Goal: Task Accomplishment & Management: Manage account settings

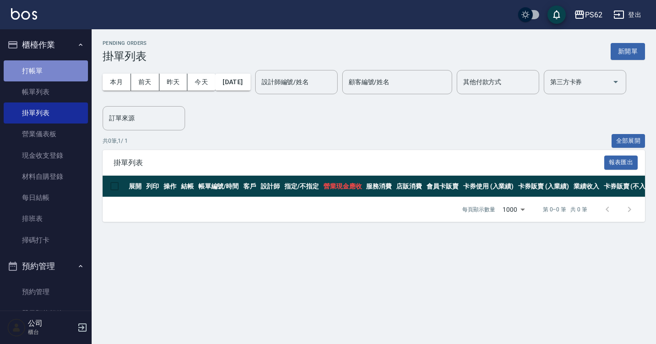
click at [48, 71] on link "打帳單" at bounding box center [46, 70] width 84 height 21
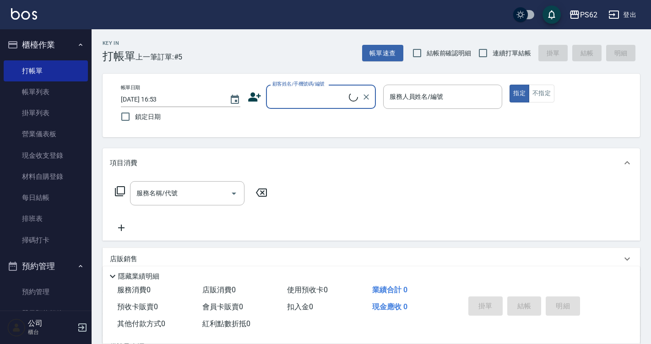
click at [312, 89] on input "顧客姓名/手機號碼/編號" at bounding box center [309, 97] width 79 height 16
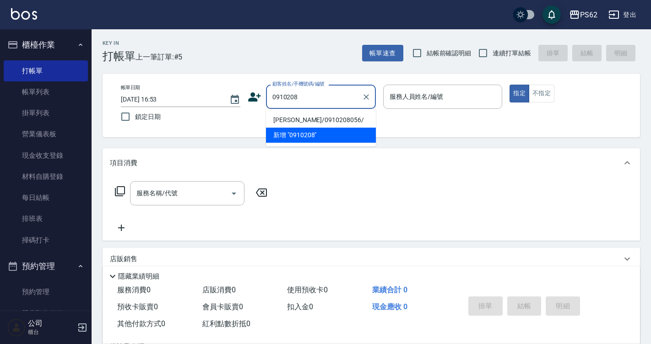
click at [294, 120] on li "陳昱伶/0910208056/" at bounding box center [321, 120] width 110 height 15
type input "陳昱伶/0910208056/"
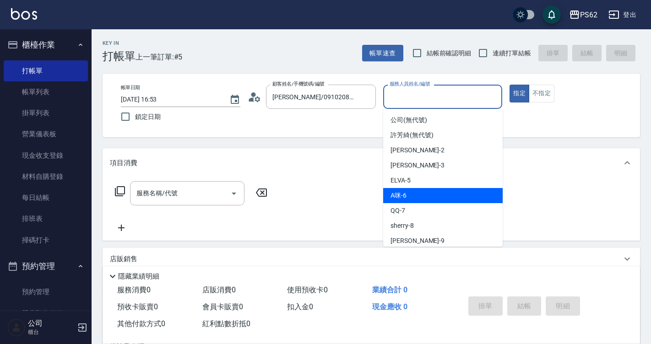
drag, startPoint x: 400, startPoint y: 94, endPoint x: 409, endPoint y: 196, distance: 101.6
click at [409, 196] on body "PS62 登出 櫃檯作業 打帳單 帳單列表 掛單列表 營業儀表板 現金收支登錄 材料自購登錄 每日結帳 排班表 掃碼打卡 預約管理 預約管理 單日預約紀錄 單…" at bounding box center [325, 223] width 651 height 446
click at [409, 196] on div "A咪 -6" at bounding box center [443, 195] width 120 height 15
type input "A咪-6"
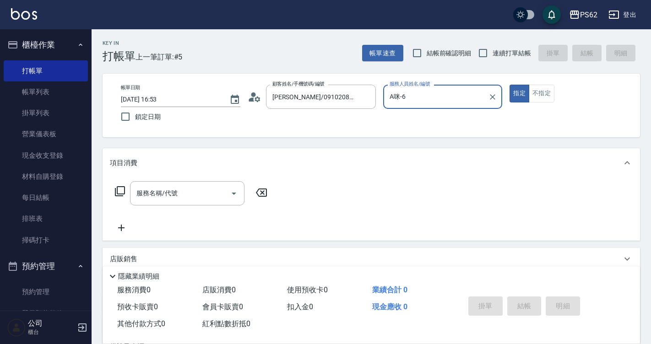
click at [121, 190] on icon at bounding box center [120, 191] width 11 height 11
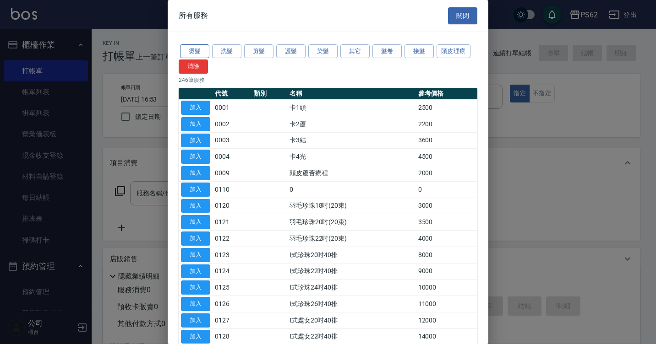
click at [198, 51] on button "燙髮" at bounding box center [194, 51] width 29 height 14
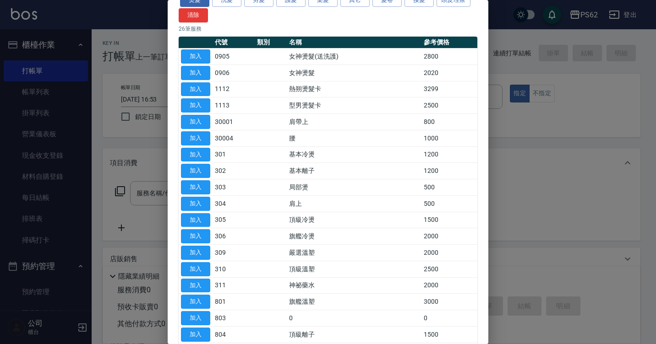
scroll to position [232, 0]
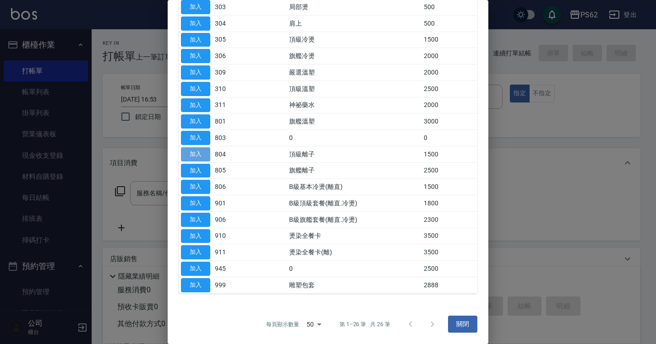
click at [201, 152] on button "加入" at bounding box center [195, 155] width 29 height 14
type input "頂級離子(804)"
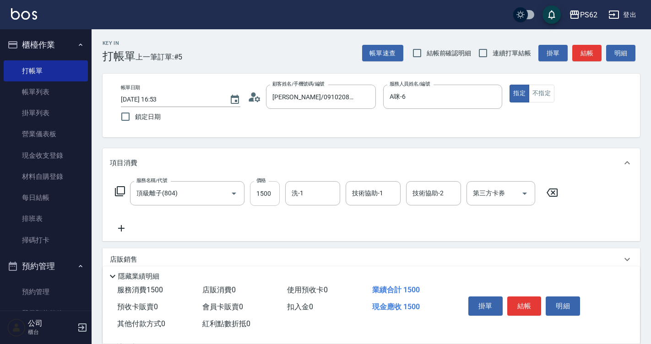
click at [272, 193] on input "1500" at bounding box center [265, 193] width 30 height 25
type input "2800"
click at [116, 191] on icon at bounding box center [120, 191] width 11 height 11
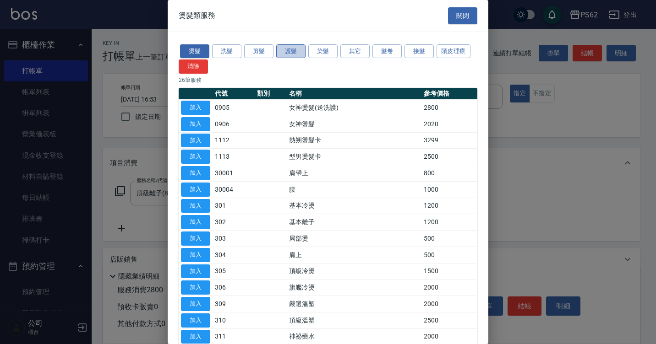
click at [300, 58] on button "護髮" at bounding box center [290, 51] width 29 height 14
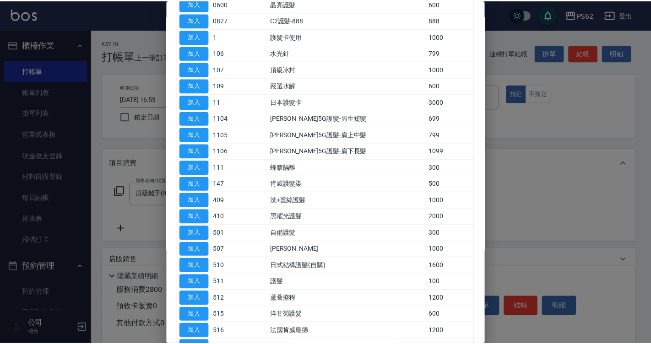
scroll to position [275, 0]
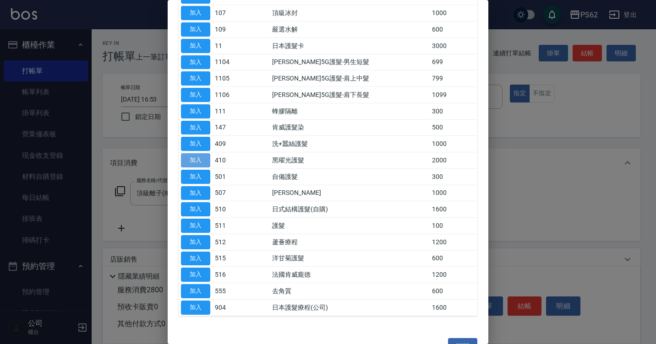
click at [201, 159] on button "加入" at bounding box center [195, 160] width 29 height 14
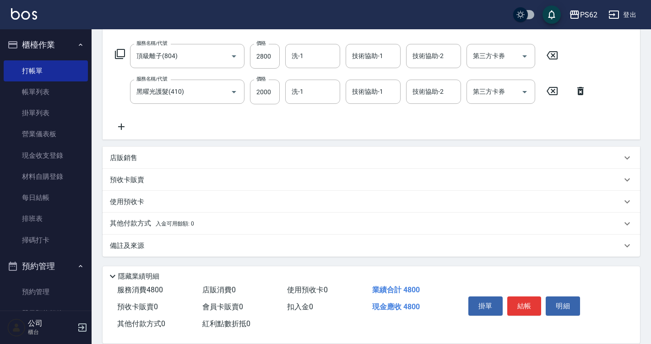
scroll to position [138, 0]
click at [130, 222] on p "其他付款方式 入金可用餘額: 0" at bounding box center [152, 224] width 84 height 10
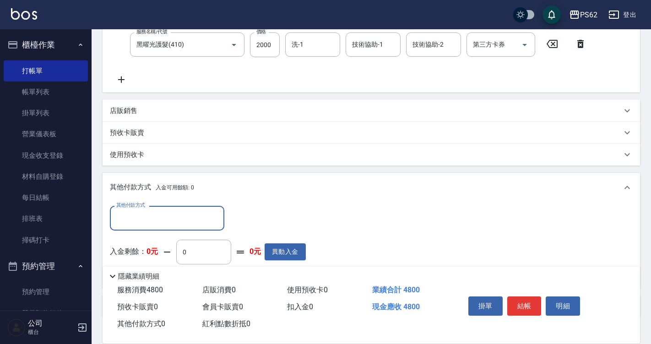
scroll to position [246, 0]
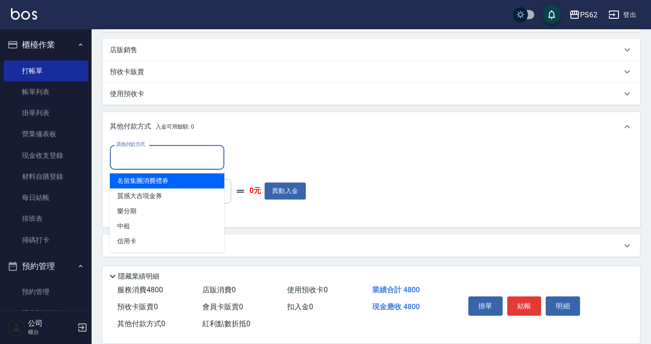
click at [137, 153] on input "其他付款方式" at bounding box center [167, 157] width 106 height 16
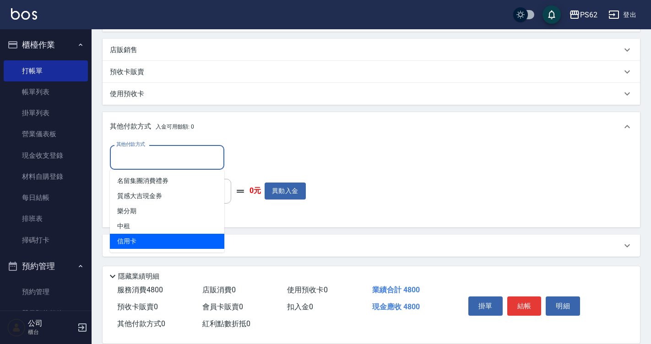
click at [151, 235] on span "信用卡" at bounding box center [167, 241] width 115 height 15
type input "信用卡"
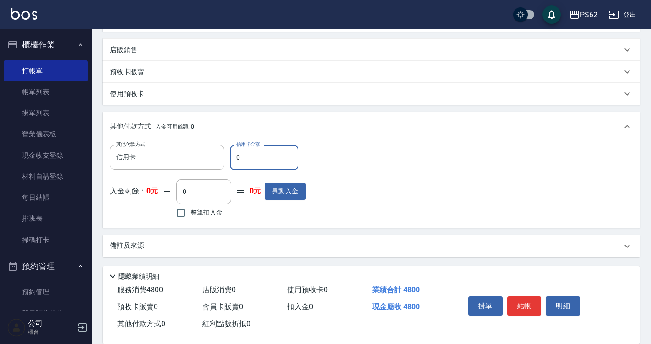
click at [250, 158] on input "0" at bounding box center [264, 157] width 69 height 25
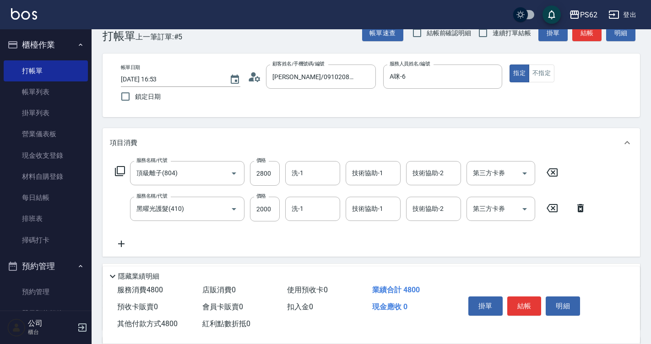
scroll to position [0, 0]
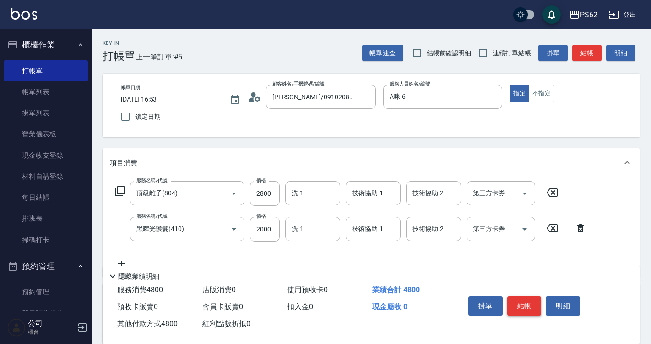
type input "4800"
click at [528, 304] on button "結帳" at bounding box center [525, 306] width 34 height 19
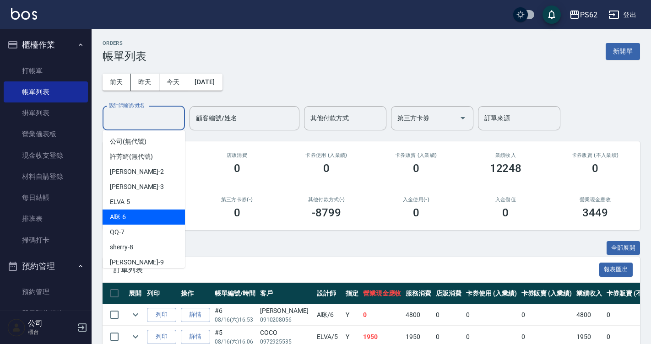
drag, startPoint x: 131, startPoint y: 118, endPoint x: 131, endPoint y: 215, distance: 97.6
click at [131, 215] on body "PS62 登出 櫃檯作業 打帳單 帳單列表 掛單列表 營業儀表板 現金收支登錄 材料自購登錄 每日結帳 排班表 掃碼打卡 預約管理 預約管理 單日預約紀錄 單…" at bounding box center [325, 236] width 651 height 472
click at [131, 215] on div "A咪 -6" at bounding box center [144, 217] width 82 height 15
type input "A咪-6"
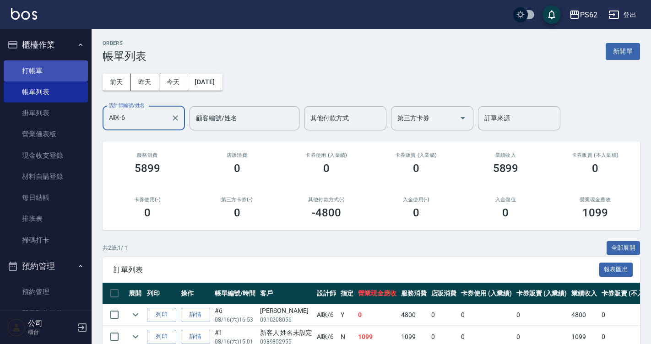
click at [56, 73] on link "打帳單" at bounding box center [46, 70] width 84 height 21
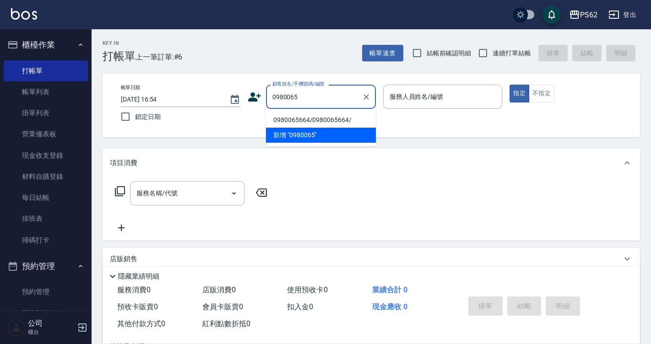
click at [284, 117] on li "0980065664/0980065664/" at bounding box center [321, 120] width 110 height 15
type input "0980065664/0980065664/"
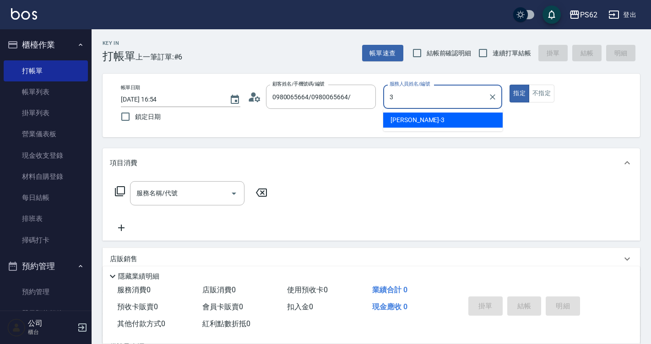
type input "Tina-3"
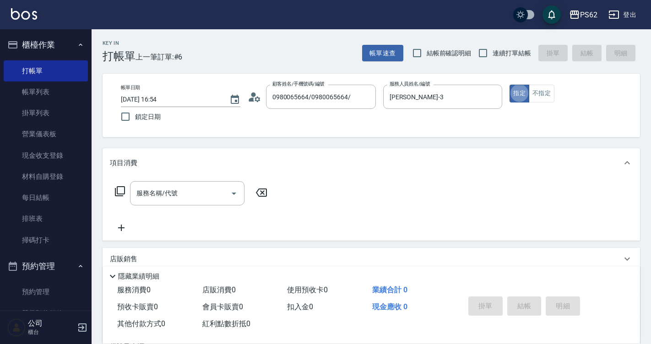
type button "true"
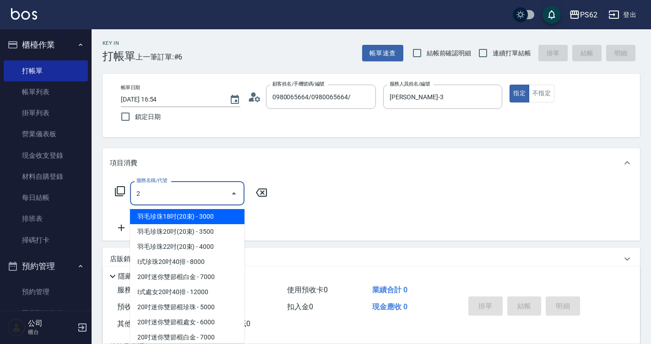
type input "卡2蘆(0002)"
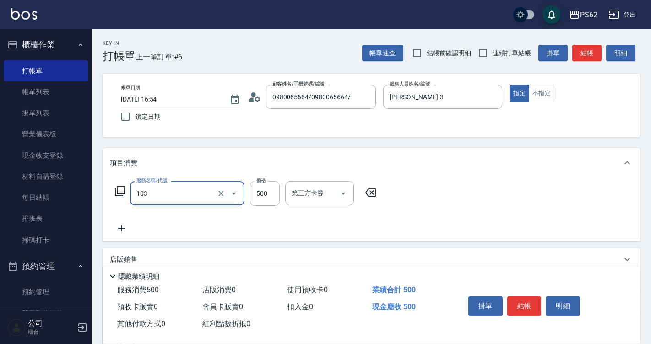
type input "B級洗剪500(103)"
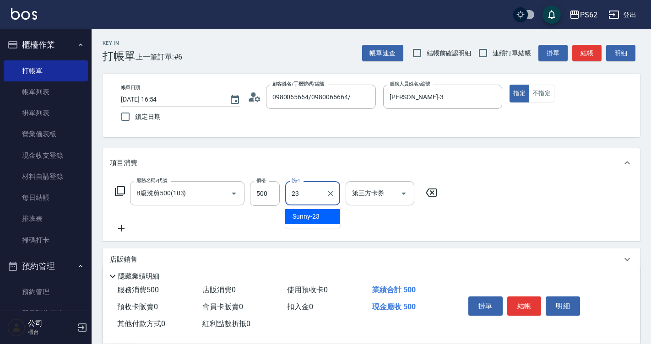
type input "Sunny-23"
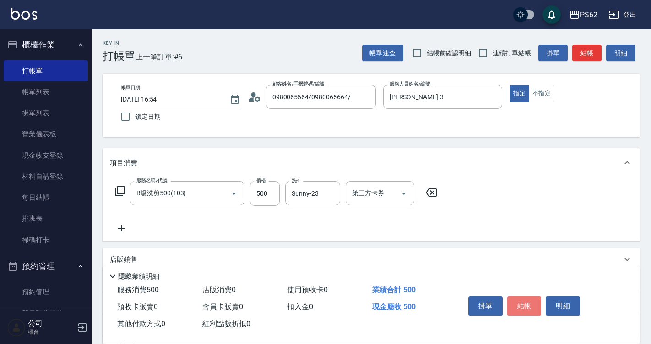
click at [521, 302] on button "結帳" at bounding box center [525, 306] width 34 height 19
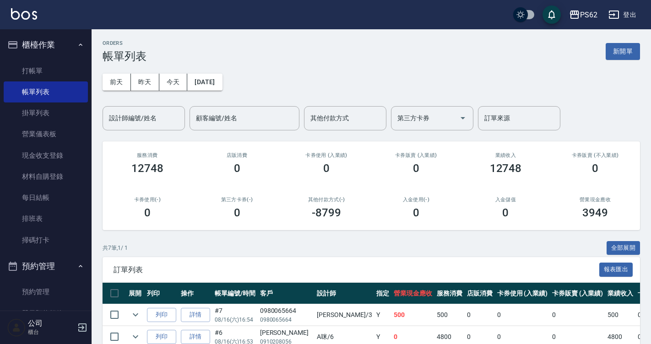
drag, startPoint x: 42, startPoint y: 74, endPoint x: 133, endPoint y: 75, distance: 90.7
click at [42, 74] on link "打帳單" at bounding box center [46, 70] width 84 height 21
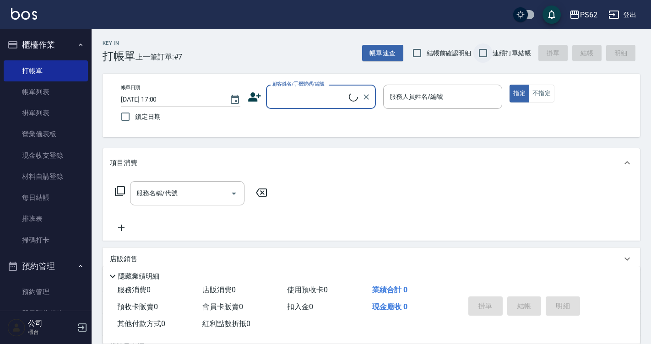
click at [476, 57] on input "連續打單結帳" at bounding box center [483, 53] width 19 height 19
checkbox input "true"
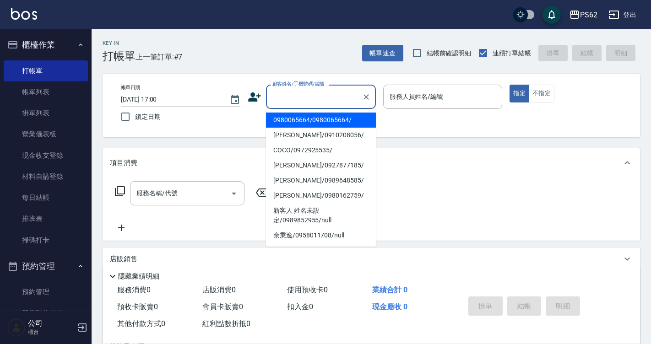
click at [353, 92] on input "顧客姓名/手機號碼/編號" at bounding box center [314, 97] width 88 height 16
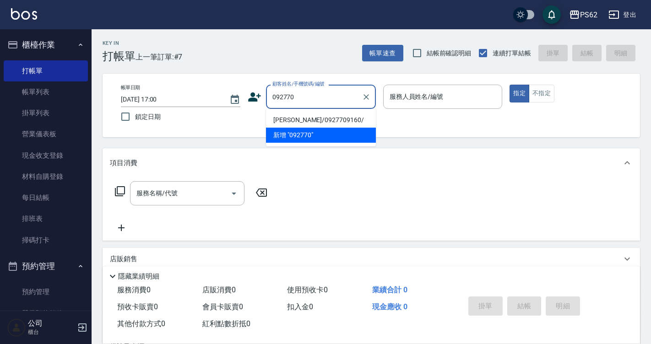
click at [338, 115] on li "楊呈晨/0927709160/" at bounding box center [321, 120] width 110 height 15
type input "楊呈晨/0927709160/"
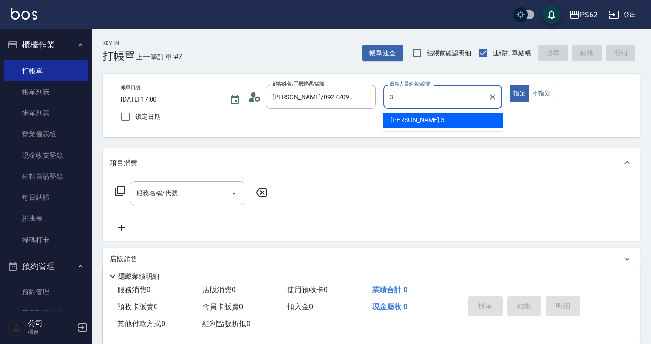
type input "Tina-3"
type button "true"
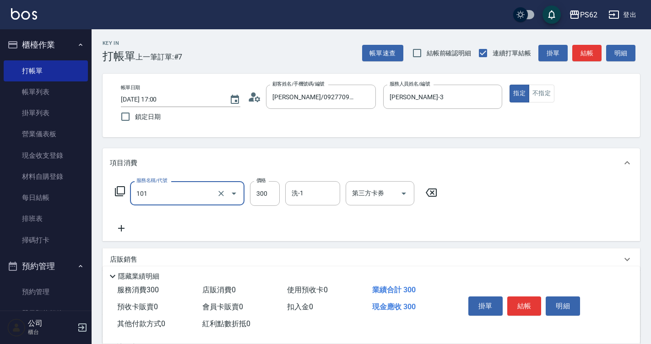
type input "洗髮(101)"
type input "400"
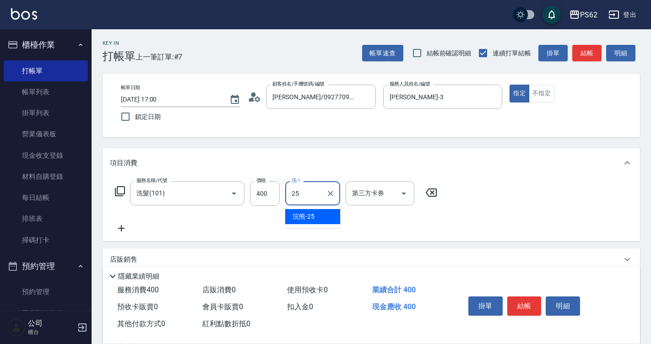
type input "浣熊-25"
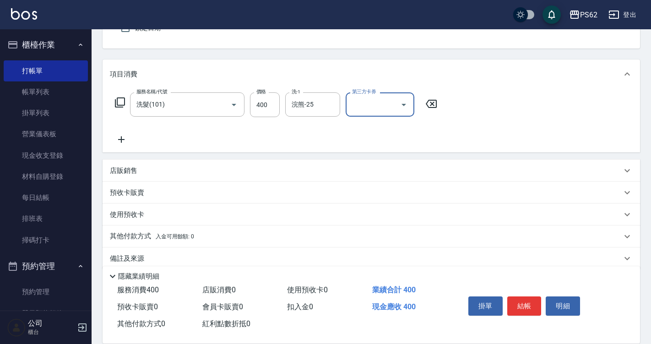
scroll to position [92, 0]
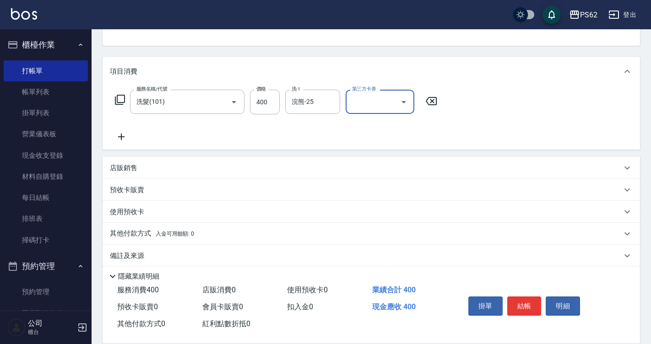
click at [140, 169] on div "店販銷售" at bounding box center [366, 169] width 512 height 10
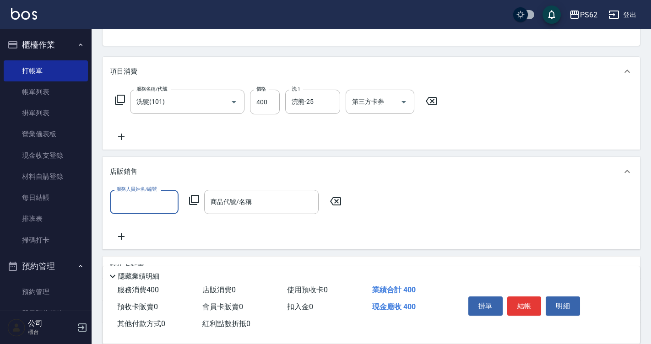
scroll to position [0, 0]
type input "Tina-3"
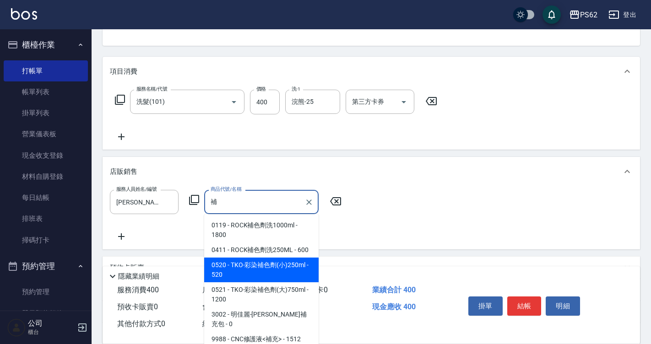
type input "補"
click at [242, 271] on div "隱藏業績明細" at bounding box center [373, 276] width 533 height 11
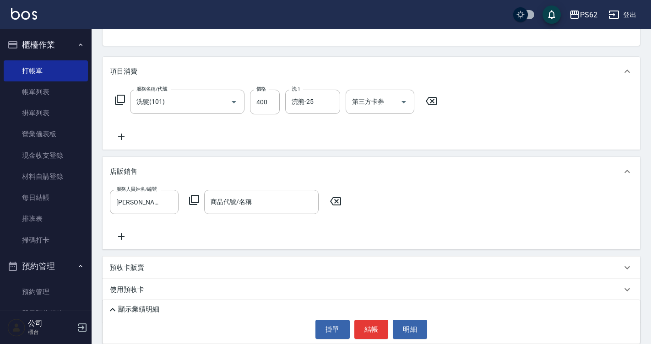
click at [240, 222] on div "服務人員姓名/編號 Tina-3 服務人員姓名/編號 商品代號/名稱 商品代號/名稱" at bounding box center [371, 216] width 523 height 52
click at [240, 213] on div "商品代號/名稱" at bounding box center [261, 202] width 115 height 24
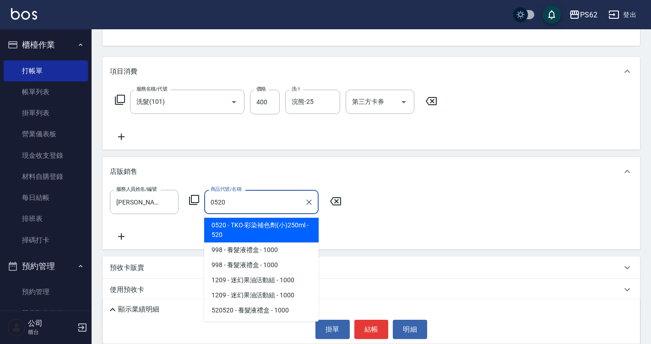
type input "TKO-彩染補色劑(小)250ml"
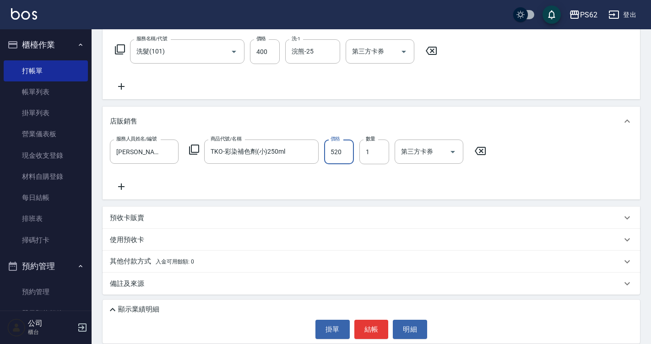
scroll to position [143, 0]
click at [549, 167] on div "服務人員姓名/編號 Tina-3 服務人員姓名/編號 商品代號/名稱 TKO-彩染補色劑(小)250ml 商品代號/名稱 價格 520 價格 數量 1 數量 …" at bounding box center [371, 165] width 523 height 53
click at [373, 326] on button "結帳" at bounding box center [372, 329] width 34 height 19
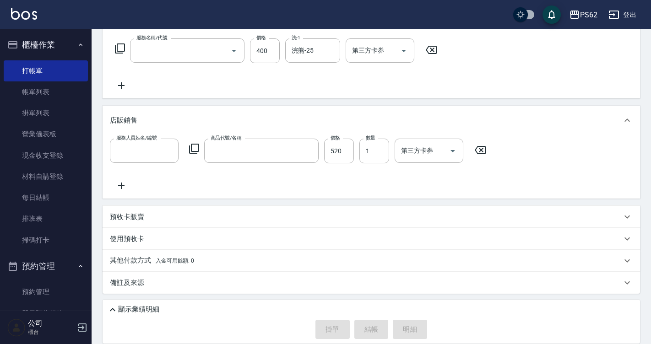
scroll to position [0, 0]
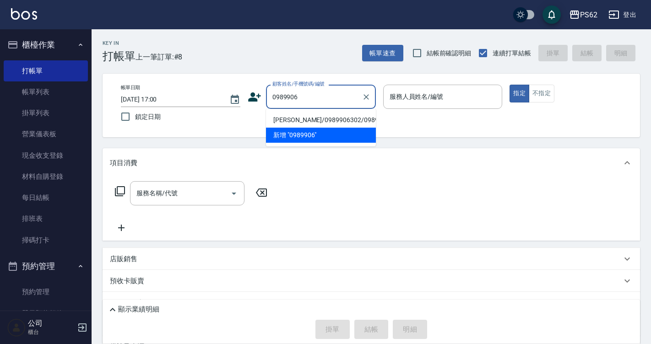
click at [355, 119] on li "謝易達/0989906302/0989906302" at bounding box center [321, 120] width 110 height 15
type input "謝易達/0989906302/0989906302"
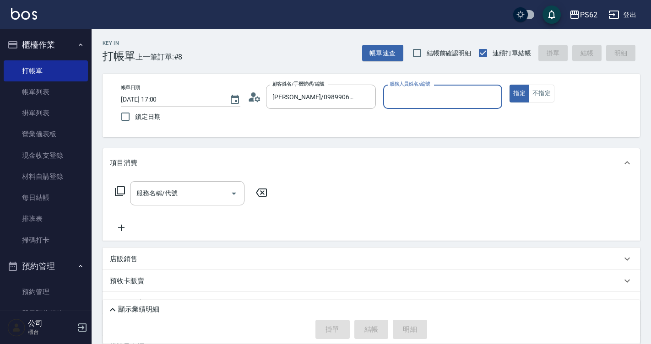
type input "Tina-3"
click at [510, 85] on button "指定" at bounding box center [520, 94] width 20 height 18
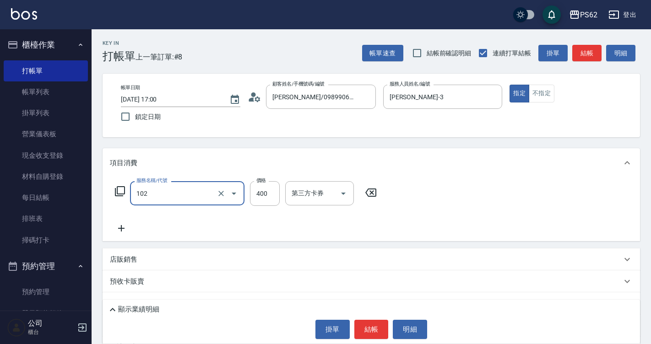
type input "精油洗髮(102)"
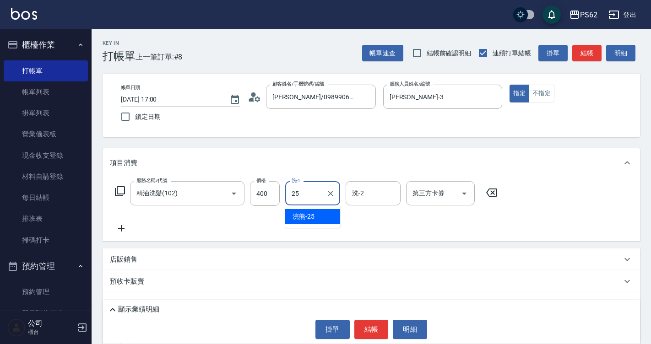
type input "浣熊-25"
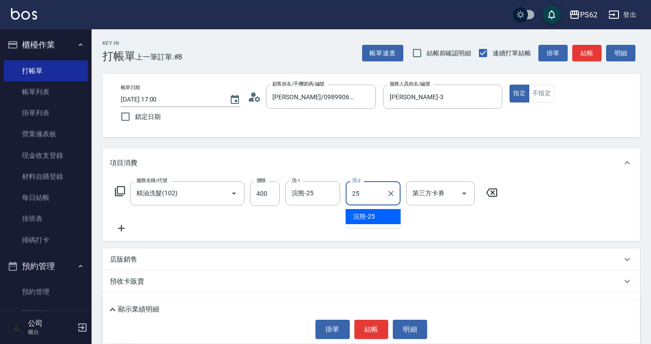
type input "浣熊-25"
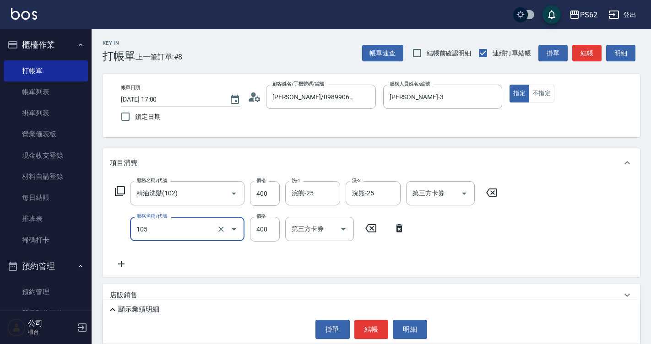
type input "A級單剪400(105)"
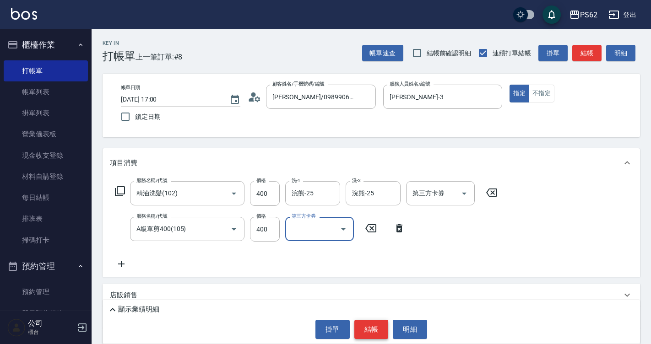
click at [368, 327] on button "結帳" at bounding box center [372, 329] width 34 height 19
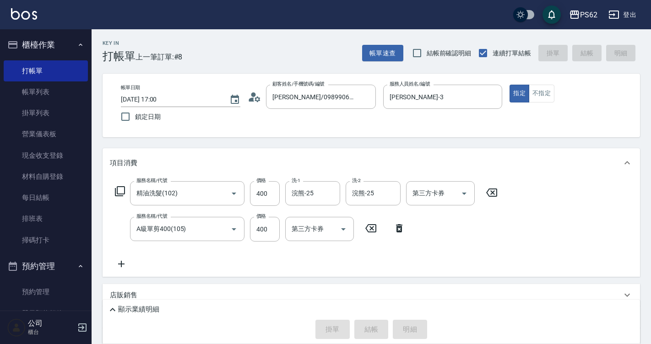
type input "2025/08/16 17:01"
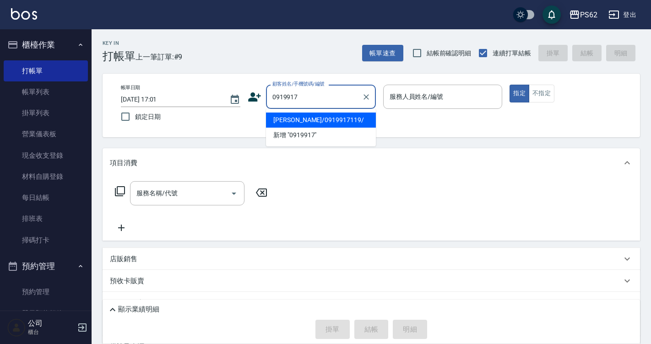
click at [329, 116] on li "童亦筠/0919917119/" at bounding box center [321, 120] width 110 height 15
type input "童亦筠/0919917119/"
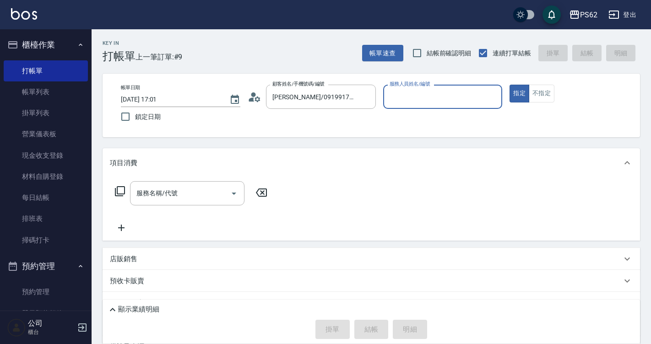
type input "Tina-3"
click at [510, 85] on button "指定" at bounding box center [520, 94] width 20 height 18
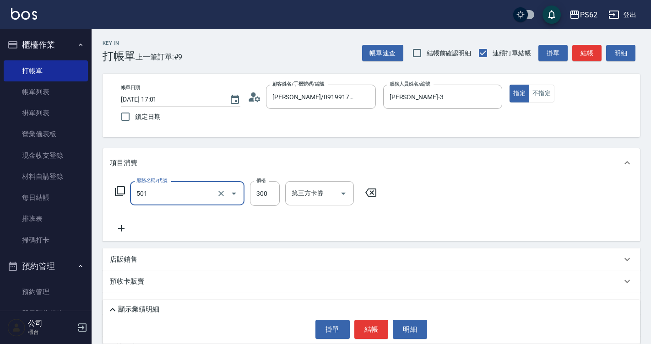
type input "自備護髮(501)"
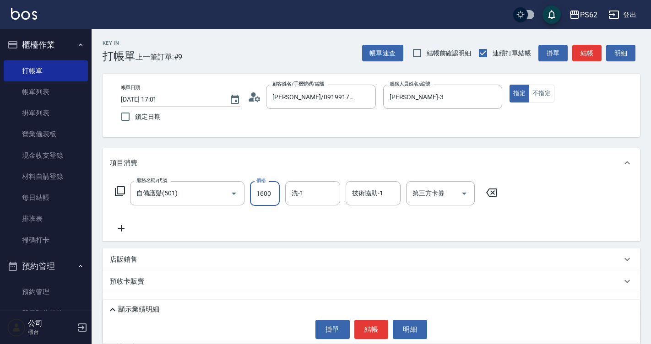
type input "1600"
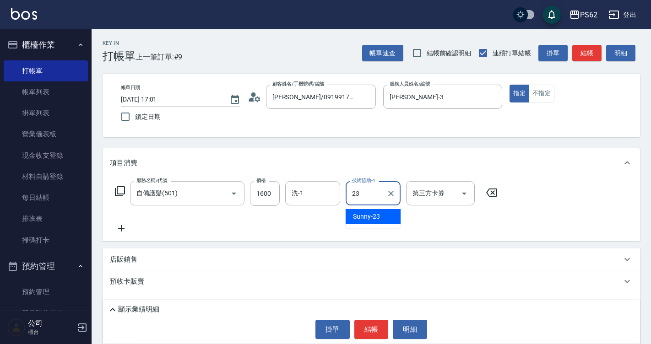
type input "Sunny-23"
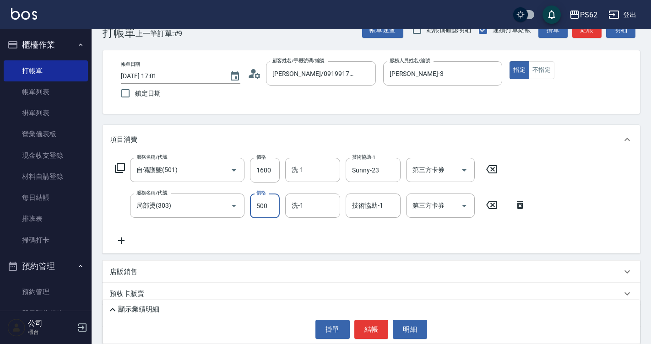
scroll to position [46, 0]
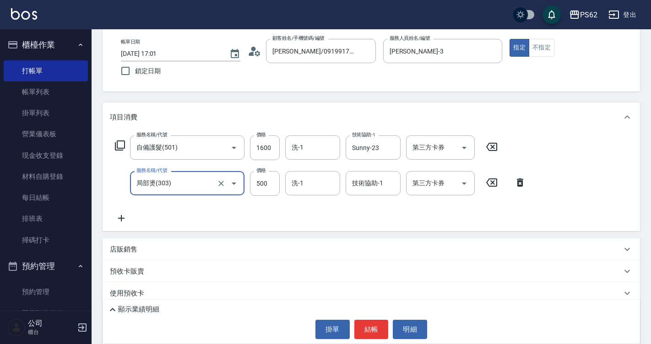
drag, startPoint x: 164, startPoint y: 182, endPoint x: 130, endPoint y: 181, distance: 33.9
click at [130, 181] on div "服務名稱/代號 局部燙(303) 服務名稱/代號 價格 500 價格 洗-1 洗-1 技術協助-1 技術協助-1 第三方卡券 第三方卡券" at bounding box center [321, 183] width 422 height 25
type input "局部燙(303)"
drag, startPoint x: 172, startPoint y: 182, endPoint x: 68, endPoint y: 196, distance: 104.8
click at [68, 196] on div "PS62 登出 櫃檯作業 打帳單 帳單列表 掛單列表 營業儀表板 現金收支登錄 材料自購登錄 每日結帳 排班表 掃碼打卡 預約管理 預約管理 單日預約紀錄 單…" at bounding box center [325, 176] width 651 height 445
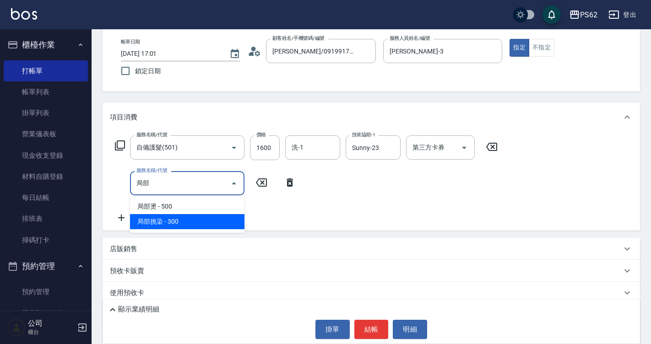
click at [145, 227] on span "局部挑染 - 300" at bounding box center [187, 221] width 115 height 15
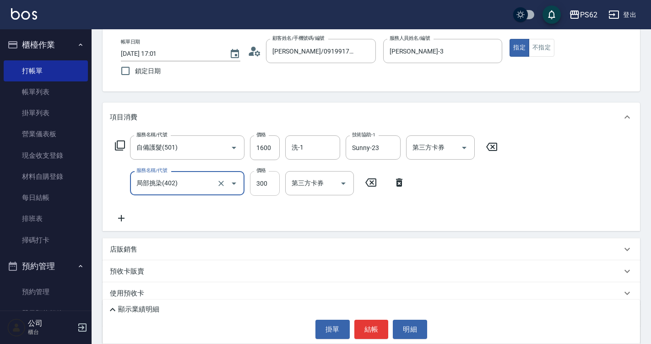
type input "局部挑染(402)"
click at [267, 185] on input "300" at bounding box center [265, 183] width 30 height 25
type input "800"
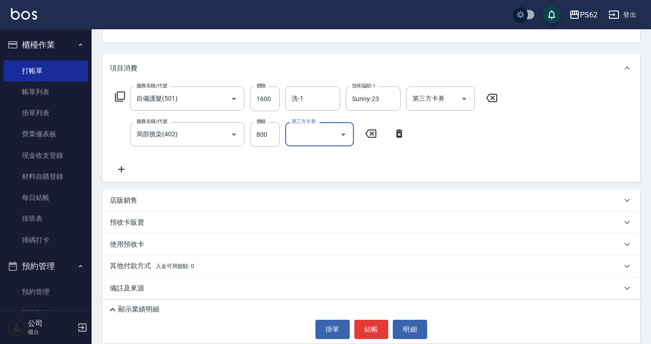
scroll to position [100, 0]
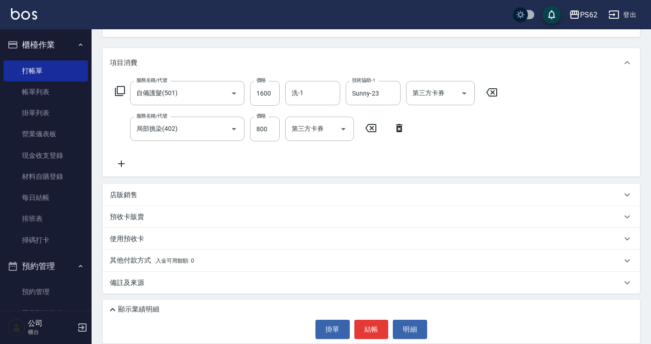
click at [144, 258] on p "其他付款方式 入金可用餘額: 0" at bounding box center [152, 261] width 84 height 10
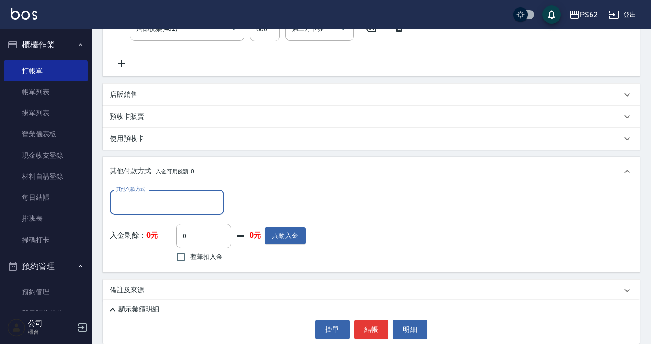
scroll to position [208, 0]
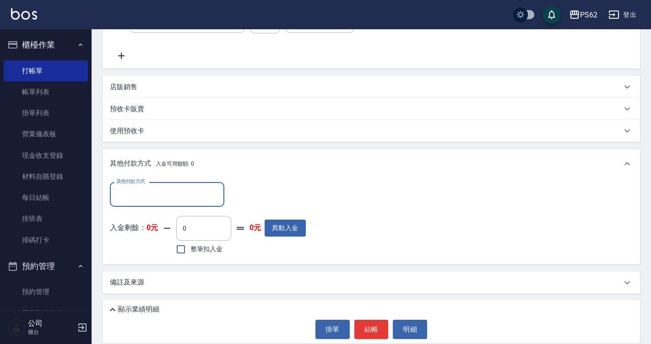
click at [170, 202] on input "其他付款方式" at bounding box center [167, 194] width 106 height 16
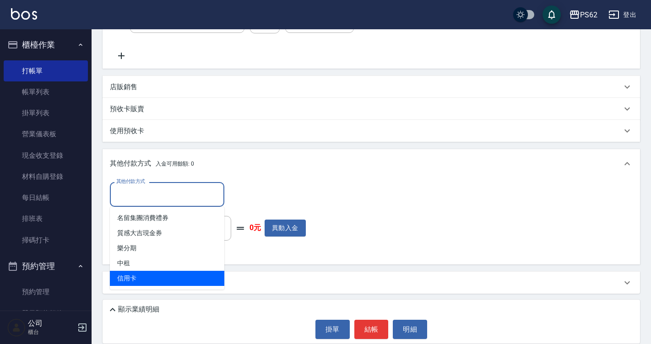
click at [153, 274] on span "信用卡" at bounding box center [167, 278] width 115 height 15
type input "信用卡"
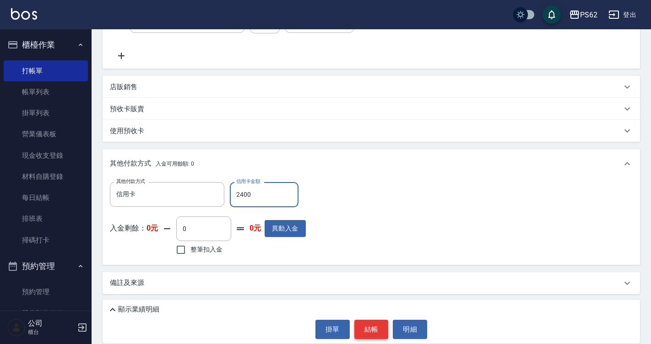
type input "2400"
click at [374, 330] on button "結帳" at bounding box center [372, 329] width 34 height 19
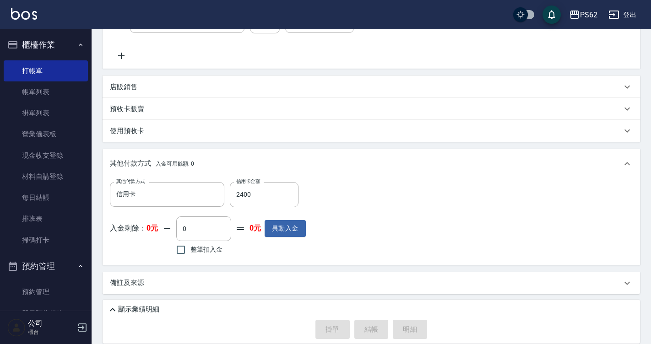
type input "2025/08/16 17:02"
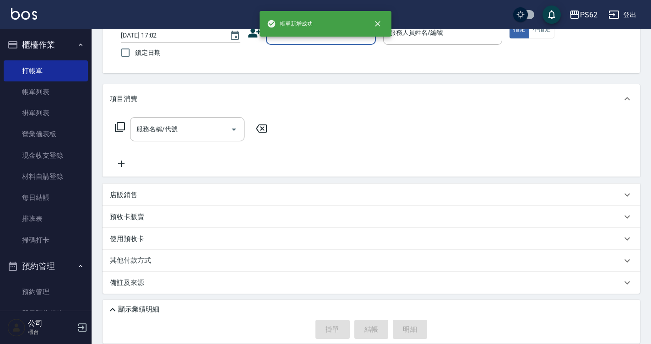
scroll to position [0, 0]
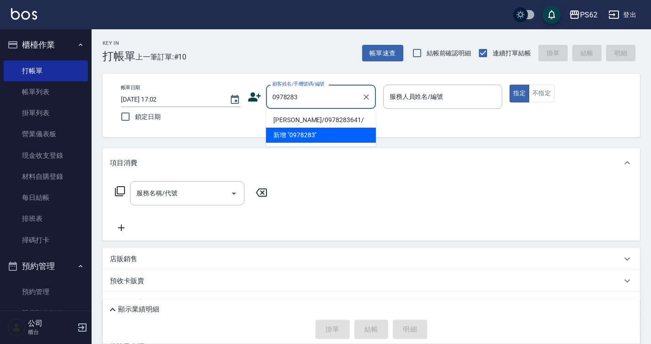
click at [350, 117] on li "游淑婷/0978283641/" at bounding box center [321, 120] width 110 height 15
type input "游淑婷/0978283641/"
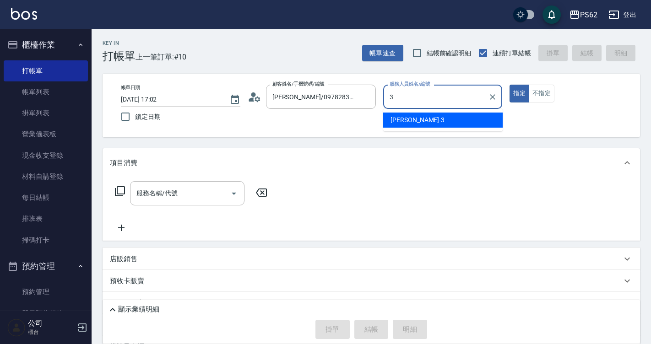
type input "Tina-3"
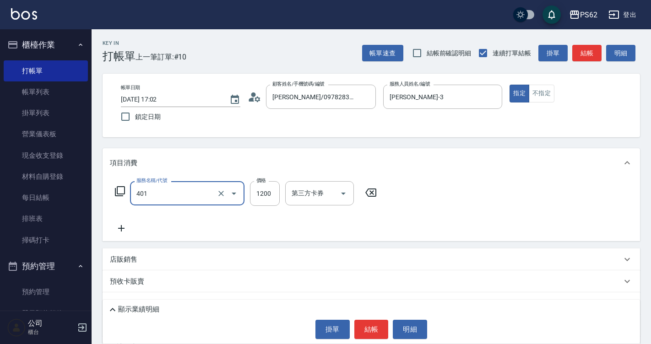
type input "一般染髮(401)"
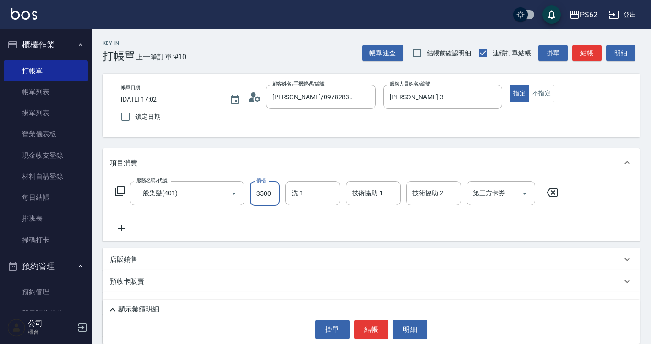
type input "3500"
type input "Sunny-23"
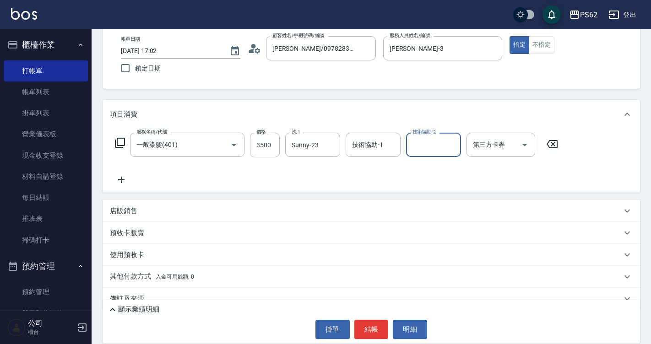
scroll to position [65, 0]
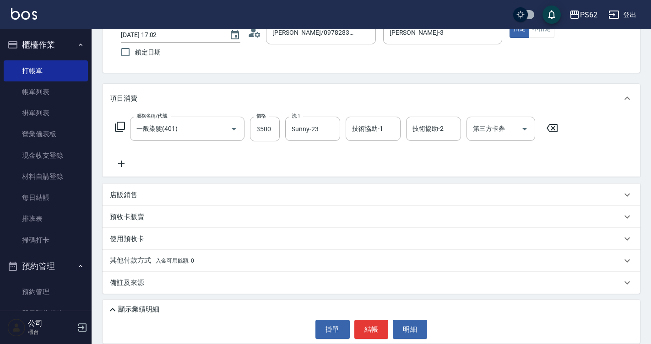
click at [137, 263] on p "其他付款方式 入金可用餘額: 0" at bounding box center [152, 261] width 84 height 10
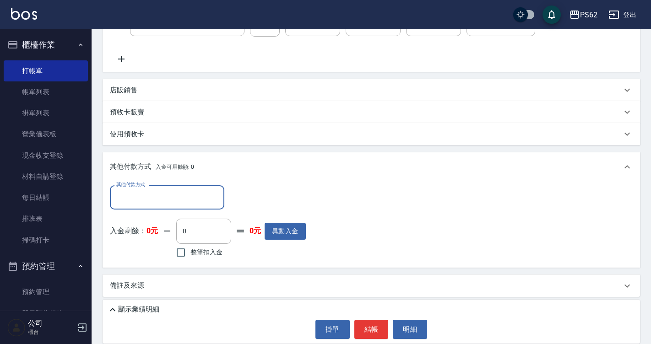
scroll to position [172, 0]
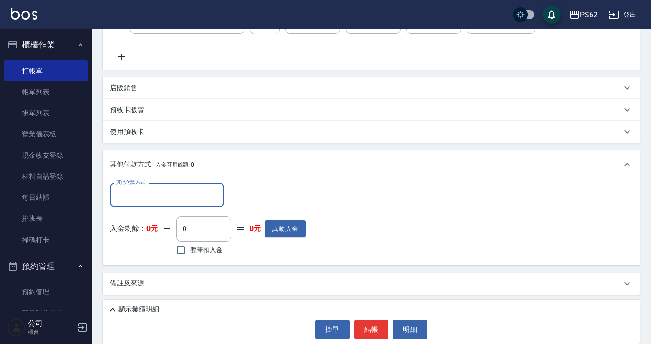
click at [167, 198] on input "其他付款方式" at bounding box center [167, 195] width 106 height 16
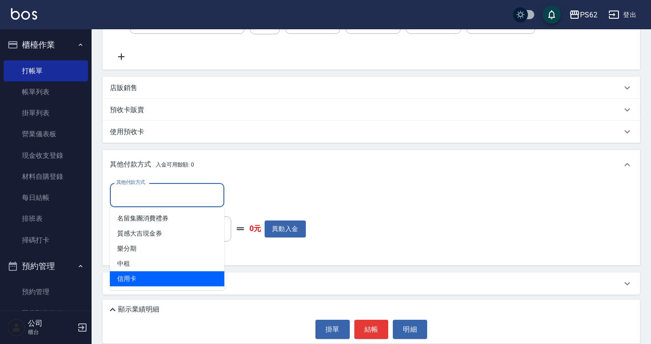
click at [152, 279] on span "信用卡" at bounding box center [167, 279] width 115 height 15
type input "信用卡"
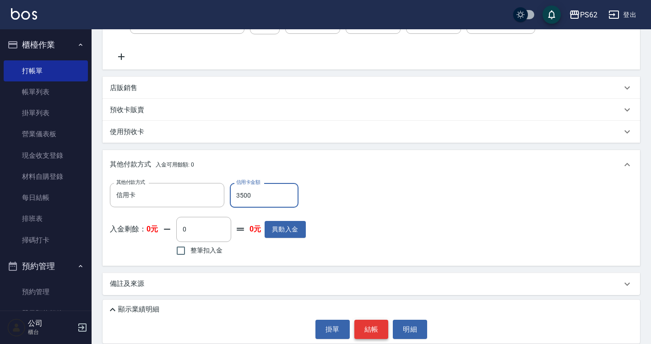
type input "3500"
click at [363, 331] on button "結帳" at bounding box center [372, 329] width 34 height 19
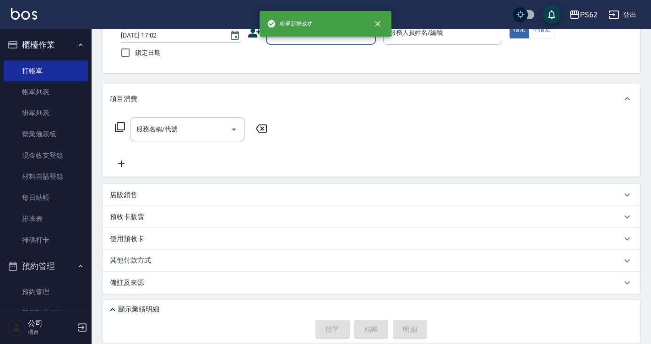
scroll to position [0, 0]
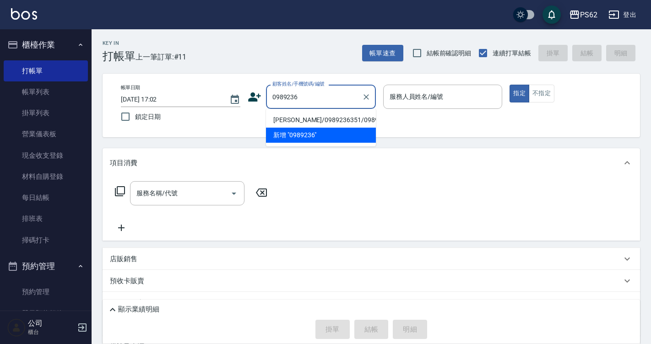
click at [301, 117] on li "歐秉浩/0989236351/0989236351" at bounding box center [321, 120] width 110 height 15
type input "歐秉浩/0989236351/0989236351"
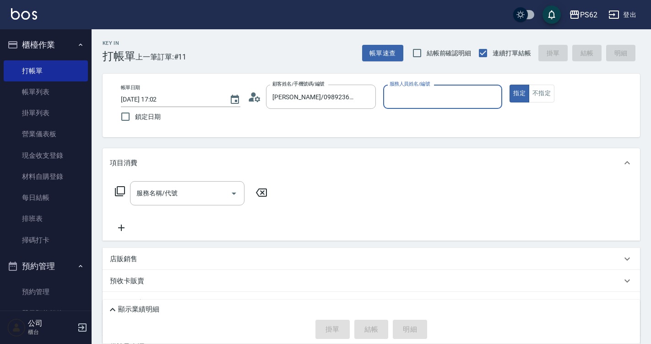
type input "Tina-3"
click at [510, 85] on button "指定" at bounding box center [520, 94] width 20 height 18
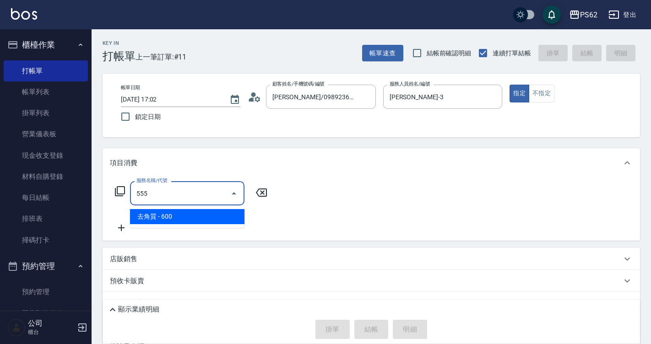
type input "5555"
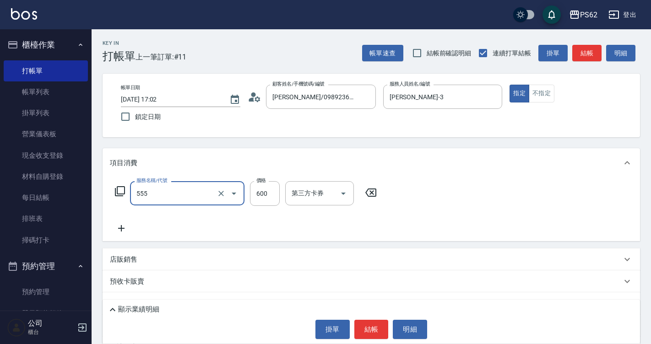
type input "去角質(555)"
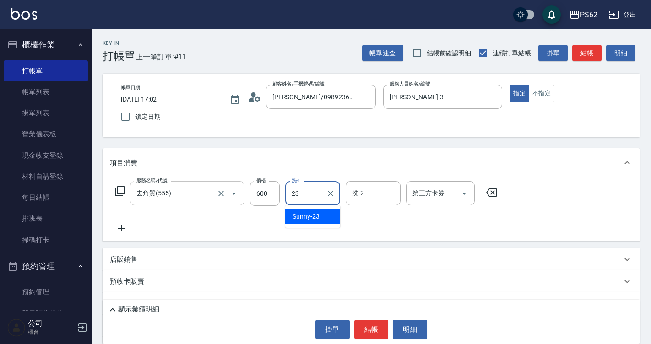
type input "Sunny-23"
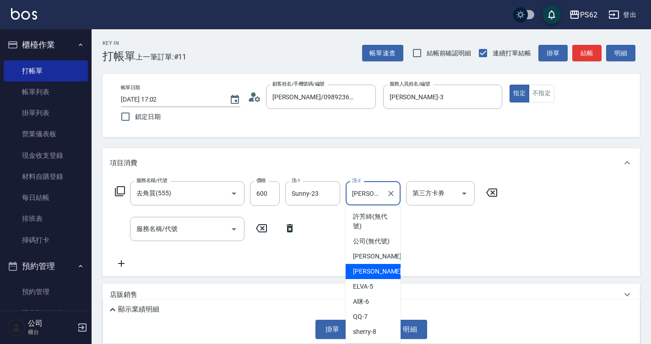
click at [361, 191] on input "Tina-3" at bounding box center [366, 194] width 33 height 16
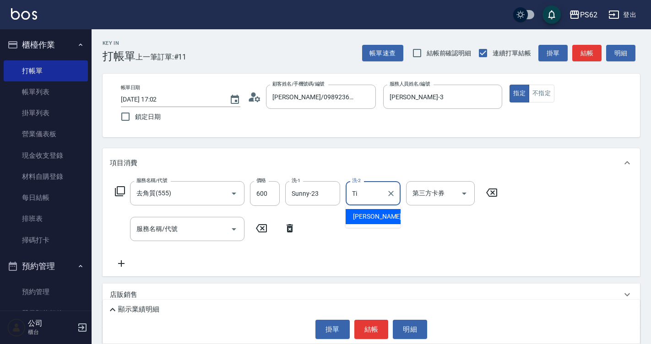
type input "T"
type input "Sunny-23"
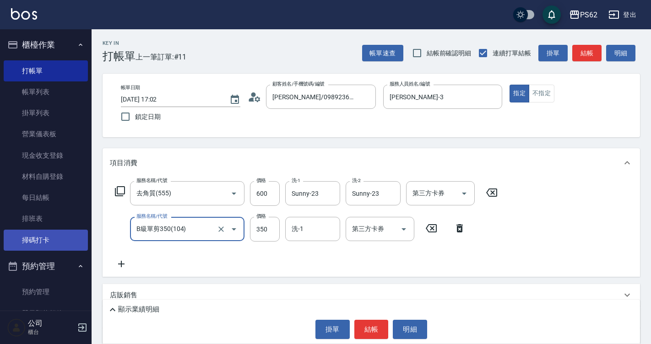
drag, startPoint x: 199, startPoint y: 229, endPoint x: 68, endPoint y: 240, distance: 131.5
click at [68, 240] on div "PS62 登出 櫃檯作業 打帳單 帳單列表 掛單列表 營業儀表板 現金收支登錄 材料自購登錄 每日結帳 排班表 掃碼打卡 預約管理 預約管理 單日預約紀錄 單…" at bounding box center [325, 222] width 651 height 445
type input "A級單剪400(105)"
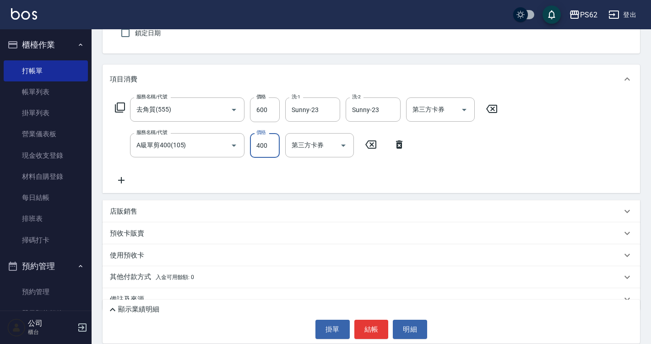
scroll to position [100, 0]
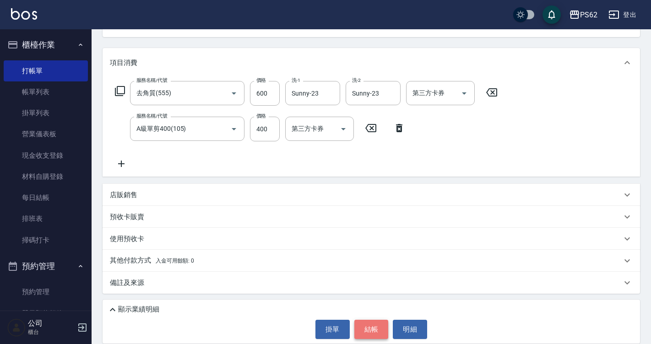
click at [359, 323] on button "結帳" at bounding box center [372, 329] width 34 height 19
type input "2025/08/16 17:03"
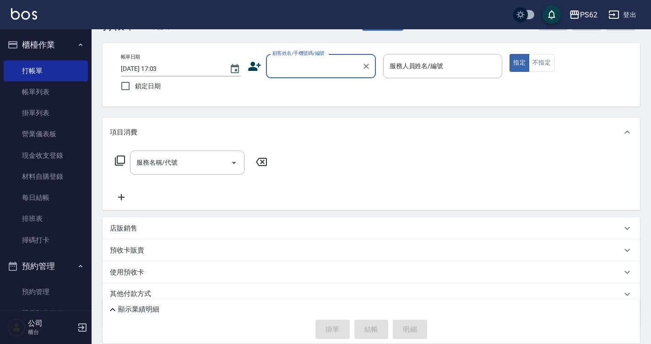
scroll to position [0, 0]
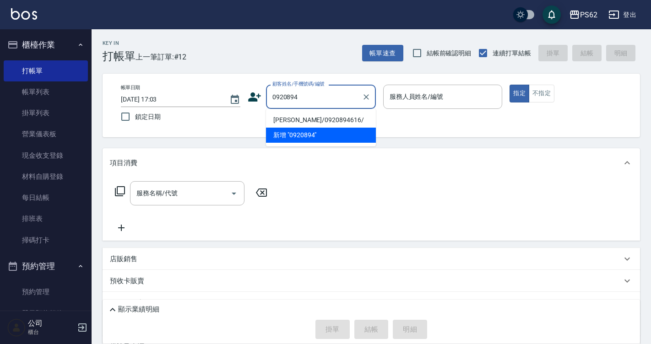
click at [302, 125] on li "張簡琳千/0920894616/" at bounding box center [321, 120] width 110 height 15
type input "張簡琳千/0920894616/"
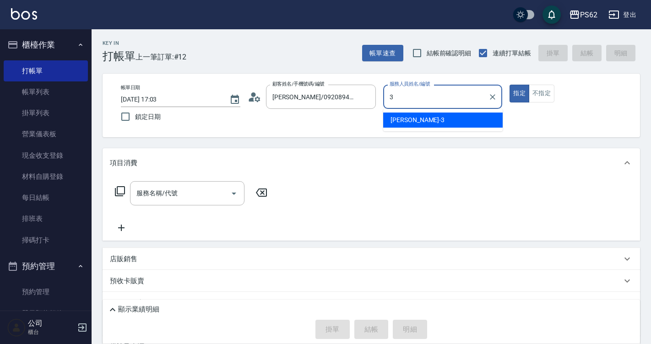
type input "Tina-3"
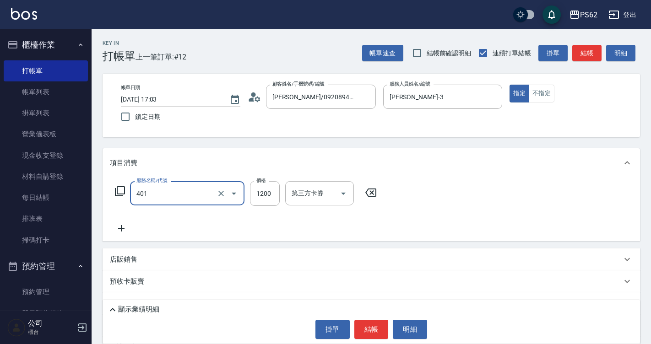
type input "一般染髮(401)"
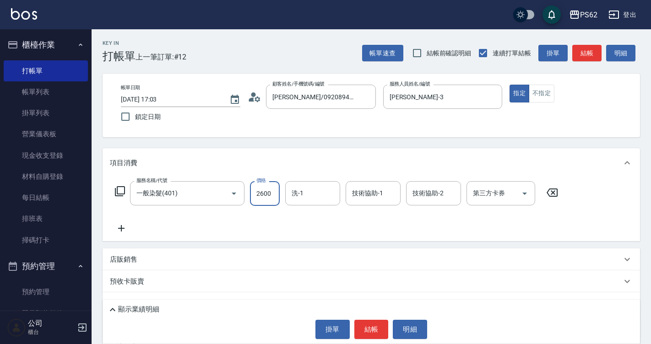
type input "2600"
type input "Sunny-23"
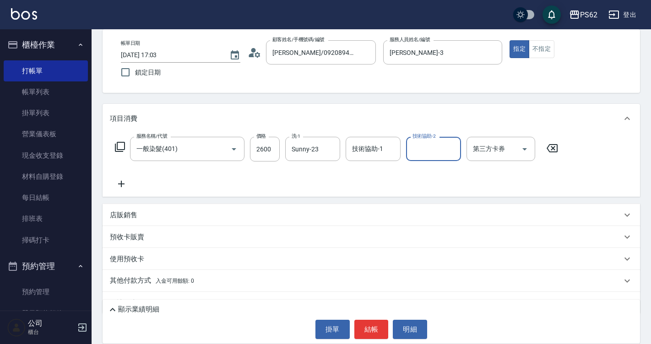
scroll to position [65, 0]
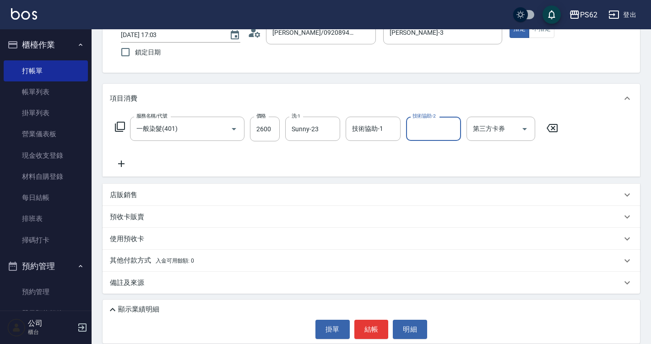
click at [134, 257] on p "其他付款方式 入金可用餘額: 0" at bounding box center [152, 261] width 84 height 10
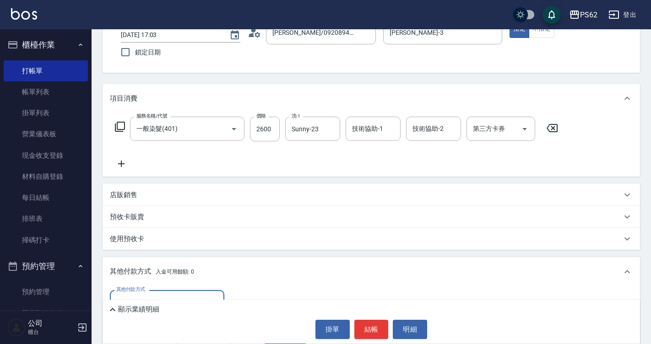
scroll to position [0, 0]
click at [124, 196] on p "店販銷售" at bounding box center [123, 196] width 27 height 10
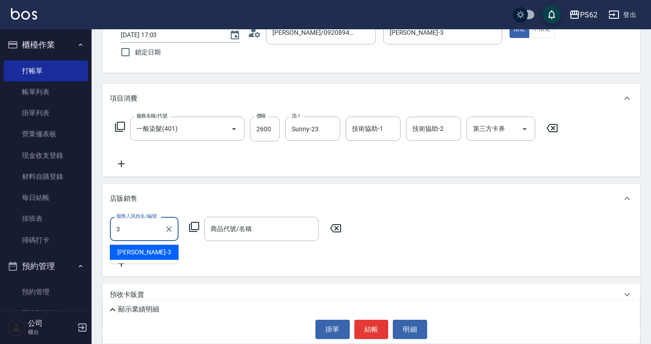
type input "Tina-3"
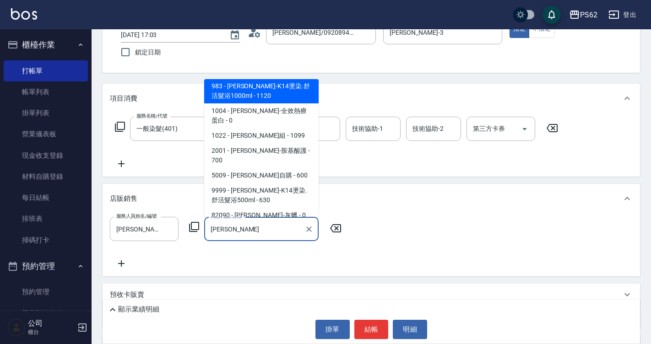
scroll to position [89, 0]
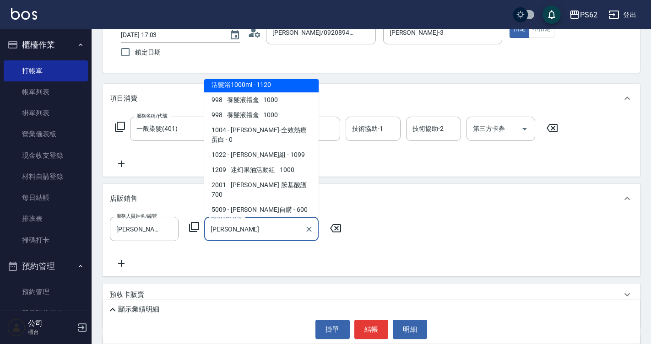
click at [250, 93] on span "983 - 華旭-K14燙染.舒活髮浴1000ml - 1120" at bounding box center [261, 80] width 115 height 25
type input "華旭-K14燙染.舒活髮浴1000ml"
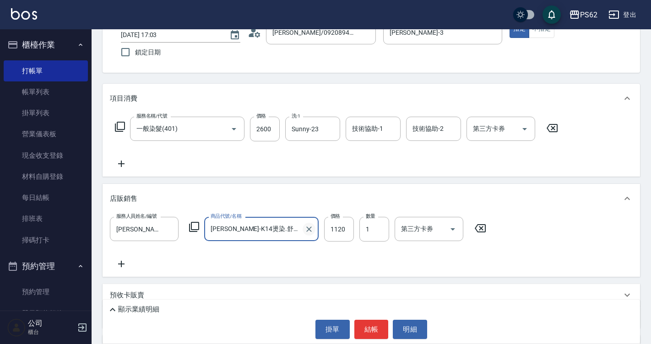
click at [309, 229] on icon "Clear" at bounding box center [309, 229] width 9 height 9
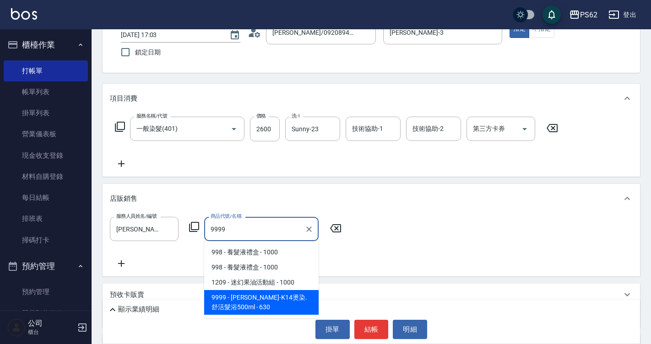
type input "[PERSON_NAME]-K14燙染.舒活髮浴500ml"
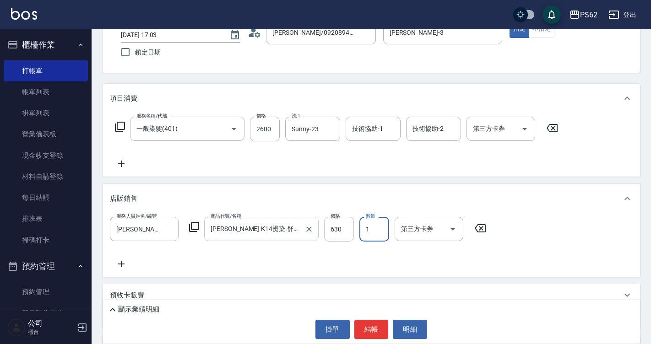
click at [344, 227] on input "630" at bounding box center [339, 229] width 30 height 25
type input "540"
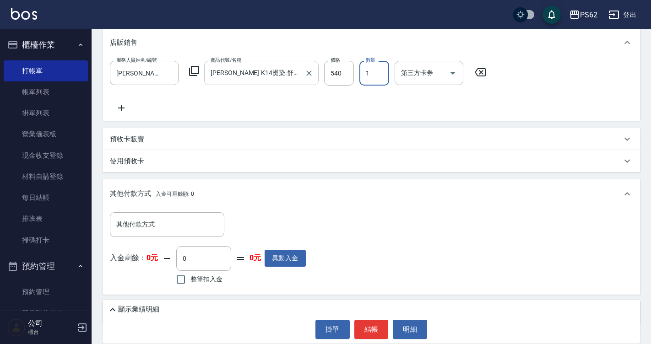
scroll to position [248, 0]
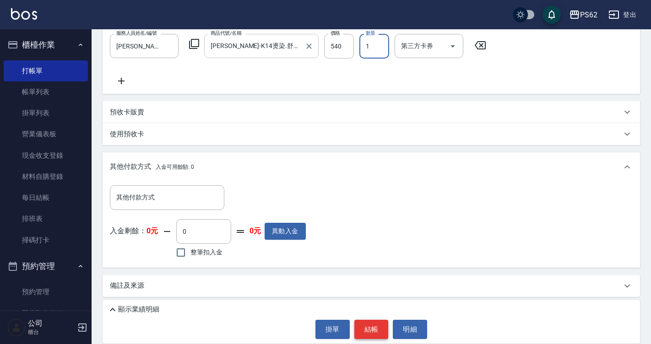
click at [382, 325] on button "結帳" at bounding box center [372, 329] width 34 height 19
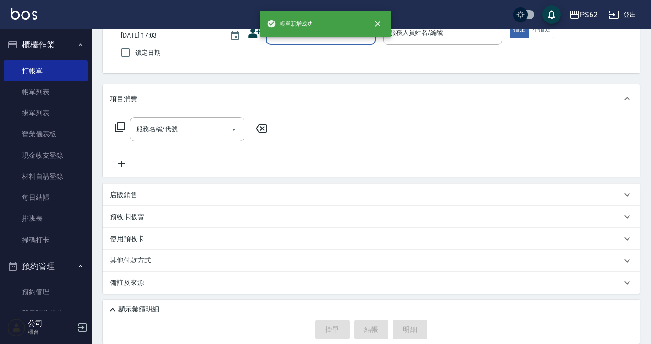
scroll to position [0, 0]
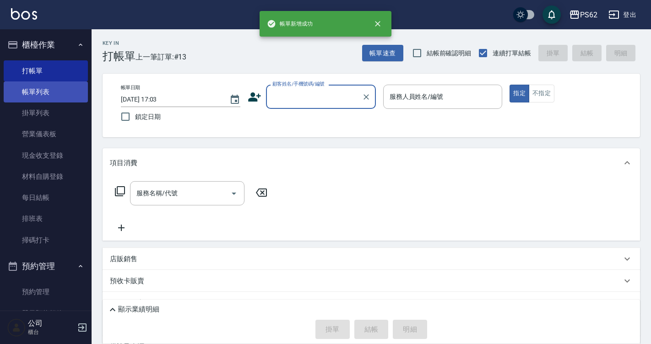
click at [71, 89] on link "帳單列表" at bounding box center [46, 92] width 84 height 21
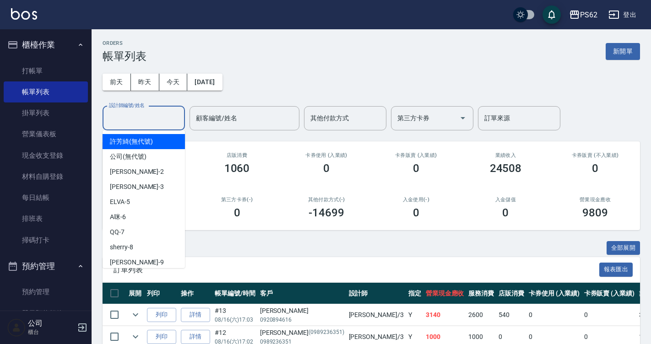
click at [158, 117] on input "設計師編號/姓名" at bounding box center [144, 118] width 74 height 16
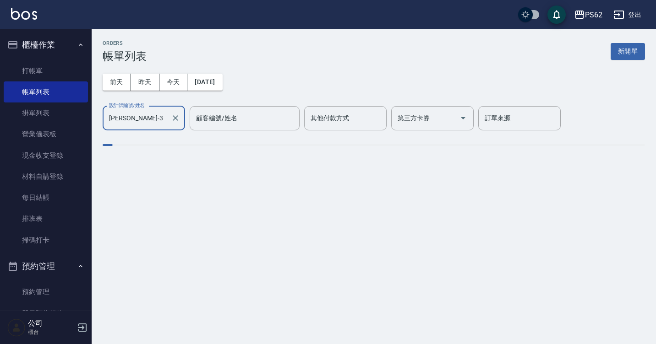
type input "Tina-3"
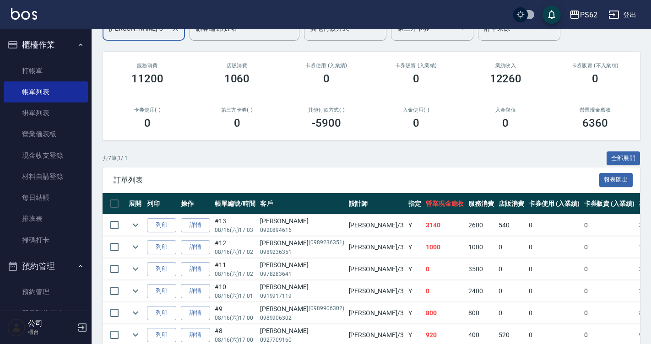
scroll to position [65, 0]
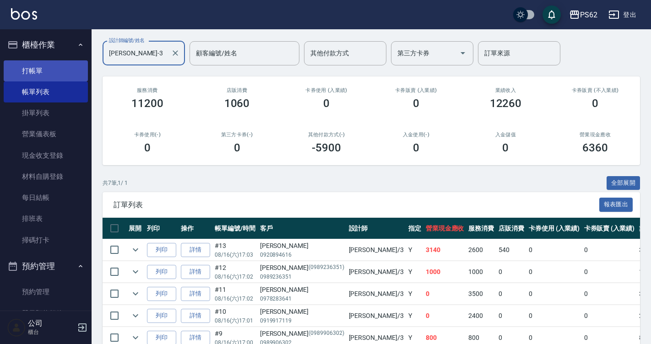
click at [54, 62] on link "打帳單" at bounding box center [46, 70] width 84 height 21
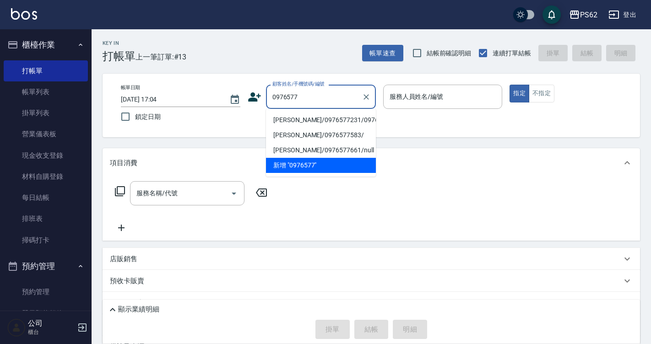
click at [290, 121] on li "溫彩瑜/0976577231/0976577231" at bounding box center [321, 120] width 110 height 15
type input "溫彩瑜/0976577231/0976577231"
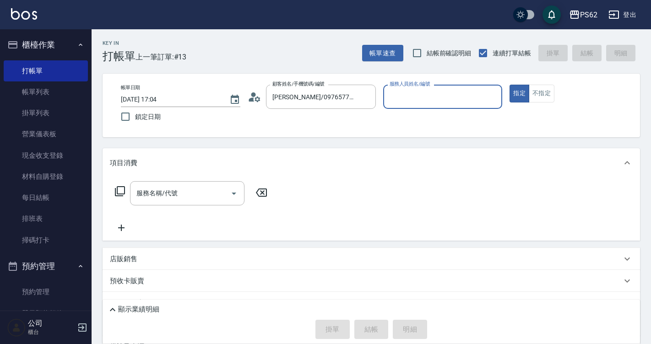
type input "Tina-3"
click at [510, 85] on button "指定" at bounding box center [520, 94] width 20 height 18
type button "true"
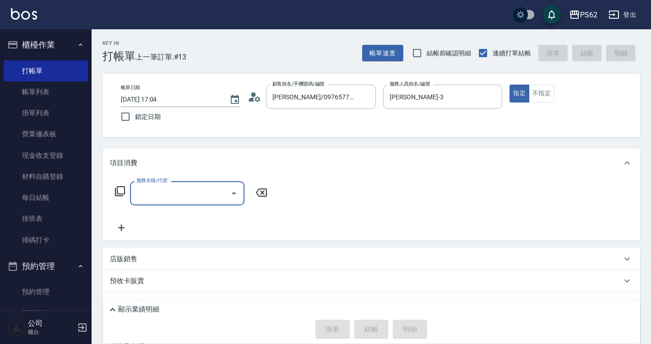
type input "1"
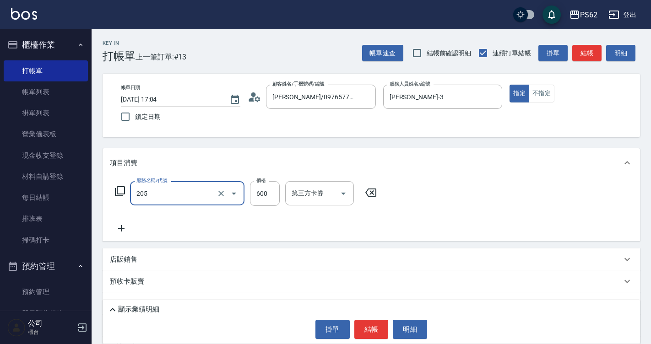
type input "A級洗剪400(205)"
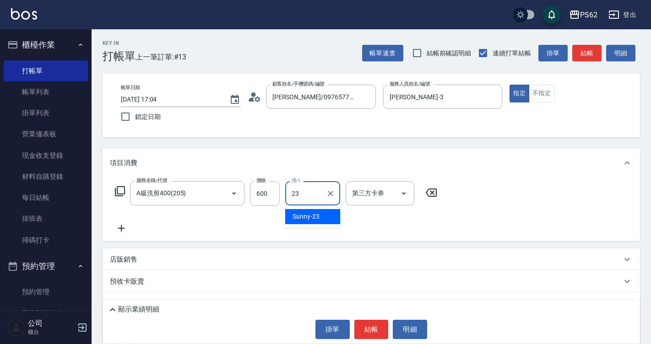
type input "Sunny-23"
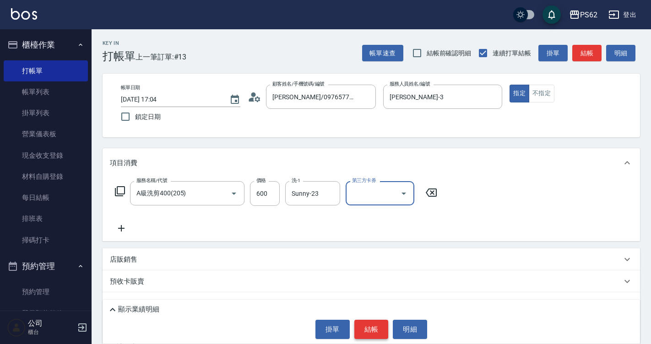
click at [364, 326] on button "結帳" at bounding box center [372, 329] width 34 height 19
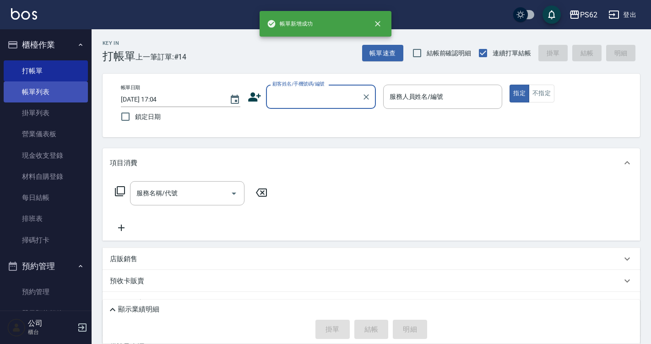
click at [52, 88] on link "帳單列表" at bounding box center [46, 92] width 84 height 21
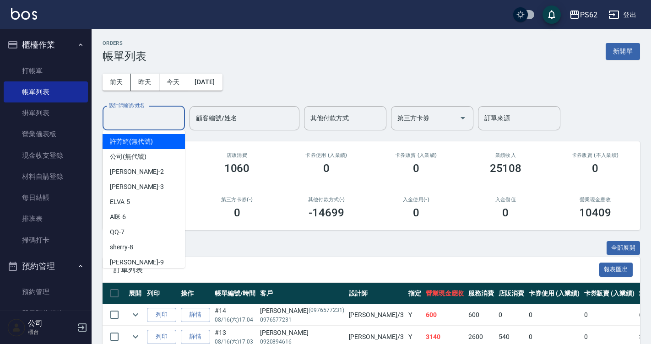
click at [144, 118] on input "設計師編號/姓名" at bounding box center [144, 118] width 74 height 16
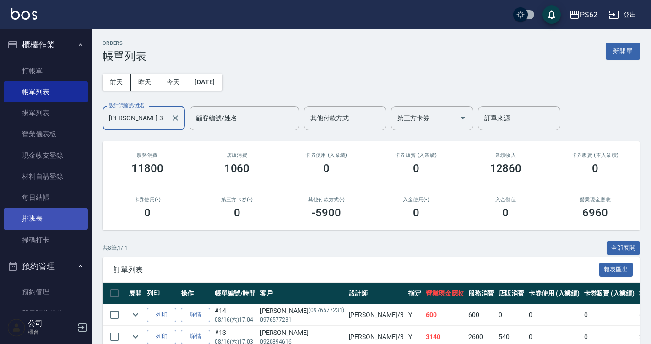
type input "Tina-3"
drag, startPoint x: 35, startPoint y: 213, endPoint x: 449, endPoint y: 22, distance: 455.8
click at [35, 213] on link "排班表" at bounding box center [46, 218] width 84 height 21
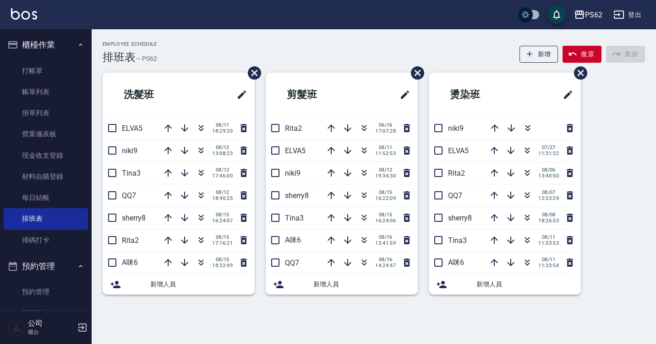
click at [473, 111] on h2 "燙染班" at bounding box center [480, 94] width 89 height 33
click at [201, 36] on div "Employee Schedule 排班表 — PS62 新增 復原 重做 洗髮班 ELVA5 08/11 18:29:33 niki9 08/12 13:0…" at bounding box center [374, 169] width 564 height 280
click at [525, 126] on icon "button" at bounding box center [527, 128] width 11 height 11
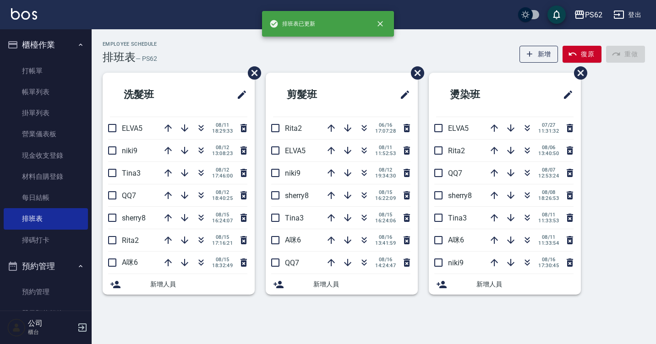
click at [333, 53] on div "Employee Schedule 排班表 — PS62 新增 復原 重做" at bounding box center [374, 52] width 542 height 22
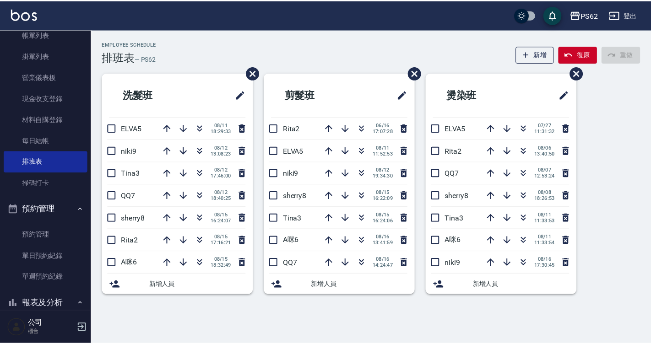
scroll to position [208, 0]
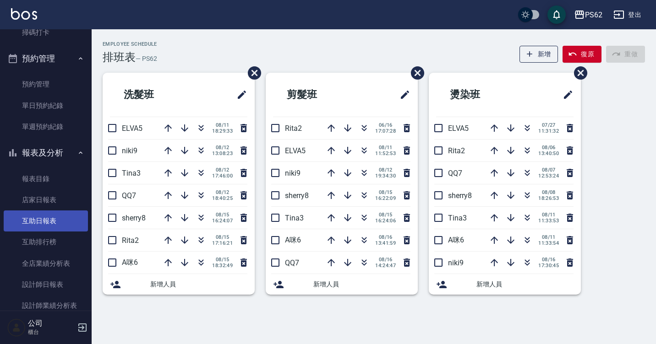
click at [67, 215] on link "互助日報表" at bounding box center [46, 221] width 84 height 21
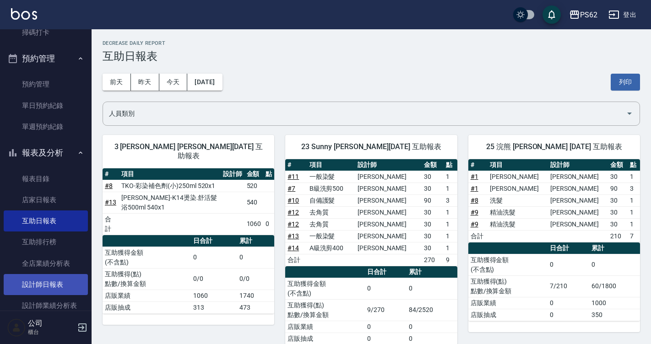
click at [50, 282] on link "設計師日報表" at bounding box center [46, 284] width 84 height 21
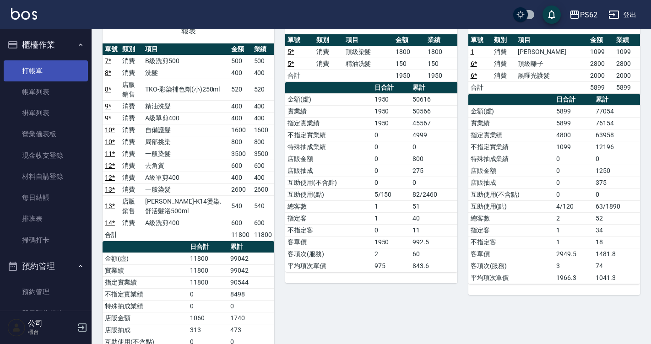
click at [49, 69] on link "打帳單" at bounding box center [46, 70] width 84 height 21
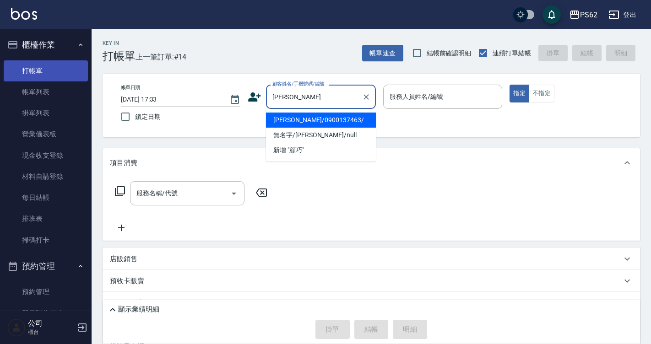
type input "顧巧翎/0900137463/"
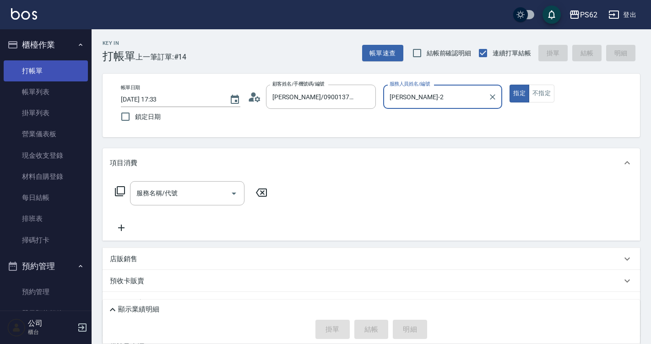
type input "Rita-2"
click at [510, 85] on button "指定" at bounding box center [520, 94] width 20 height 18
type button "true"
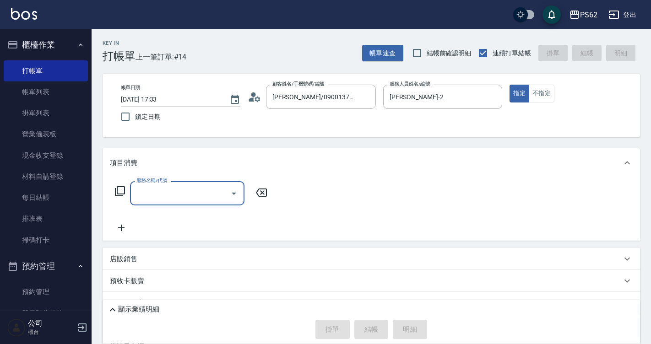
click at [122, 189] on icon at bounding box center [120, 191] width 11 height 11
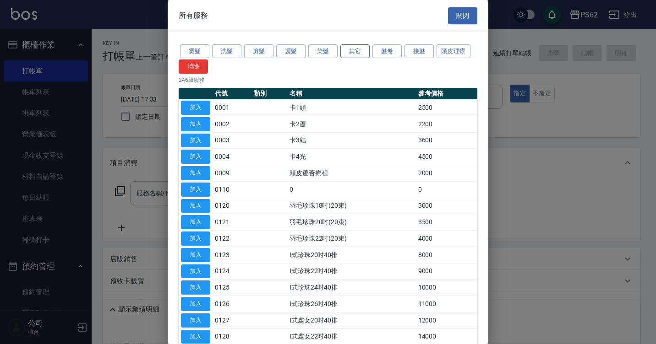
click at [360, 52] on button "其它" at bounding box center [354, 51] width 29 height 14
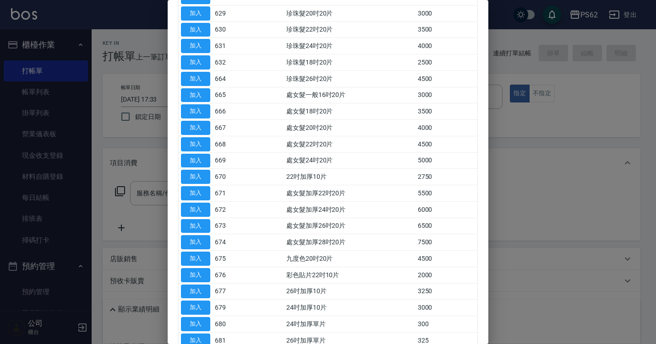
scroll to position [625, 0]
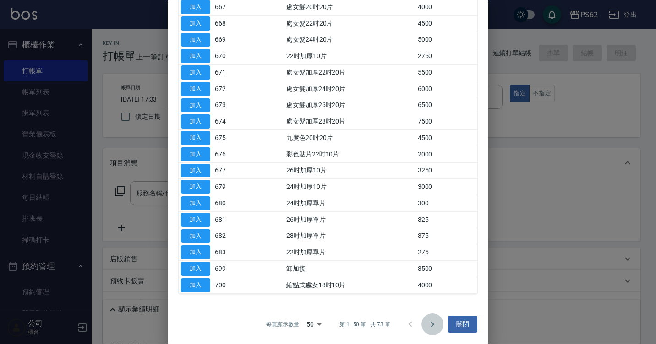
click at [427, 319] on icon "Go to next page" at bounding box center [432, 324] width 11 height 11
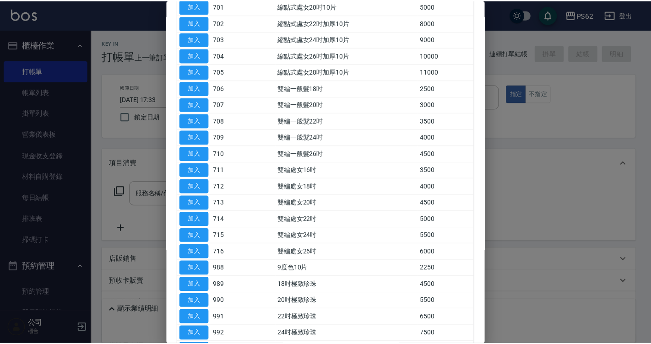
scroll to position [91, 0]
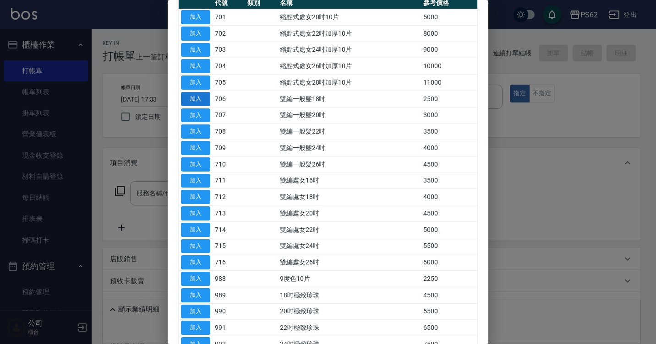
click at [204, 99] on button "加入" at bounding box center [195, 99] width 29 height 14
type input "雙編一般髮18吋(706)"
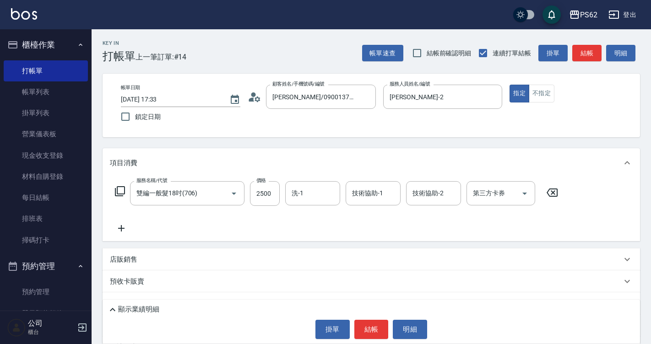
click at [123, 226] on icon at bounding box center [121, 228] width 23 height 11
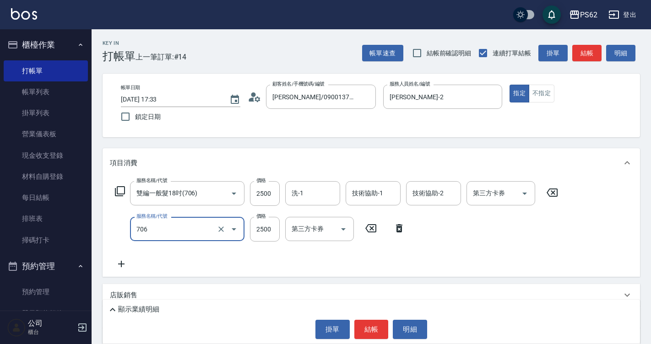
type input "雙編一般髮18吋(706)"
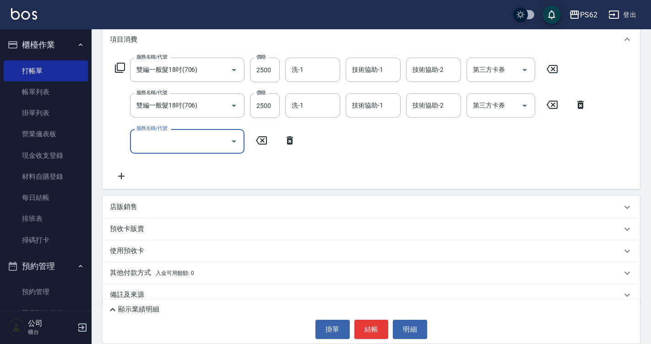
scroll to position [136, 0]
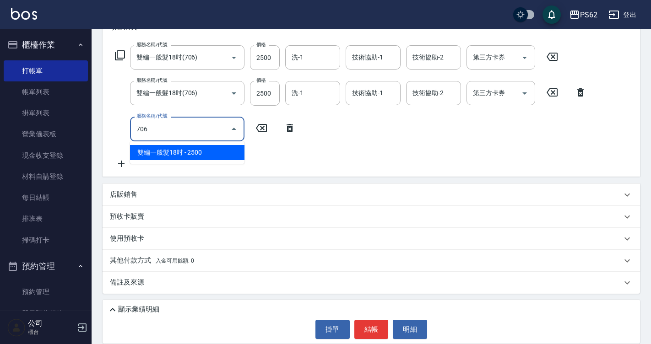
click at [175, 157] on span "雙編一般髮18吋 - 2500" at bounding box center [187, 152] width 115 height 15
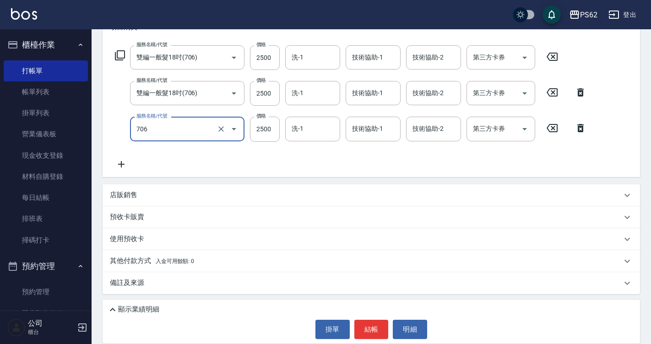
scroll to position [137, 0]
type input "雙編一般髮18吋(706)"
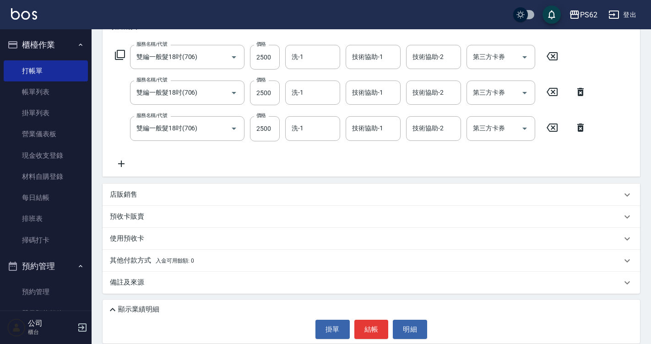
click at [116, 268] on div "其他付款方式 入金可用餘額: 0" at bounding box center [372, 261] width 538 height 22
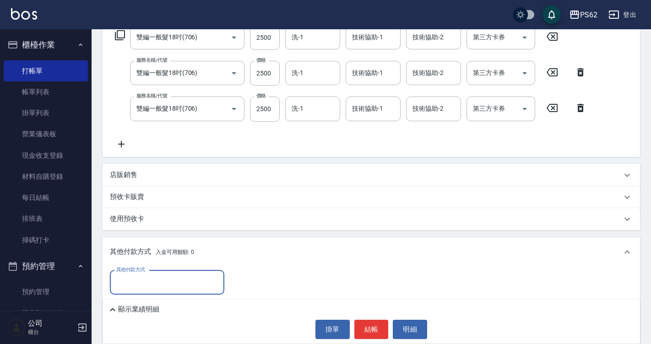
scroll to position [244, 0]
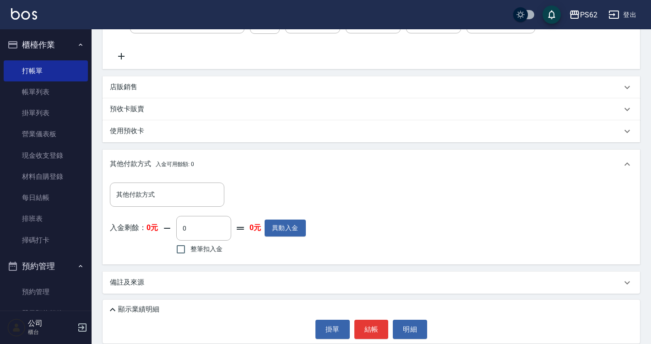
click at [113, 312] on icon at bounding box center [112, 310] width 11 height 11
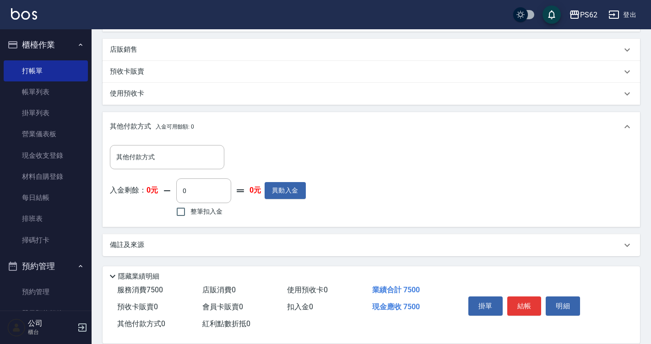
scroll to position [144, 0]
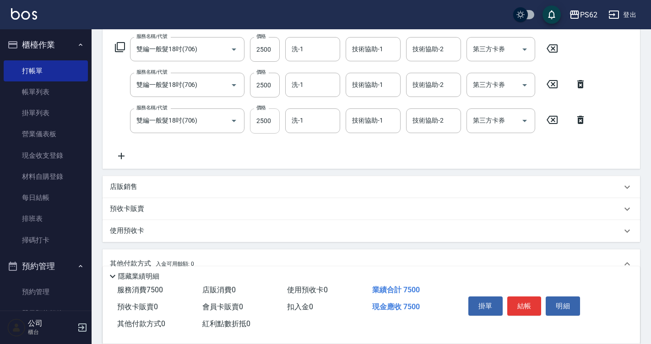
click at [272, 118] on input "2500" at bounding box center [265, 121] width 30 height 25
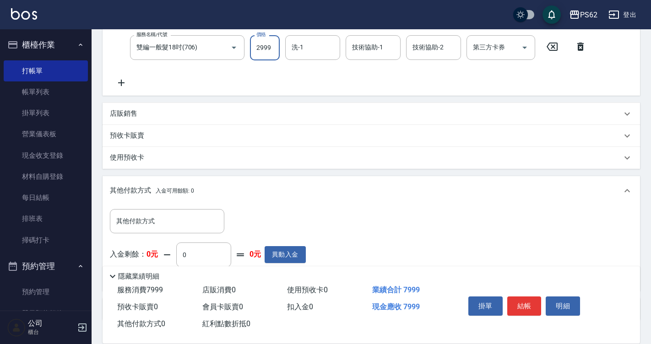
scroll to position [282, 0]
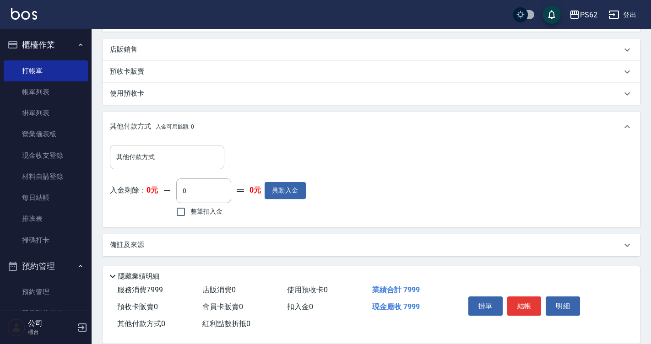
type input "2999"
click at [152, 164] on input "其他付款方式" at bounding box center [167, 157] width 106 height 16
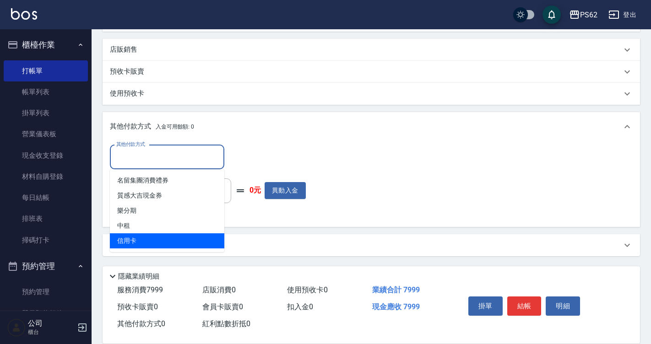
click at [147, 238] on span "信用卡" at bounding box center [167, 241] width 115 height 15
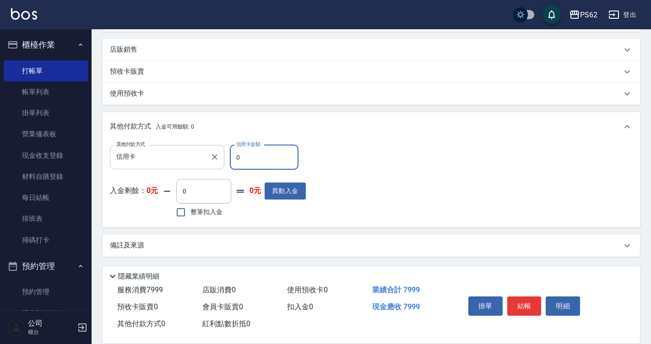
click at [190, 157] on input "信用卡" at bounding box center [160, 157] width 93 height 16
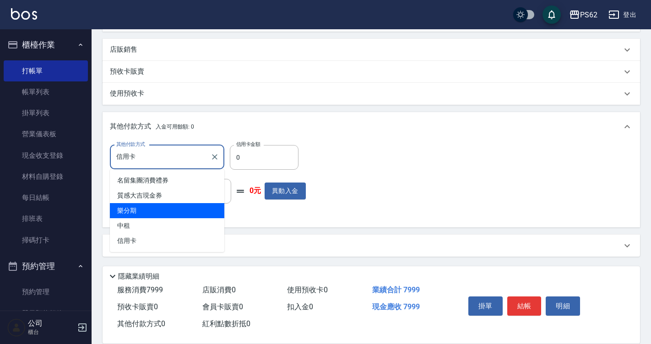
click at [158, 211] on span "樂分期" at bounding box center [167, 210] width 115 height 15
type input "樂分期"
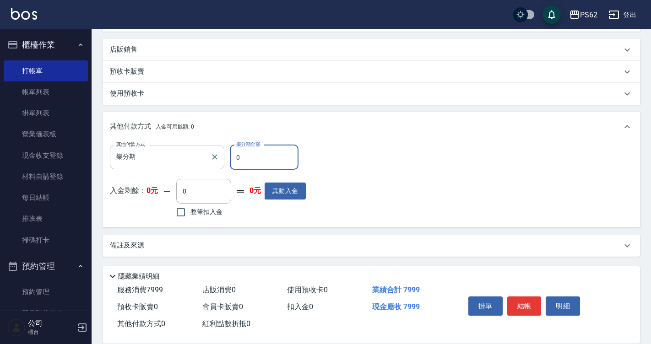
drag, startPoint x: 259, startPoint y: 158, endPoint x: 214, endPoint y: 169, distance: 46.8
click at [214, 169] on div "其他付款方式 樂分期 其他付款方式 樂分期金額 0 樂分期金額" at bounding box center [208, 157] width 196 height 25
type input "4800"
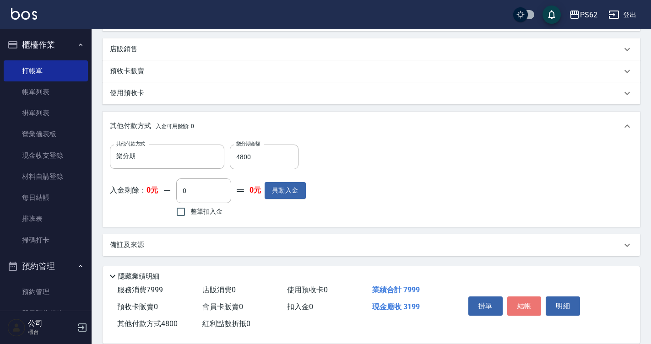
click at [521, 297] on button "結帳" at bounding box center [525, 306] width 34 height 19
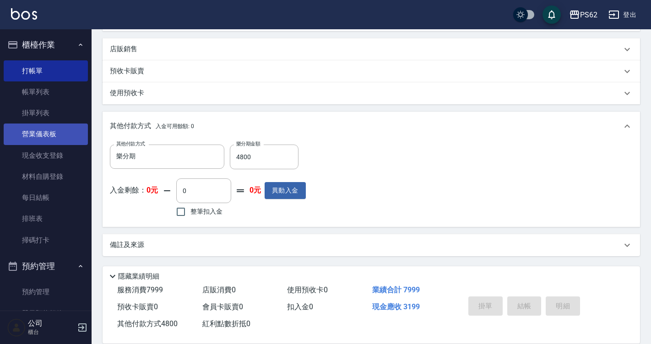
type input "2025/08/16 17:35"
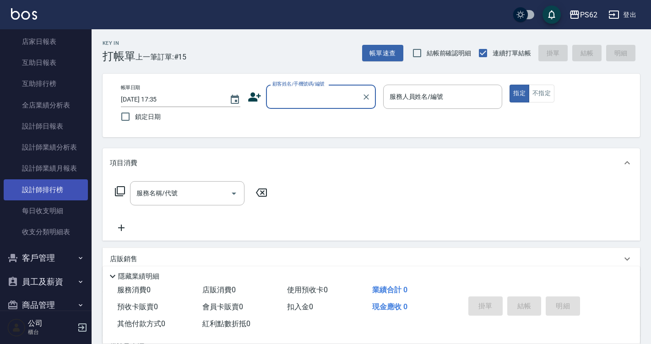
scroll to position [407, 0]
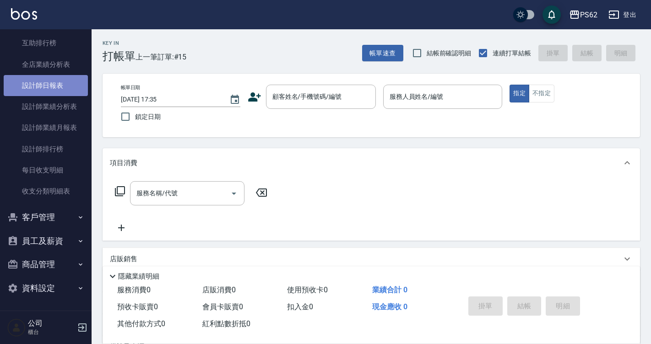
click at [69, 91] on link "設計師日報表" at bounding box center [46, 85] width 84 height 21
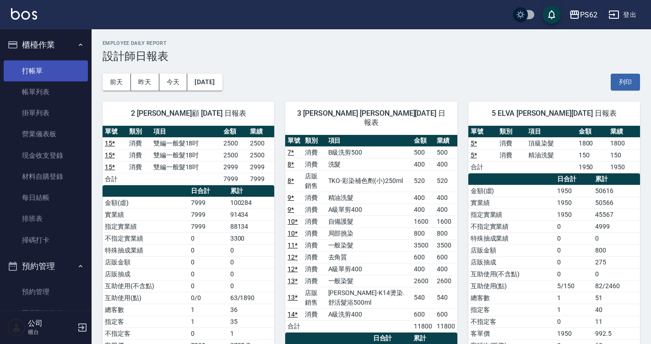
click at [44, 74] on link "打帳單" at bounding box center [46, 70] width 84 height 21
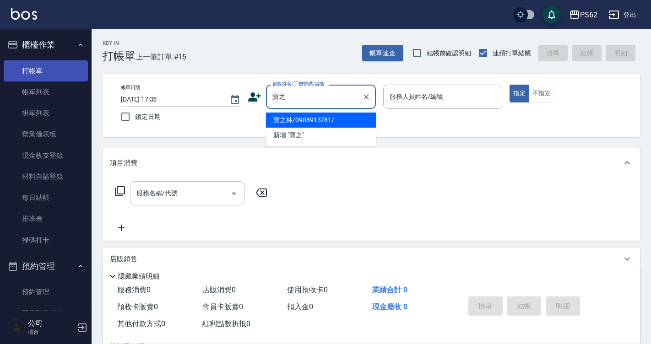
type input "寶之林/0908913781/"
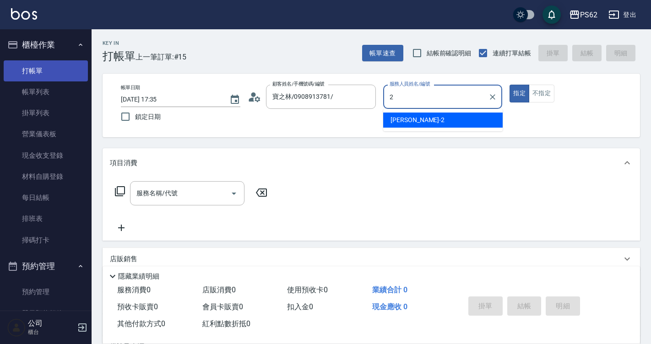
type input "Rita-2"
type button "true"
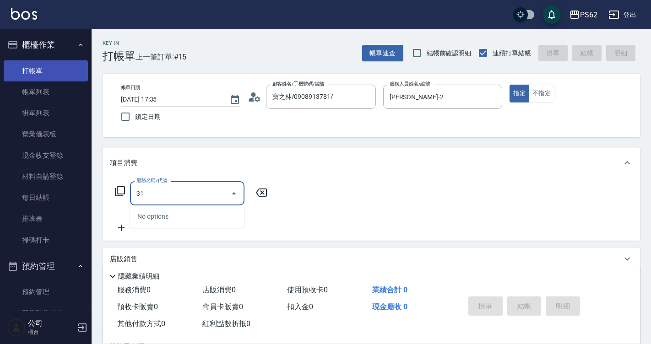
type input "3"
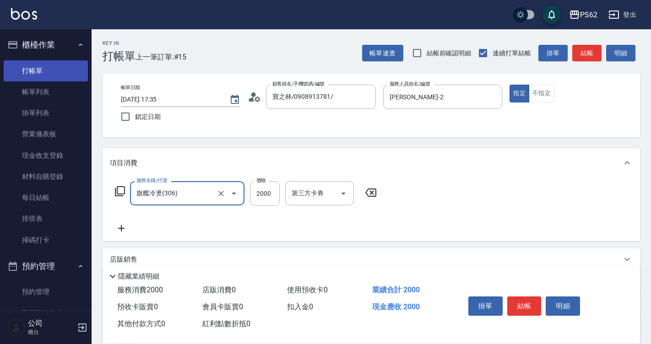
type input "旗艦冷燙(306)"
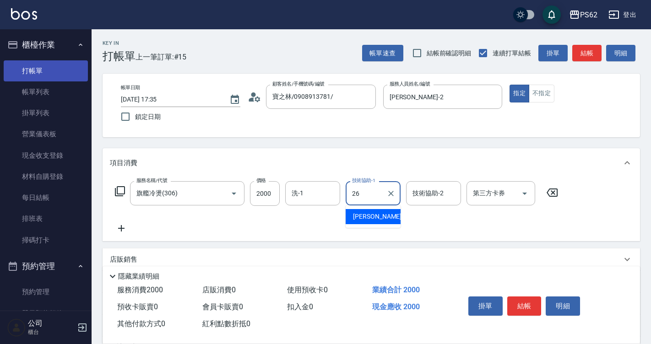
type input "小欣-26"
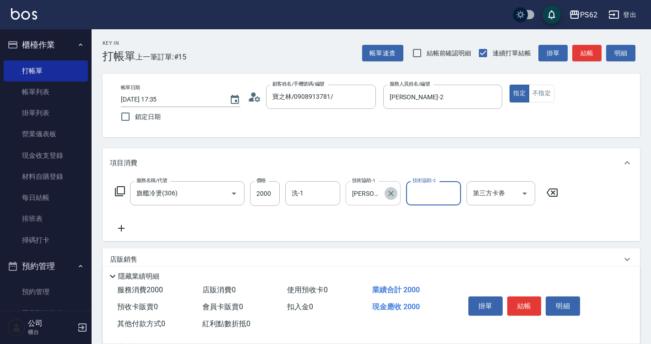
click at [393, 191] on icon "Clear" at bounding box center [391, 193] width 9 height 9
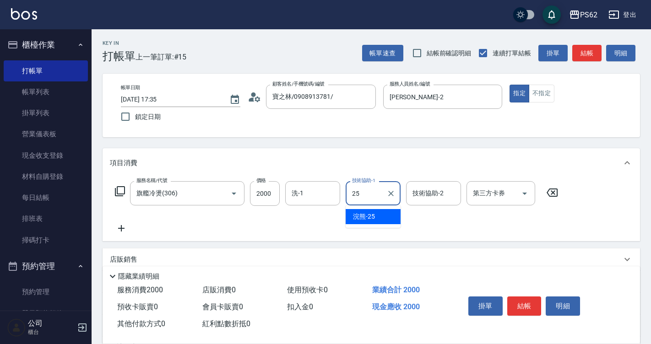
type input "浣熊-25"
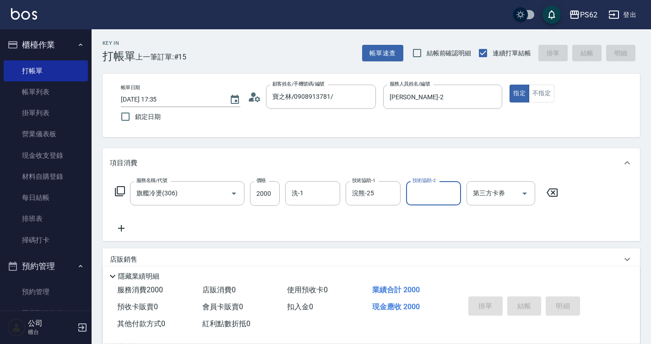
type input "2025/08/16 17:37"
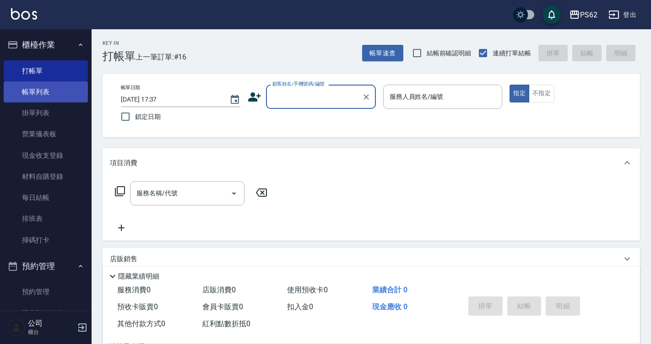
click at [56, 97] on link "帳單列表" at bounding box center [46, 92] width 84 height 21
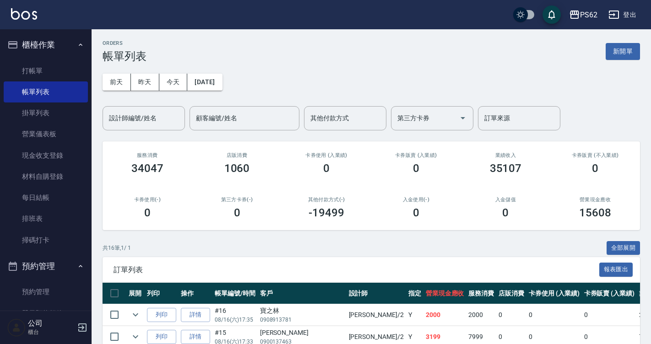
scroll to position [227, 0]
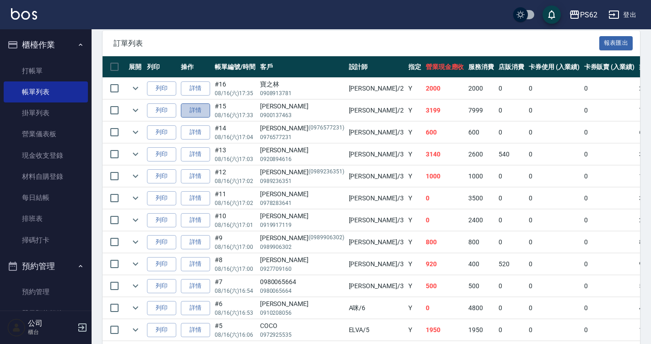
click at [201, 108] on link "詳情" at bounding box center [195, 111] width 29 height 14
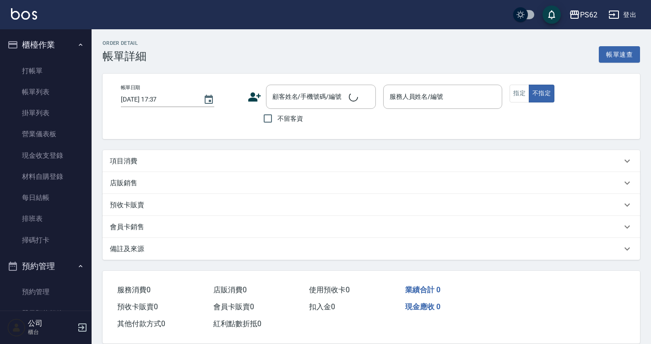
type input "2025/08/16 17:33"
type input "Rita-2"
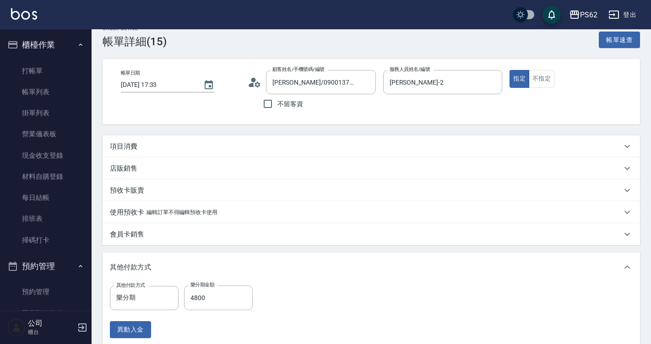
type input "顧巧翎/0900137463/"
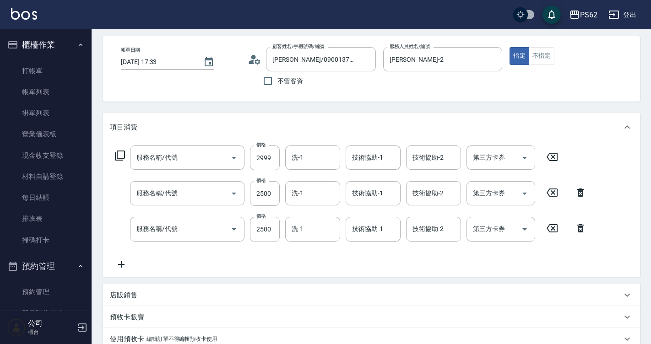
type input "雙編一般髮18吋(706)"
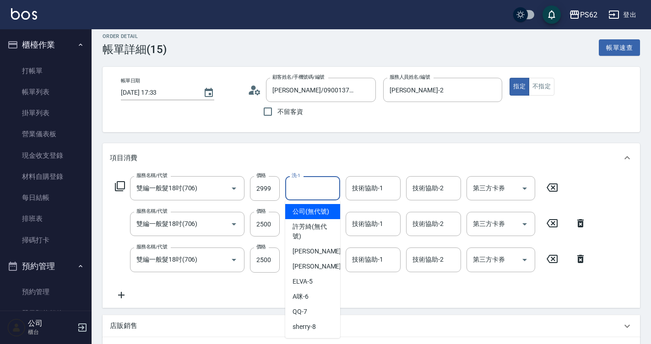
click at [297, 191] on input "洗-1" at bounding box center [313, 188] width 47 height 16
type input "公司(無代號)"
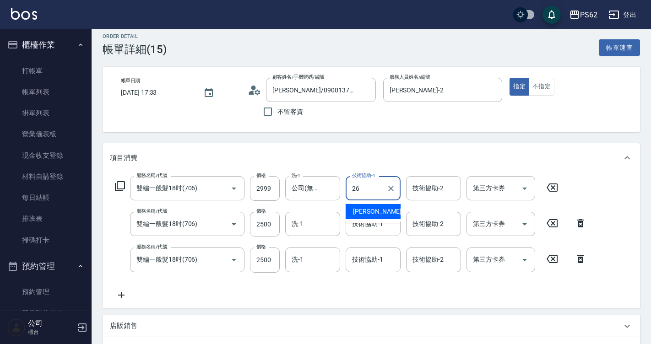
type input "小欣-26"
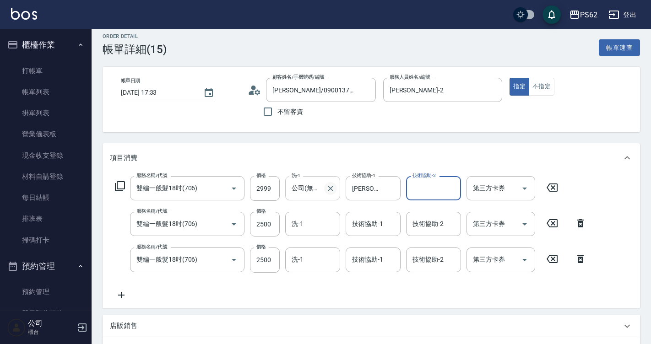
click at [333, 189] on icon "Clear" at bounding box center [330, 188] width 9 height 9
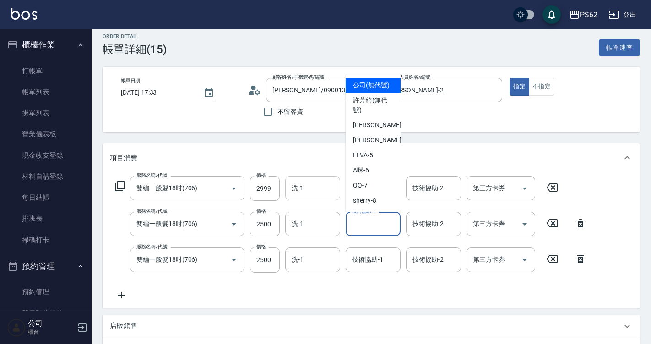
click at [362, 224] on input "技術協助-1" at bounding box center [373, 224] width 47 height 16
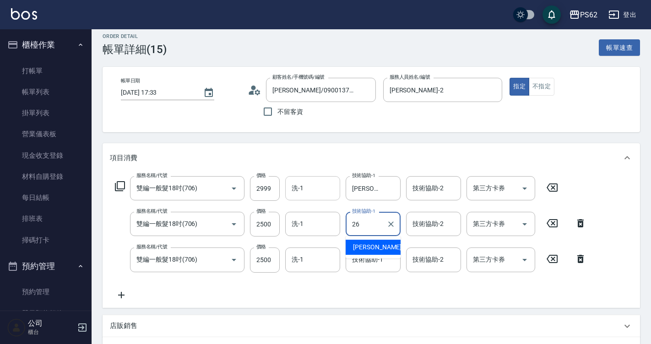
type input "小欣-26"
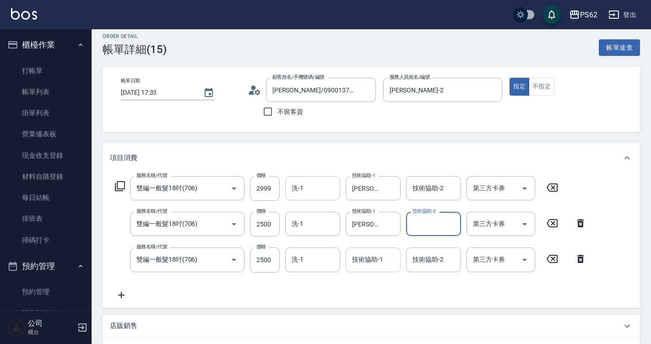
click at [366, 254] on div "技術協助-1 技術協助-1" at bounding box center [373, 260] width 55 height 24
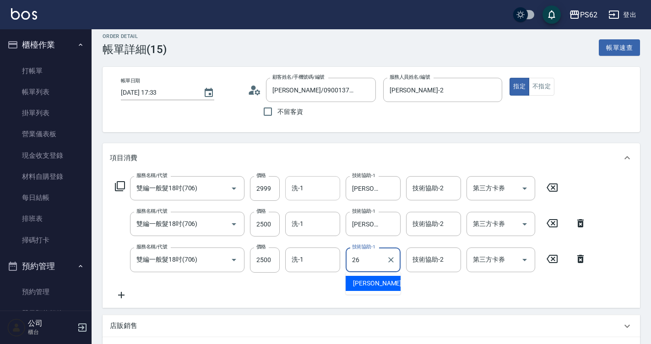
type input "小欣-26"
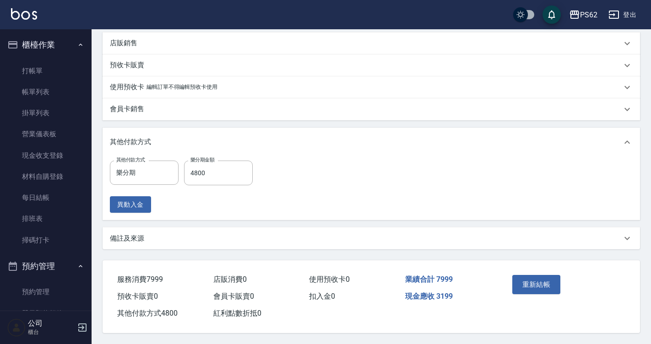
scroll to position [294, 0]
click at [530, 275] on button "重新結帳" at bounding box center [537, 284] width 49 height 19
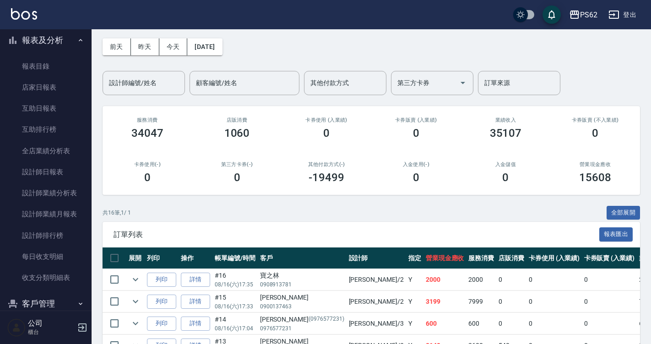
scroll to position [92, 0]
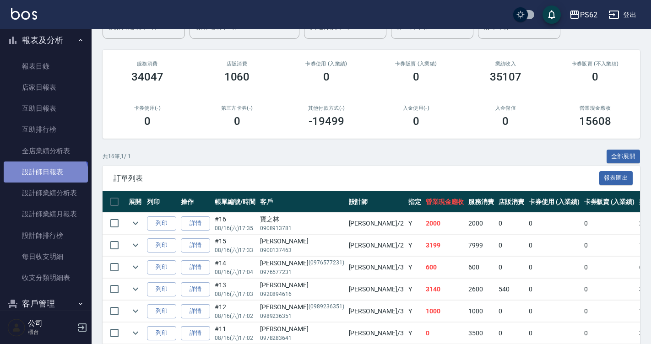
click at [44, 180] on link "設計師日報表" at bounding box center [46, 172] width 84 height 21
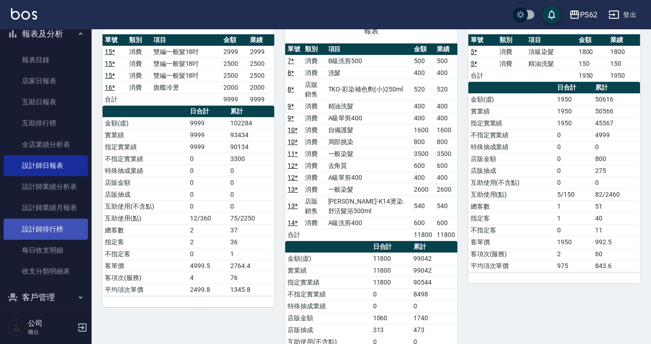
scroll to position [316, 0]
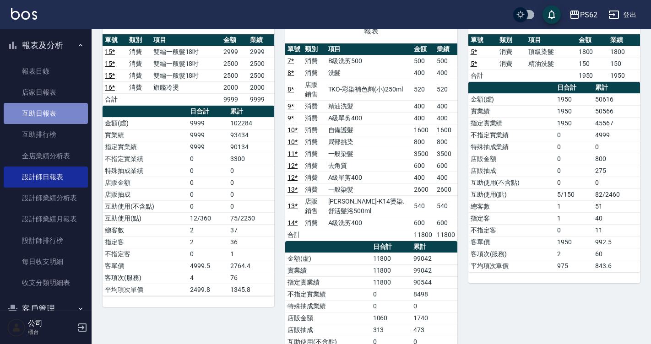
click at [63, 107] on link "互助日報表" at bounding box center [46, 113] width 84 height 21
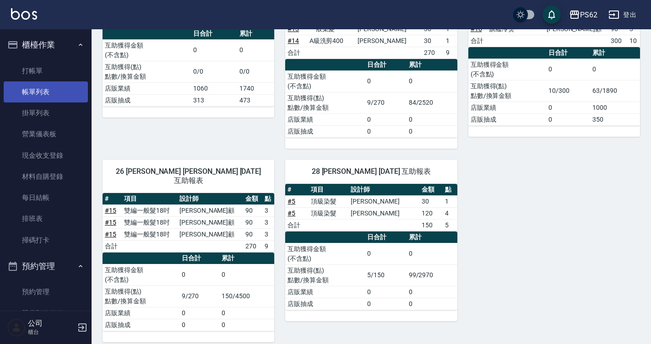
click at [55, 87] on link "帳單列表" at bounding box center [46, 92] width 84 height 21
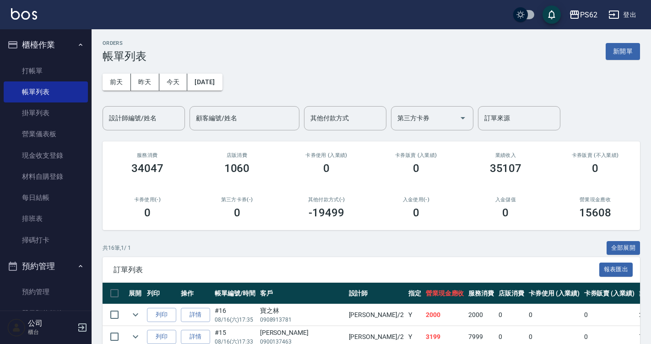
scroll to position [137, 0]
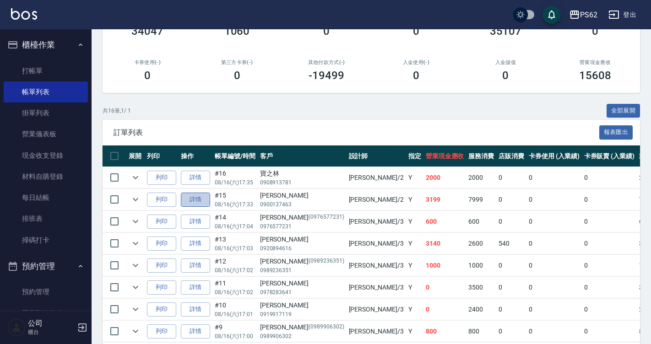
click at [206, 201] on link "詳情" at bounding box center [195, 200] width 29 height 14
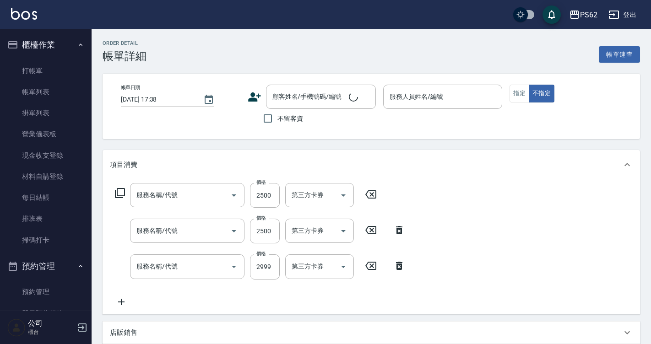
scroll to position [137, 0]
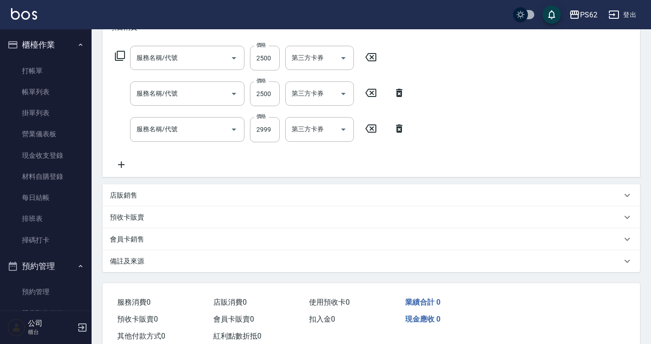
type input "2025/08/16 17:33"
type input "Rita-2"
type input "雙編一般髮18吋(706)"
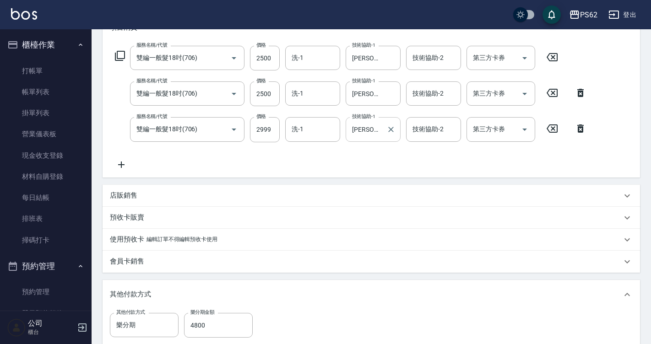
type input "顧巧翎/0900137463/"
click at [389, 128] on icon "Clear" at bounding box center [390, 129] width 5 height 5
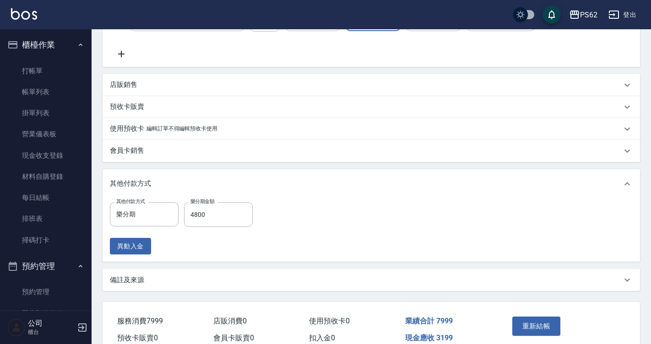
scroll to position [294, 0]
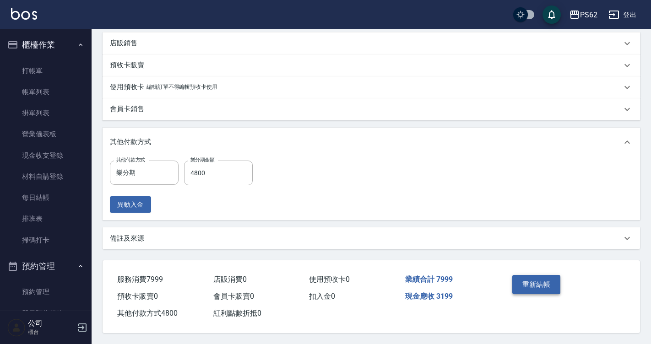
click at [519, 276] on button "重新結帳" at bounding box center [537, 284] width 49 height 19
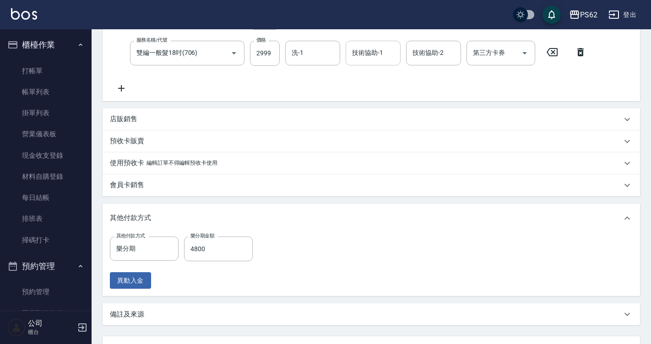
scroll to position [111, 0]
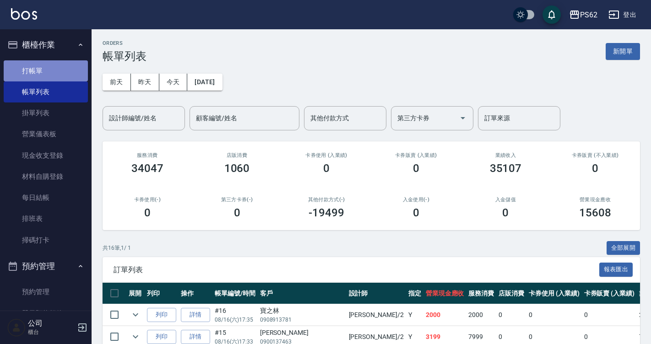
click at [55, 66] on link "打帳單" at bounding box center [46, 70] width 84 height 21
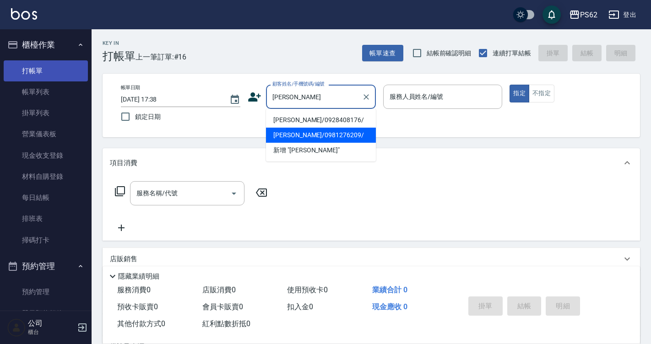
type input "李婕寧/0981276209/"
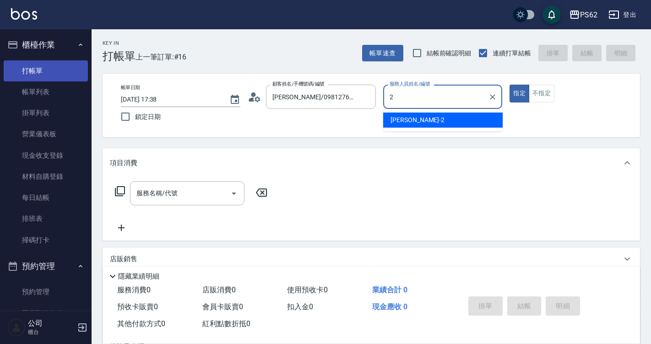
type input "Rita-2"
type button "true"
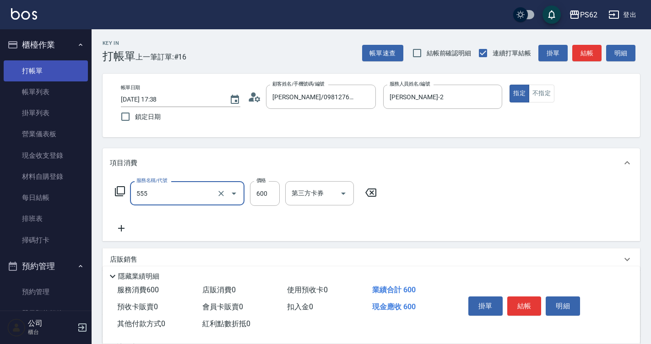
type input "去角質(555)"
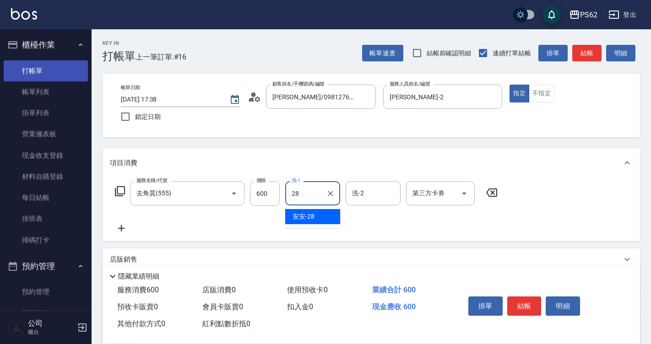
type input "安安-28"
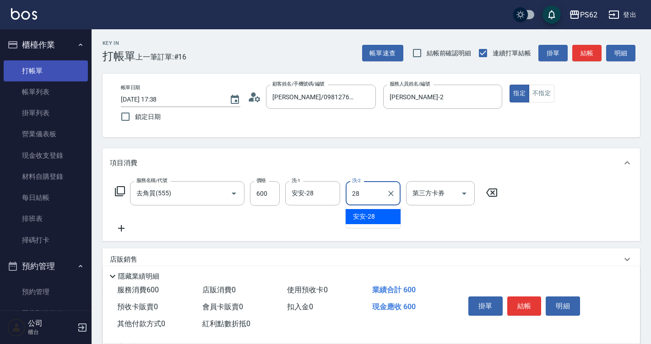
type input "安安-28"
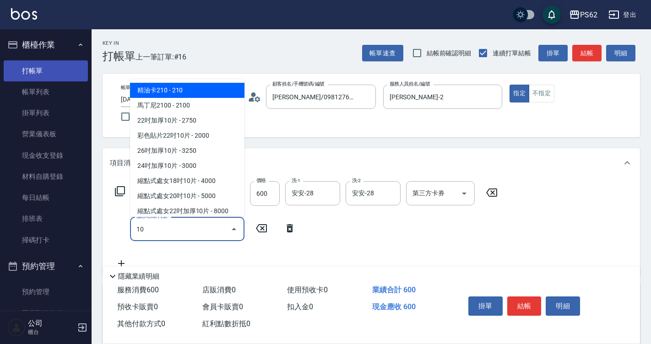
type input "105"
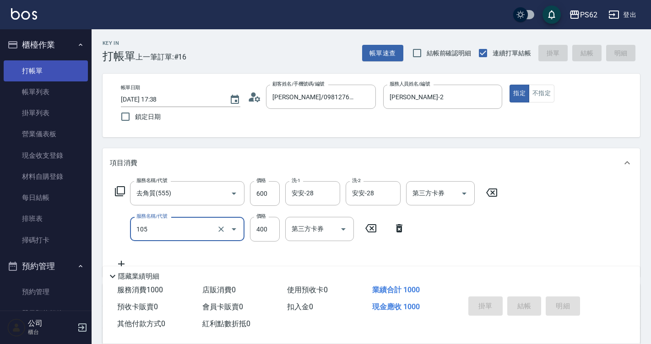
type input "2025/08/16 17:39"
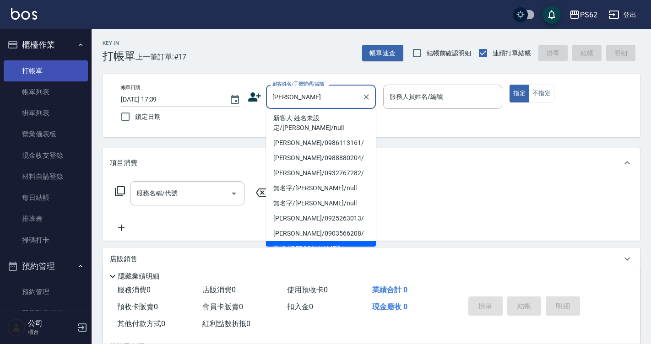
scroll to position [4, 0]
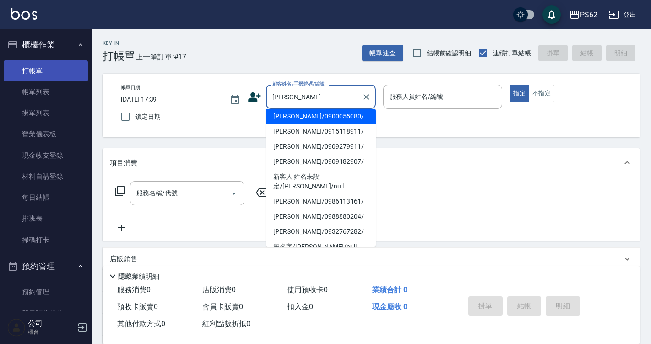
type input "陳宜鍹/0900055080/"
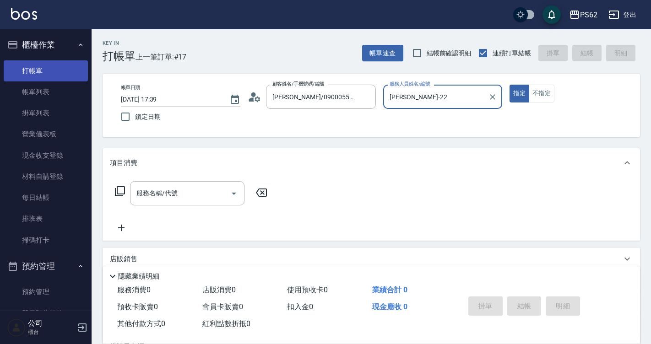
type input "Rita-2"
click at [510, 85] on button "指定" at bounding box center [520, 94] width 20 height 18
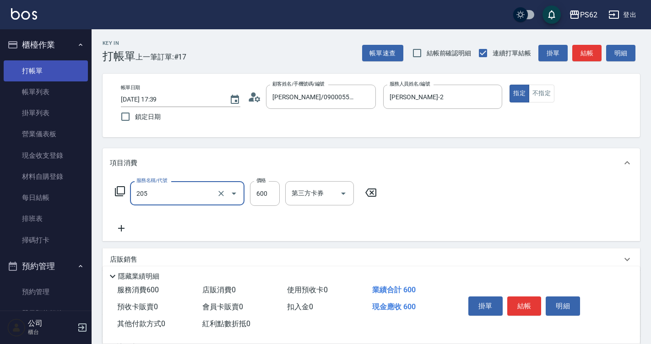
type input "A級洗剪400(205)"
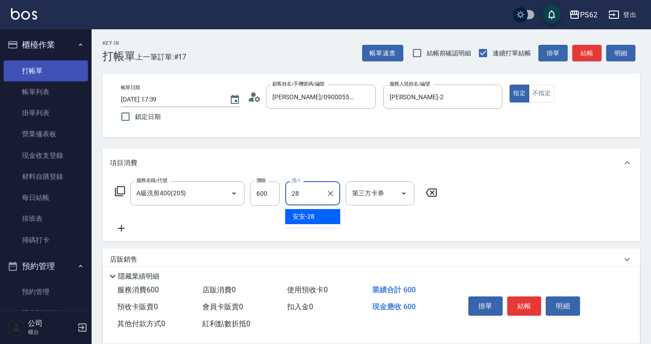
type input "安安-28"
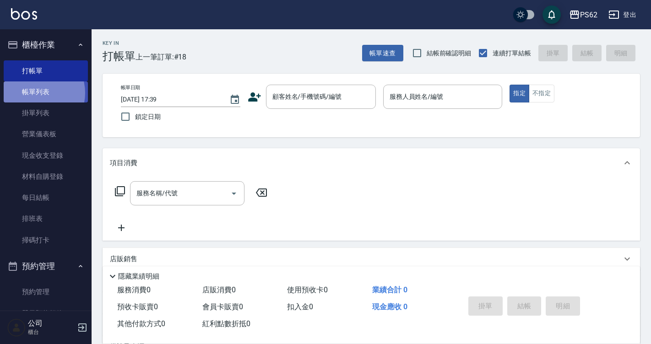
click at [34, 93] on link "帳單列表" at bounding box center [46, 92] width 84 height 21
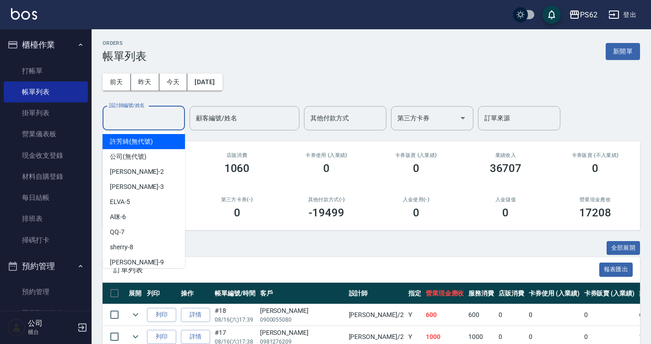
click at [158, 124] on input "設計師編號/姓名" at bounding box center [144, 118] width 74 height 16
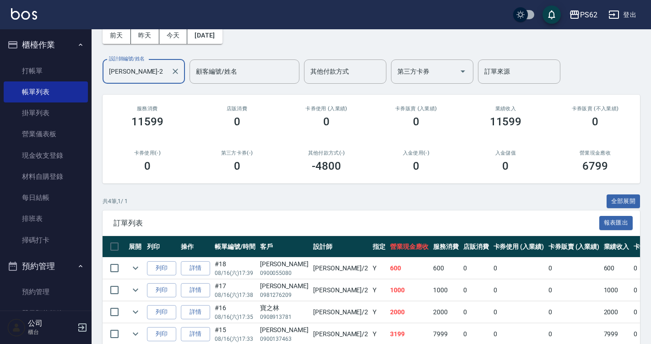
scroll to position [91, 0]
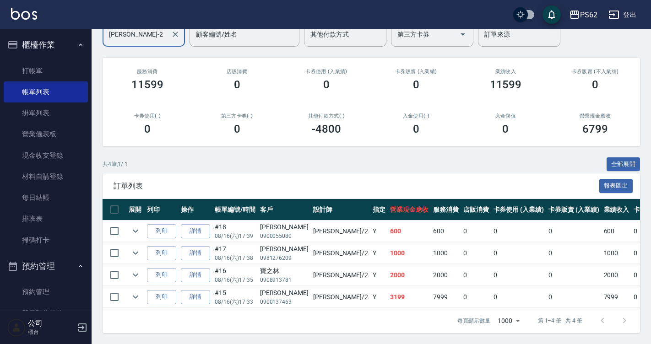
type input "Rita-2"
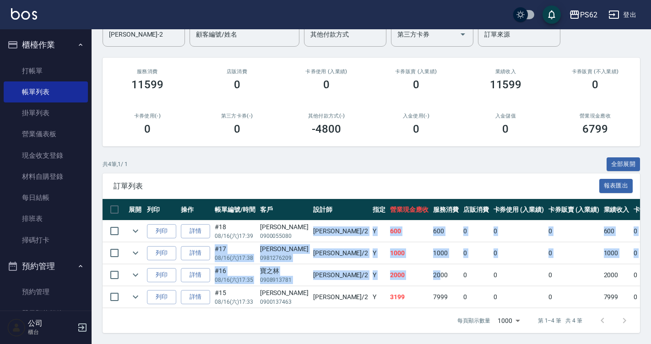
drag, startPoint x: 295, startPoint y: 220, endPoint x: 386, endPoint y: 263, distance: 100.4
click at [386, 263] on tbody "列印 詳情 #18 08/16 (六) 17:39 陳宜鍹 0900055080 Rita /2 Y 600 600 0 0 0 600 0 0 0 0 0 …" at bounding box center [506, 265] width 807 height 88
click at [431, 265] on td "2000" at bounding box center [446, 276] width 30 height 22
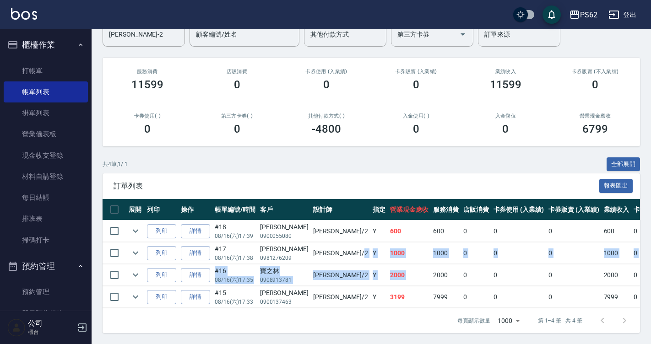
drag, startPoint x: 311, startPoint y: 237, endPoint x: 379, endPoint y: 262, distance: 72.9
click at [379, 262] on tbody "列印 詳情 #18 08/16 (六) 17:39 陳宜鍹 0900055080 Rita /2 Y 600 600 0 0 0 600 0 0 0 0 0 …" at bounding box center [506, 265] width 807 height 88
click at [431, 265] on td "2000" at bounding box center [446, 276] width 30 height 22
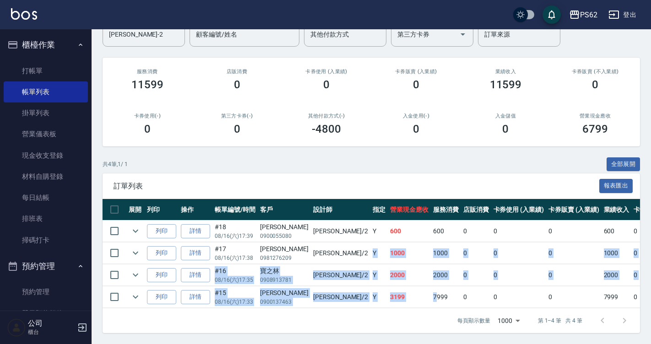
drag, startPoint x: 313, startPoint y: 244, endPoint x: 385, endPoint y: 289, distance: 84.8
click at [383, 289] on tbody "列印 詳情 #18 08/16 (六) 17:39 陳宜鍹 0900055080 Rita /2 Y 600 600 0 0 0 600 0 0 0 0 0 …" at bounding box center [506, 265] width 807 height 88
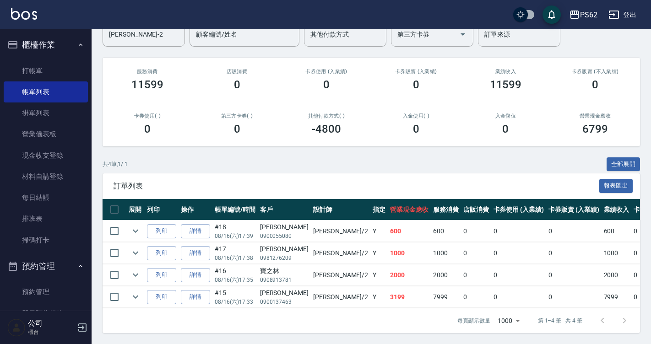
click at [431, 289] on td "7999" at bounding box center [446, 298] width 30 height 22
click at [49, 67] on link "打帳單" at bounding box center [46, 70] width 84 height 21
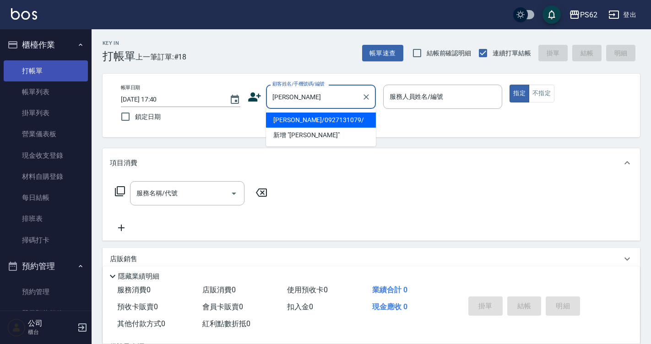
type input "鄧有成/0927131079/"
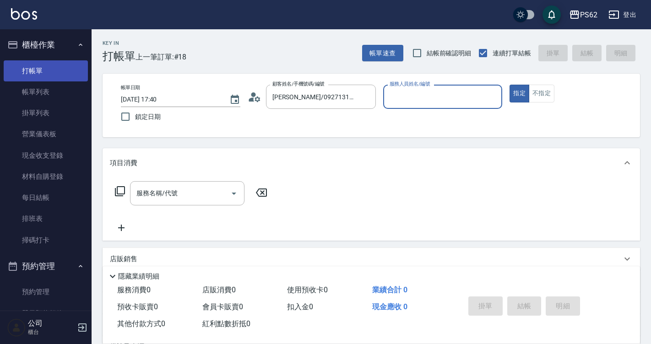
click at [510, 85] on button "指定" at bounding box center [520, 94] width 20 height 18
type button "true"
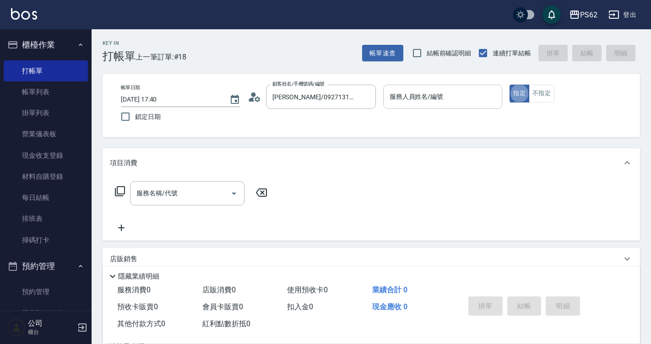
click at [437, 88] on div "服務人員姓名/編號" at bounding box center [443, 97] width 120 height 24
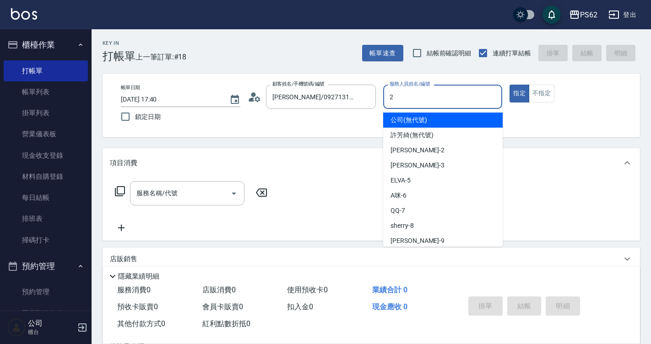
type input "Rita-2"
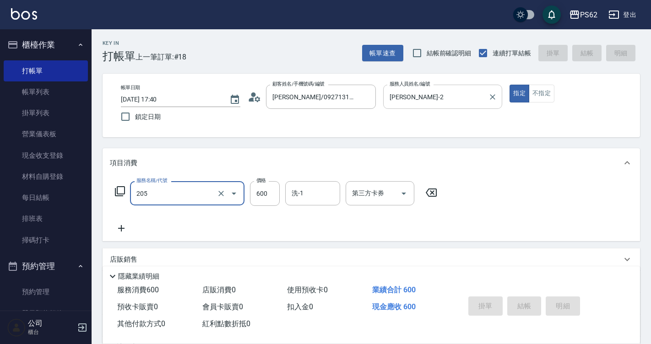
type input "205"
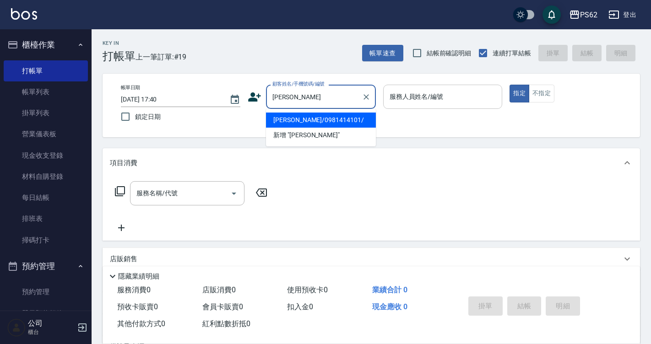
type input "劉建佑/0981414101/"
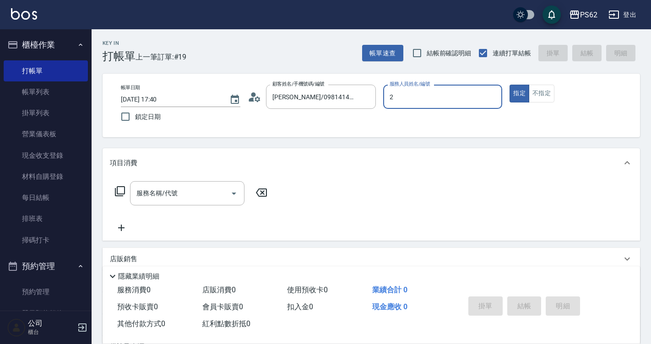
type input "Rita-2"
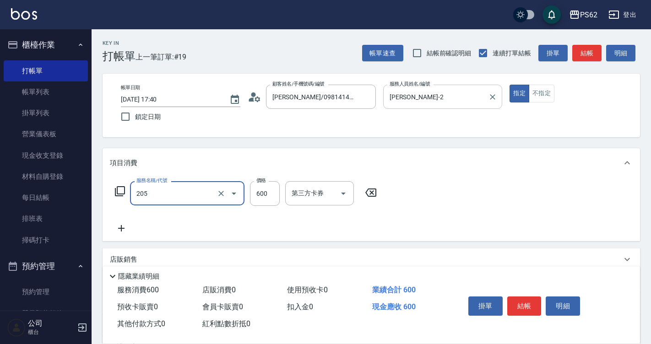
type input "A級洗剪400(205)"
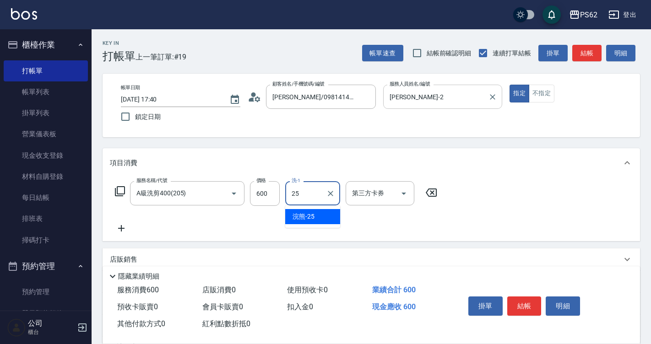
type input "浣熊-25"
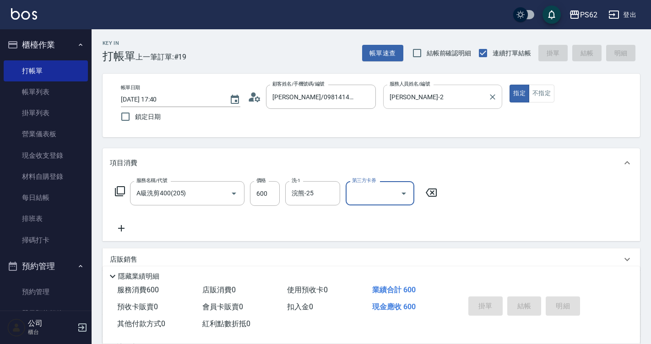
type input "2025/08/16 17:41"
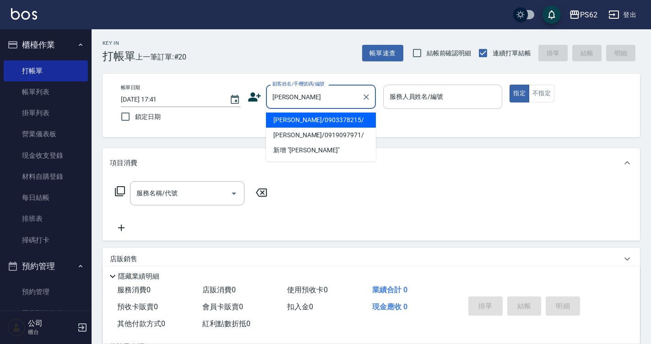
type input "李亞芮/0903378215/"
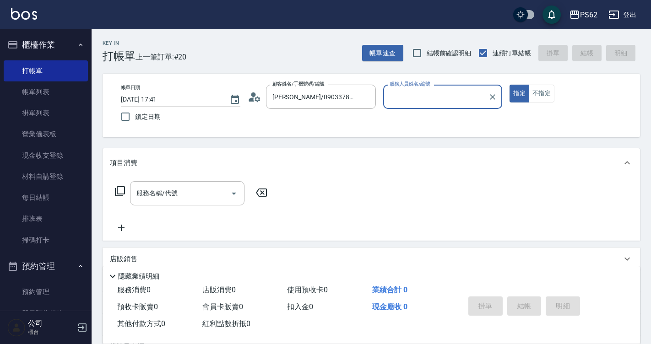
type input "Rita-2"
click at [510, 85] on button "指定" at bounding box center [520, 94] width 20 height 18
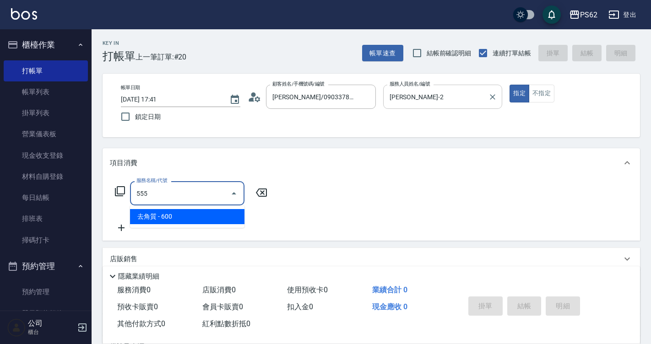
type input "去角質(555)"
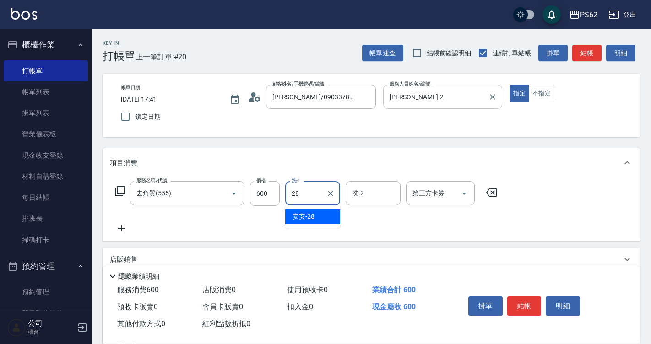
type input "安安-28"
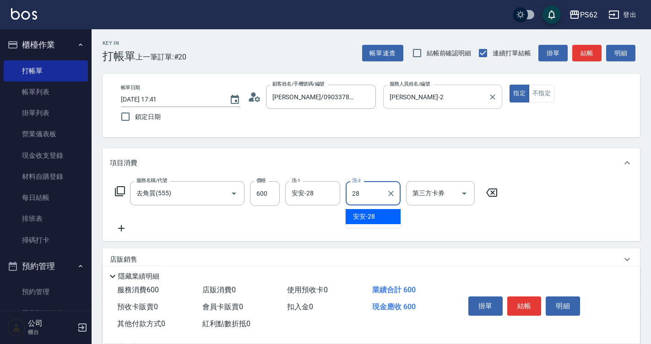
type input "安安-28"
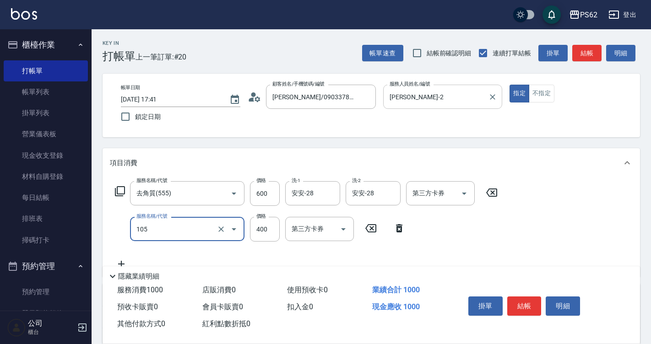
type input "A級單剪400(105)"
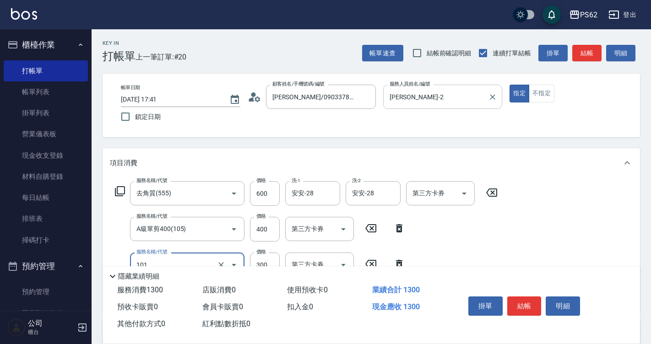
type input "洗髮(101)"
type input "400"
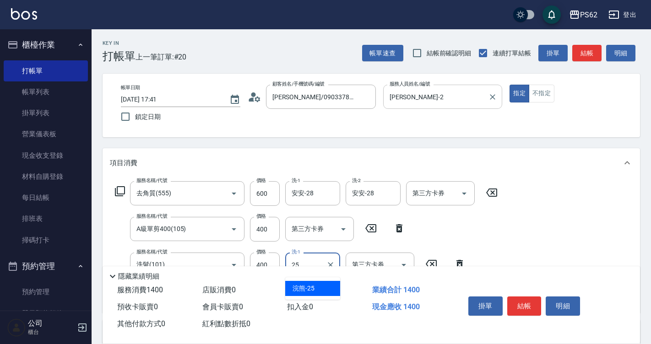
type input "浣熊-25"
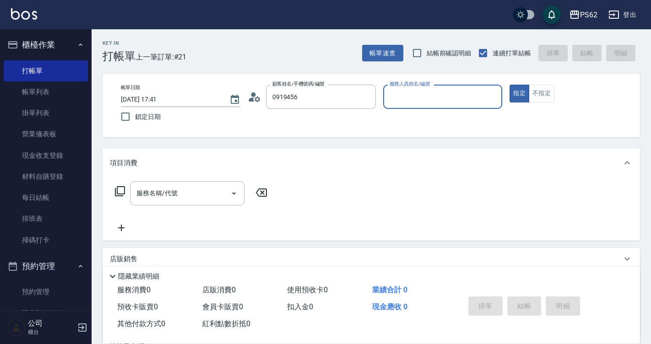
type input "新客人 姓名未設定/0919456350/null"
type input "Rita-2"
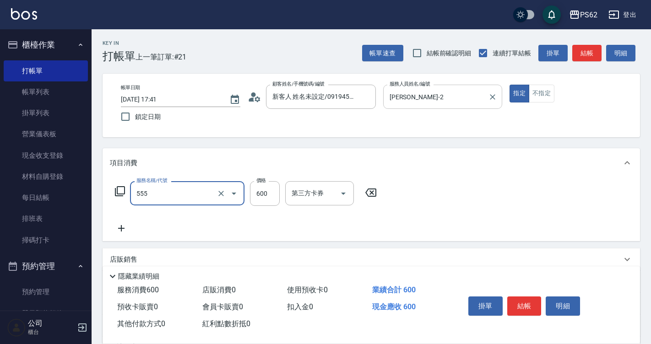
type input "去角質(555)"
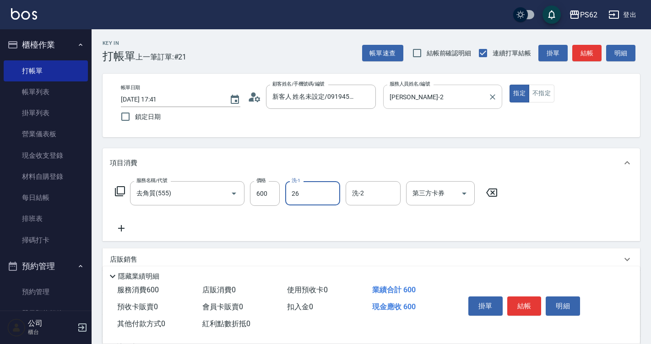
type input "小欣-26"
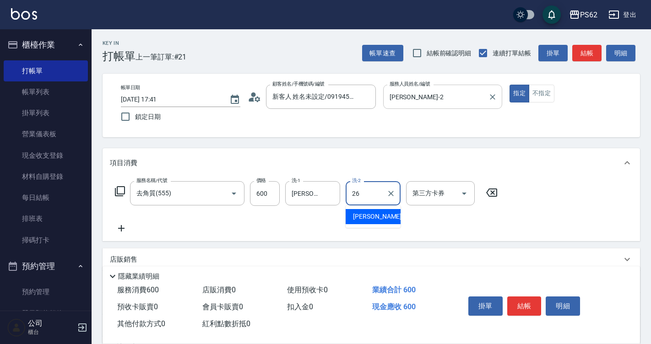
type input "小欣-26"
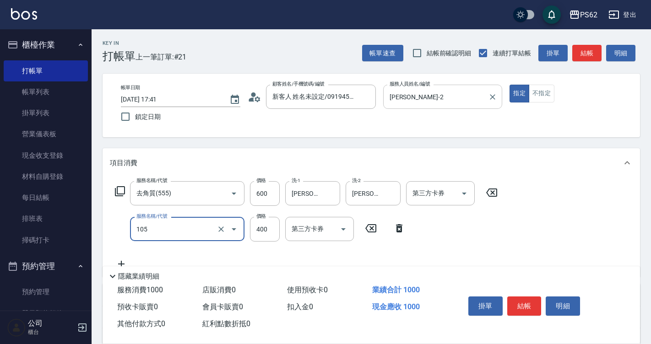
type input "A級單剪400(105)"
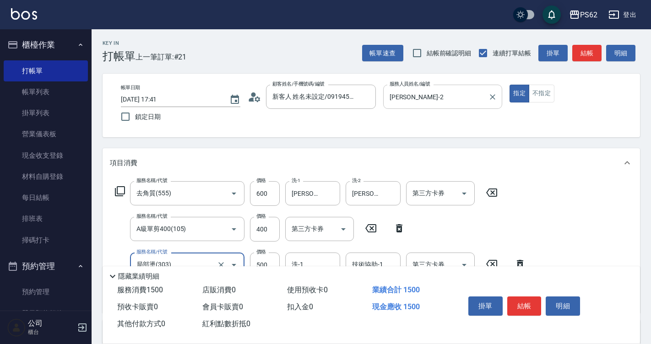
type input "局部燙(303)"
type input "800"
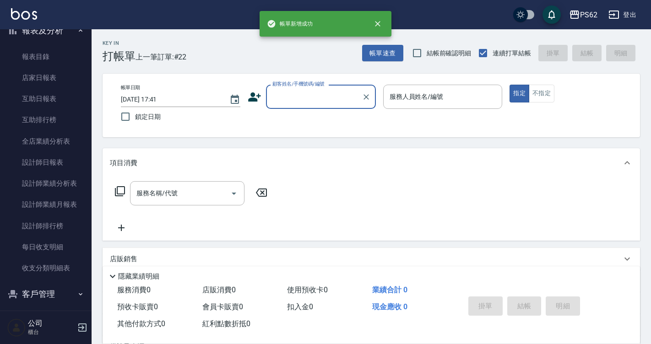
scroll to position [366, 0]
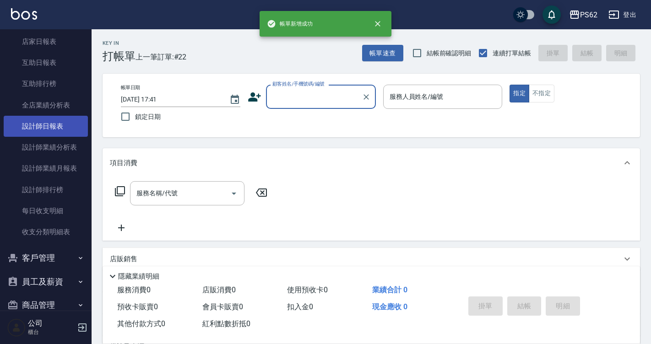
click at [66, 134] on link "設計師日報表" at bounding box center [46, 126] width 84 height 21
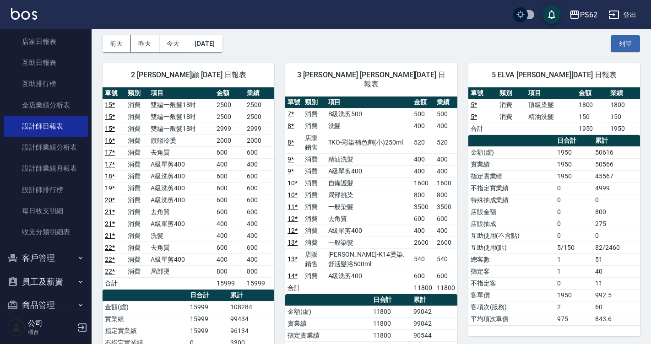
scroll to position [92, 0]
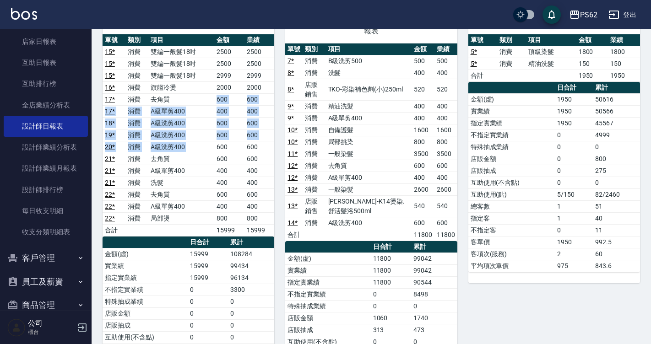
drag, startPoint x: 208, startPoint y: 103, endPoint x: 222, endPoint y: 157, distance: 55.9
click at [222, 156] on tbody "15 * 消費 雙編一般髮18吋 2500 2500 15 * 消費 雙編一般髮18吋 2500 2500 15 * 消費 雙編一般髮18吋 2999 299…" at bounding box center [189, 141] width 172 height 191
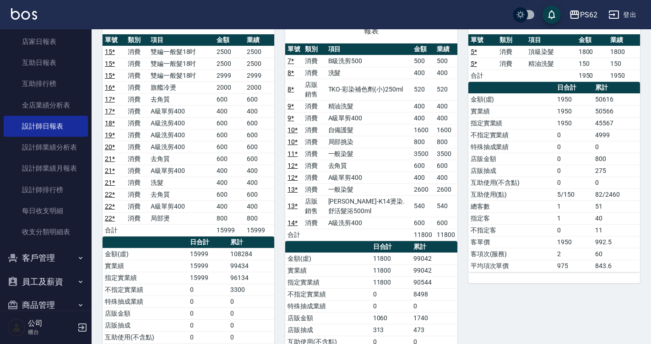
click at [223, 158] on td "600" at bounding box center [229, 159] width 30 height 12
drag, startPoint x: 175, startPoint y: 107, endPoint x: 193, endPoint y: 112, distance: 18.6
click at [193, 112] on td "A級單剪400" at bounding box center [181, 111] width 66 height 12
click at [195, 114] on td "A級單剪400" at bounding box center [181, 111] width 66 height 12
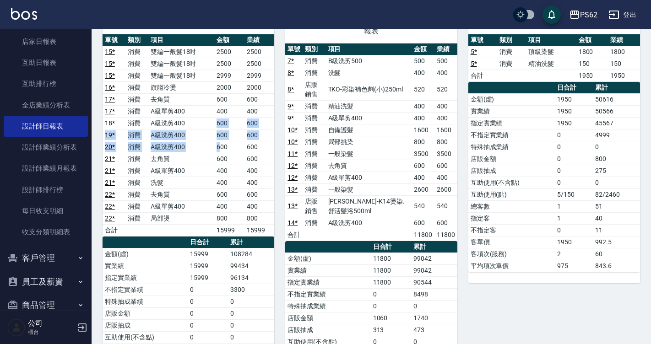
drag, startPoint x: 191, startPoint y: 129, endPoint x: 221, endPoint y: 144, distance: 33.2
click at [221, 144] on tbody "15 * 消費 雙編一般髮18吋 2500 2500 15 * 消費 雙編一般髮18吋 2500 2500 15 * 消費 雙編一般髮18吋 2999 299…" at bounding box center [189, 141] width 172 height 191
click at [221, 144] on td "600" at bounding box center [229, 147] width 30 height 12
click at [237, 155] on td "600" at bounding box center [229, 159] width 30 height 12
drag, startPoint x: 235, startPoint y: 156, endPoint x: 230, endPoint y: 164, distance: 8.8
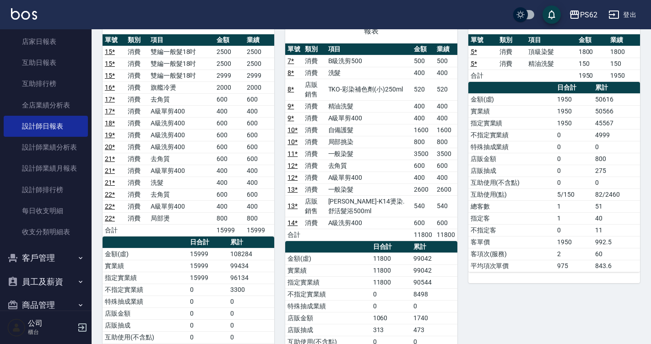
click at [230, 164] on td "600" at bounding box center [229, 159] width 30 height 12
click at [153, 152] on td "A級洗剪400" at bounding box center [181, 147] width 66 height 12
click at [158, 161] on td "去角質" at bounding box center [181, 159] width 66 height 12
drag, startPoint x: 154, startPoint y: 159, endPoint x: 169, endPoint y: 188, distance: 32.6
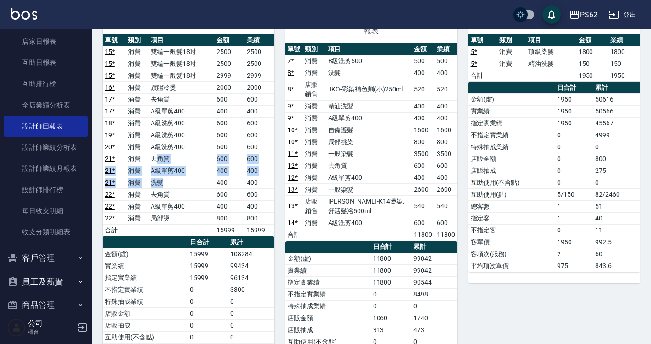
click at [169, 188] on tbody "15 * 消費 雙編一般髮18吋 2500 2500 15 * 消費 雙編一般髮18吋 2500 2500 15 * 消費 雙編一般髮18吋 2999 299…" at bounding box center [189, 141] width 172 height 191
click at [169, 188] on td "洗髮" at bounding box center [181, 183] width 66 height 12
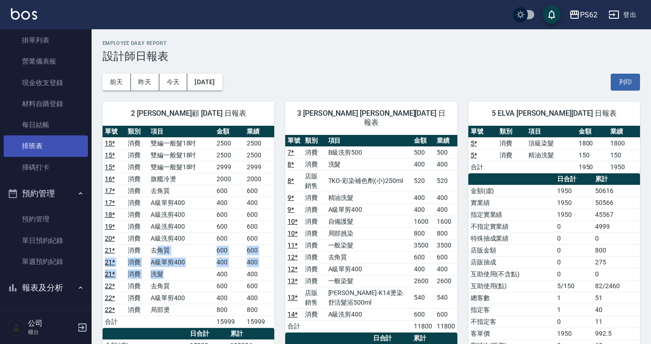
scroll to position [0, 0]
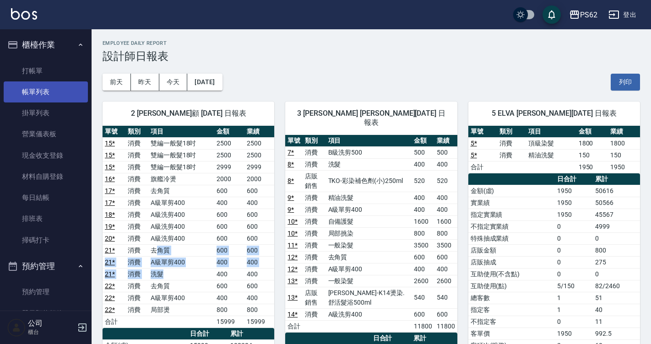
click at [53, 88] on link "帳單列表" at bounding box center [46, 92] width 84 height 21
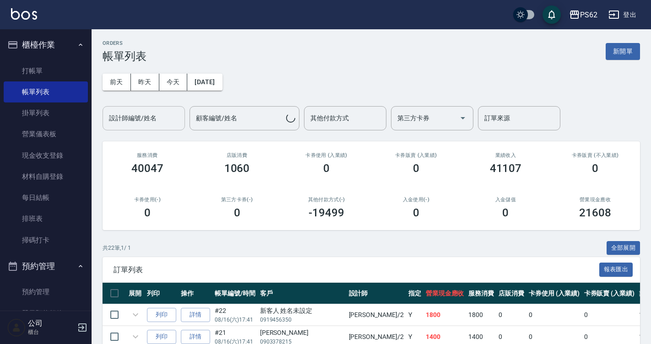
click at [132, 115] on div "設計師編號/姓名 設計師編號/姓名" at bounding box center [144, 118] width 82 height 24
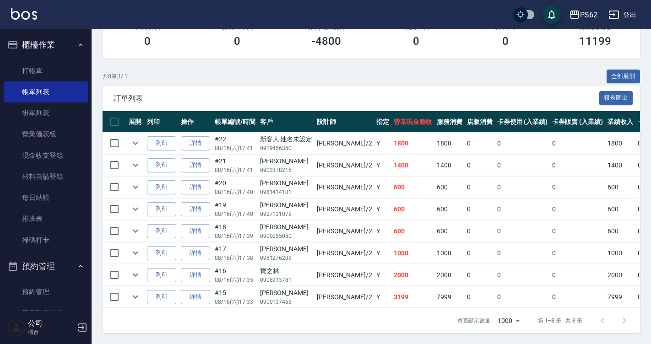
scroll to position [179, 0]
click at [630, 71] on button "全部展開" at bounding box center [624, 77] width 34 height 14
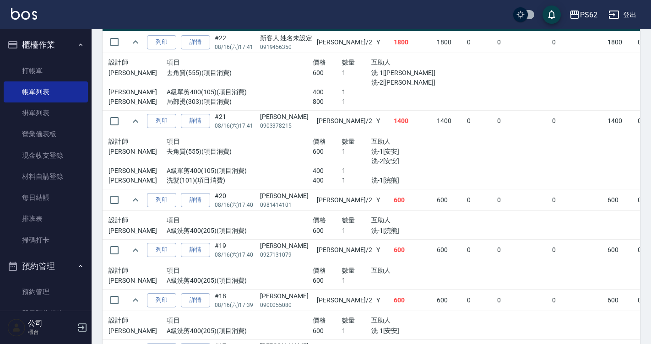
scroll to position [316, 0]
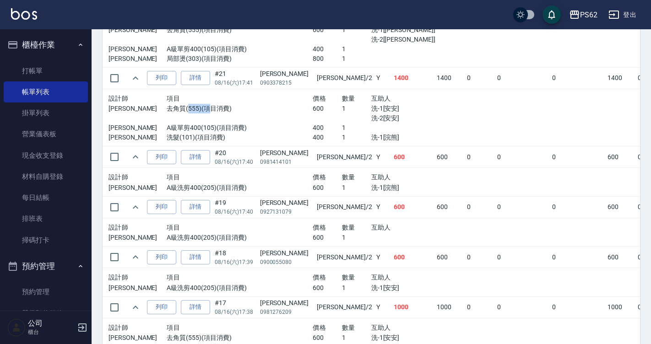
drag, startPoint x: 183, startPoint y: 113, endPoint x: 206, endPoint y: 127, distance: 27.1
click at [204, 123] on div "設計師 項目 價格 數量 互助人 Rita 去角質(555)(項目消費) 600 1 洗-1[安安] 洗-2[安安] Rita A級單剪400(105)(項目…" at bounding box center [284, 118] width 350 height 50
click at [206, 124] on p "A級單剪400(105)(項目消費)" at bounding box center [240, 128] width 146 height 10
drag, startPoint x: 206, startPoint y: 127, endPoint x: 205, endPoint y: 134, distance: 7.4
click at [205, 134] on p "洗髮(101)(項目消費)" at bounding box center [240, 138] width 146 height 10
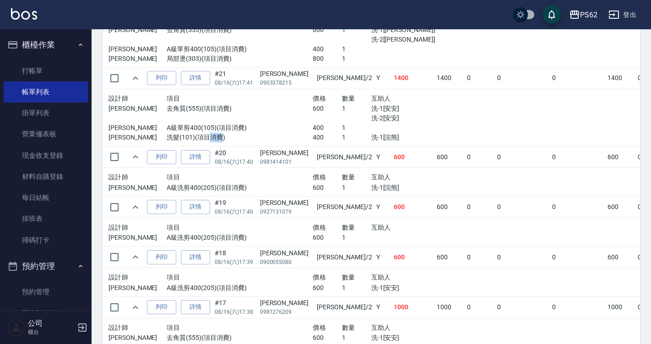
click at [205, 134] on p "洗髮(101)(項目消費)" at bounding box center [240, 138] width 146 height 10
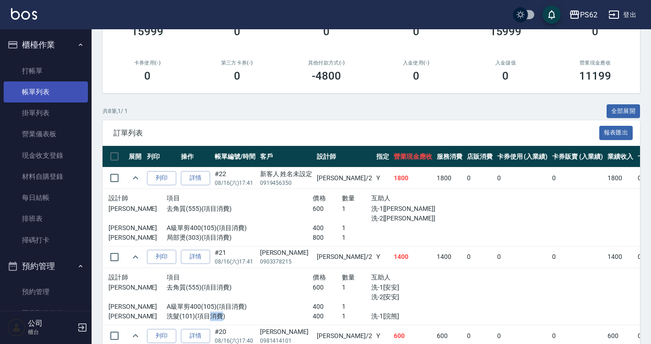
scroll to position [133, 0]
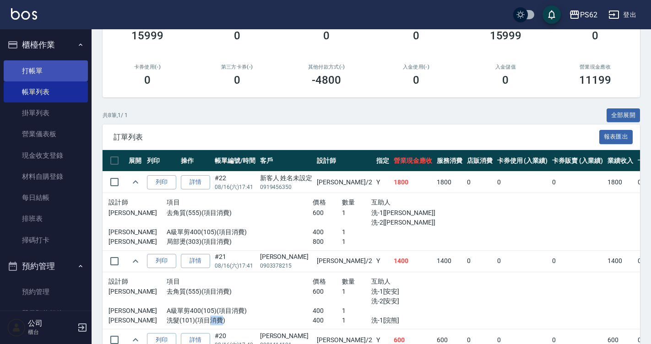
click at [57, 77] on link "打帳單" at bounding box center [46, 70] width 84 height 21
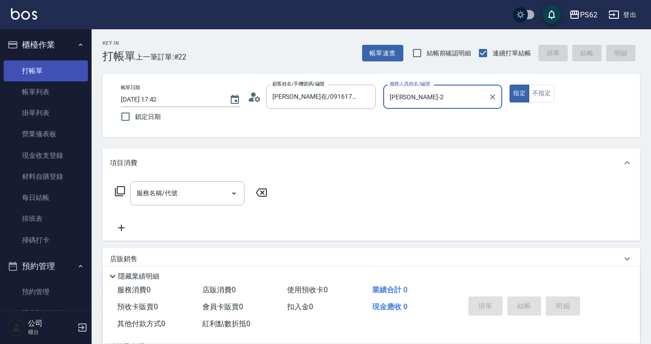
click at [510, 85] on button "指定" at bounding box center [520, 94] width 20 height 18
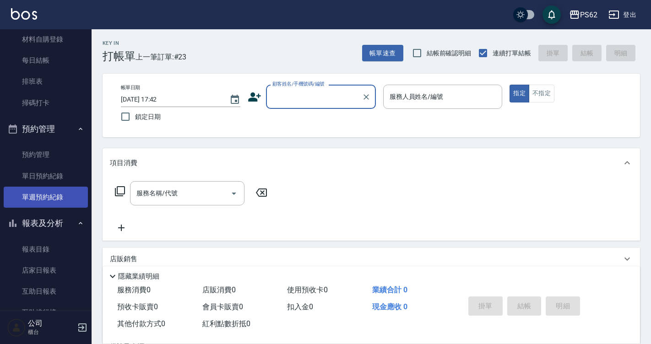
scroll to position [275, 0]
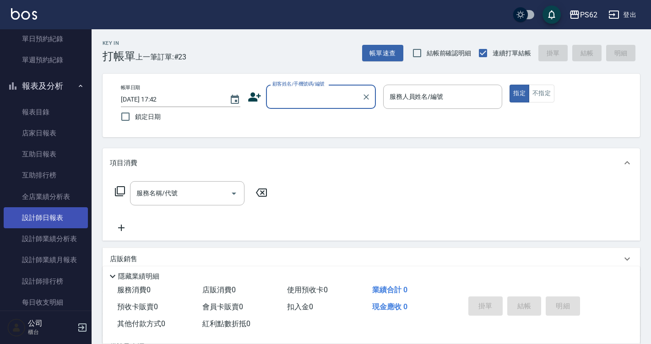
click at [68, 219] on link "設計師日報表" at bounding box center [46, 218] width 84 height 21
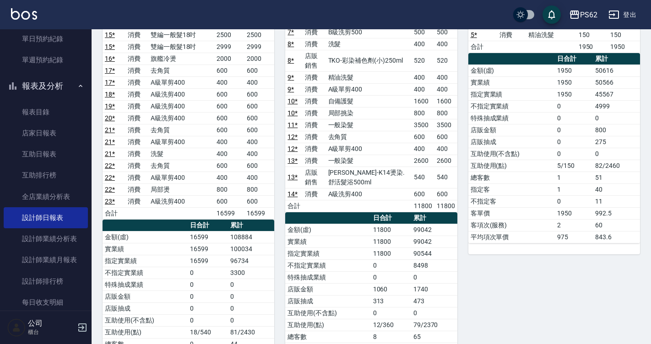
scroll to position [137, 0]
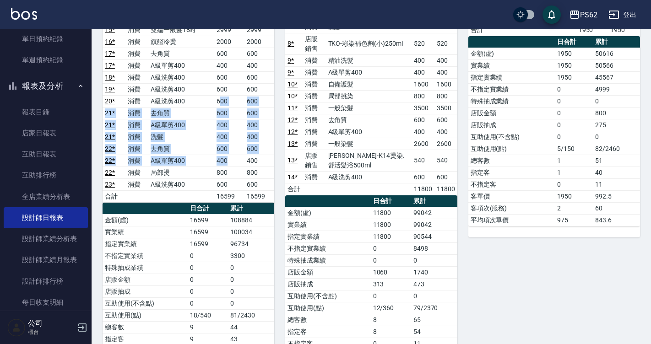
drag, startPoint x: 237, startPoint y: 144, endPoint x: 270, endPoint y: 236, distance: 97.8
click at [259, 216] on div "單號 類別 項目 金額 業績 15 * 消費 雙編一般髮18吋 2500 2500 15 * 消費 雙編一般髮18吋 2500 2500 15 * 消費 雙編…" at bounding box center [189, 191] width 172 height 405
click at [268, 235] on td "100034" at bounding box center [251, 232] width 46 height 12
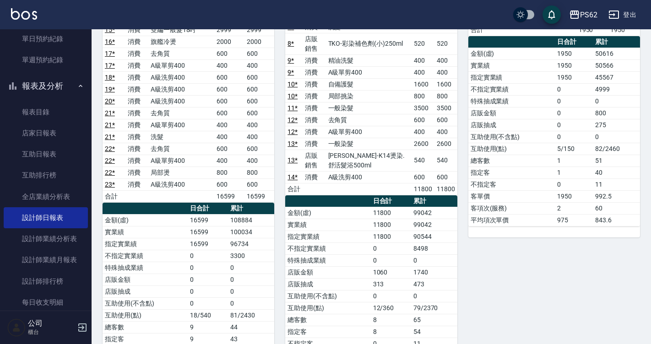
click at [270, 236] on td "100034" at bounding box center [251, 232] width 46 height 12
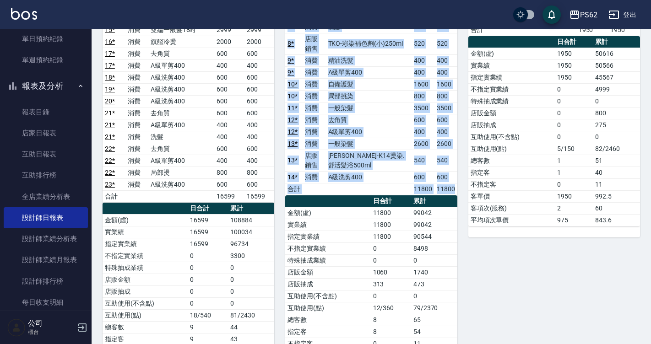
drag, startPoint x: 277, startPoint y: 174, endPoint x: 277, endPoint y: 247, distance: 73.3
click at [277, 247] on div "3 Tina 吳宥蓁 08/16/2025 日報表 單號 類別 項目 金額 業績 7 * 消費 B級洗剪500 500 500 8 * 消費 洗髮 400 4…" at bounding box center [365, 178] width 183 height 451
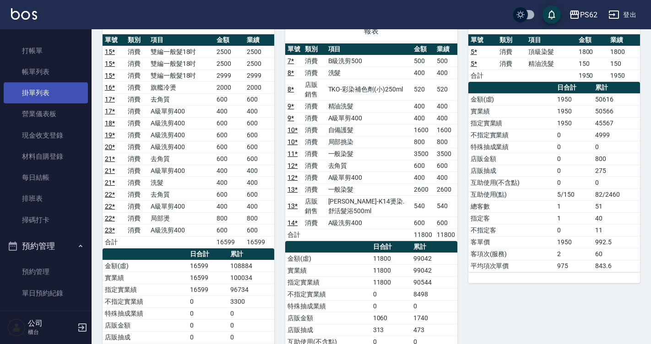
scroll to position [0, 0]
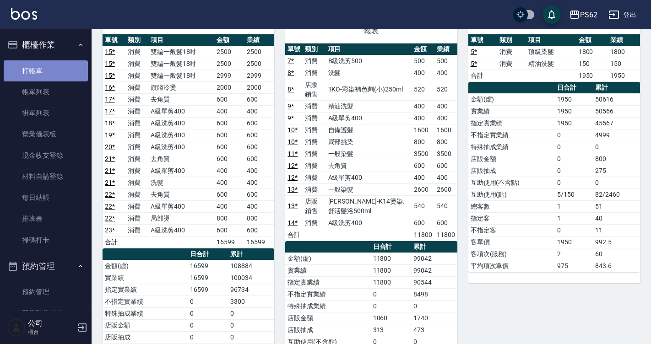
click at [52, 73] on link "打帳單" at bounding box center [46, 70] width 84 height 21
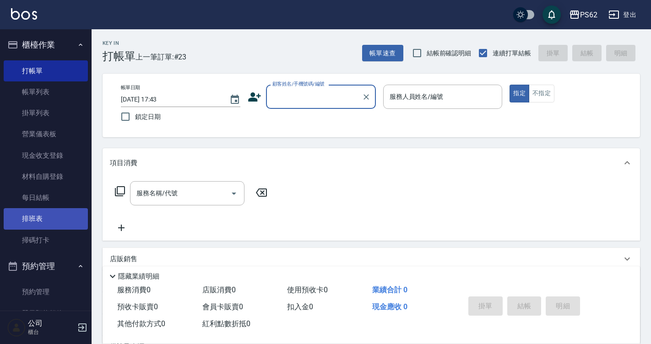
click at [38, 216] on link "排班表" at bounding box center [46, 218] width 84 height 21
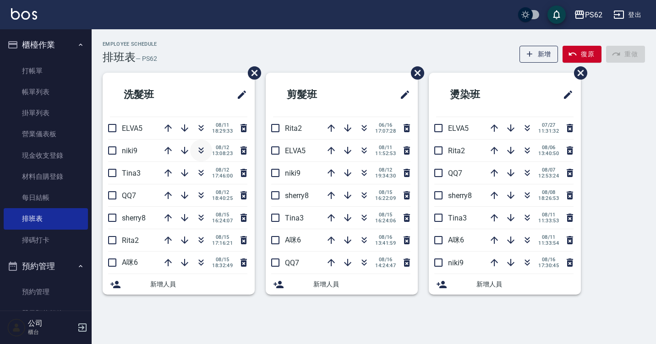
click at [198, 146] on icon "button" at bounding box center [201, 150] width 11 height 11
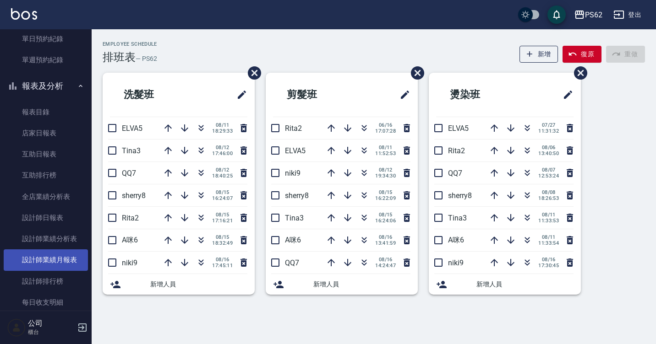
scroll to position [407, 0]
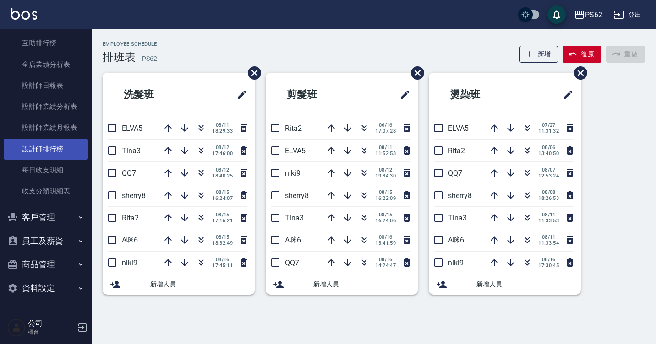
click at [74, 146] on link "設計師排行榜" at bounding box center [46, 149] width 84 height 21
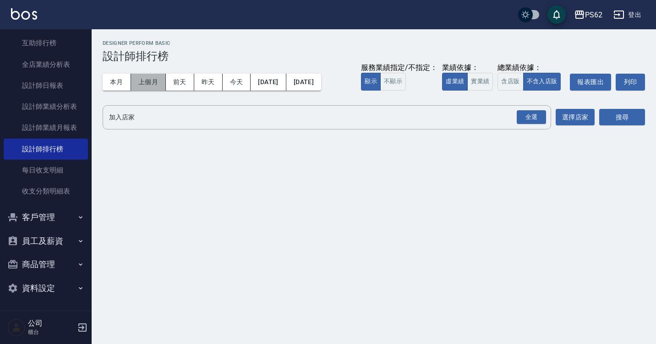
click at [144, 82] on button "上個月" at bounding box center [148, 82] width 35 height 17
click at [478, 80] on button "實業績" at bounding box center [480, 82] width 26 height 18
click at [526, 117] on div "全選" at bounding box center [531, 117] width 29 height 14
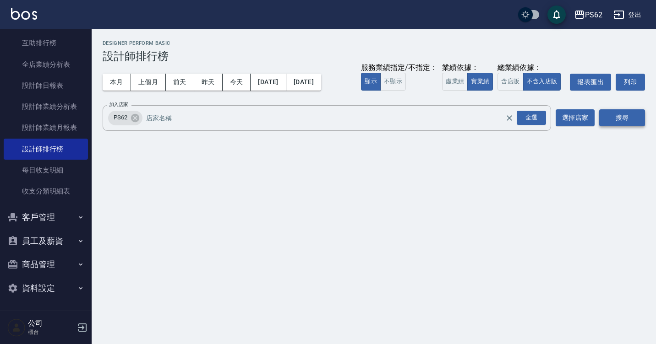
click at [610, 115] on button "搜尋" at bounding box center [622, 117] width 46 height 17
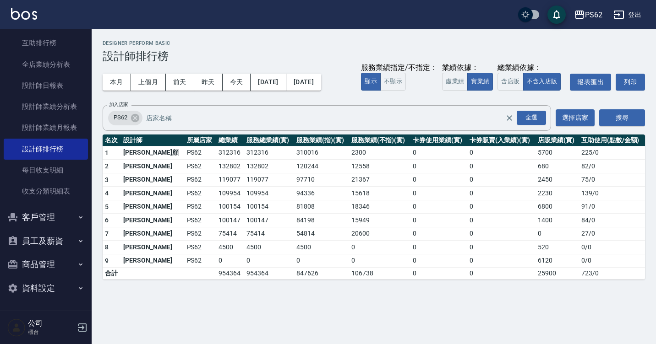
click at [216, 183] on td "119077" at bounding box center [230, 180] width 28 height 14
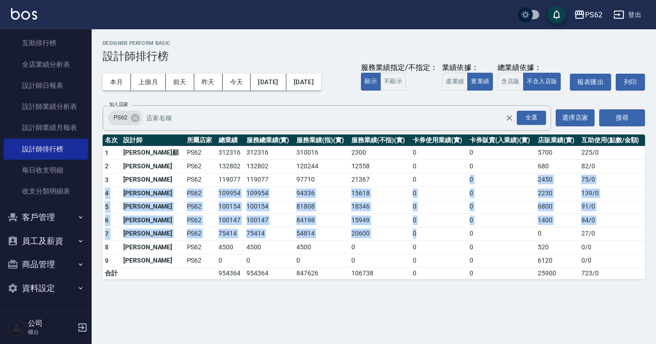
drag, startPoint x: 426, startPoint y: 215, endPoint x: 446, endPoint y: 239, distance: 30.9
click at [445, 238] on tbody "1 雅云顧 PS62 312316 312316 310016 2300 0 0 5700 225 / 0 2 吳宥蓁 PS62 132802 132802 …" at bounding box center [374, 213] width 542 height 134
click at [446, 239] on td "0" at bounding box center [438, 234] width 57 height 14
click at [448, 240] on td "0" at bounding box center [438, 234] width 57 height 14
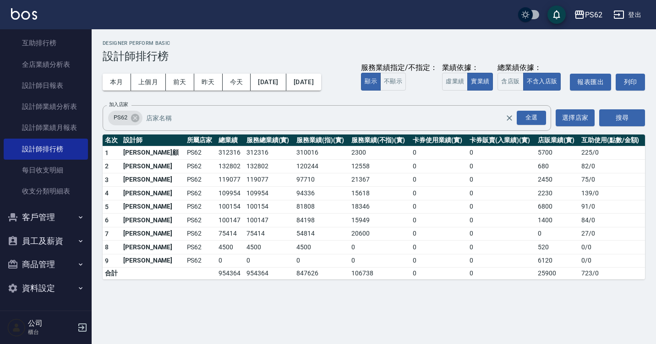
click at [184, 320] on div "PS62 2025-07-01 - 2025-07-31 設計師排行榜 列印時間： 2025-08-16-17:59 Designer Perform Bas…" at bounding box center [328, 172] width 656 height 344
click at [284, 75] on button "2025/07/01" at bounding box center [268, 82] width 35 height 17
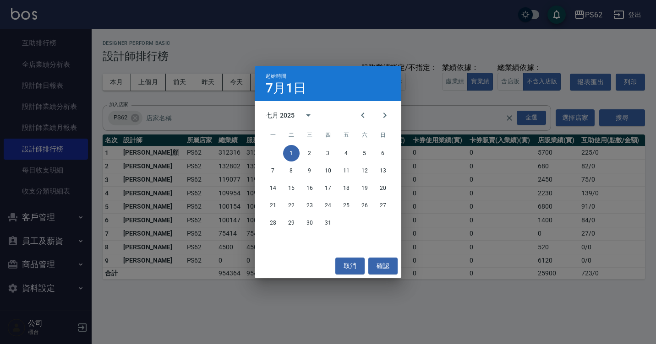
click at [290, 120] on div "七月 2025" at bounding box center [293, 115] width 54 height 22
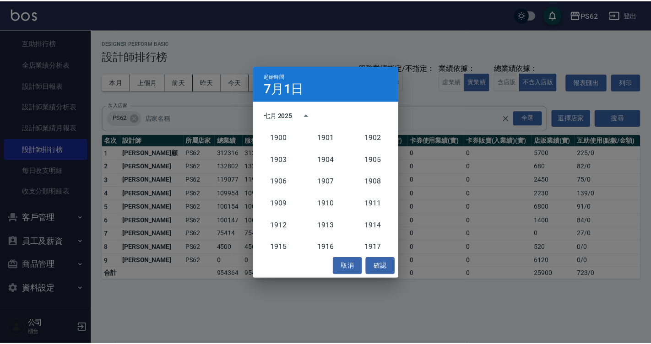
scroll to position [848, 0]
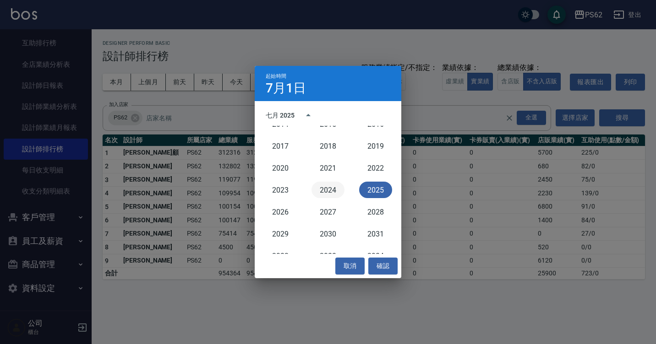
click at [328, 189] on button "2024" at bounding box center [327, 190] width 33 height 16
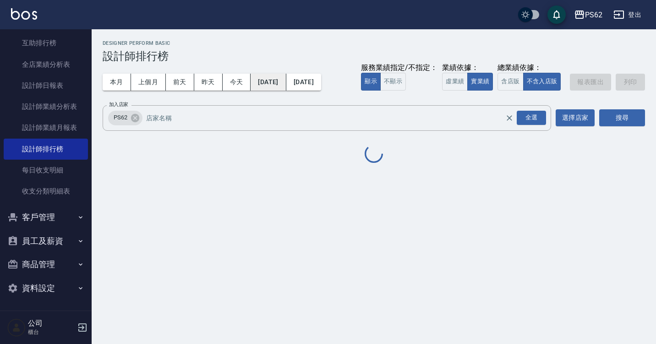
click at [278, 82] on button "2024/07/01" at bounding box center [268, 82] width 35 height 17
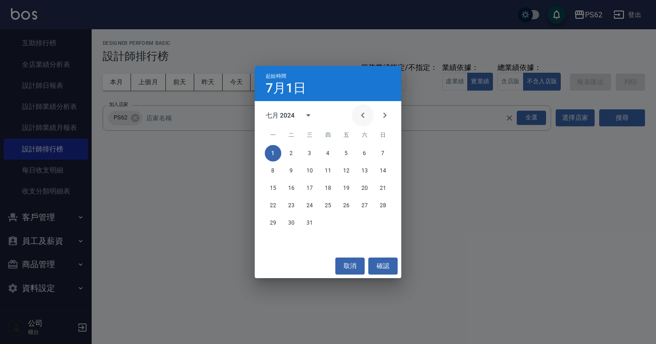
click at [353, 109] on button "Previous month" at bounding box center [363, 115] width 22 height 22
click at [361, 151] on button "1" at bounding box center [364, 153] width 16 height 16
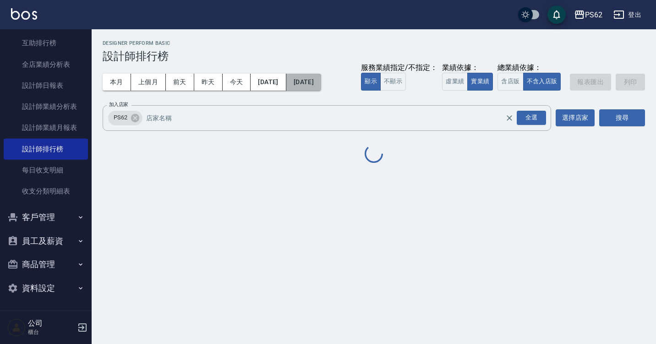
click at [321, 82] on button "2025/07/31" at bounding box center [303, 82] width 35 height 17
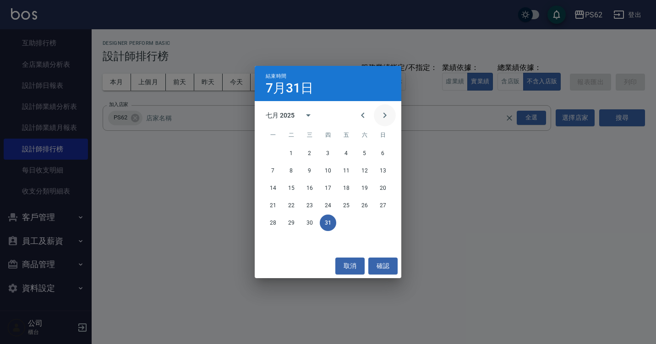
click at [387, 115] on icon "Next month" at bounding box center [384, 115] width 11 height 11
click at [383, 222] on button "31" at bounding box center [383, 223] width 16 height 16
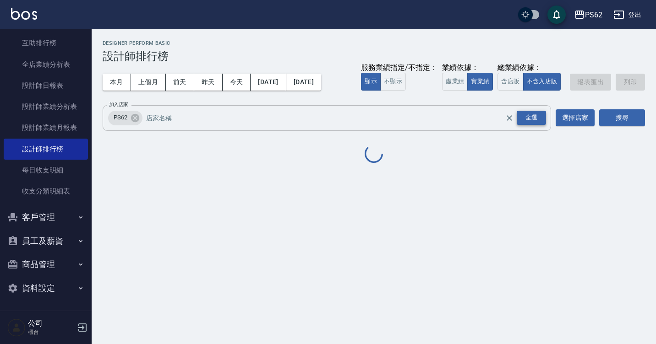
click at [525, 115] on div "全選" at bounding box center [531, 118] width 29 height 14
drag, startPoint x: 620, startPoint y: 120, endPoint x: 614, endPoint y: 128, distance: 10.5
click at [619, 120] on button "搜尋" at bounding box center [622, 117] width 46 height 17
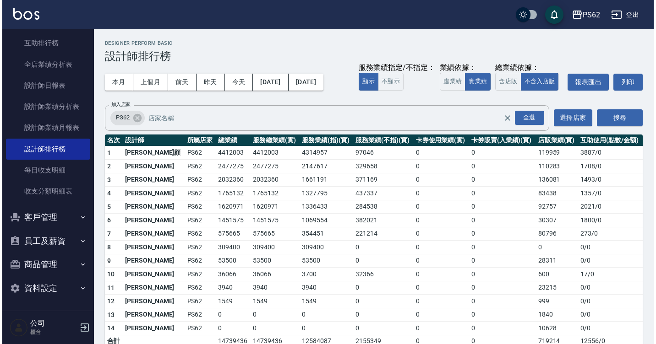
scroll to position [14, 0]
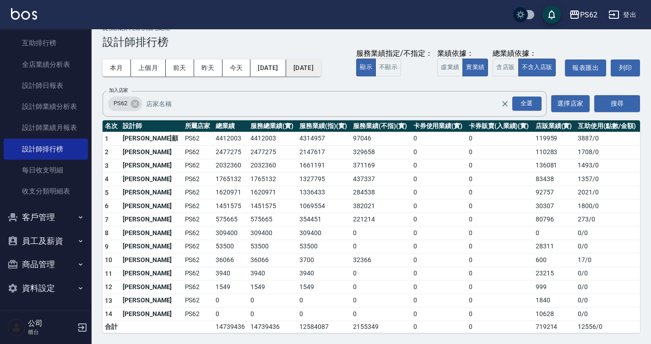
click at [321, 74] on button "2025/08/31" at bounding box center [303, 68] width 35 height 17
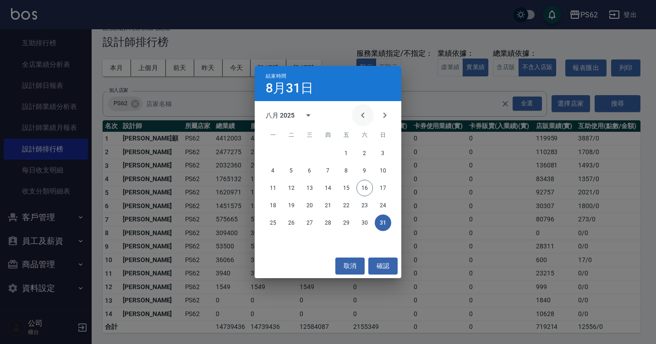
click at [363, 116] on icon "Previous month" at bounding box center [362, 115] width 11 height 11
click at [334, 50] on div "結束時間 8月31日 七月 2025 一 二 三 四 五 六 日 1 2 3 4 5 6 7 8 9 10 11 12 13 14 15 16 17 18 1…" at bounding box center [328, 172] width 656 height 344
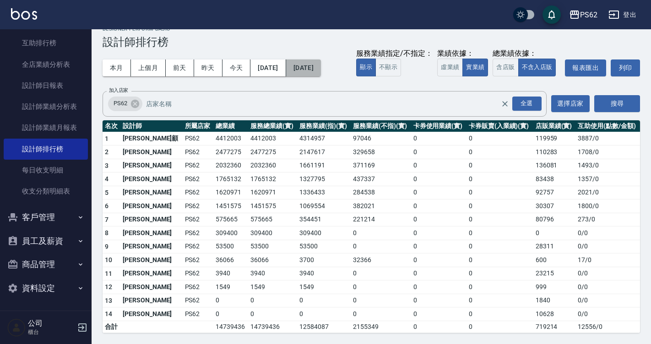
click at [321, 70] on button "2025/08/31" at bounding box center [303, 68] width 35 height 17
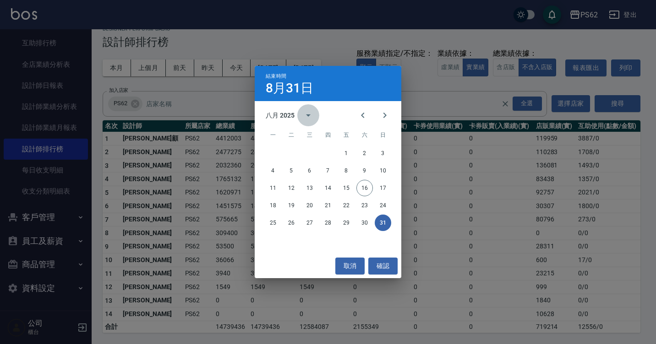
click at [300, 119] on button "calendar view is open, switch to year view" at bounding box center [308, 115] width 22 height 22
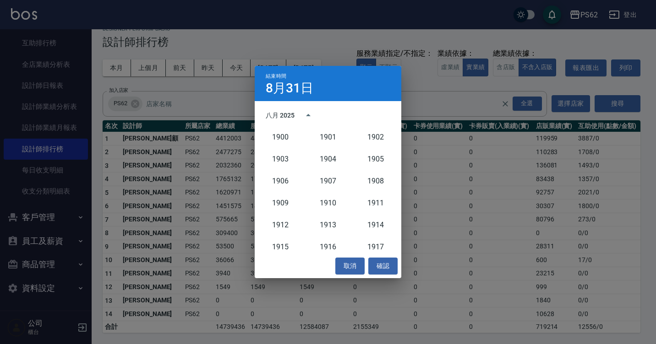
scroll to position [848, 0]
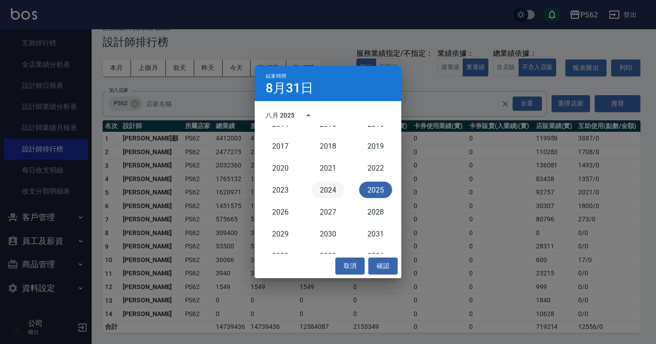
click at [328, 194] on button "2024" at bounding box center [327, 190] width 33 height 16
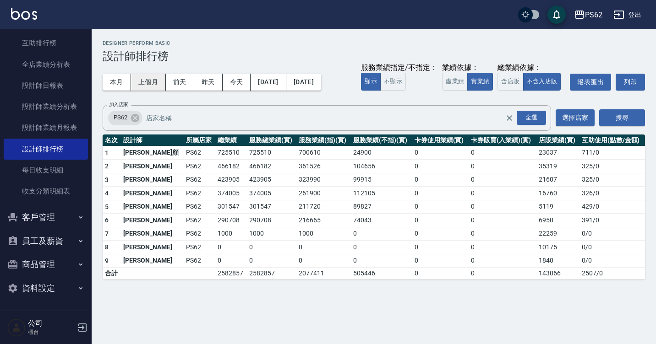
click at [150, 86] on button "上個月" at bounding box center [148, 82] width 35 height 17
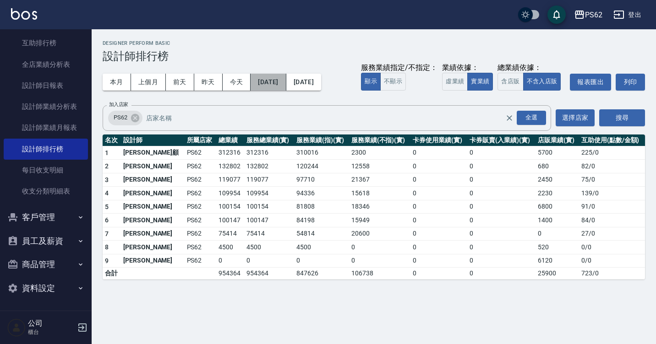
click at [265, 82] on button "2025/07/01" at bounding box center [268, 82] width 35 height 17
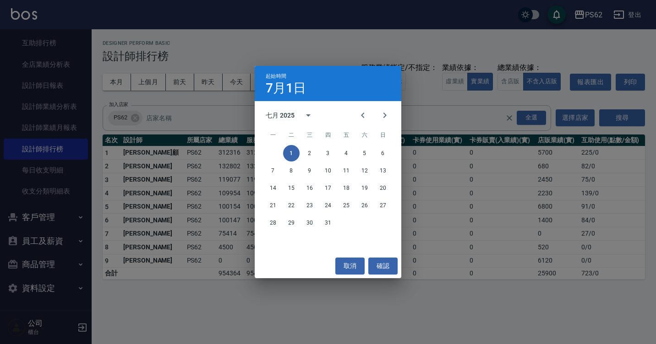
click at [296, 111] on div "七月 2025" at bounding box center [282, 116] width 32 height 10
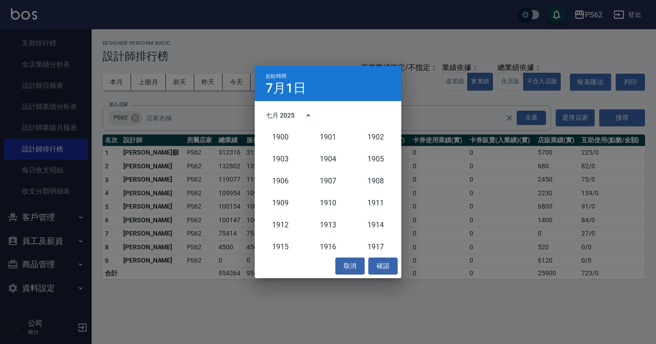
scroll to position [848, 0]
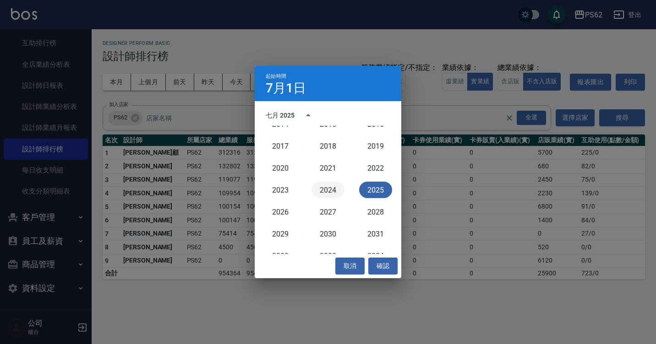
click at [325, 191] on button "2024" at bounding box center [327, 190] width 33 height 16
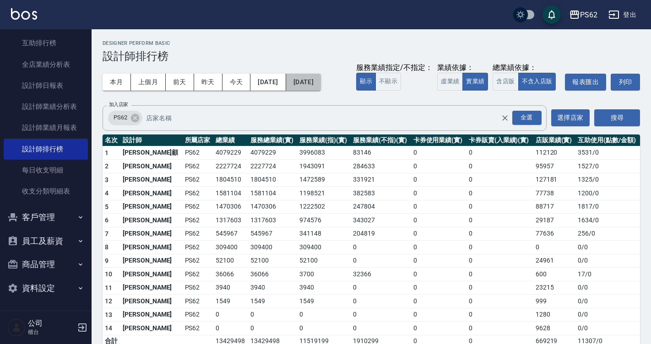
click at [321, 87] on button "2025/07/31" at bounding box center [303, 82] width 35 height 17
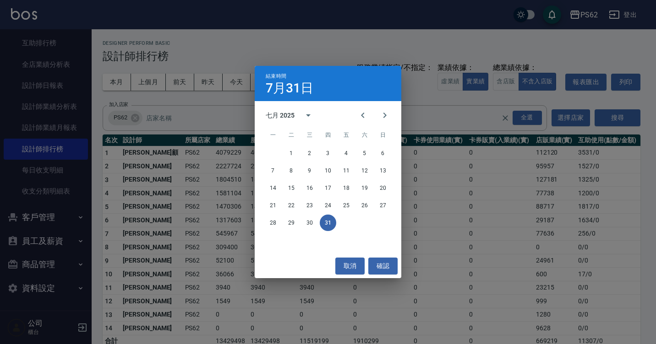
click at [283, 119] on div "七月 2025" at bounding box center [280, 116] width 29 height 10
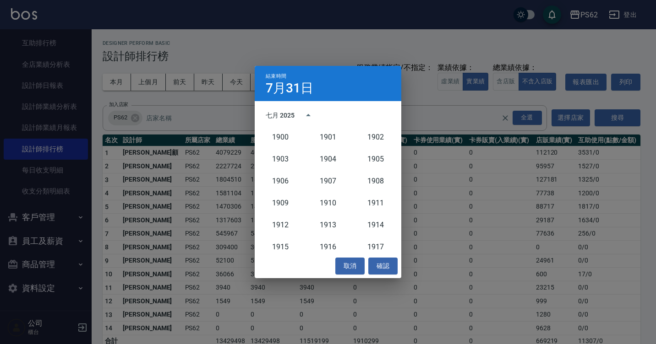
scroll to position [848, 0]
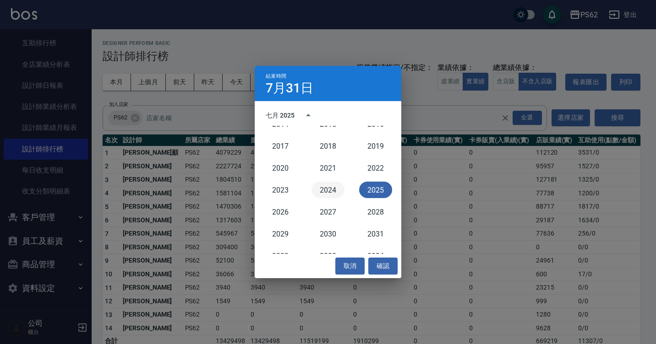
click at [316, 191] on button "2024" at bounding box center [327, 190] width 33 height 16
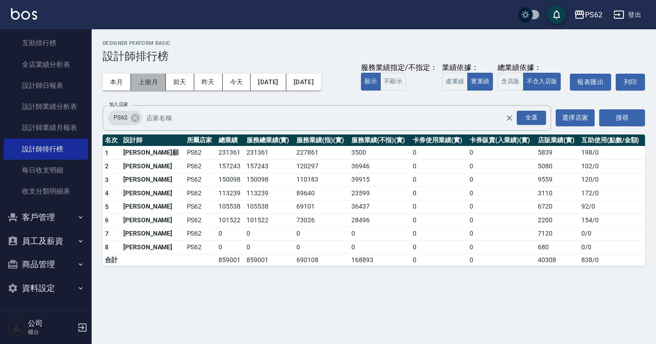
click at [138, 78] on button "上個月" at bounding box center [148, 82] width 35 height 17
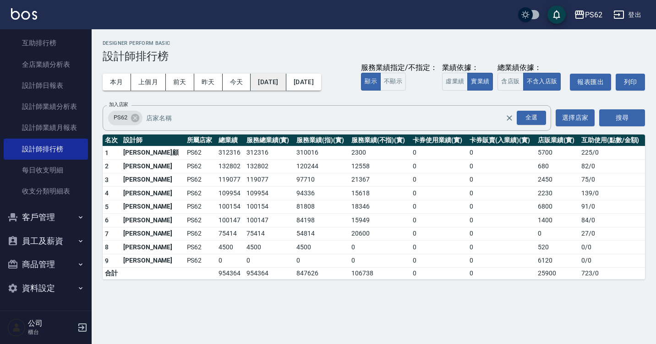
click at [286, 85] on button "2025/07/01" at bounding box center [268, 82] width 35 height 17
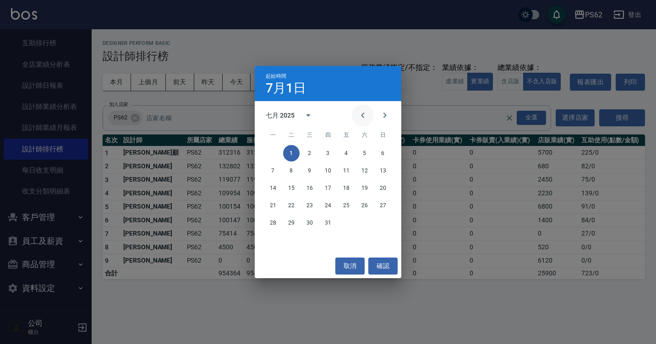
click at [361, 116] on icon "Previous month" at bounding box center [362, 115] width 11 height 11
click at [363, 114] on icon "Previous month" at bounding box center [362, 115] width 11 height 11
click at [329, 156] on button "1" at bounding box center [328, 153] width 16 height 16
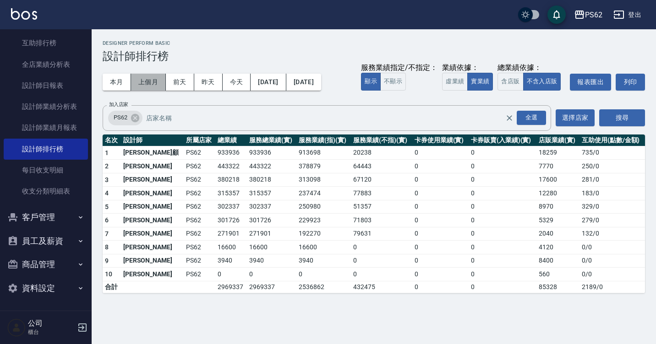
click at [157, 78] on button "上個月" at bounding box center [148, 82] width 35 height 17
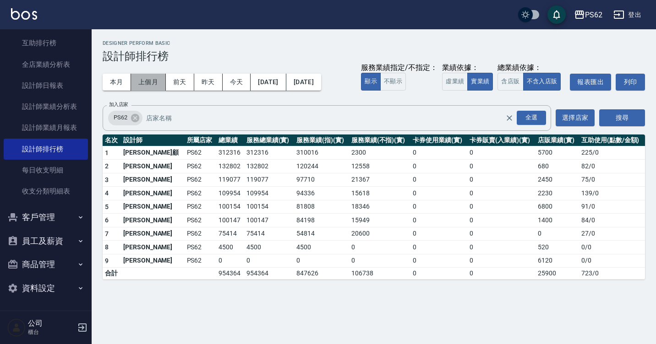
click at [161, 83] on button "上個月" at bounding box center [148, 82] width 35 height 17
drag, startPoint x: 532, startPoint y: 259, endPoint x: 566, endPoint y: 252, distance: 34.1
click at [565, 252] on tbody "1 雅云顧 PS62 312316 312316 310016 2300 0 0 5700 225 / 0 2 吳宥蓁 PS62 132802 132802 …" at bounding box center [374, 213] width 542 height 134
click at [566, 252] on td "520" at bounding box center [557, 248] width 44 height 14
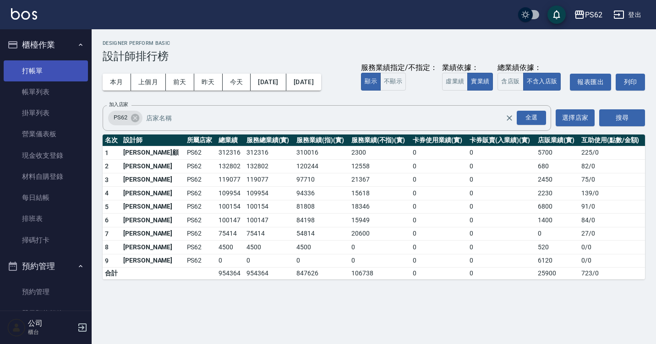
click at [28, 68] on link "打帳單" at bounding box center [46, 70] width 84 height 21
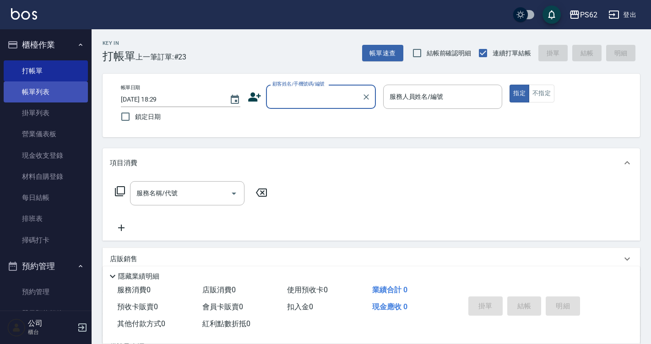
click at [44, 90] on link "帳單列表" at bounding box center [46, 92] width 84 height 21
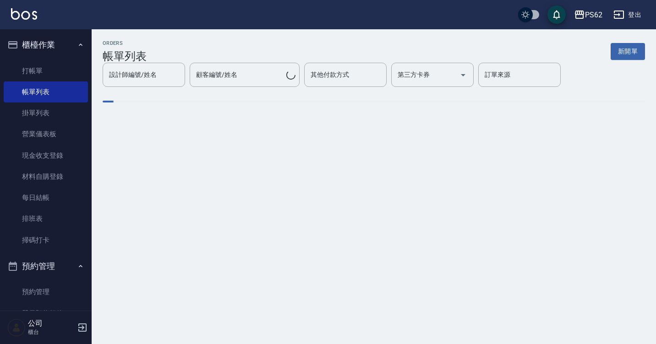
click at [139, 88] on div "ORDERS 帳單列表 新開單 設計師編號/姓名 設計師編號/姓名 顧客編號/姓名 顧客編號/姓名 其他付款方式 其他付款方式 第三方卡券 第三方卡券 訂單來…" at bounding box center [374, 78] width 564 height 98
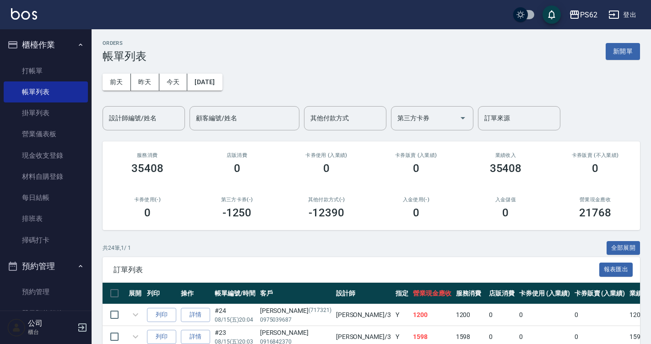
click at [175, 74] on button "今天" at bounding box center [173, 82] width 28 height 17
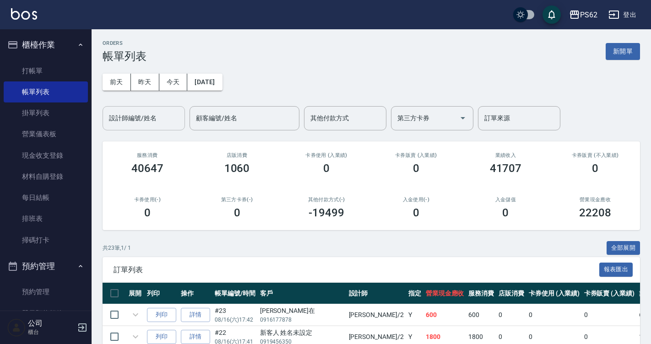
click at [124, 128] on div "設計師編號/姓名" at bounding box center [144, 118] width 82 height 24
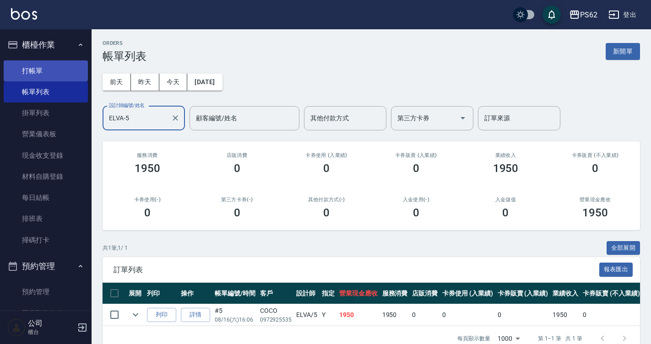
click at [45, 62] on link "打帳單" at bounding box center [46, 70] width 84 height 21
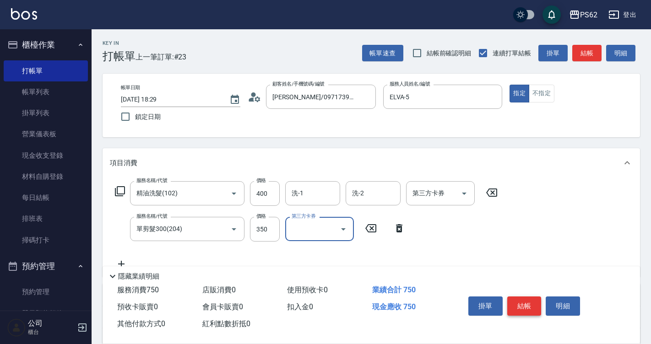
click at [516, 305] on button "結帳" at bounding box center [525, 306] width 34 height 19
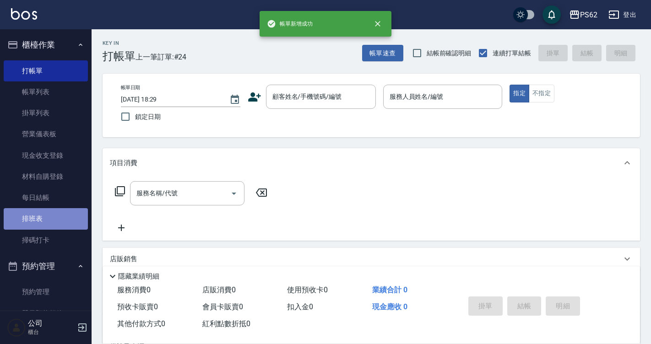
click at [47, 221] on link "排班表" at bounding box center [46, 218] width 84 height 21
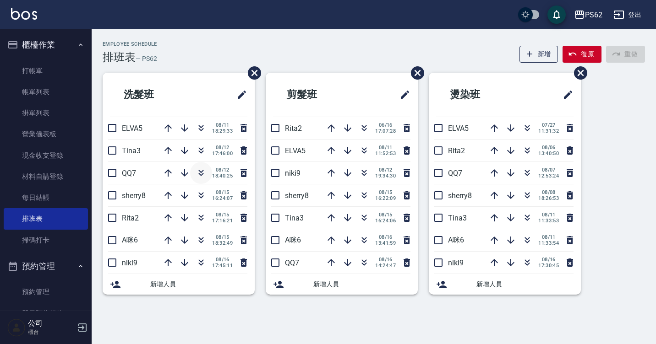
click at [202, 173] on icon "button" at bounding box center [201, 173] width 11 height 11
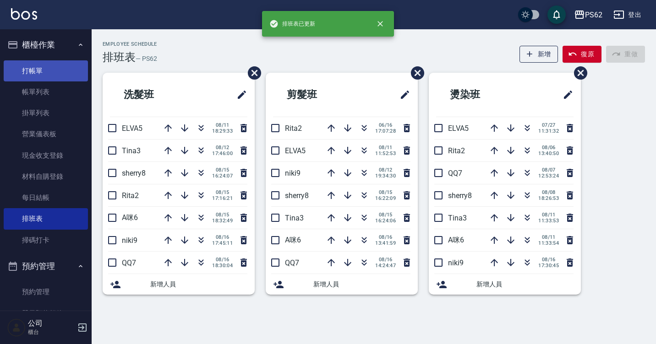
click at [61, 67] on link "打帳單" at bounding box center [46, 70] width 84 height 21
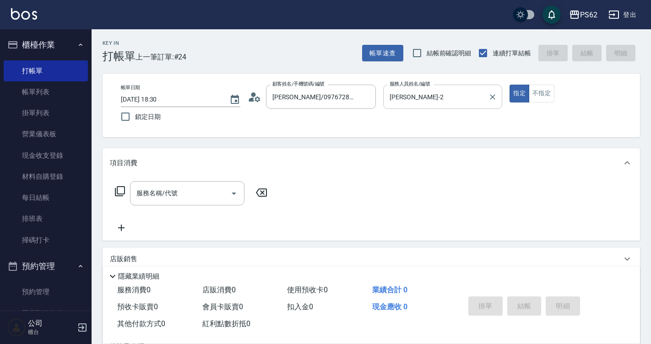
click at [469, 88] on div "Rita-2 服務人員姓名/編號" at bounding box center [443, 97] width 120 height 24
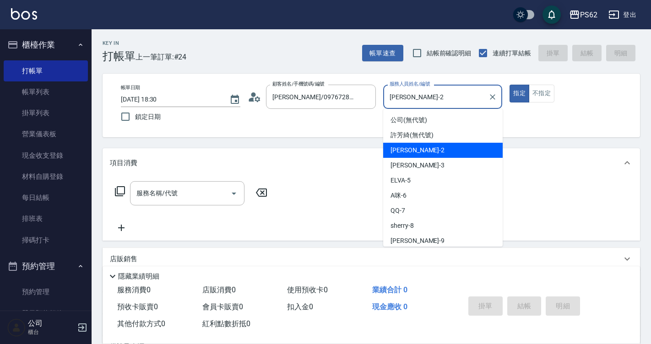
click at [469, 88] on div "Rita-2 服務人員姓名/編號" at bounding box center [443, 97] width 120 height 24
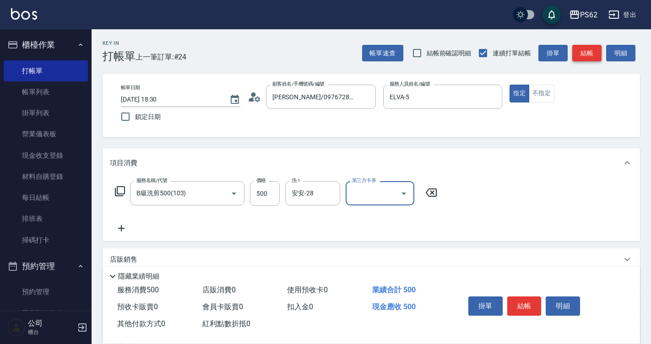
click at [593, 54] on button "結帳" at bounding box center [587, 53] width 29 height 17
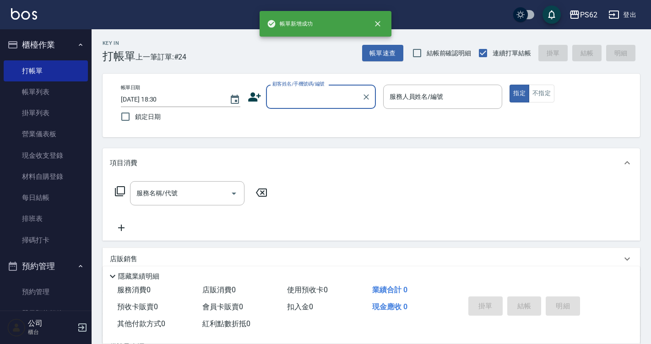
click at [295, 99] on input "顧客姓名/手機號碼/編號" at bounding box center [314, 97] width 88 height 16
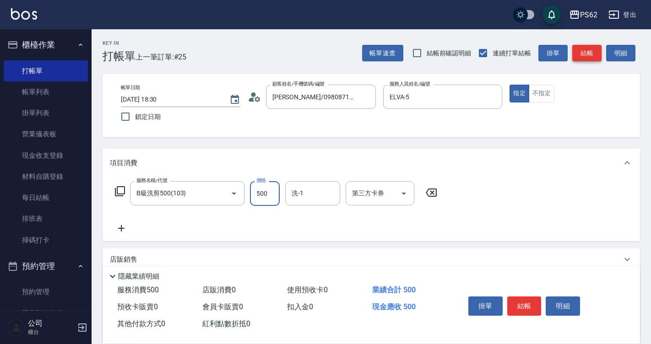
click at [585, 56] on button "結帳" at bounding box center [587, 53] width 29 height 17
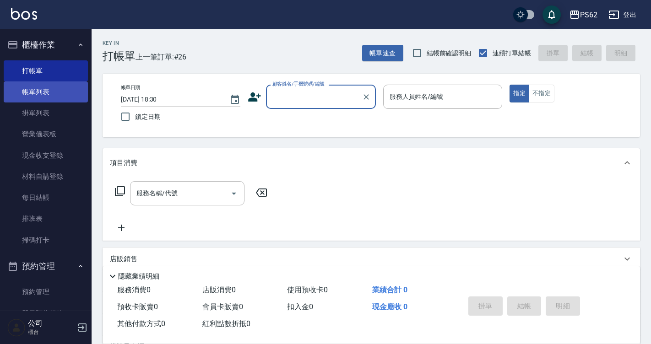
click at [49, 93] on link "帳單列表" at bounding box center [46, 92] width 84 height 21
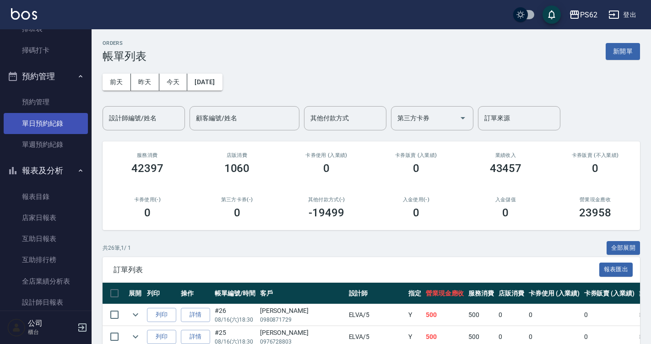
scroll to position [275, 0]
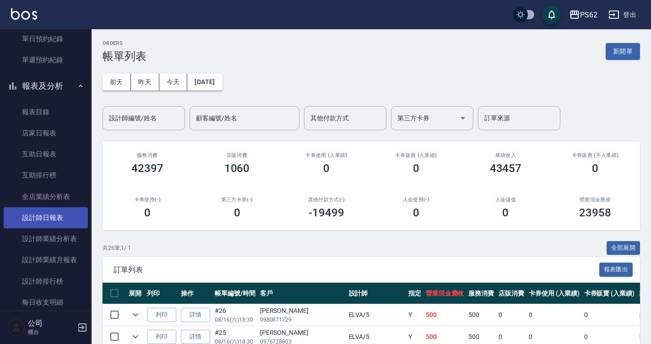
click at [50, 219] on link "設計師日報表" at bounding box center [46, 218] width 84 height 21
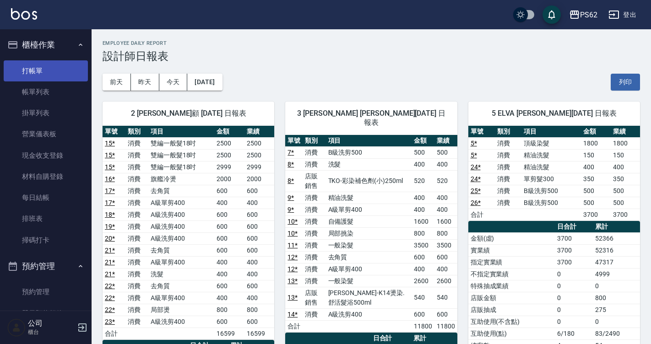
click at [33, 72] on link "打帳單" at bounding box center [46, 70] width 84 height 21
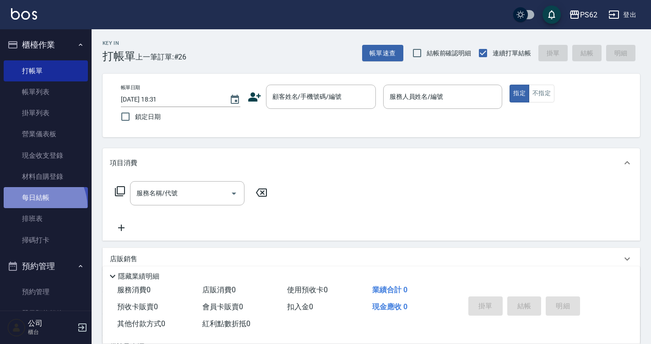
click at [33, 207] on link "每日結帳" at bounding box center [46, 197] width 84 height 21
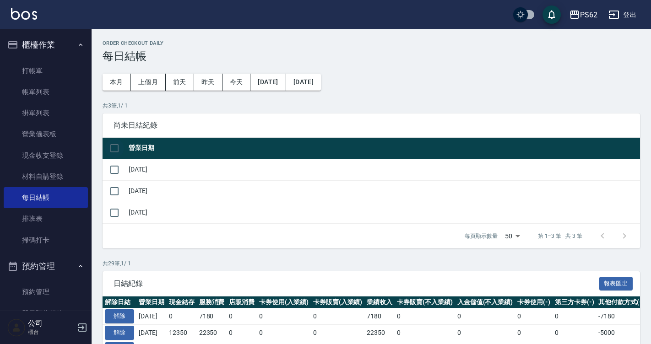
click at [117, 145] on input "checkbox" at bounding box center [114, 148] width 19 height 19
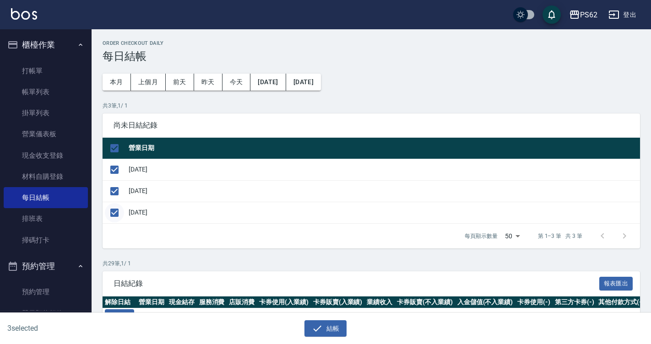
click at [112, 222] on input "checkbox" at bounding box center [114, 212] width 19 height 19
click at [332, 328] on button "結帳" at bounding box center [326, 329] width 43 height 17
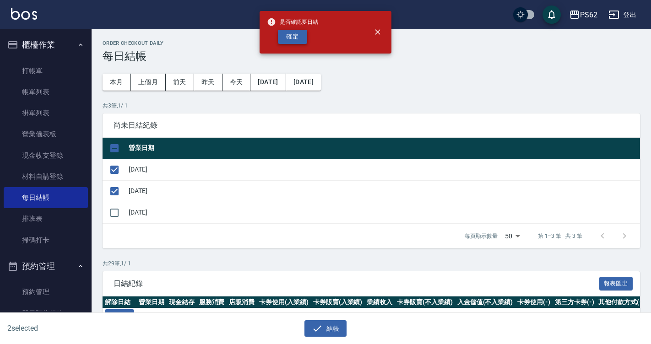
click at [298, 40] on button "確定" at bounding box center [292, 37] width 29 height 14
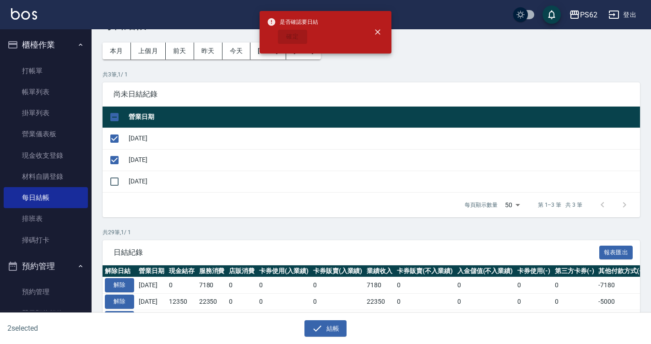
scroll to position [46, 0]
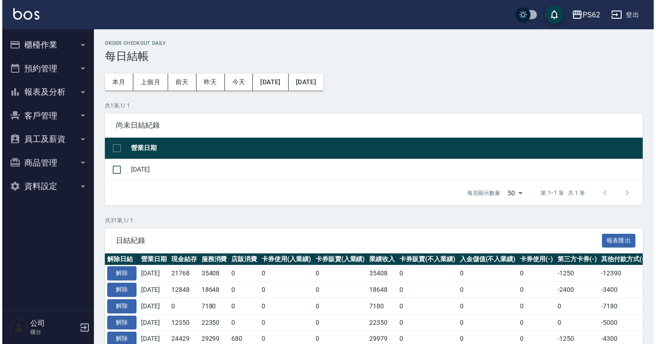
scroll to position [46, 0]
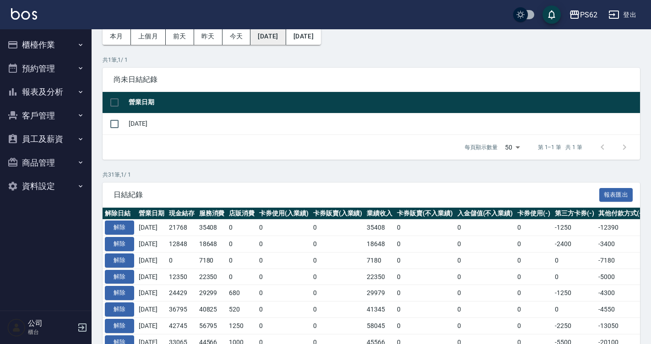
click at [286, 39] on button "[DATE]" at bounding box center [268, 36] width 35 height 17
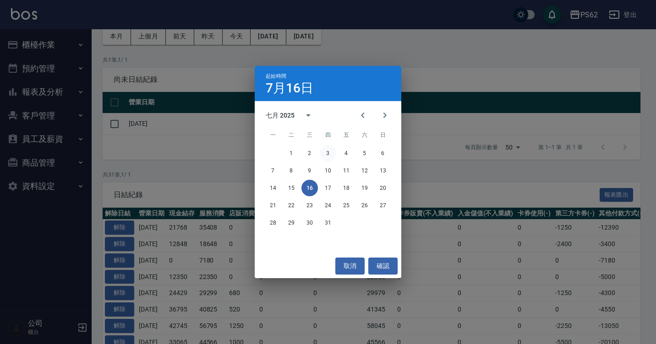
click at [331, 153] on button "3" at bounding box center [328, 153] width 16 height 16
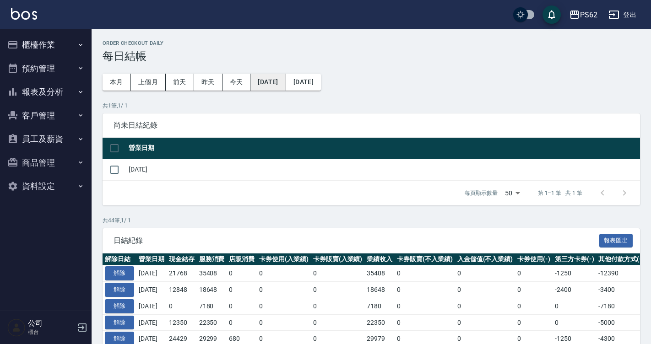
click at [279, 82] on button "[DATE]" at bounding box center [268, 82] width 35 height 17
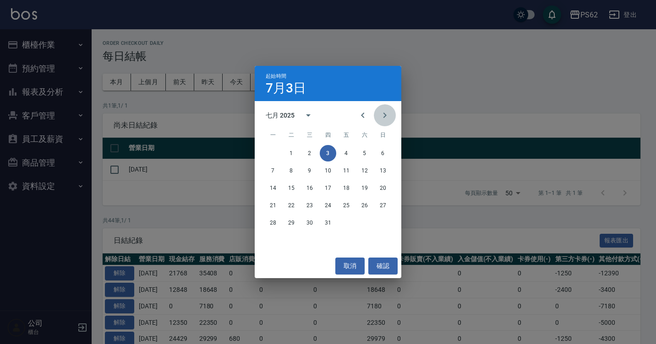
click at [381, 115] on icon "Next month" at bounding box center [384, 115] width 11 height 11
click at [386, 153] on button "3" at bounding box center [383, 153] width 16 height 16
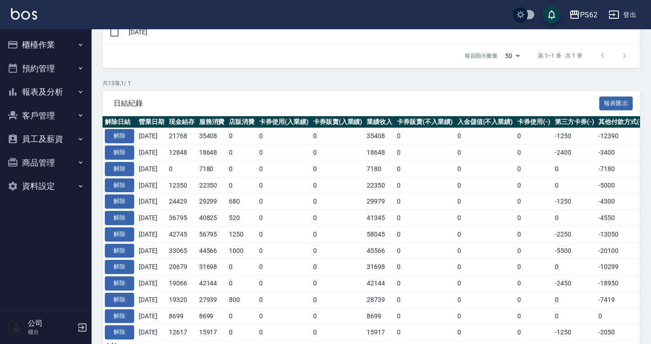
scroll to position [189, 0]
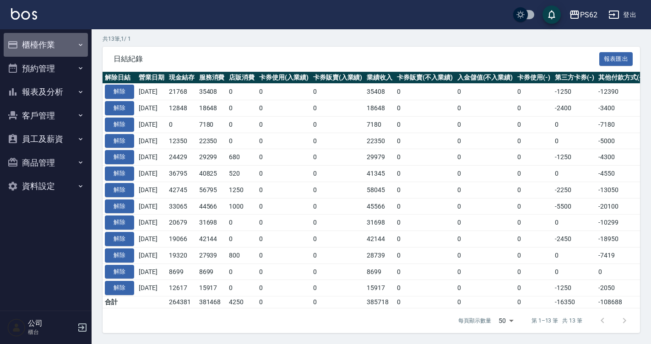
click at [60, 33] on button "櫃檯作業" at bounding box center [46, 45] width 84 height 24
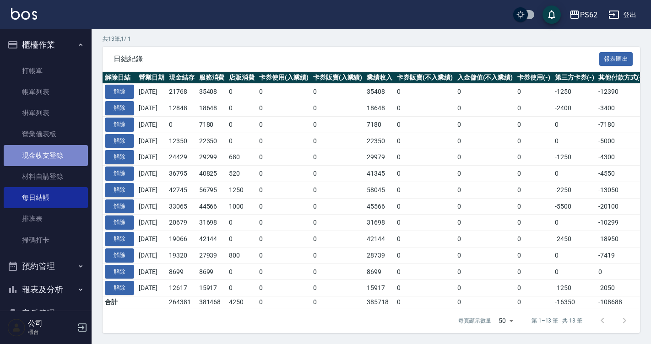
click at [67, 159] on link "現金收支登錄" at bounding box center [46, 155] width 84 height 21
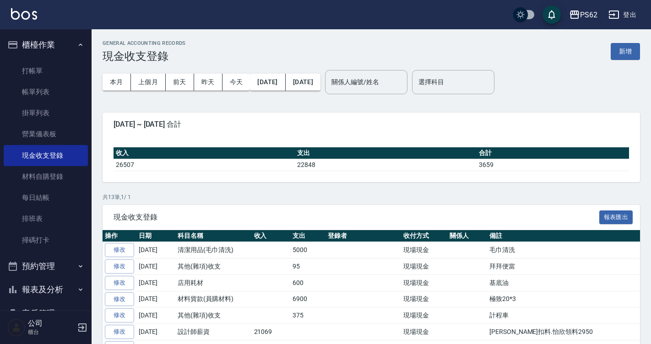
click at [630, 55] on button "新增" at bounding box center [625, 51] width 29 height 17
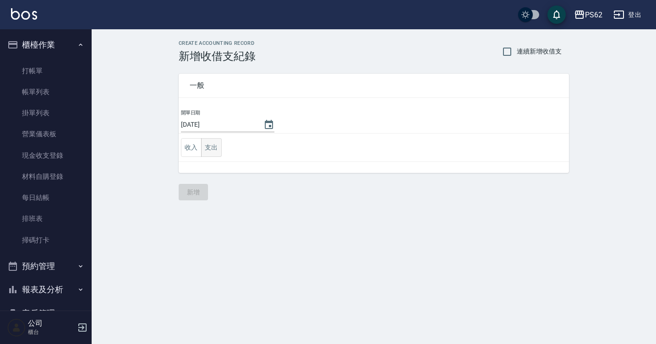
click at [207, 141] on button "支出" at bounding box center [211, 147] width 21 height 19
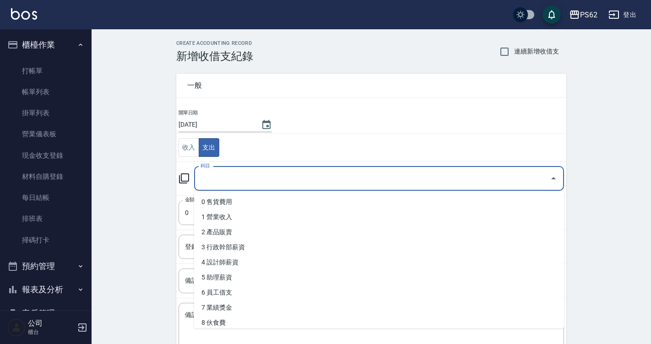
click at [236, 183] on input "科目" at bounding box center [372, 179] width 348 height 16
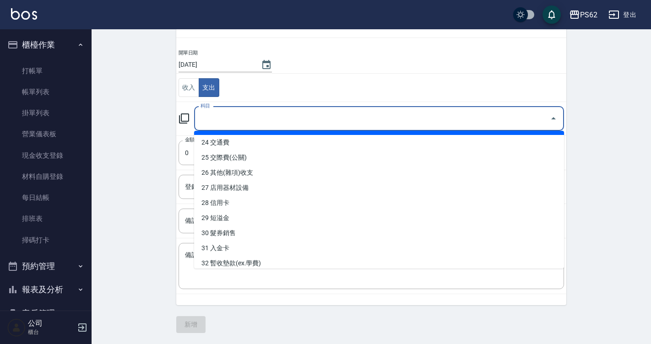
scroll to position [366, 0]
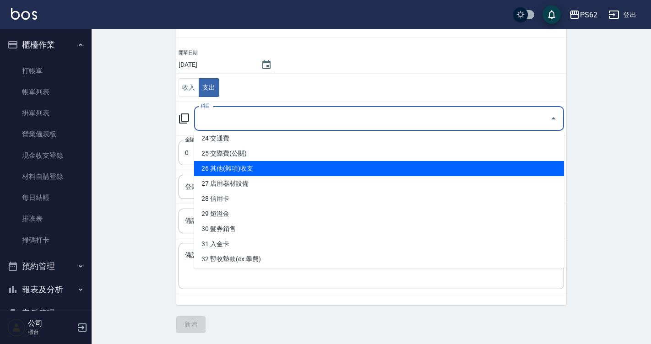
click at [251, 174] on li "26 其他(雜項)收支" at bounding box center [379, 168] width 370 height 15
type input "26 其他(雜項)收支"
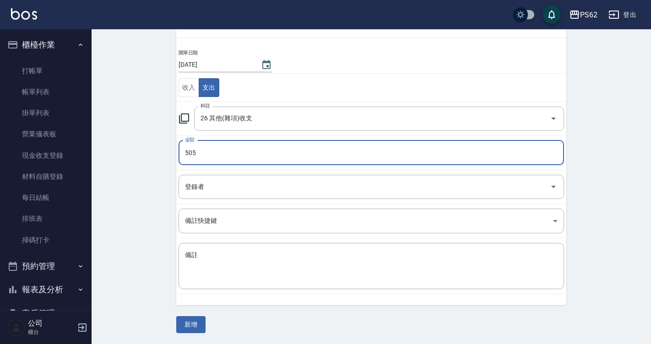
type input "505"
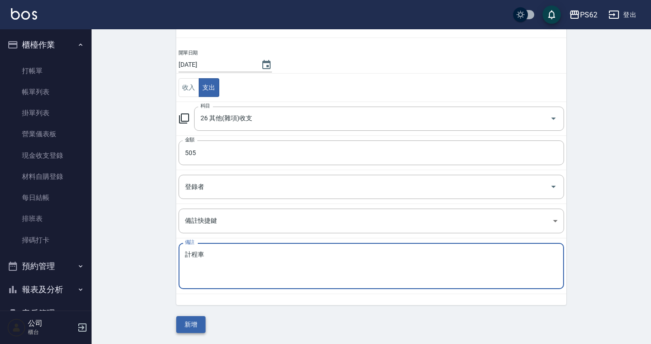
type textarea "計程車"
click at [191, 317] on button "新增" at bounding box center [190, 325] width 29 height 17
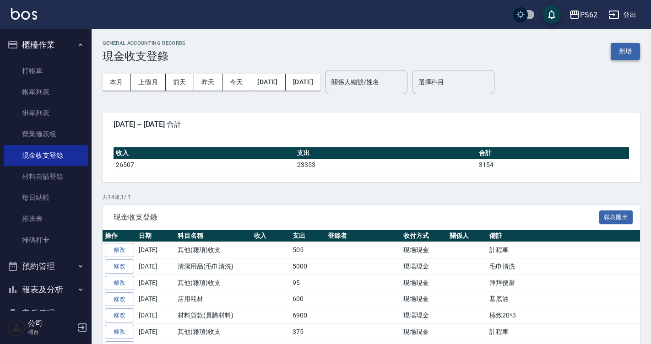
click at [632, 58] on button "新增" at bounding box center [625, 51] width 29 height 17
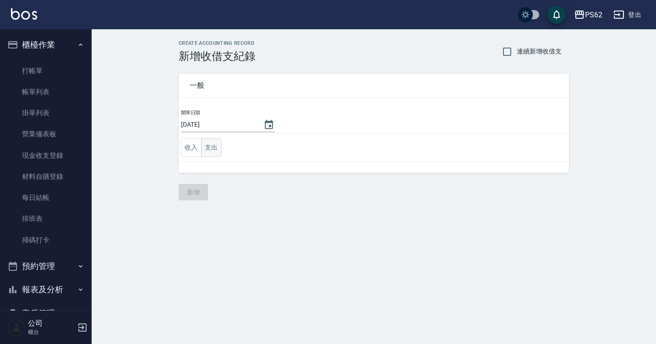
click at [215, 142] on button "支出" at bounding box center [211, 147] width 21 height 19
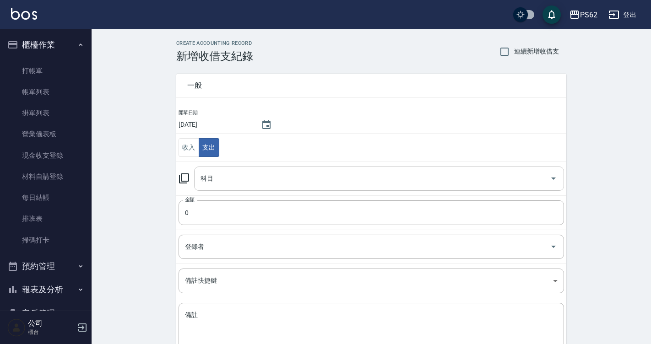
click at [219, 175] on input "科目" at bounding box center [372, 179] width 348 height 16
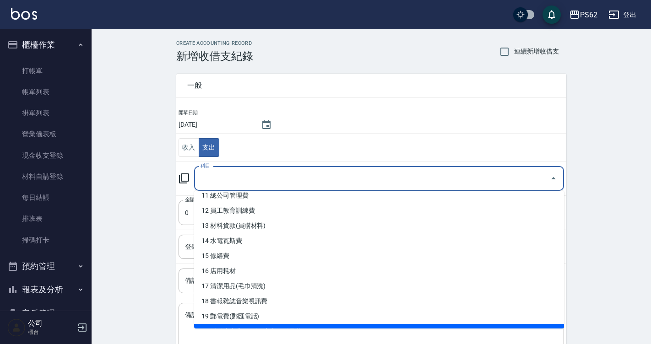
scroll to position [137, 0]
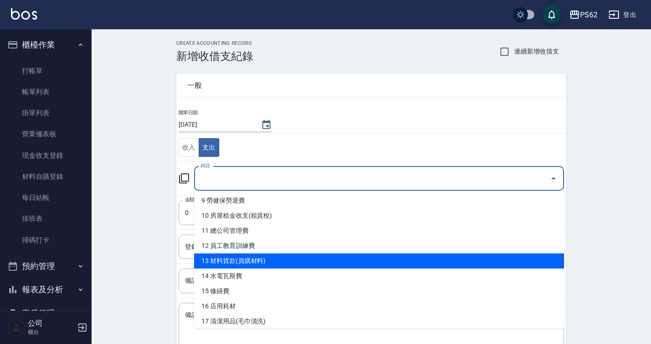
click at [260, 258] on li "13 材料貨款(員購材料)" at bounding box center [379, 261] width 370 height 15
type input "13 材料貨款(員購材料)"
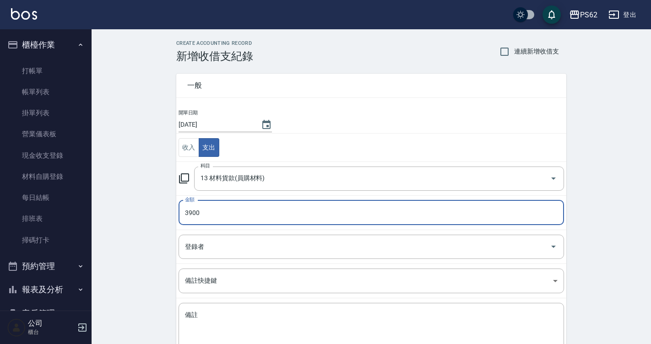
type input "3900"
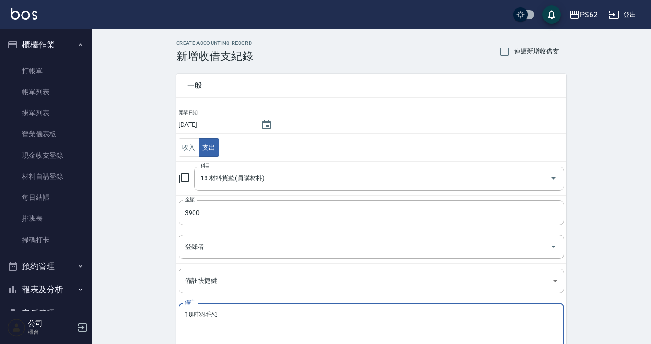
scroll to position [60, 0]
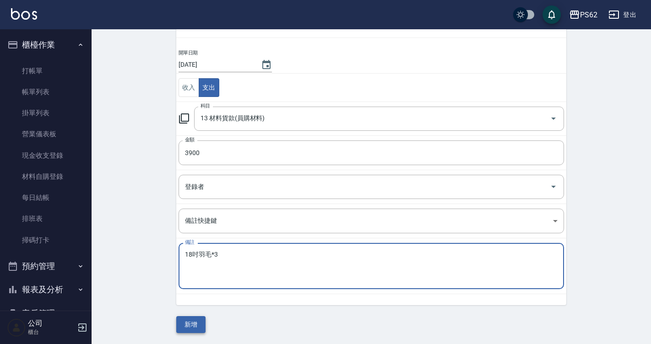
type textarea "18吋羽毛*3"
click at [189, 322] on button "新增" at bounding box center [190, 325] width 29 height 17
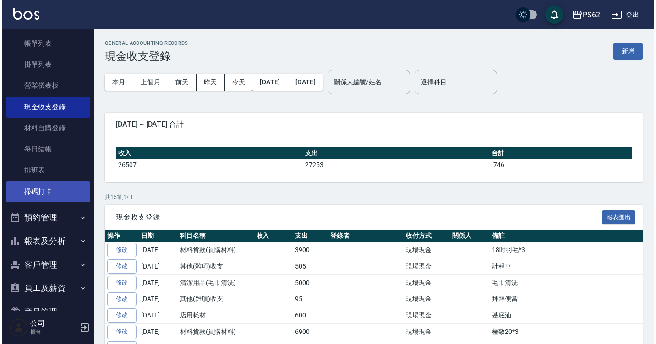
scroll to position [96, 0]
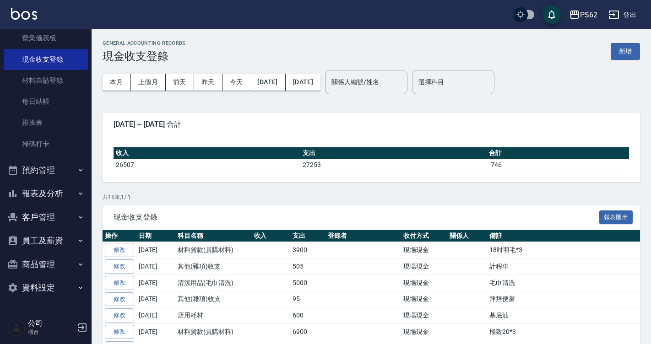
click at [71, 203] on button "報表及分析" at bounding box center [46, 194] width 84 height 24
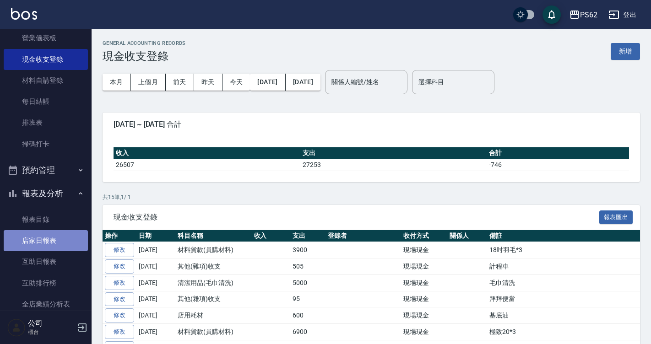
click at [72, 236] on link "店家日報表" at bounding box center [46, 240] width 84 height 21
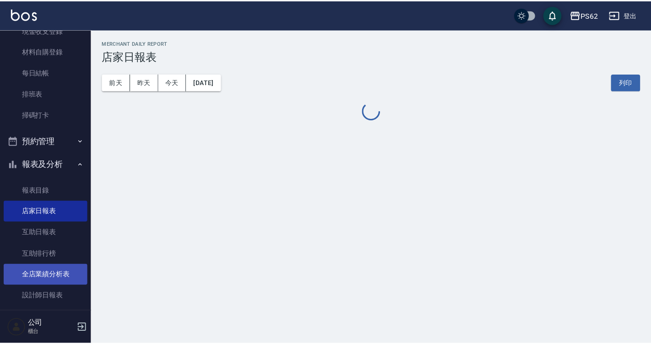
scroll to position [142, 0]
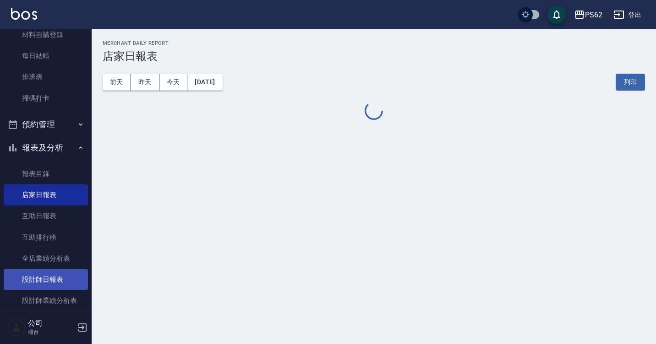
click at [61, 284] on link "設計師日報表" at bounding box center [46, 279] width 84 height 21
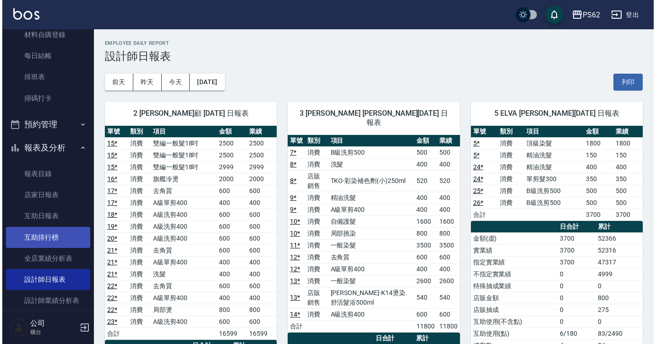
scroll to position [279, 0]
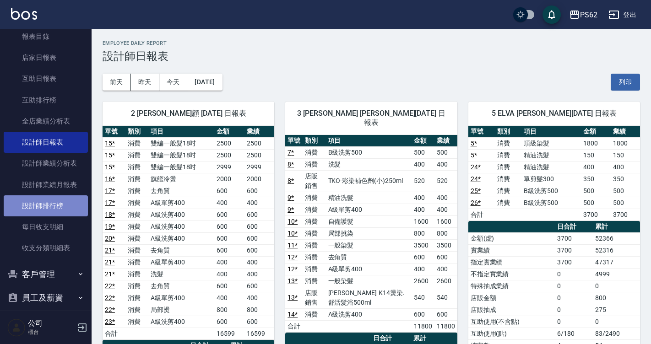
click at [69, 204] on link "設計師排行榜" at bounding box center [46, 206] width 84 height 21
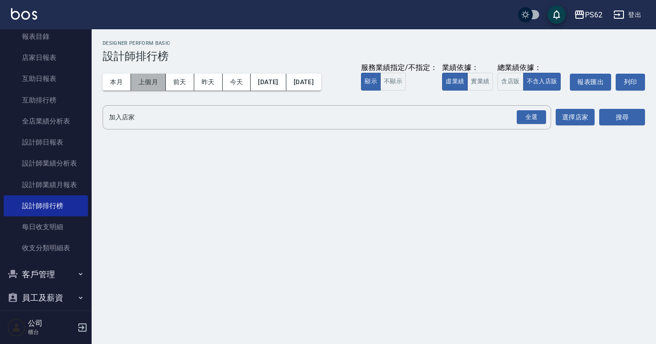
click at [146, 87] on button "上個月" at bounding box center [148, 82] width 35 height 17
click at [475, 85] on button "實業績" at bounding box center [480, 82] width 26 height 18
click at [521, 114] on div "全選" at bounding box center [531, 117] width 29 height 14
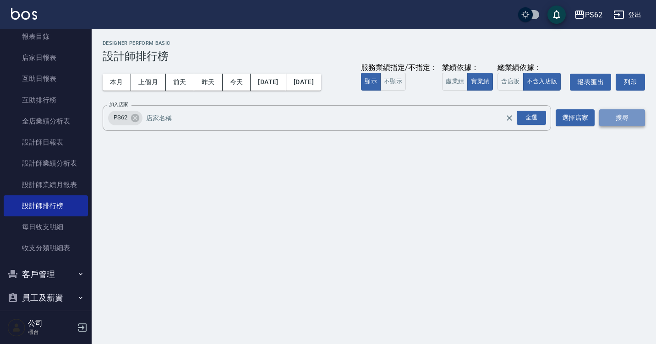
click at [620, 115] on button "搜尋" at bounding box center [622, 117] width 46 height 17
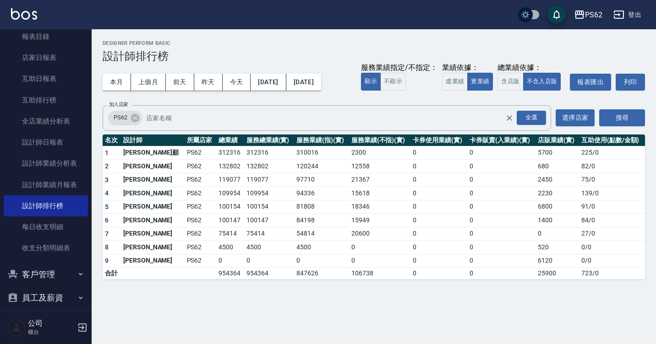
click at [170, 325] on div "PS62 2025-07-01 - 2025-07-31 設計師排行榜 列印時間： 2025-08-16-19:03 Designer Perform Bas…" at bounding box center [328, 172] width 656 height 344
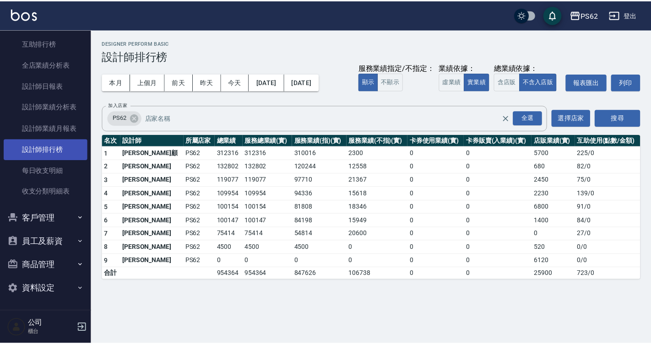
scroll to position [337, 0]
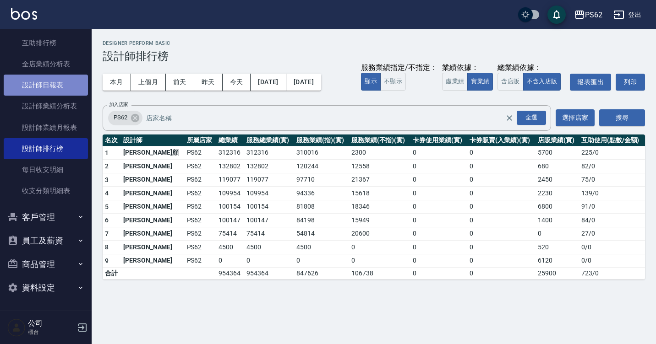
click at [64, 83] on link "設計師日報表" at bounding box center [46, 85] width 84 height 21
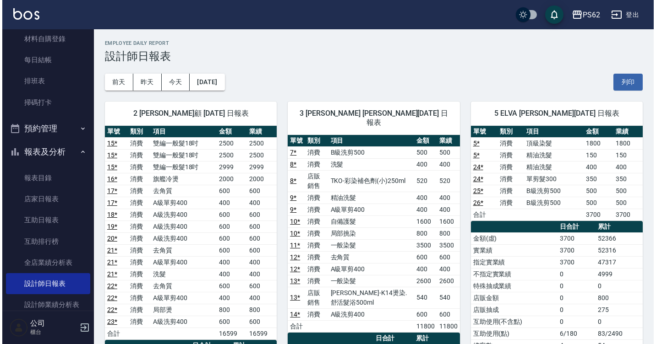
scroll to position [134, 0]
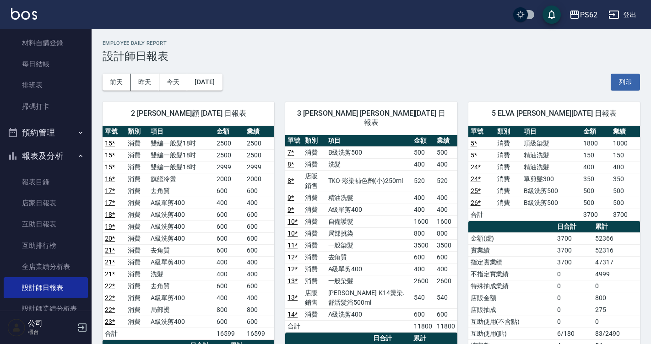
click at [97, 108] on div "2 Rita 雅云顧 08/16/2025 日報表 單號 類別 項目 金額 業績 15 * 消費 雙編一般髮18吋 2500 2500 15 * 消費 雙編一…" at bounding box center [183, 316] width 183 height 451
click at [52, 105] on link "掃碼打卡" at bounding box center [46, 106] width 84 height 21
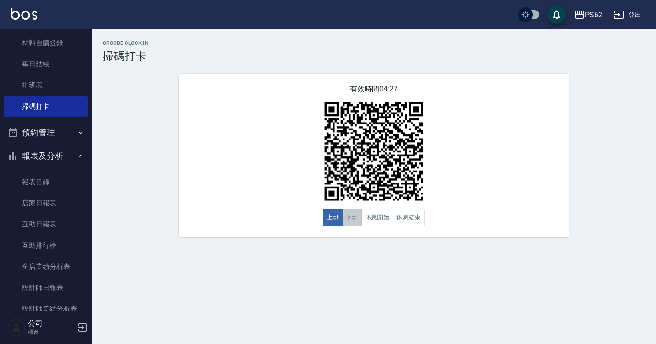
click at [346, 213] on button "下班" at bounding box center [352, 218] width 20 height 18
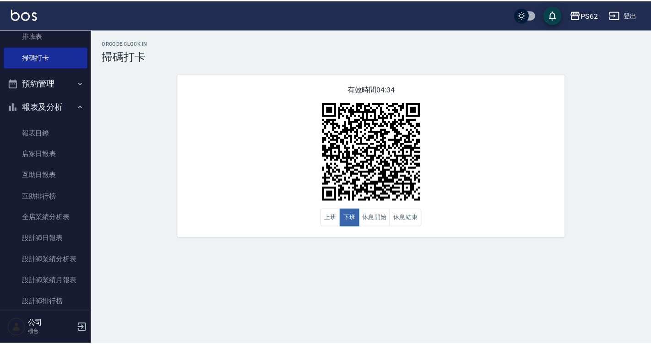
scroll to position [229, 0]
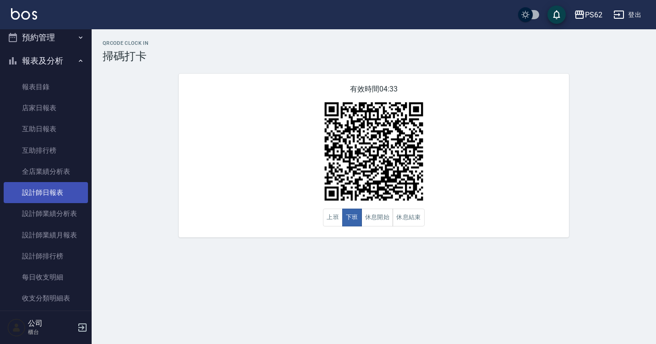
click at [59, 188] on link "設計師日報表" at bounding box center [46, 192] width 84 height 21
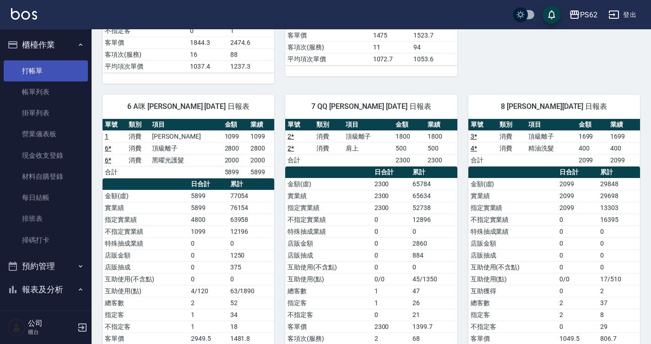
click at [33, 67] on link "打帳單" at bounding box center [46, 70] width 84 height 21
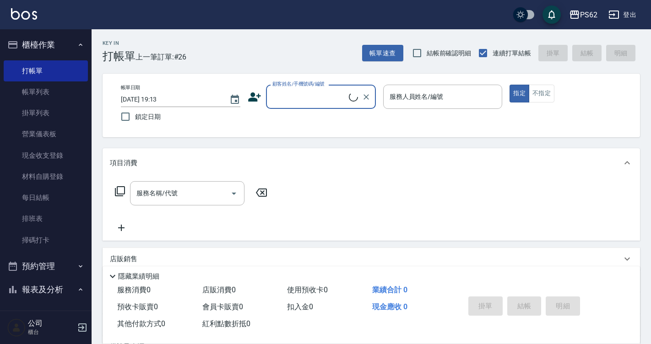
click at [317, 108] on div "顧客姓名/手機號碼/編號" at bounding box center [321, 97] width 110 height 24
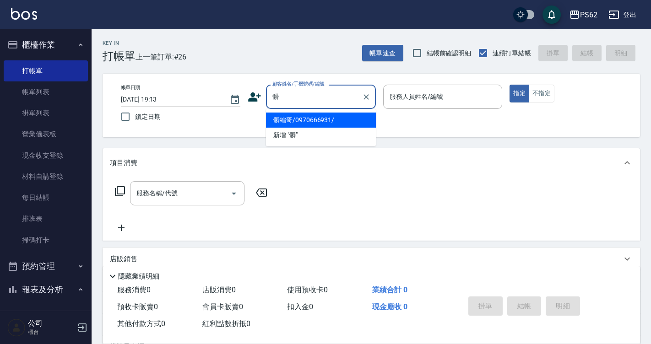
type input "髒編哥/0970666931/"
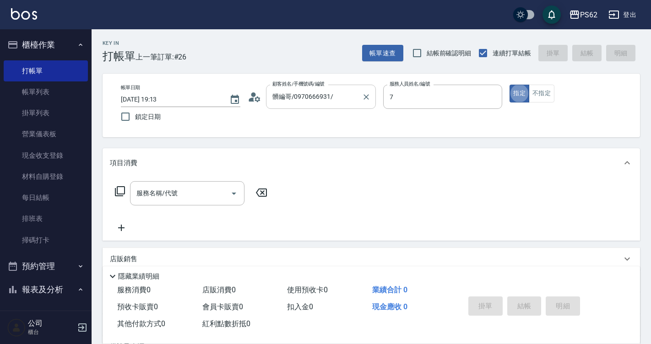
type input "QQ-7"
type button "true"
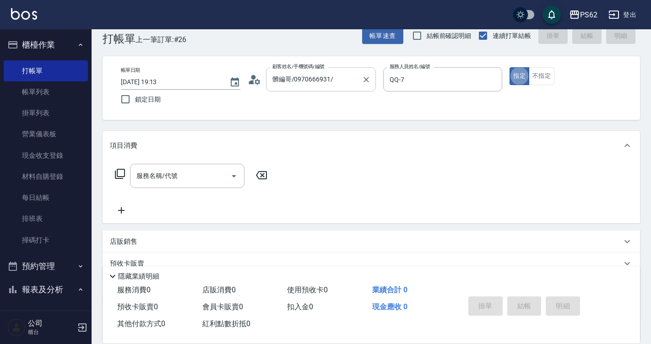
scroll to position [18, 0]
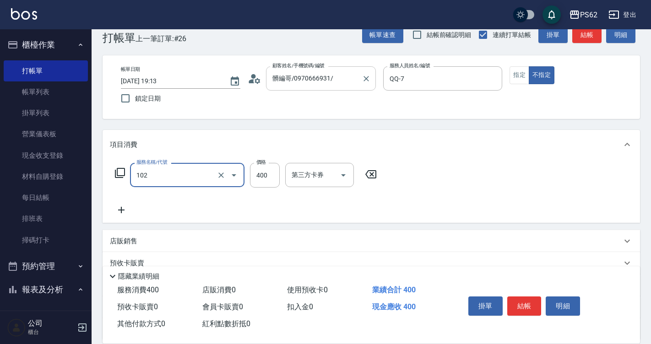
type input "精油洗髮(102)"
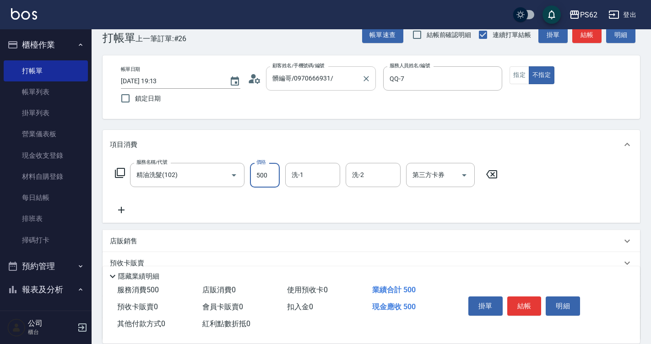
type input "500"
type input "安安-28"
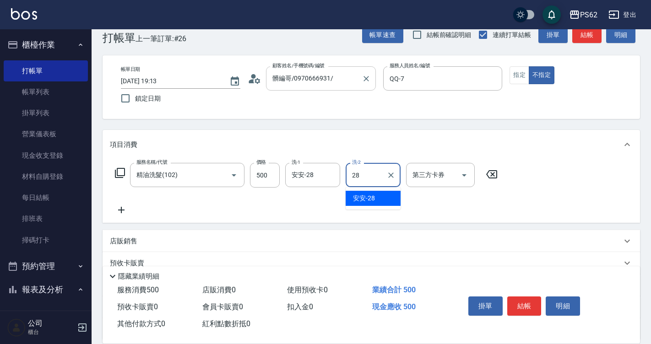
type input "安安-28"
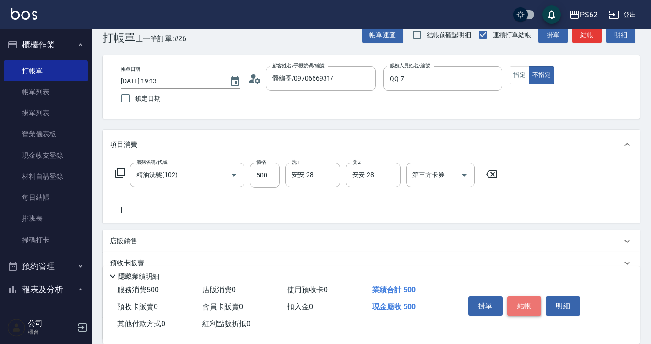
click at [523, 303] on button "結帳" at bounding box center [525, 306] width 34 height 19
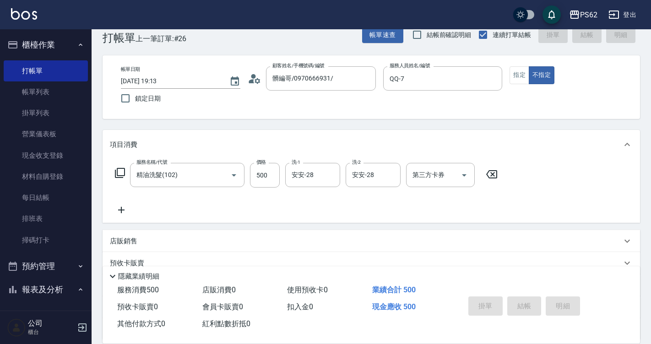
type input "2025/08/16 19:14"
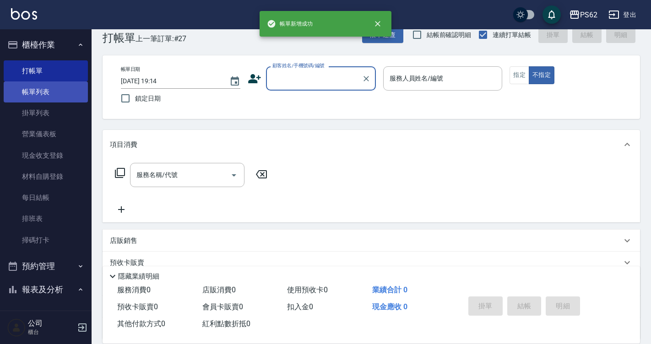
click at [37, 92] on link "帳單列表" at bounding box center [46, 92] width 84 height 21
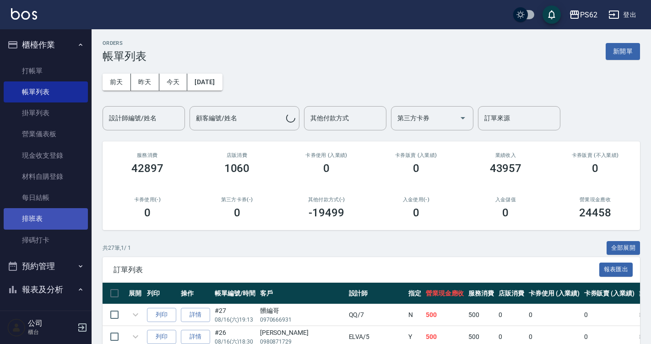
click at [54, 225] on link "排班表" at bounding box center [46, 218] width 84 height 21
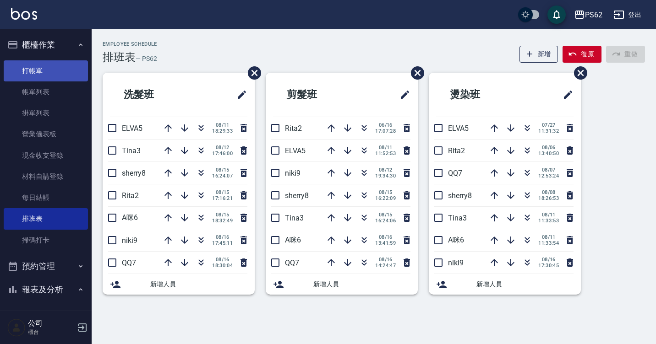
click at [55, 65] on link "打帳單" at bounding box center [46, 70] width 84 height 21
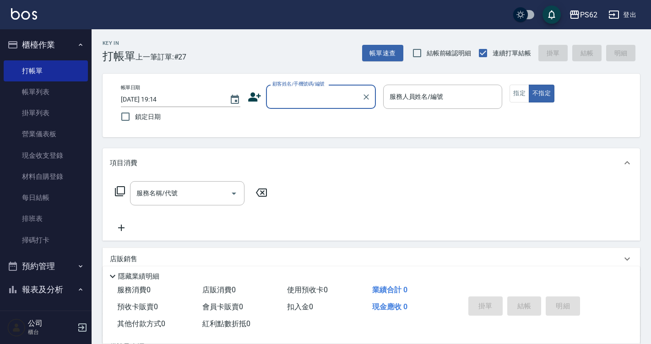
type input "0"
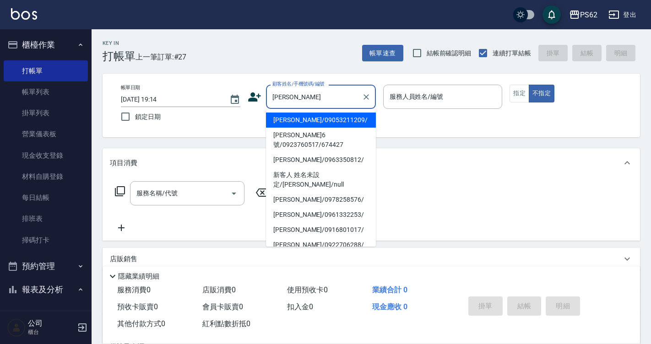
click at [309, 121] on li "林佩儒/09053211209/" at bounding box center [321, 120] width 110 height 15
type input "林佩儒/09053211209/"
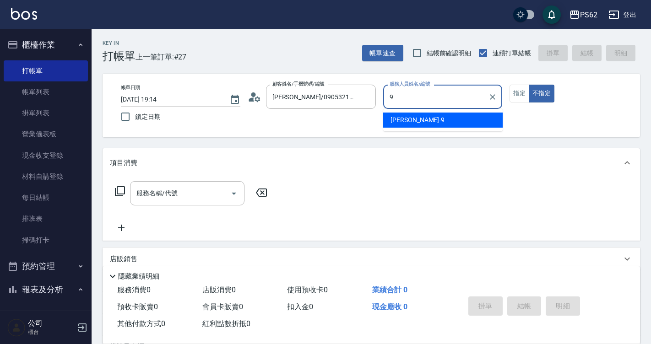
type input "niki-9"
type button "false"
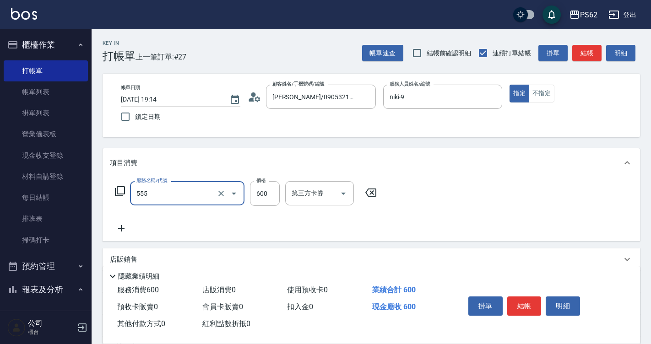
type input "去角質(555)"
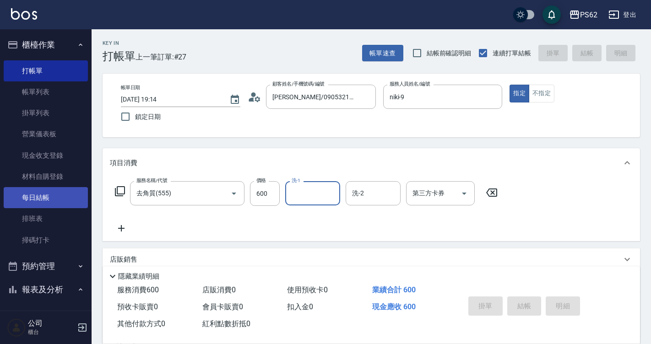
type input "2025/08/16 19:39"
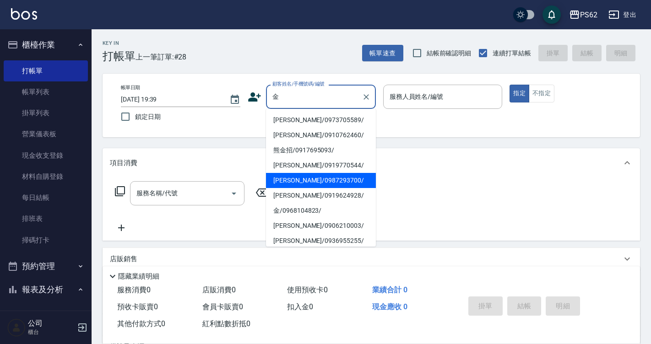
click at [302, 181] on li "金晨宇/0987293700/" at bounding box center [321, 180] width 110 height 15
type input "金晨宇/0987293700/"
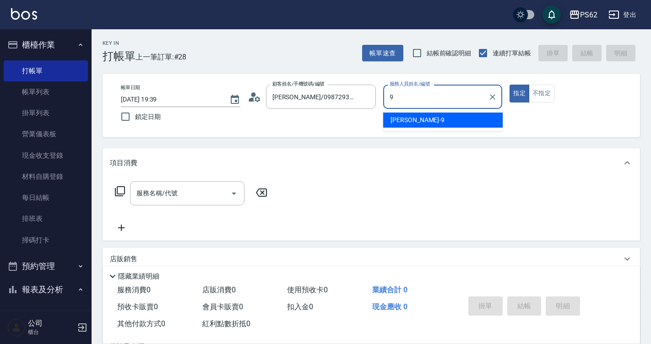
type input "niki-9"
type button "true"
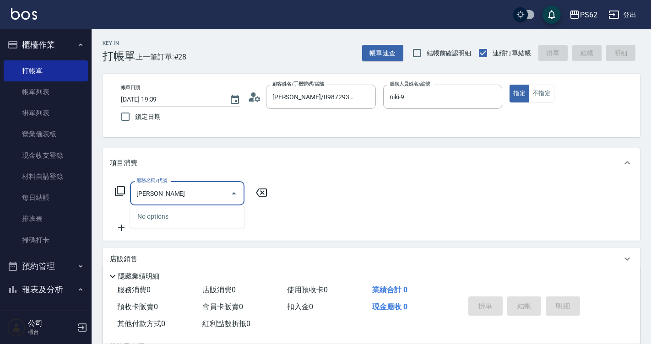
type input "盧"
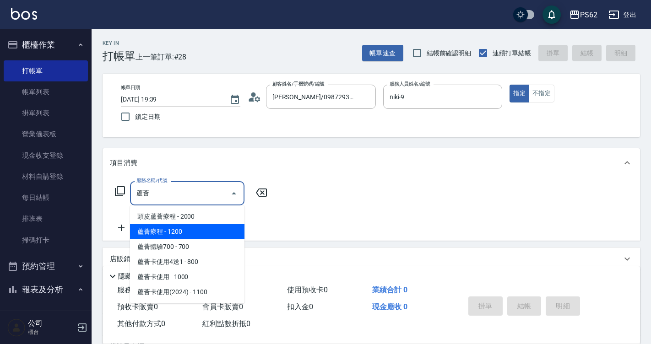
click at [150, 235] on span "蘆薈療程 - 1200" at bounding box center [187, 231] width 115 height 15
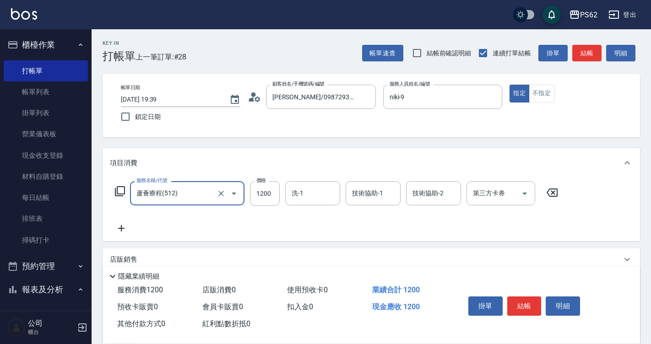
type input "蘆薈療程(512)"
click at [123, 230] on icon at bounding box center [121, 228] width 23 height 11
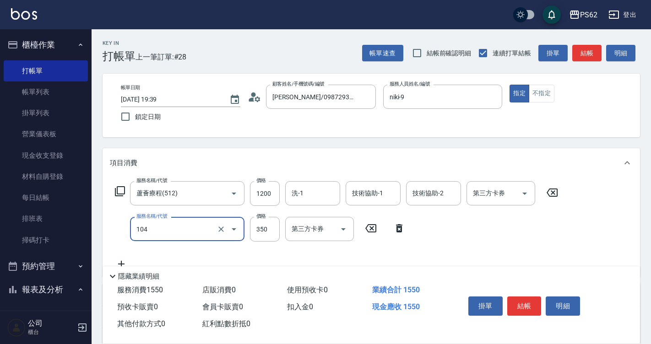
type input "B級單剪350(104)"
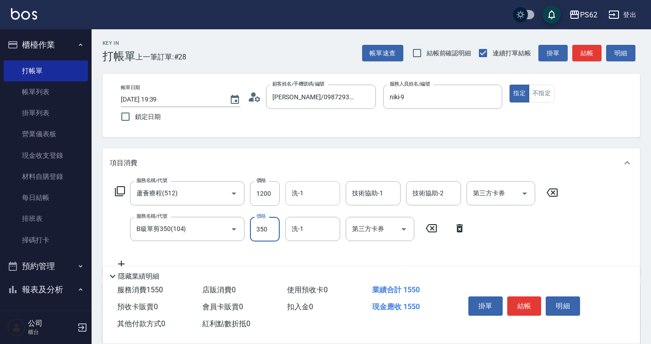
click at [306, 196] on input "洗-1" at bounding box center [313, 194] width 47 height 16
type input "安安-28"
click at [525, 297] on button "結帳" at bounding box center [525, 306] width 34 height 19
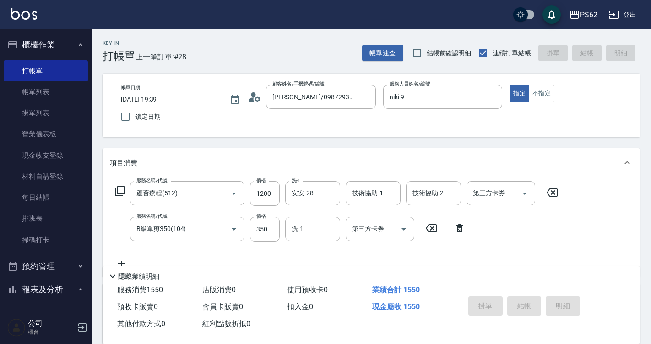
type input "2025/08/16 19:40"
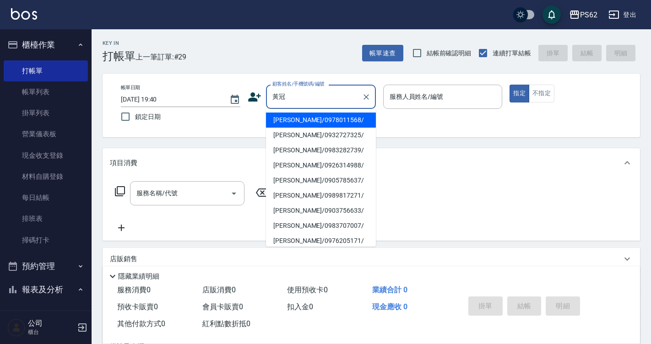
click at [318, 121] on li "黃冠霖/0978011568/" at bounding box center [321, 120] width 110 height 15
type input "黃冠霖/0978011568/"
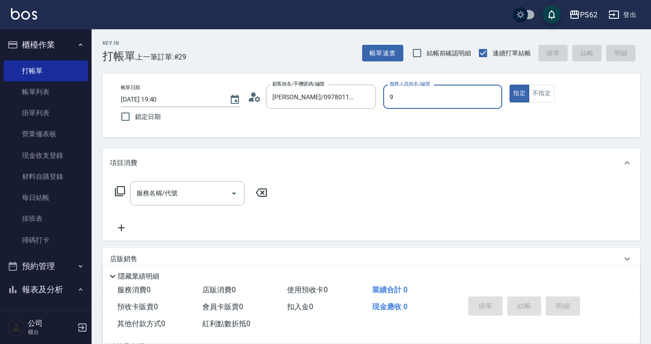
type input "niki-9"
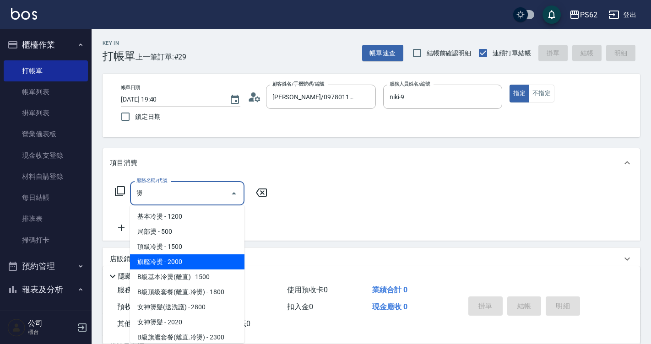
click at [177, 257] on span "旗艦冷燙 - 2000" at bounding box center [187, 262] width 115 height 15
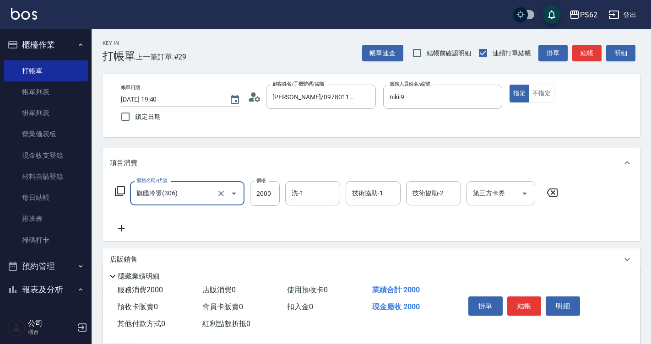
type input "旗艦冷燙(306)"
click at [282, 191] on div "服務名稱/代號 旗艦冷燙(306) 服務名稱/代號 價格 2000 價格 洗-1 洗-1 技術協助-1 技術協助-1 技術協助-2 技術協助-2 第三方卡券 …" at bounding box center [337, 193] width 454 height 25
click at [274, 191] on input "2000" at bounding box center [265, 193] width 30 height 25
type input "1800"
click at [522, 301] on button "結帳" at bounding box center [525, 306] width 34 height 19
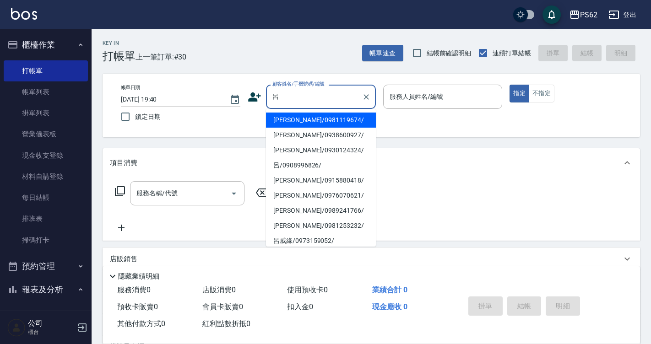
click at [305, 178] on li "呂振銘/0915880418/" at bounding box center [321, 180] width 110 height 15
type input "呂振銘/0915880418/"
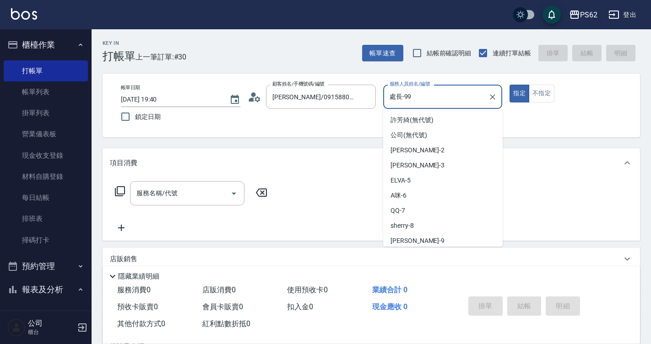
click at [453, 104] on input "處長-99" at bounding box center [437, 97] width 98 height 16
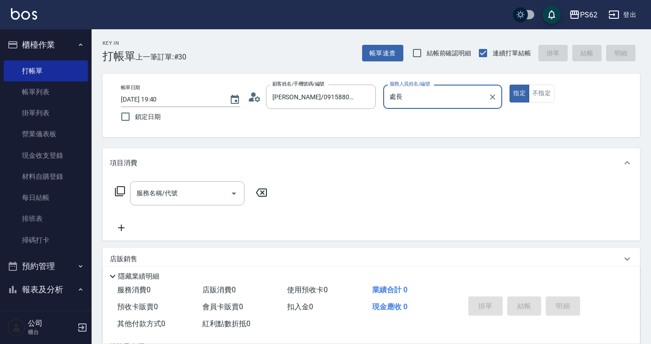
type input "處"
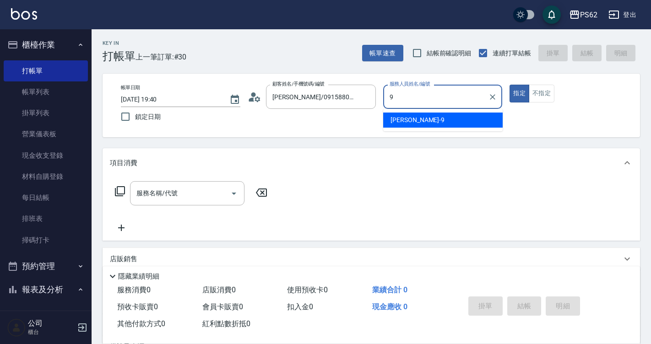
type input "niki-9"
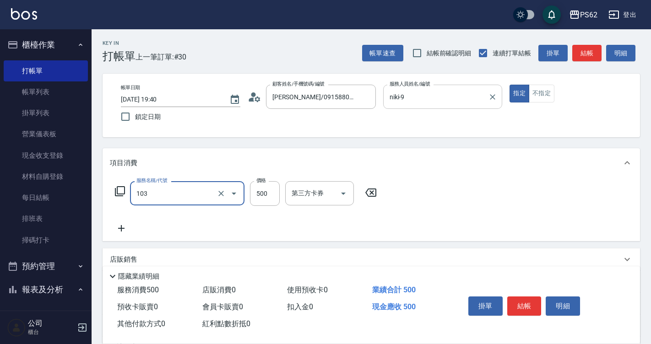
type input "B級洗剪500(103)"
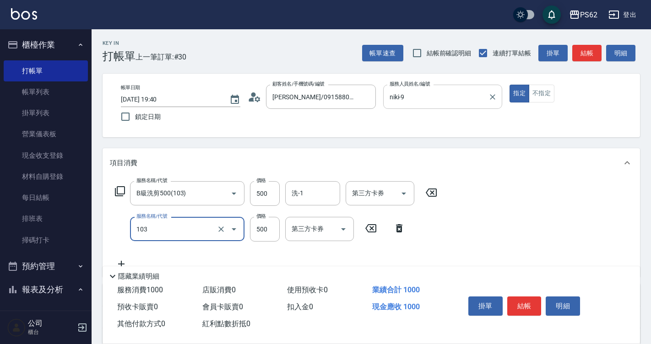
type input "B級洗剪500(103)"
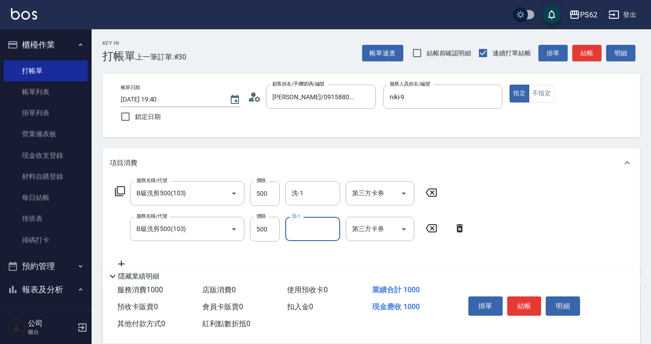
click at [310, 213] on div "服務名稱/代號 B級洗剪500(103) 服務名稱/代號 價格 500 價格 洗-1 洗-1 第三方卡券 第三方卡券 服務名稱/代號 B級洗剪500(103)…" at bounding box center [290, 225] width 361 height 88
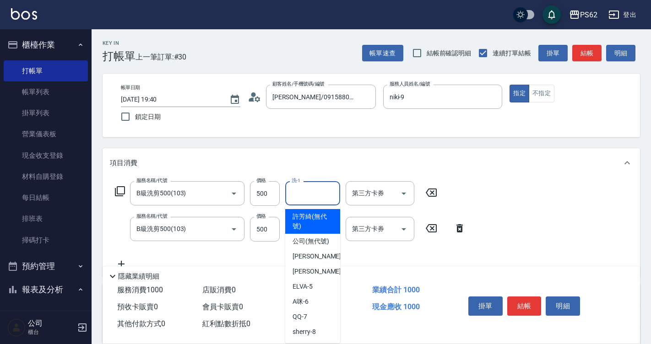
click at [314, 190] on input "洗-1" at bounding box center [313, 194] width 47 height 16
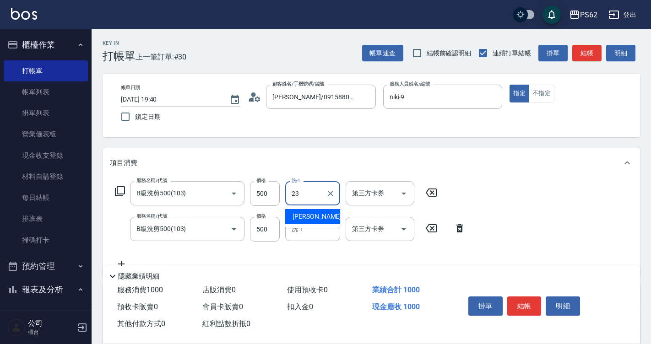
type input "Sunny-23"
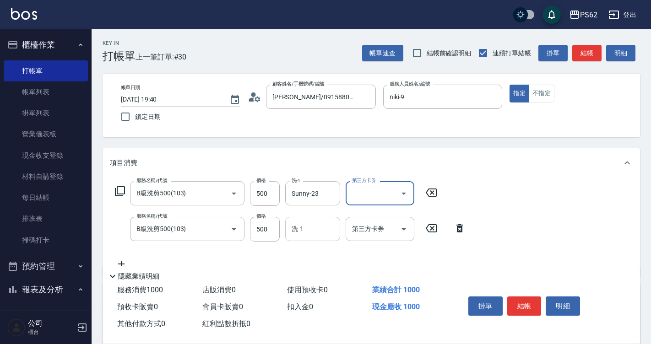
click at [306, 236] on input "洗-1" at bounding box center [313, 229] width 47 height 16
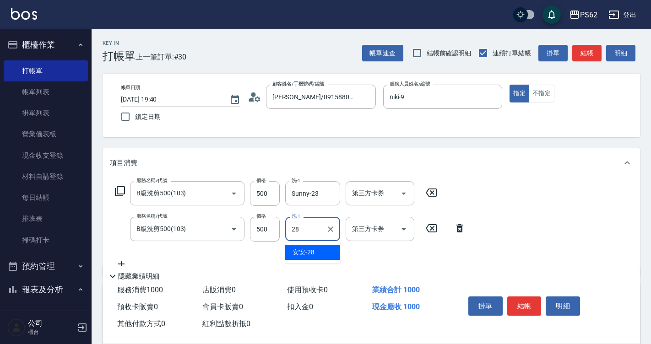
type input "2"
type input "Sunny-23"
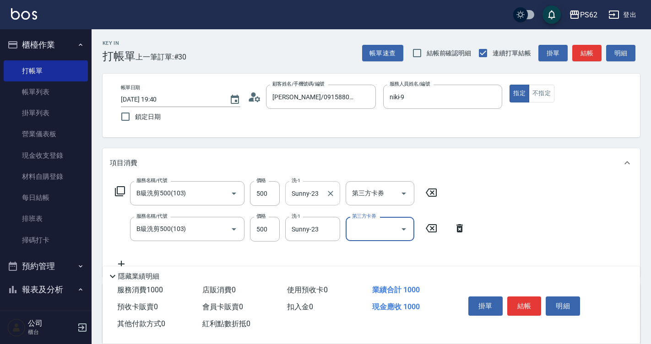
click at [320, 193] on input "Sunny-23" at bounding box center [306, 194] width 33 height 16
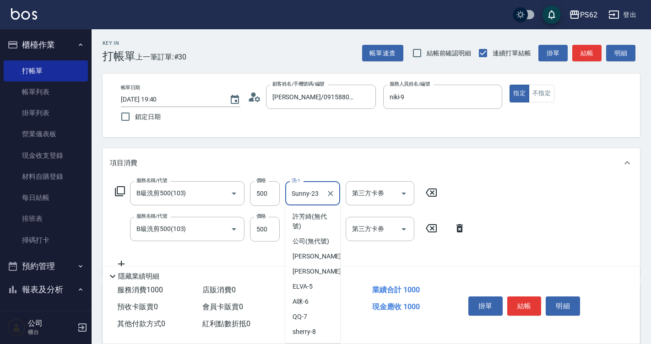
scroll to position [36, 0]
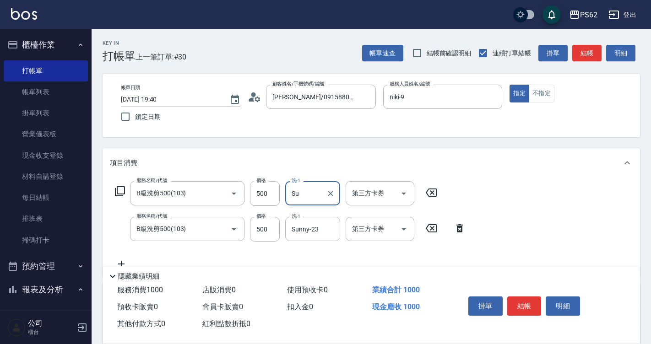
type input "S"
type input "[PERSON_NAME]-26"
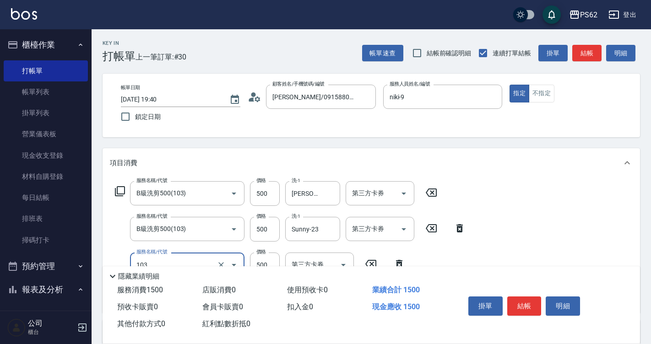
type input "B級洗剪500(103)"
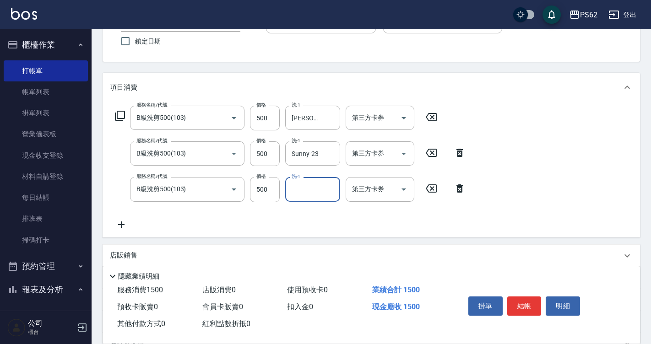
scroll to position [92, 0]
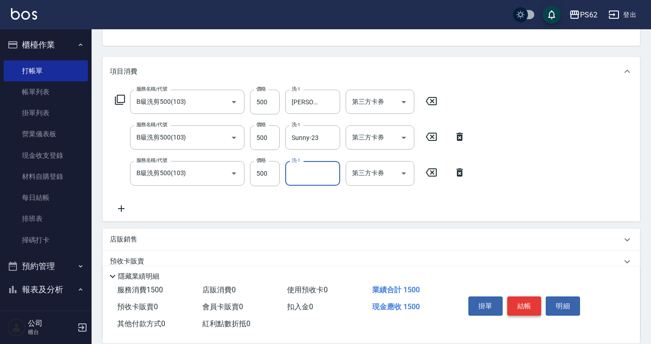
click at [509, 305] on button "結帳" at bounding box center [525, 306] width 34 height 19
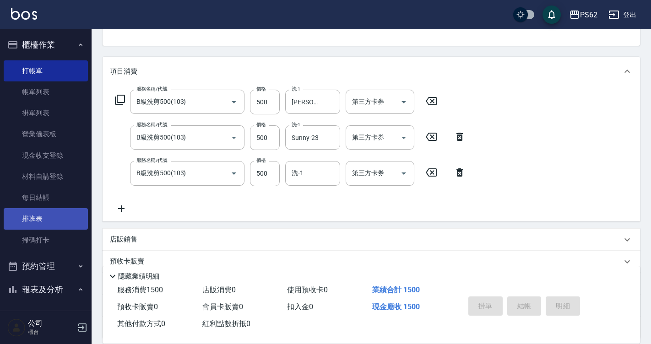
type input "2025/08/16 19:41"
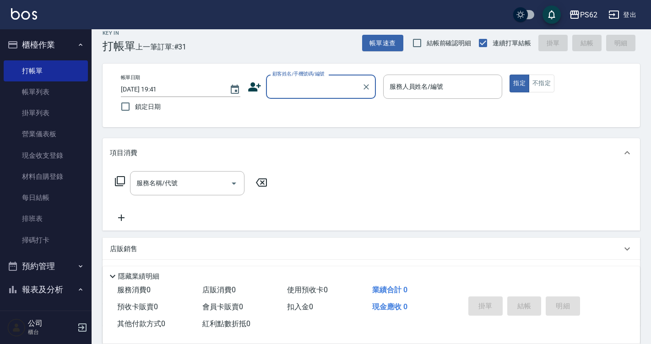
scroll to position [0, 0]
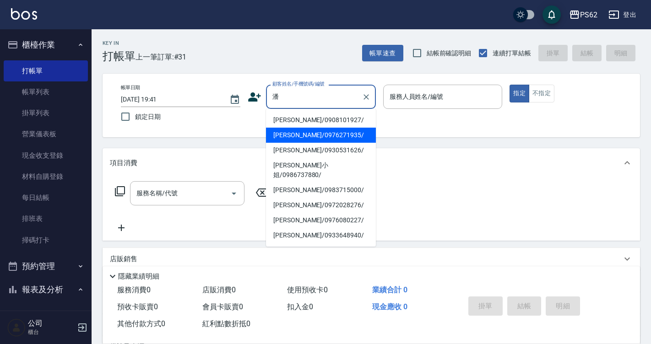
click at [300, 139] on li "潘紅梨/0976271935/" at bounding box center [321, 135] width 110 height 15
type input "潘紅梨/0976271935/"
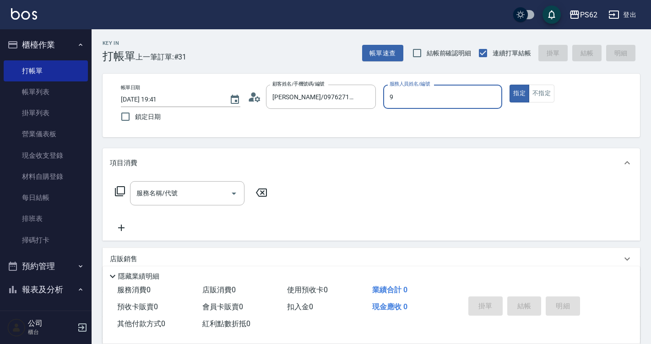
type input "niki-9"
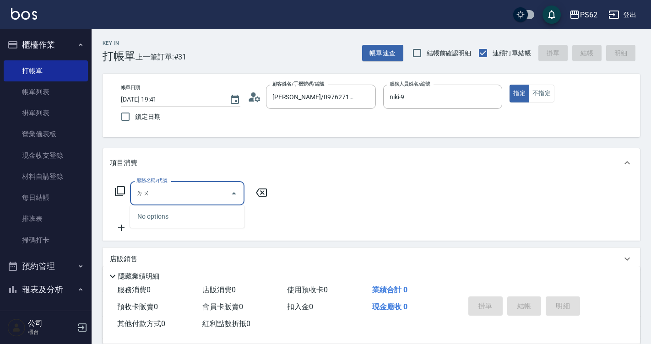
type input "盧"
click at [162, 197] on input "盧" at bounding box center [180, 194] width 93 height 16
click at [168, 198] on input "盧" at bounding box center [180, 194] width 93 height 16
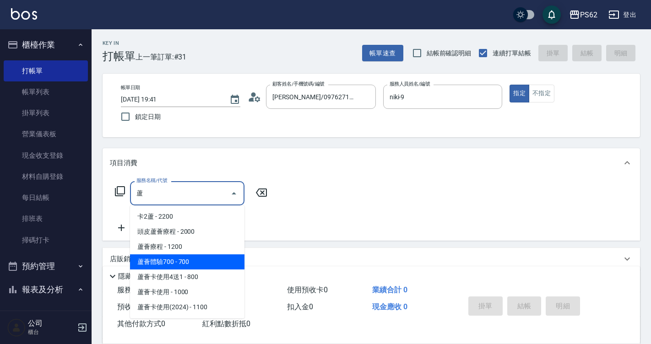
click at [179, 248] on span "蘆薈療程 - 1200" at bounding box center [187, 247] width 115 height 15
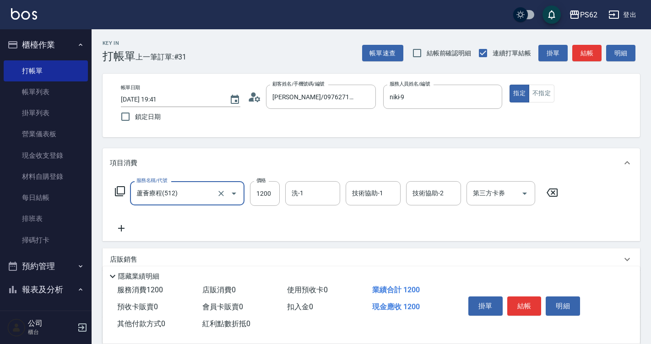
type input "蘆薈療程(512)"
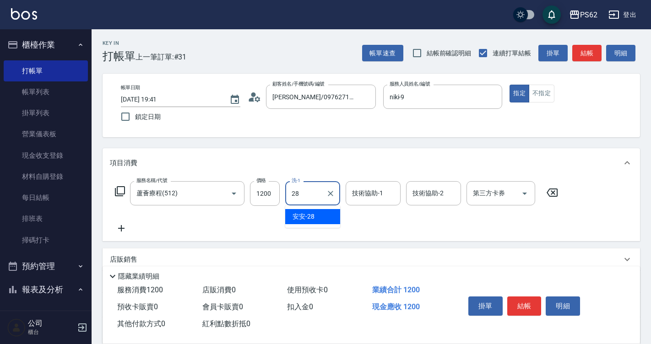
type input "安安-28"
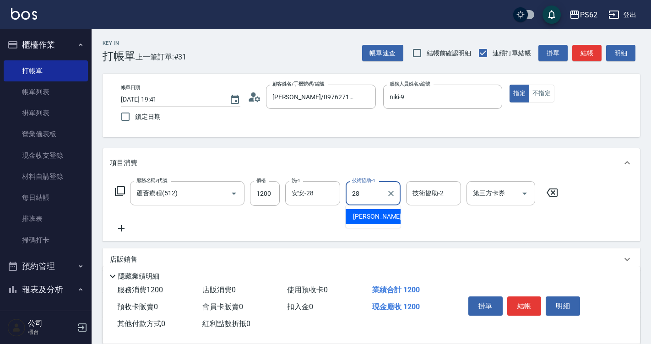
type input "安安-28"
click at [119, 229] on icon at bounding box center [121, 228] width 6 height 6
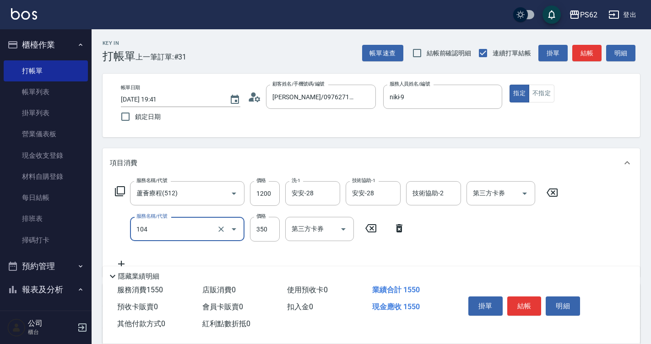
type input "B級單剪350(104)"
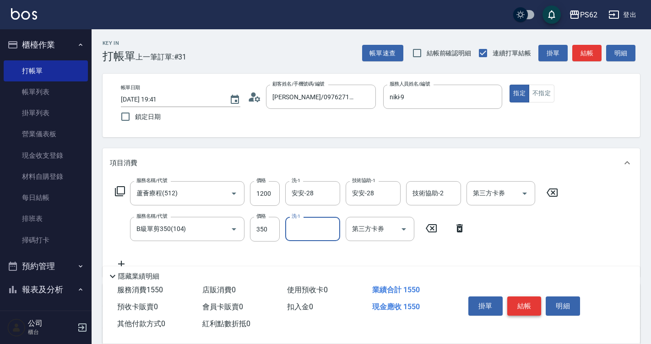
click at [525, 302] on button "結帳" at bounding box center [525, 306] width 34 height 19
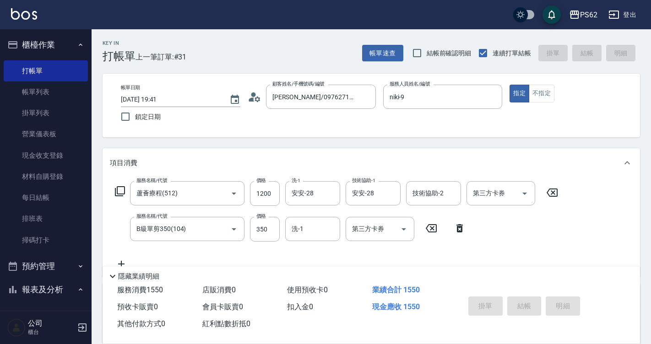
type input "2025/08/16 19:42"
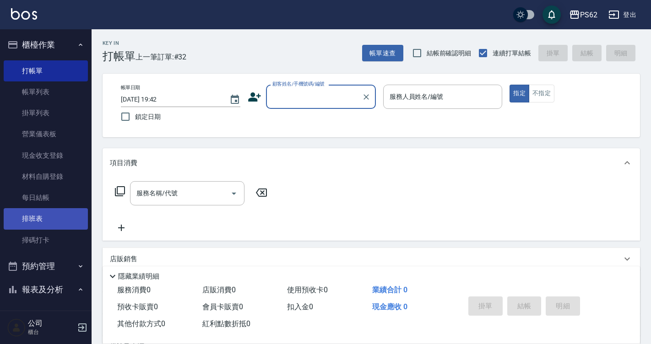
click at [60, 219] on link "排班表" at bounding box center [46, 218] width 84 height 21
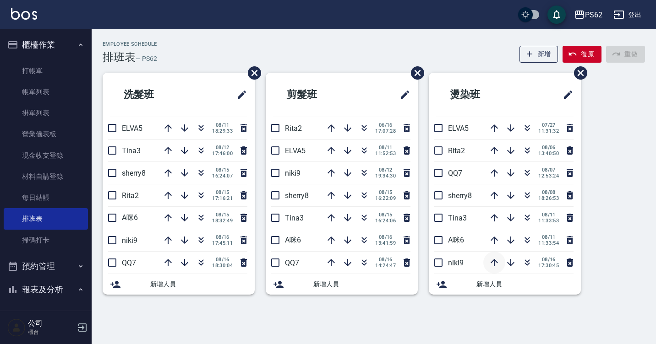
click at [494, 264] on icon "button" at bounding box center [494, 262] width 7 height 7
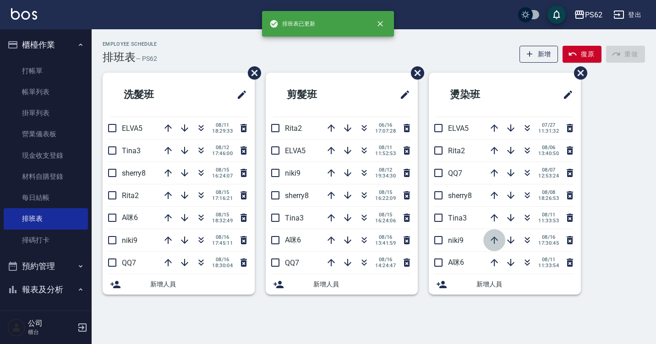
click at [496, 237] on icon "button" at bounding box center [494, 240] width 11 height 11
click at [497, 217] on icon "button" at bounding box center [494, 218] width 11 height 11
click at [489, 195] on icon "button" at bounding box center [494, 195] width 11 height 11
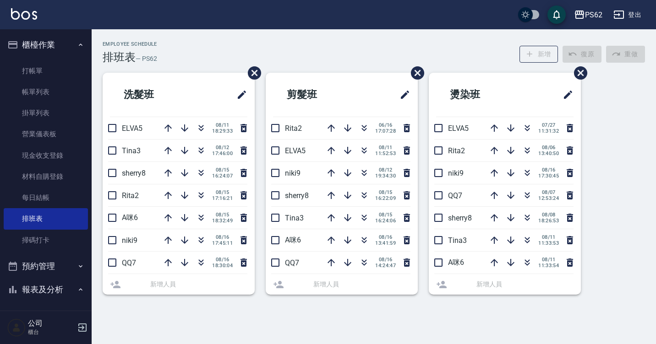
click at [497, 174] on icon "button" at bounding box center [494, 173] width 11 height 11
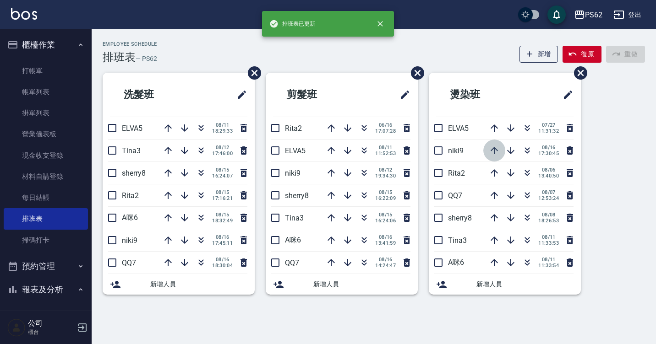
click at [492, 148] on icon "button" at bounding box center [494, 150] width 11 height 11
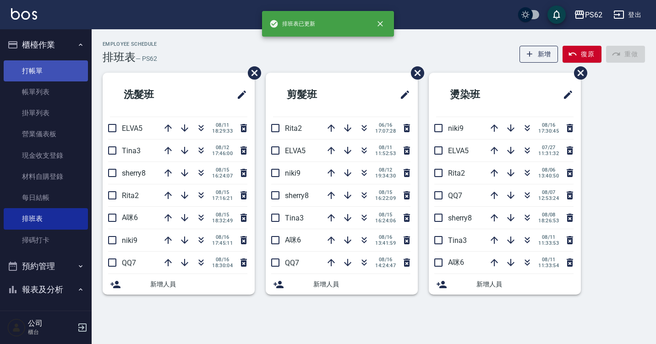
click at [76, 74] on link "打帳單" at bounding box center [46, 70] width 84 height 21
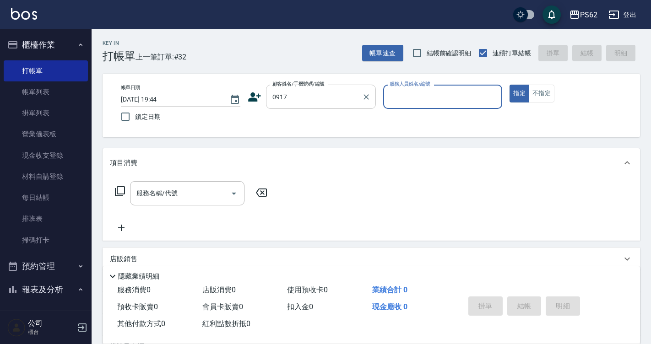
click at [319, 99] on input "0917" at bounding box center [314, 97] width 88 height 16
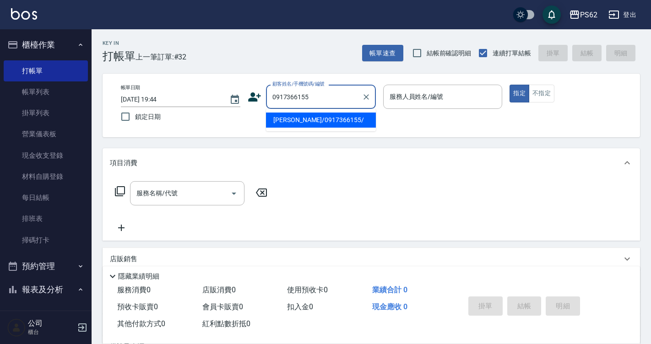
type input "[PERSON_NAME]/0917366155/"
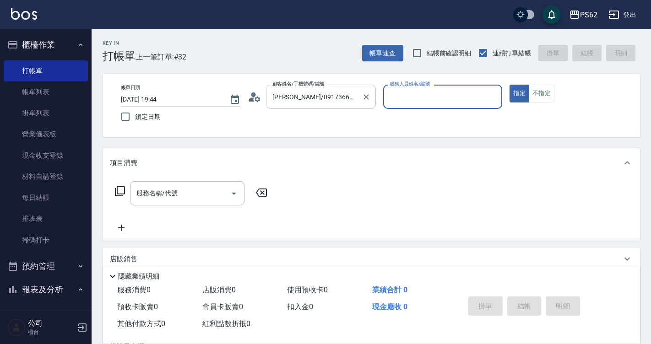
click at [510, 85] on button "指定" at bounding box center [520, 94] width 20 height 18
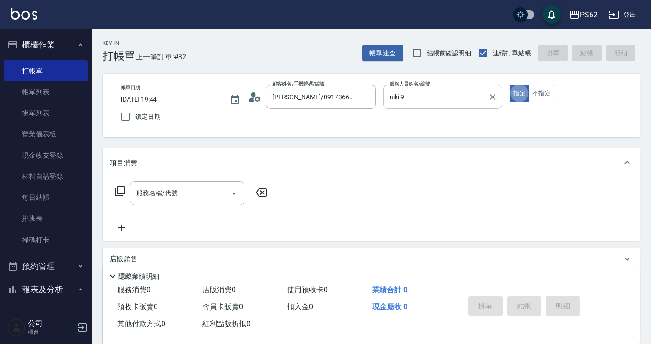
type input "niki-9"
type button "true"
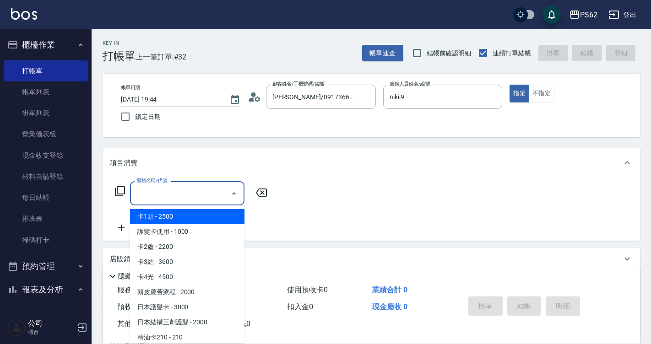
click at [174, 186] on input "服務名稱/代號" at bounding box center [180, 194] width 93 height 16
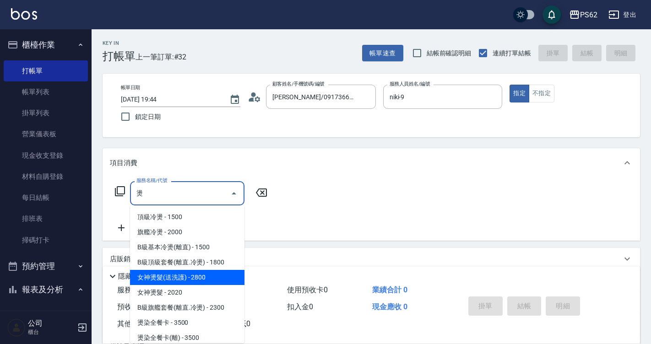
scroll to position [46, 0]
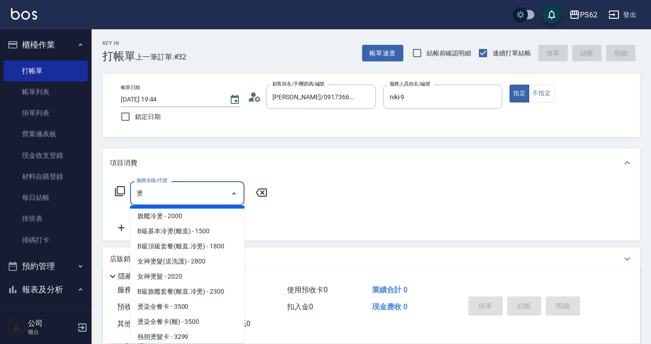
click at [179, 202] on div "燙 服務名稱/代號" at bounding box center [187, 193] width 115 height 24
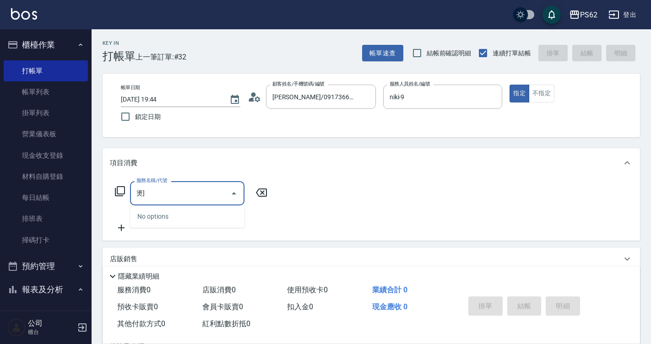
type input "燙"
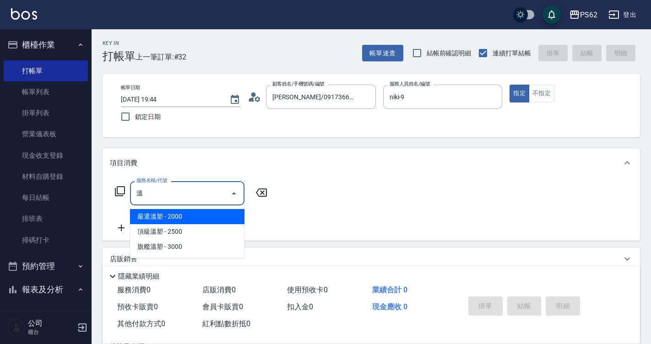
click at [175, 217] on span "嚴選溫塑 - 2000" at bounding box center [187, 216] width 115 height 15
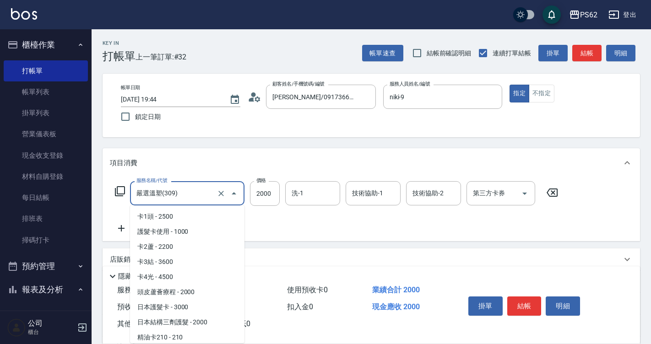
click at [179, 198] on input "嚴選溫塑(309)" at bounding box center [174, 194] width 81 height 16
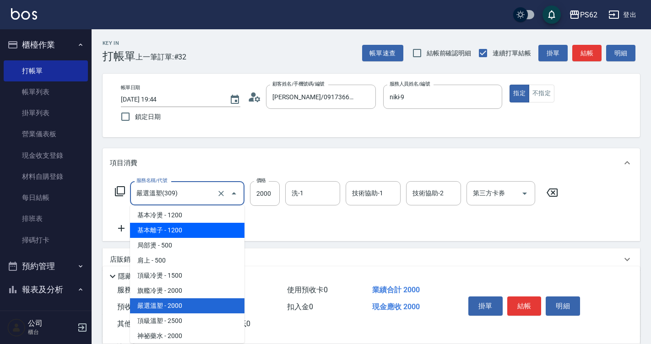
scroll to position [909, 0]
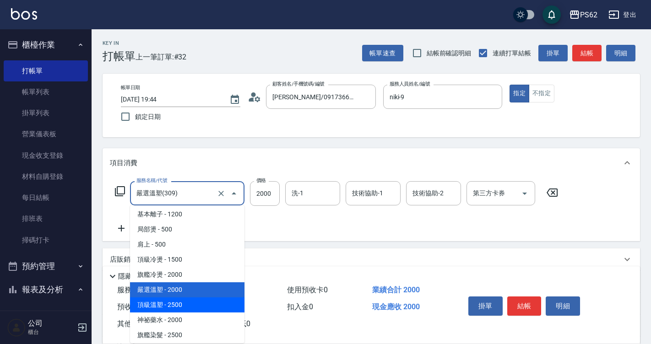
click at [197, 310] on span "頂級溫塑 - 2500" at bounding box center [187, 305] width 115 height 15
type input "頂級溫塑(310)"
type input "2500"
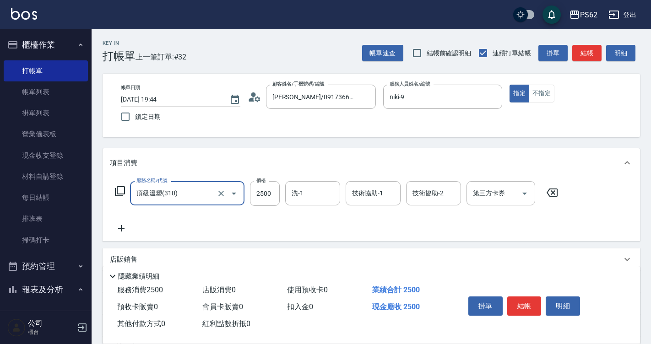
type input "頂級溫塑(310)"
click at [124, 229] on icon at bounding box center [121, 228] width 23 height 11
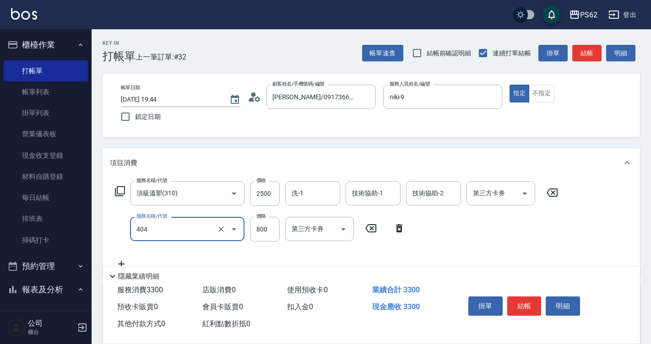
type input "肩帶上(404)"
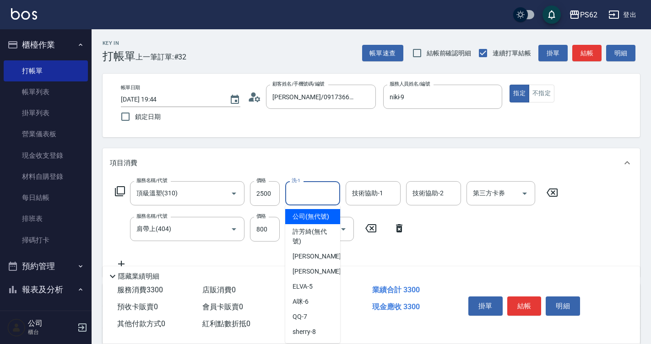
click at [313, 197] on input "洗-1" at bounding box center [313, 194] width 47 height 16
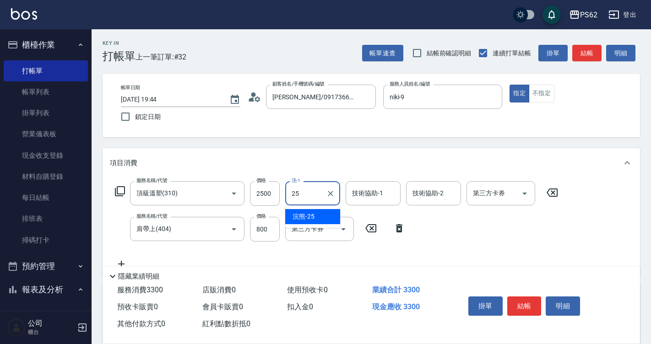
type input "浣熊-25"
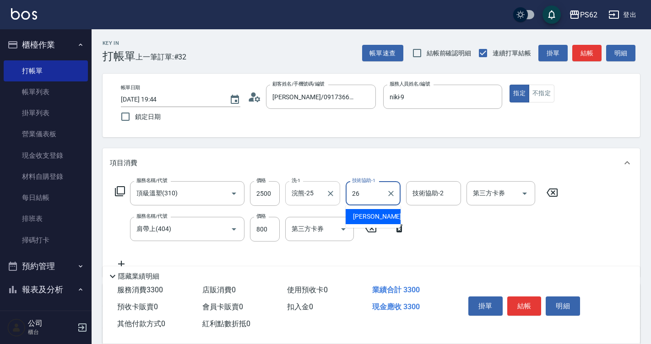
type input "[PERSON_NAME]-26"
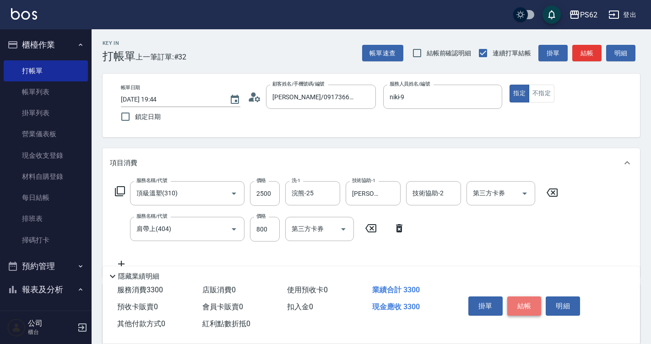
click at [529, 306] on button "結帳" at bounding box center [525, 306] width 34 height 19
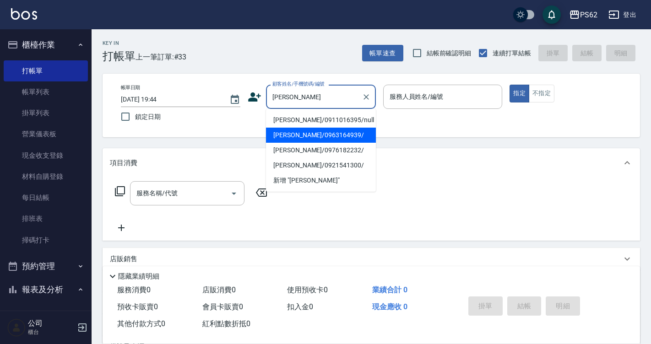
type input "劉姿君/0963164939/"
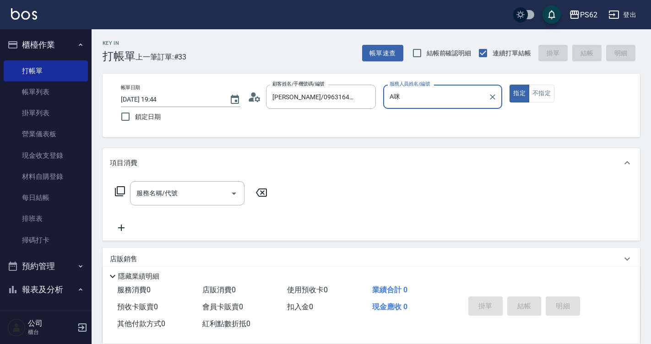
type input "A"
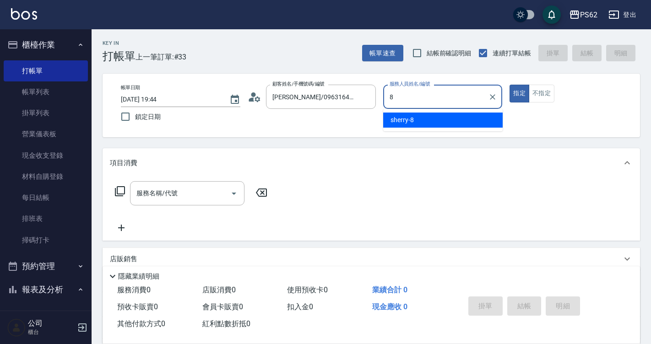
type input "sherry-8"
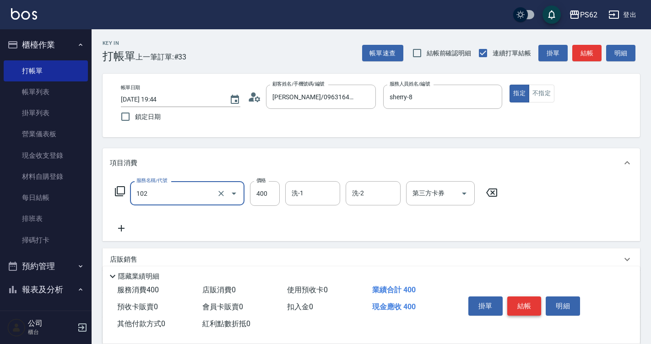
type input "精油洗髮(102)"
type input "360"
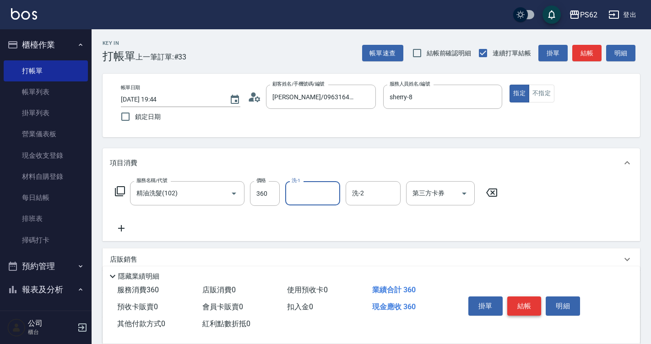
click at [529, 306] on button "結帳" at bounding box center [525, 306] width 34 height 19
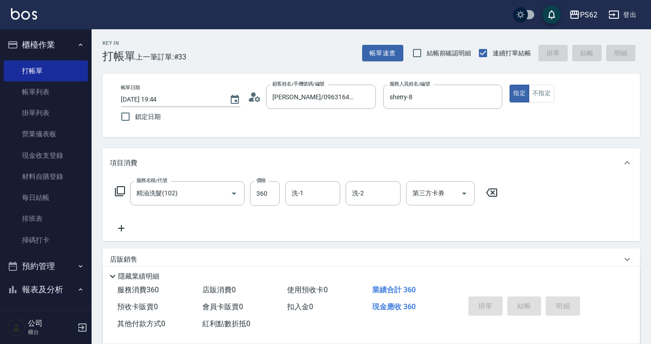
type input "2025/08/16 19:46"
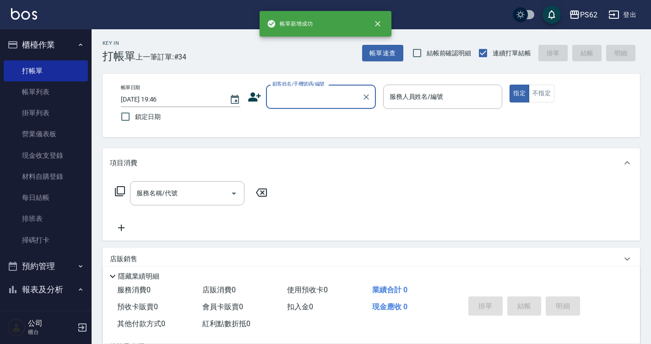
click at [275, 97] on input "顧客姓名/手機號碼/編號" at bounding box center [314, 97] width 88 height 16
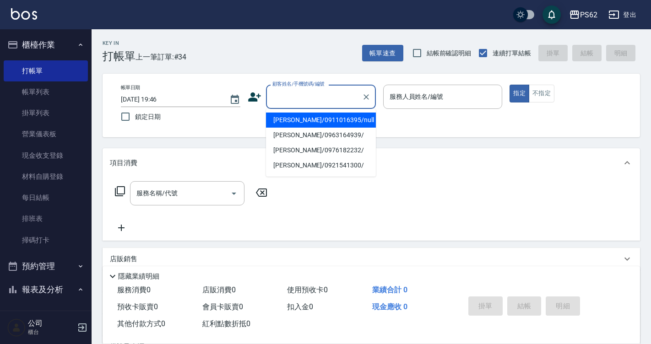
click at [282, 123] on li "劉姿伶/0911016395/null" at bounding box center [321, 120] width 110 height 15
type input "劉姿伶/0911016395/null"
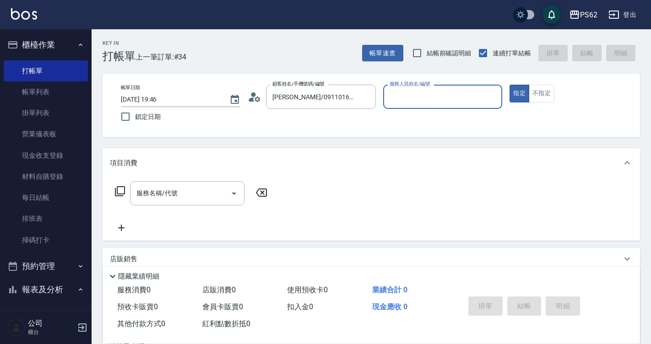
type input "A咪-6"
click at [322, 86] on label "顧客姓名/手機號碼/編號" at bounding box center [299, 84] width 52 height 7
click at [322, 89] on input "劉姿伶/0911016395/null" at bounding box center [314, 97] width 88 height 16
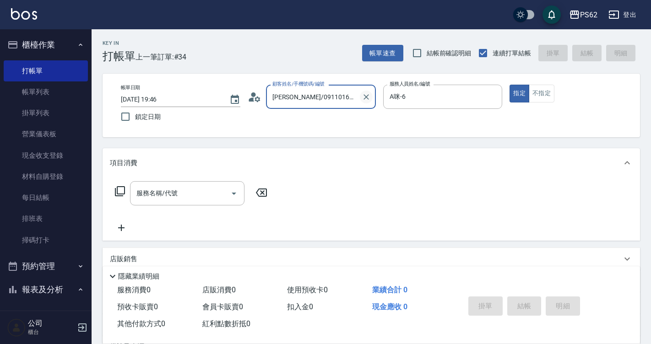
click at [367, 96] on icon "Clear" at bounding box center [366, 97] width 9 height 9
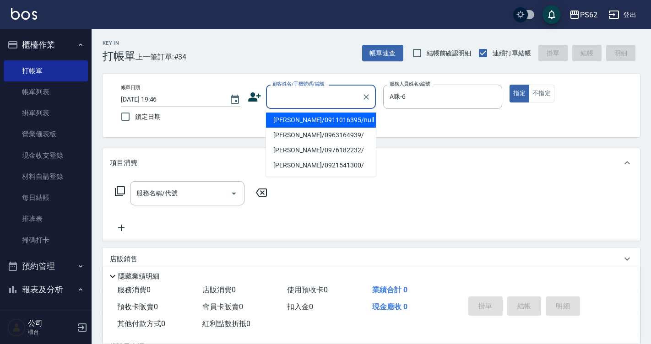
click at [314, 92] on input "顧客姓名/手機號碼/編號" at bounding box center [314, 97] width 88 height 16
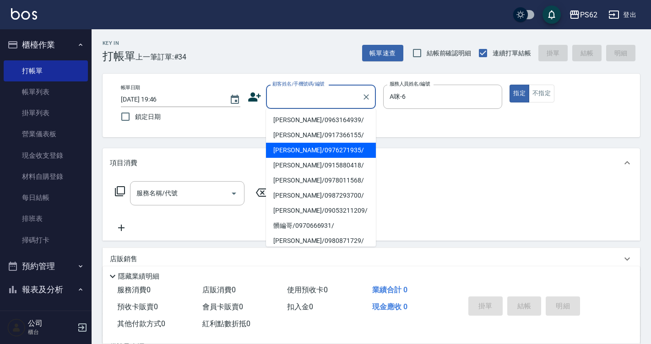
click at [304, 121] on li "劉姿君/0963164939/" at bounding box center [321, 120] width 110 height 15
type input "劉姿君/0963164939/"
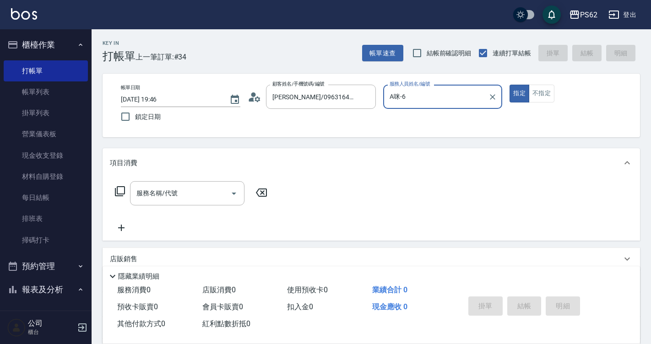
click at [256, 93] on icon at bounding box center [255, 97] width 14 height 14
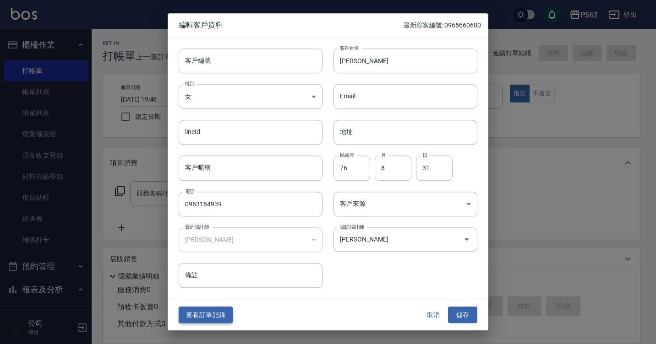
click at [216, 313] on button "查看訂單記錄" at bounding box center [206, 315] width 54 height 17
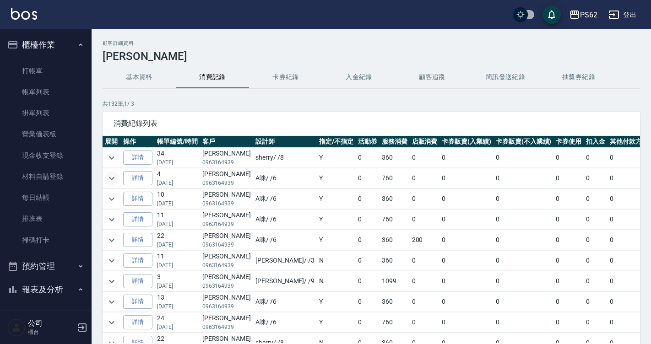
click at [108, 178] on icon "expand row" at bounding box center [111, 178] width 11 height 11
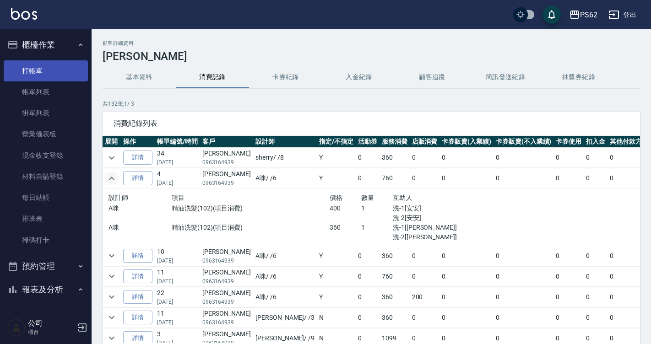
click at [39, 79] on link "打帳單" at bounding box center [46, 70] width 84 height 21
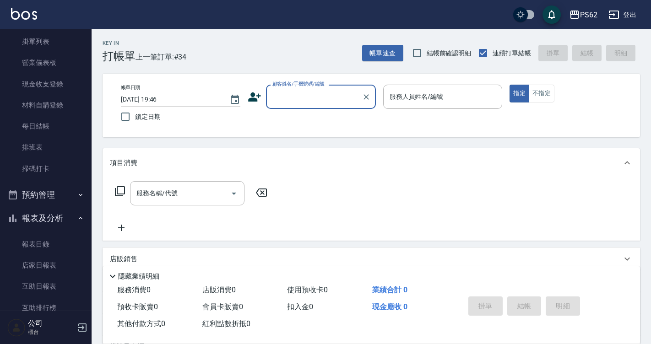
scroll to position [229, 0]
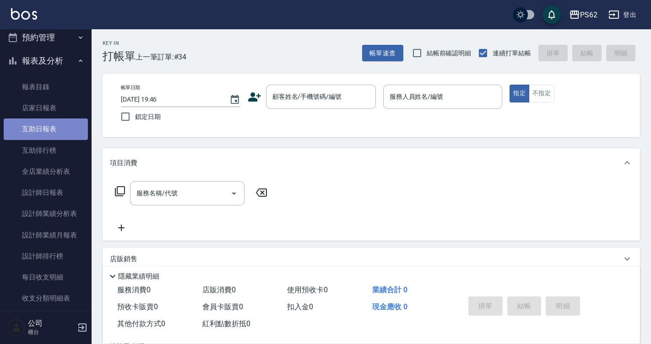
click at [57, 127] on link "互助日報表" at bounding box center [46, 129] width 84 height 21
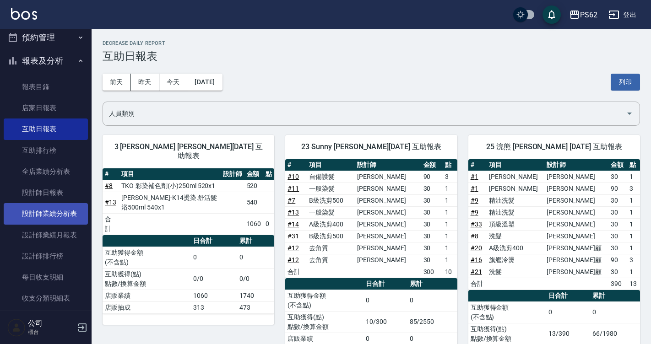
scroll to position [275, 0]
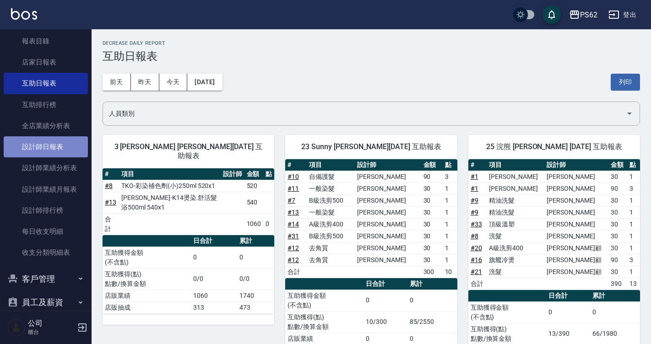
click at [64, 150] on link "設計師日報表" at bounding box center [46, 147] width 84 height 21
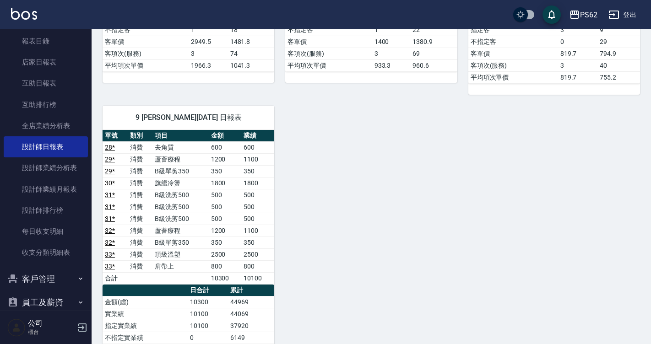
scroll to position [779, 0]
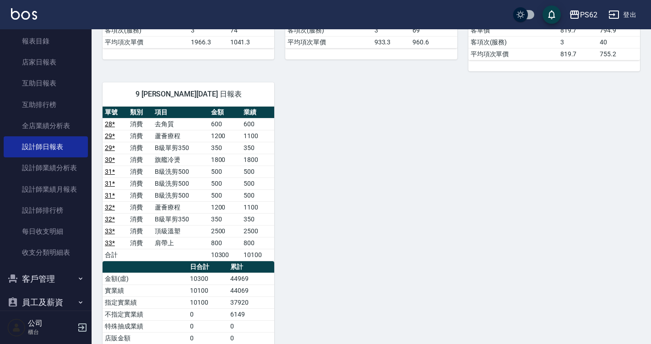
click at [111, 231] on link "33 *" at bounding box center [110, 231] width 10 height 7
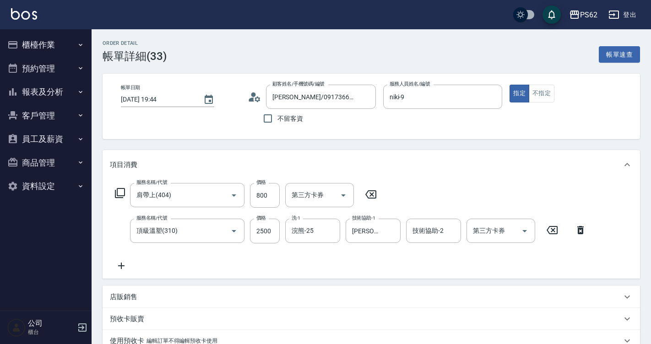
click at [120, 263] on icon at bounding box center [121, 266] width 23 height 11
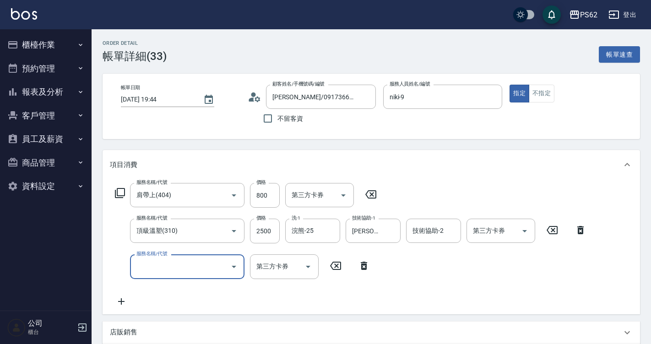
click at [169, 269] on input "服務名稱/代號" at bounding box center [180, 267] width 93 height 16
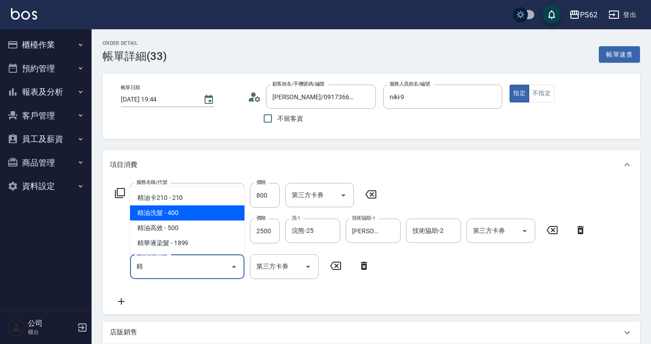
click at [182, 217] on span "精油洗髮 - 400" at bounding box center [187, 213] width 115 height 15
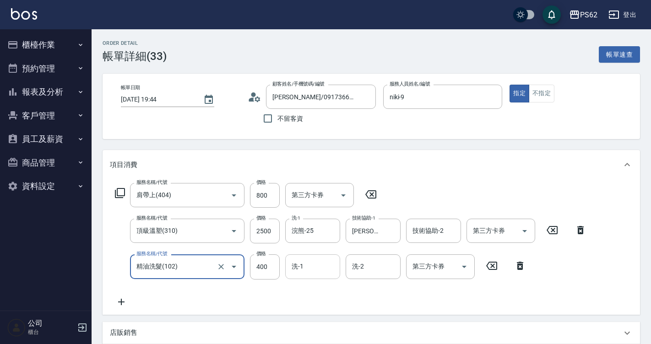
type input "精油洗髮(102)"
click at [305, 268] on input "洗-1" at bounding box center [313, 267] width 47 height 16
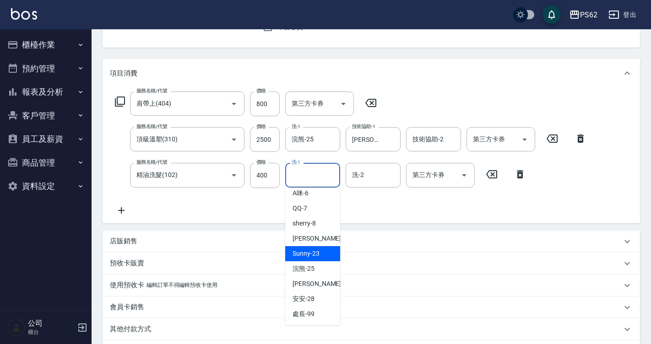
scroll to position [137, 0]
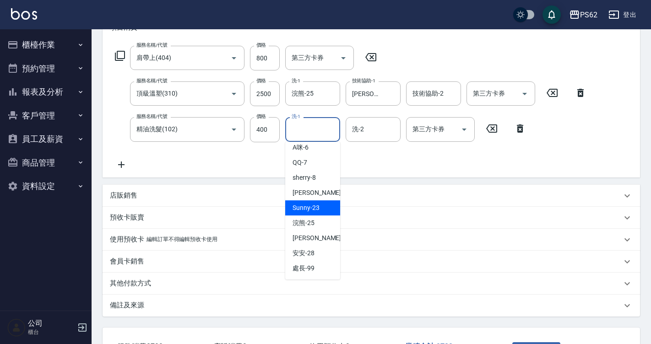
click at [315, 210] on span "Sunny -23" at bounding box center [306, 208] width 27 height 10
type input "Sunny-23"
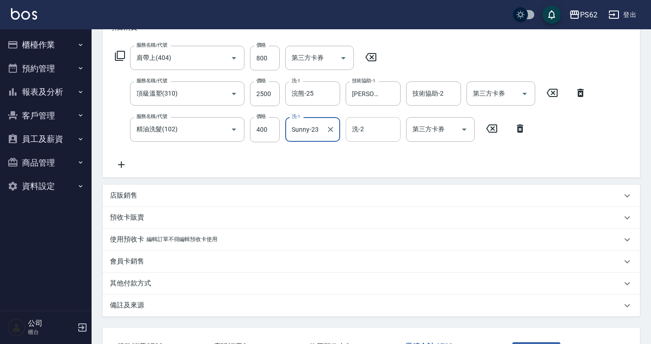
click at [381, 131] on input "洗-2" at bounding box center [373, 129] width 47 height 16
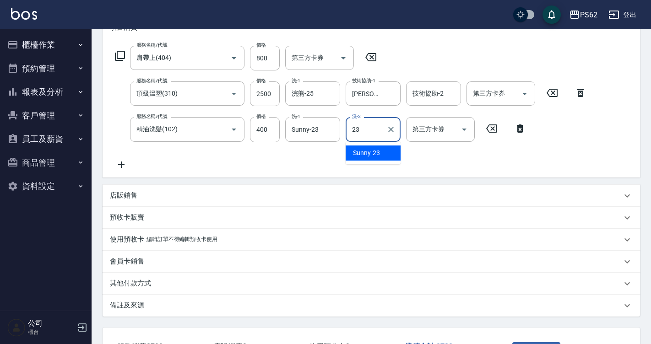
type input "Sunny-23"
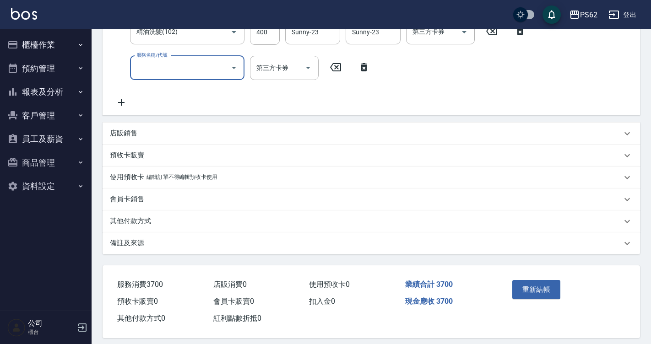
scroll to position [244, 0]
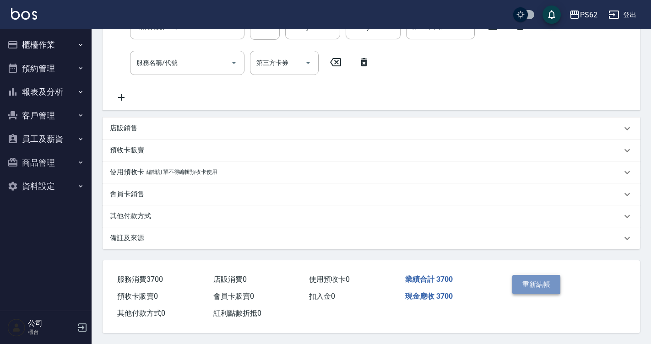
click at [541, 280] on button "重新結帳" at bounding box center [537, 284] width 49 height 19
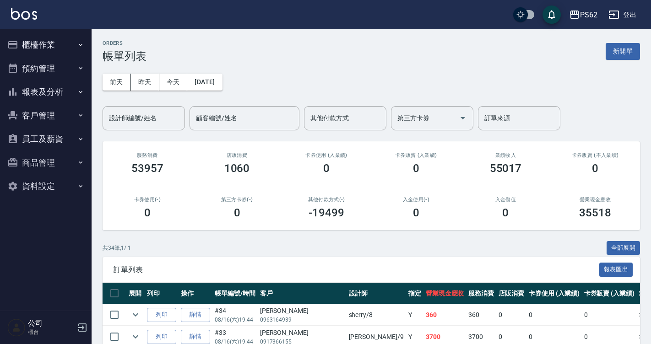
drag, startPoint x: 208, startPoint y: 196, endPoint x: 170, endPoint y: 134, distance: 71.7
click at [209, 194] on div "第三方卡券(-) 0" at bounding box center [237, 208] width 90 height 44
click at [56, 41] on button "櫃檯作業" at bounding box center [46, 45] width 84 height 24
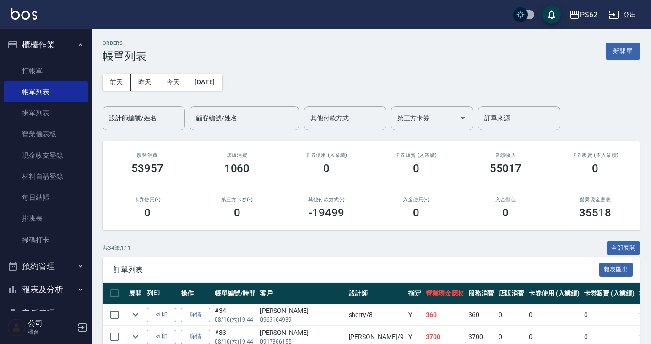
click at [144, 117] on input "設計師編號/姓名" at bounding box center [144, 118] width 74 height 16
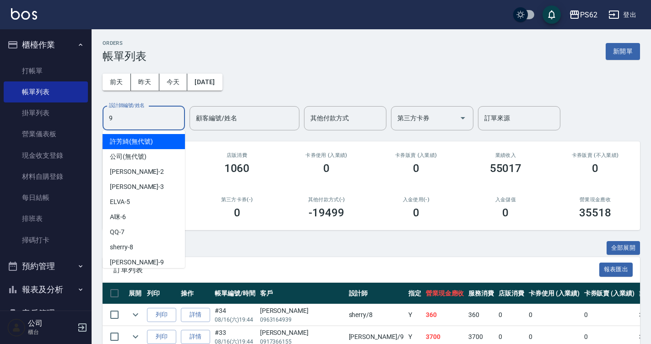
type input "niki-9"
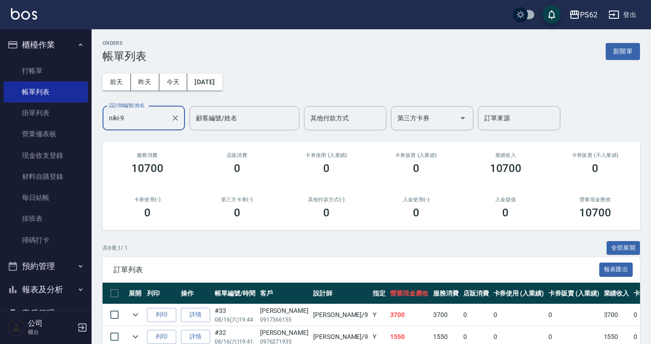
click at [175, 111] on div at bounding box center [175, 118] width 12 height 24
click at [176, 115] on icon "Clear" at bounding box center [175, 118] width 9 height 9
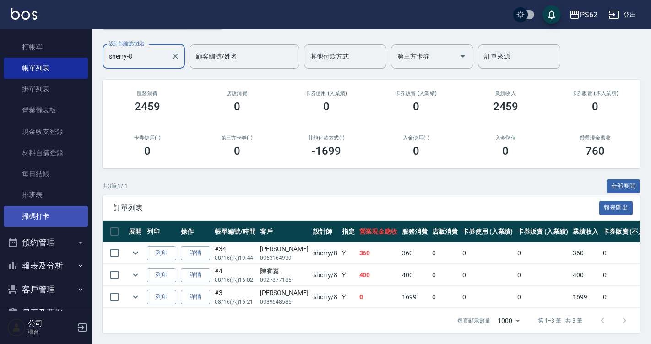
scroll to position [46, 0]
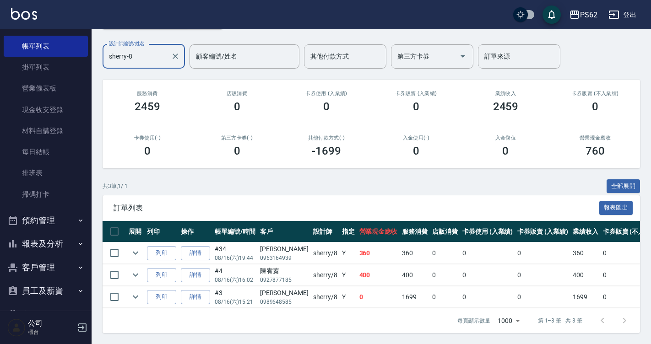
click at [144, 49] on input "sherry-8" at bounding box center [137, 57] width 60 height 16
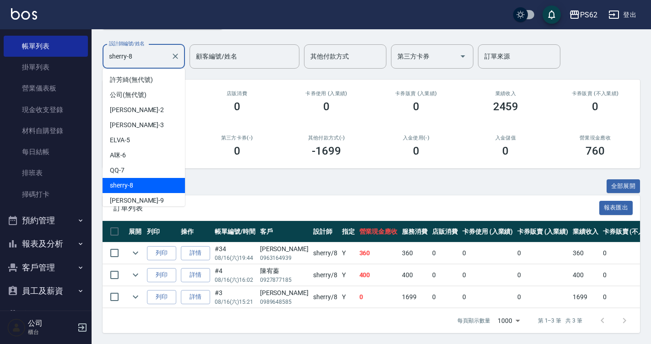
click at [144, 49] on input "sherry-8" at bounding box center [137, 57] width 60 height 16
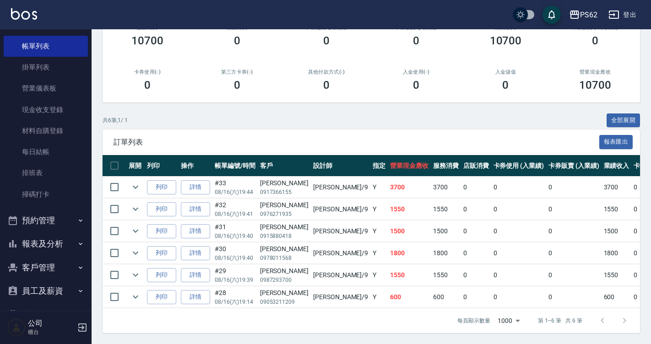
scroll to position [135, 0]
type input "niki-9"
click at [185, 180] on link "詳情" at bounding box center [195, 187] width 29 height 14
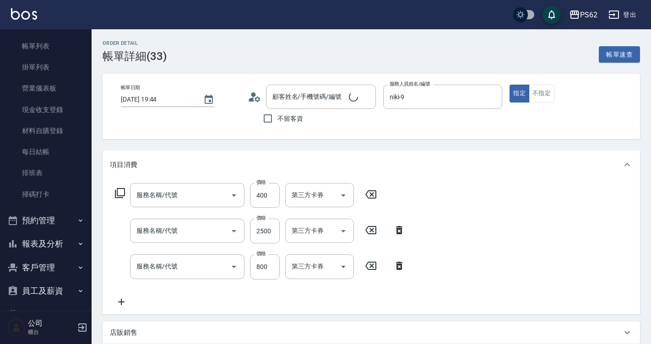
type input "2025/08/16 19:44"
type input "niki-9"
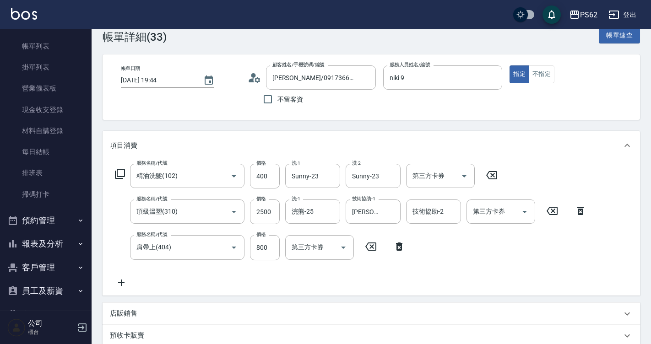
type input "陳萱姿/0917366155/"
type input "精油洗髮(102)"
type input "頂級溫塑(310)"
type input "肩帶上(404)"
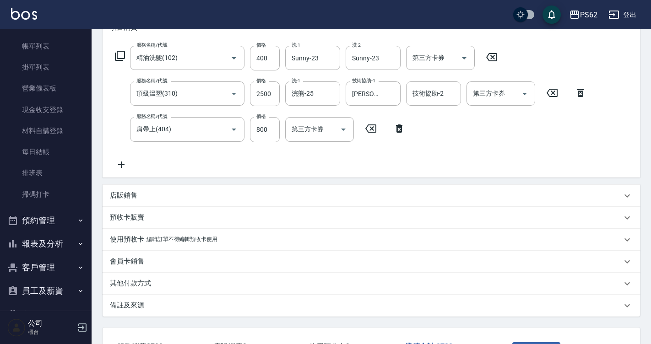
click at [138, 291] on div "其他付款方式" at bounding box center [372, 284] width 538 height 22
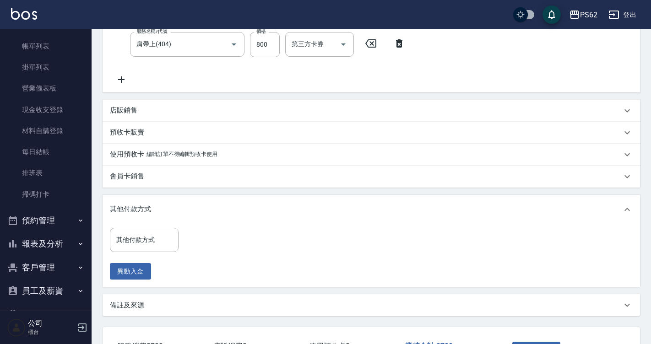
scroll to position [229, 0]
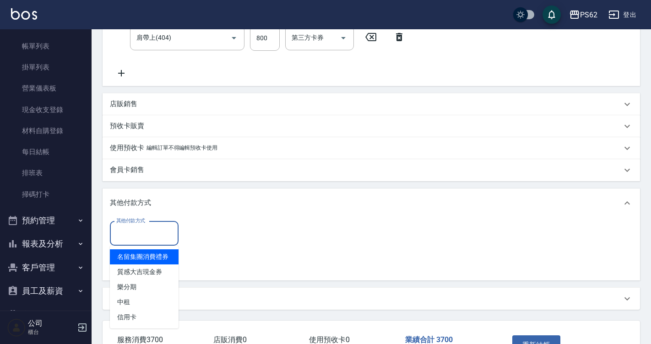
click at [145, 226] on div "其他付款方式 其他付款方式" at bounding box center [144, 234] width 69 height 24
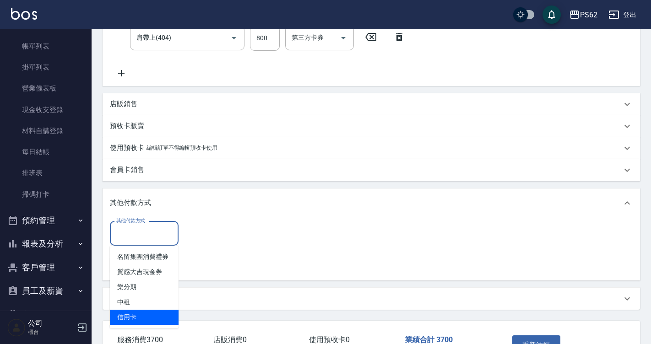
click at [142, 322] on span "信用卡" at bounding box center [144, 317] width 69 height 15
type input "信用卡"
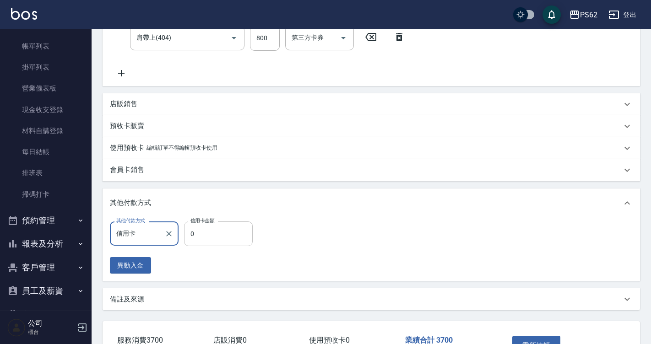
click at [192, 243] on input "0" at bounding box center [218, 234] width 69 height 25
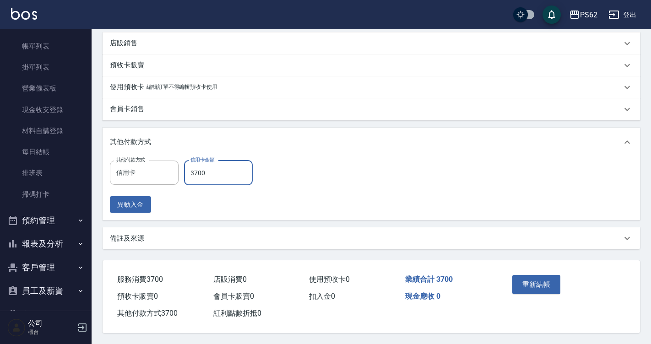
scroll to position [294, 0]
type input "3700"
click at [555, 280] on button "重新結帳" at bounding box center [537, 284] width 49 height 19
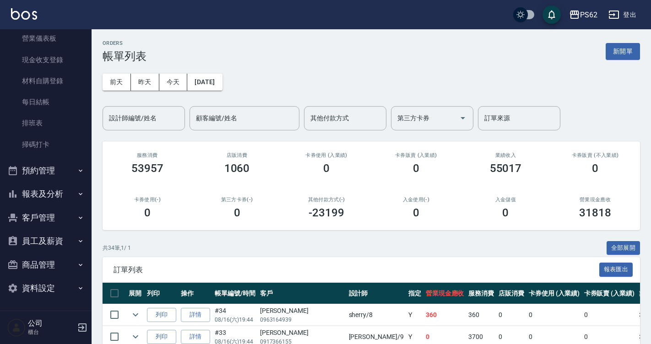
scroll to position [96, 0]
drag, startPoint x: 38, startPoint y: 191, endPoint x: 37, endPoint y: 197, distance: 6.9
click at [38, 191] on button "報表及分析" at bounding box center [46, 194] width 84 height 24
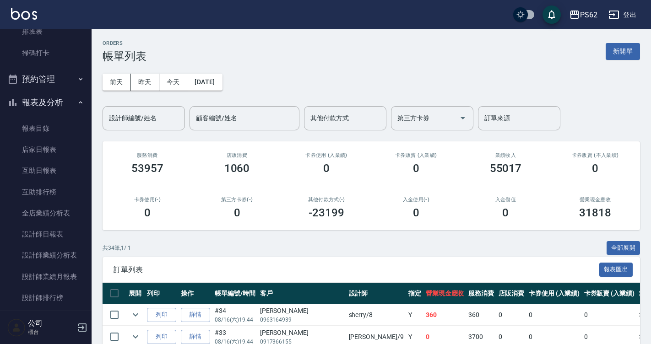
scroll to position [188, 0]
click at [38, 183] on link "互助排行榜" at bounding box center [46, 191] width 84 height 21
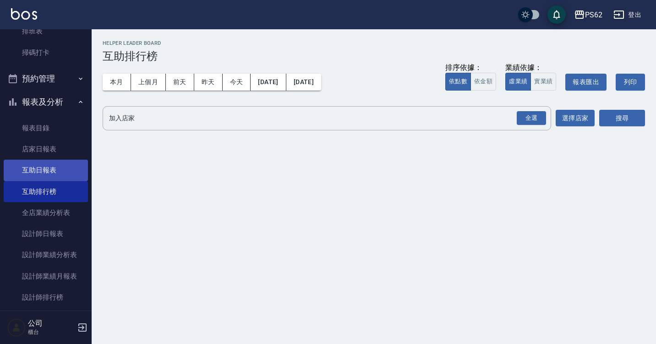
click at [51, 172] on link "互助日報表" at bounding box center [46, 170] width 84 height 21
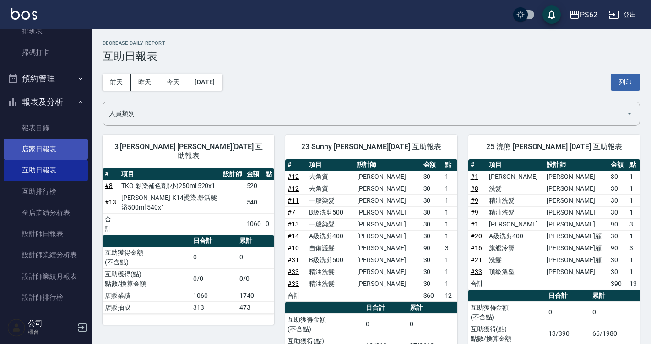
click at [52, 152] on link "店家日報表" at bounding box center [46, 149] width 84 height 21
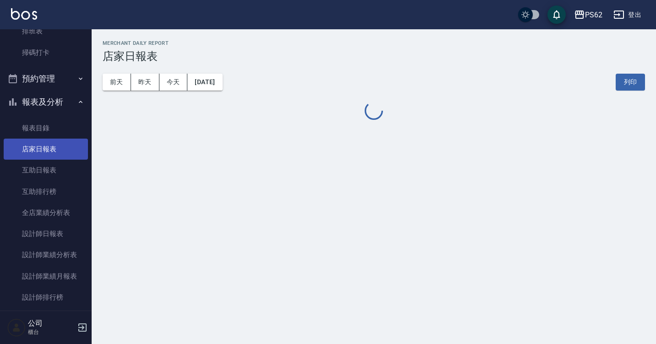
click at [52, 152] on link "店家日報表" at bounding box center [46, 149] width 84 height 21
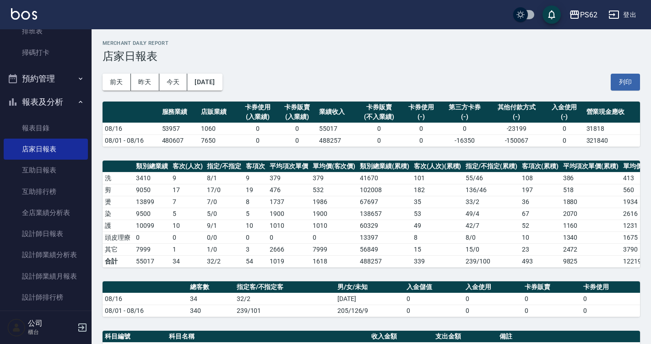
click at [357, 161] on th "單均價(客次價)" at bounding box center [335, 167] width 48 height 12
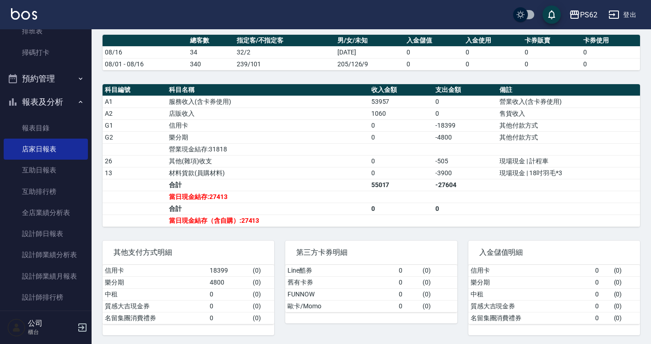
scroll to position [256, 0]
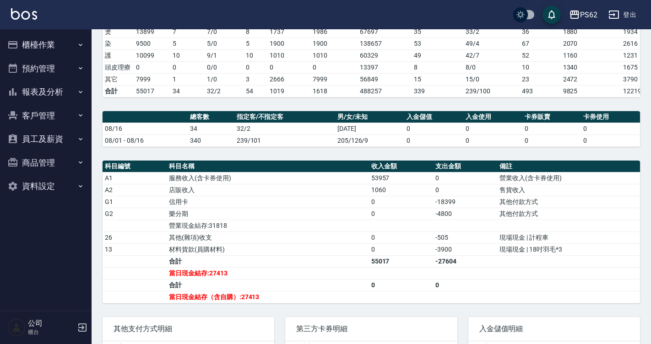
scroll to position [164, 0]
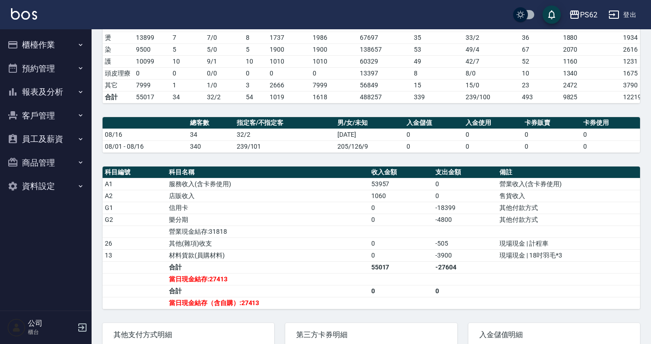
click at [51, 45] on button "櫃檯作業" at bounding box center [46, 45] width 84 height 24
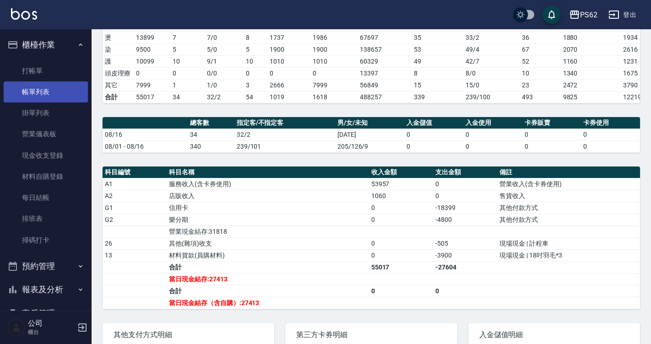
click at [39, 90] on link "帳單列表" at bounding box center [46, 92] width 84 height 21
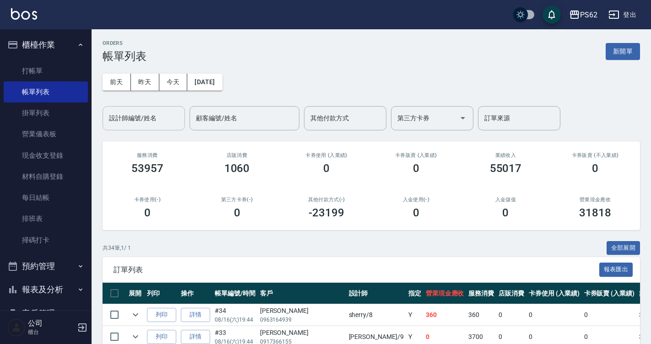
click at [132, 118] on input "設計師編號/姓名" at bounding box center [144, 118] width 74 height 16
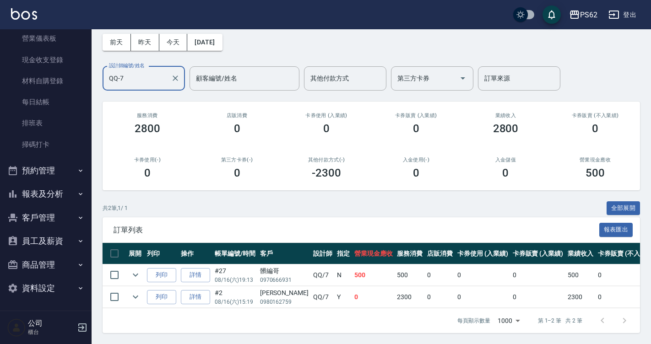
scroll to position [96, 0]
type input "QQ-7"
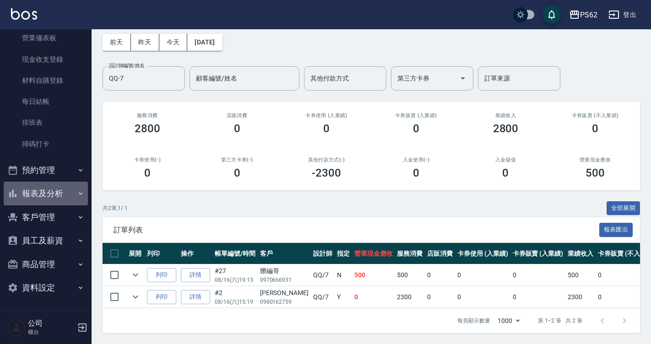
click at [45, 200] on button "報表及分析" at bounding box center [46, 194] width 84 height 24
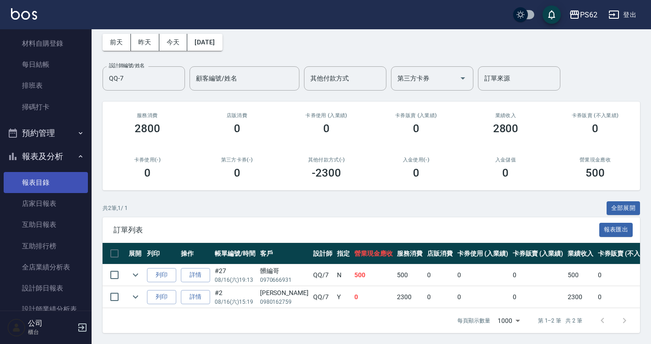
scroll to position [234, 0]
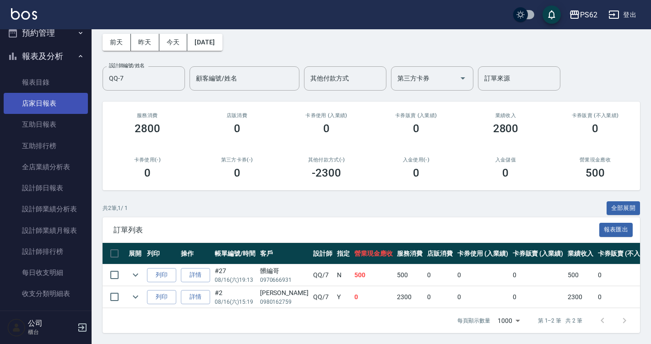
click at [66, 105] on link "店家日報表" at bounding box center [46, 103] width 84 height 21
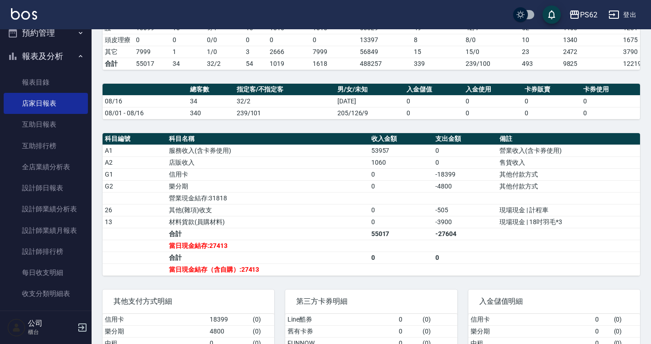
scroll to position [183, 0]
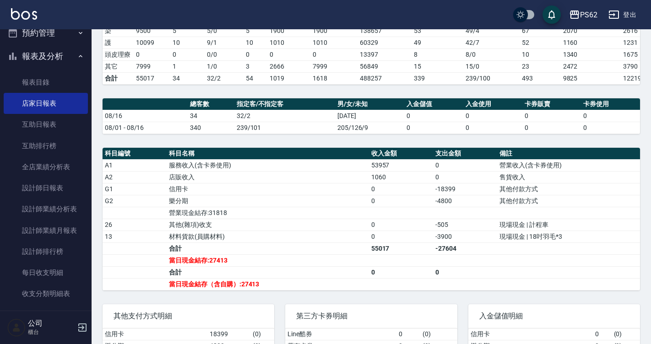
click at [286, 276] on td "合計" at bounding box center [268, 273] width 202 height 12
click at [57, 193] on link "設計師日報表" at bounding box center [46, 188] width 84 height 21
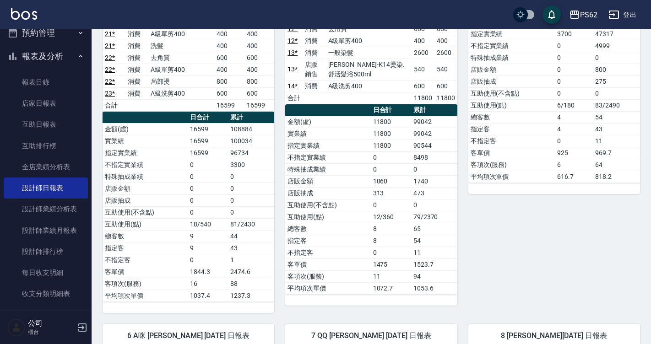
scroll to position [229, 0]
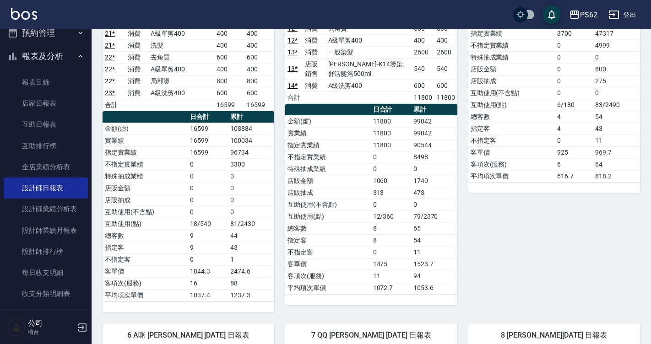
click at [519, 235] on div "5 ELVA 葉亞萱 08/16/2025 日報表 單號 類別 項目 金額 業績 5 * 消費 頂級染髮 1800 1800 5 * 消費 精油洗髮 150 …" at bounding box center [549, 87] width 183 height 451
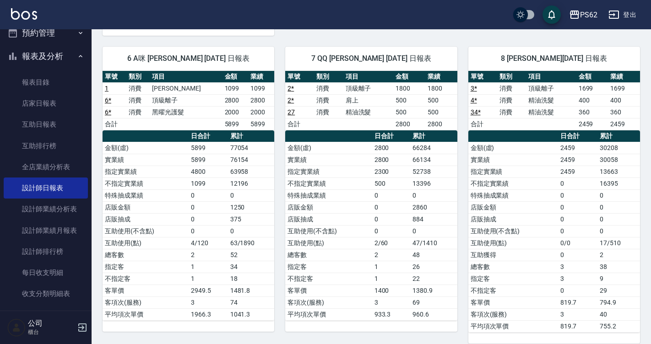
scroll to position [503, 0]
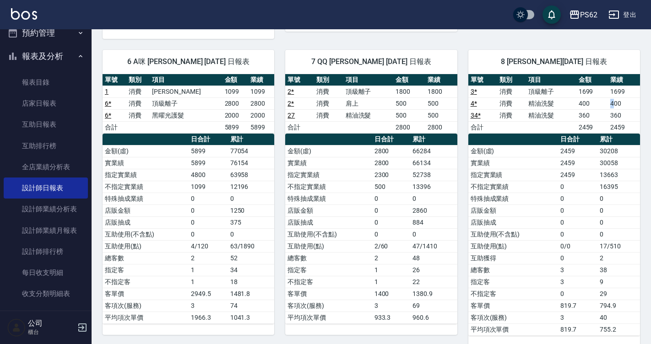
drag, startPoint x: 602, startPoint y: 101, endPoint x: 614, endPoint y: 101, distance: 11.9
click at [614, 101] on tr "4 * 消費 精油洗髮 400 400" at bounding box center [555, 104] width 172 height 12
click at [614, 101] on td "400" at bounding box center [624, 104] width 32 height 12
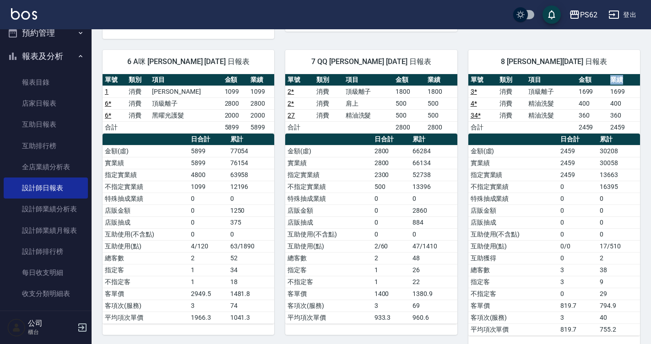
drag, startPoint x: 592, startPoint y: 84, endPoint x: 637, endPoint y: 83, distance: 45.4
click at [637, 83] on tr "單號 類別 項目 金額 業績" at bounding box center [555, 80] width 172 height 12
drag, startPoint x: 606, startPoint y: 101, endPoint x: 568, endPoint y: 120, distance: 42.4
click at [609, 120] on tbody "3 * 消費 頂級離子 1699 1699 4 * 消費 精油洗髮 400 400 34 * 消費 精油洗髮 360 360 合計 2459 2459" at bounding box center [555, 110] width 172 height 48
click at [562, 103] on td "精油洗髮" at bounding box center [551, 104] width 50 height 12
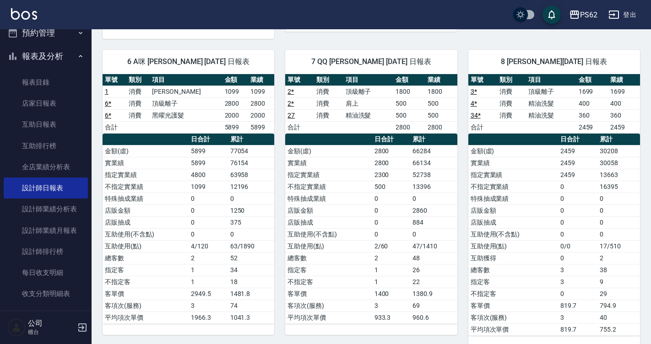
click at [475, 90] on link "3 *" at bounding box center [474, 91] width 6 height 7
click at [60, 110] on link "店家日報表" at bounding box center [46, 103] width 84 height 21
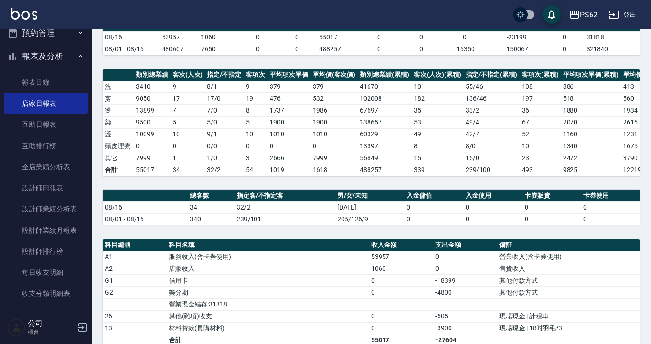
click at [343, 251] on th "科目名稱" at bounding box center [268, 246] width 202 height 12
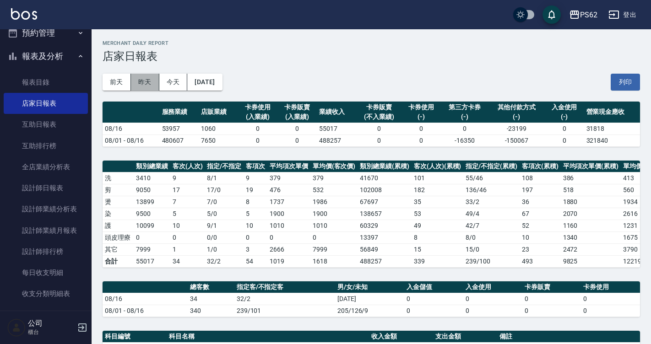
click at [144, 79] on button "昨天" at bounding box center [145, 82] width 28 height 17
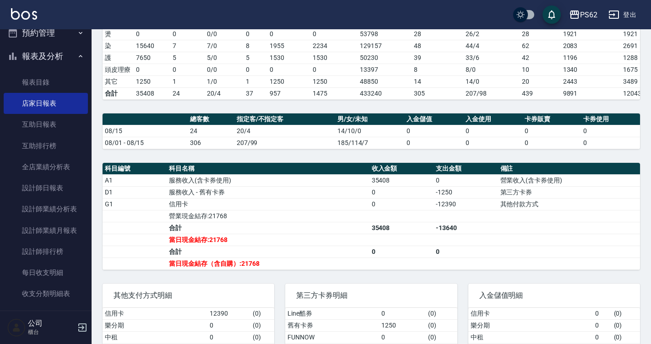
scroll to position [220, 0]
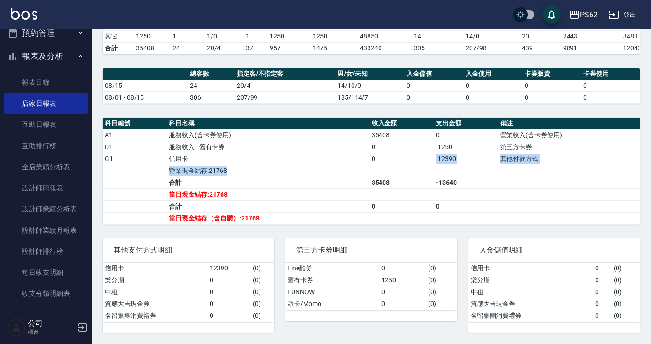
drag, startPoint x: 435, startPoint y: 164, endPoint x: 465, endPoint y: 168, distance: 30.1
click at [460, 168] on tbody "A1 服務收入(含卡券使用) 35408 0 營業收入(含卡券使用) D1 服務收入 - 舊有卡券 0 -1250 第三方卡券 G1 信用卡 0 -12390…" at bounding box center [372, 176] width 538 height 95
click at [465, 168] on td "a dense table" at bounding box center [466, 171] width 64 height 12
click at [455, 163] on td "-12390" at bounding box center [466, 159] width 64 height 12
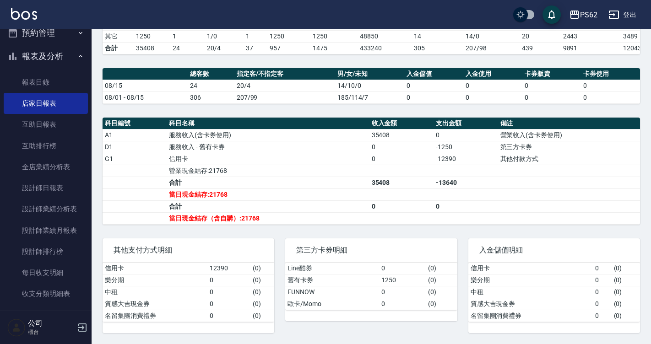
click at [455, 163] on td "-12390" at bounding box center [466, 159] width 64 height 12
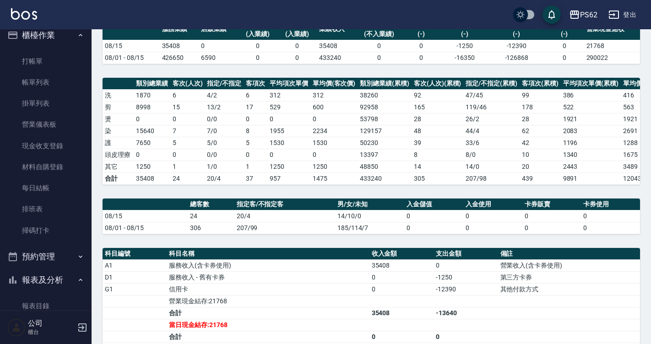
scroll to position [5, 0]
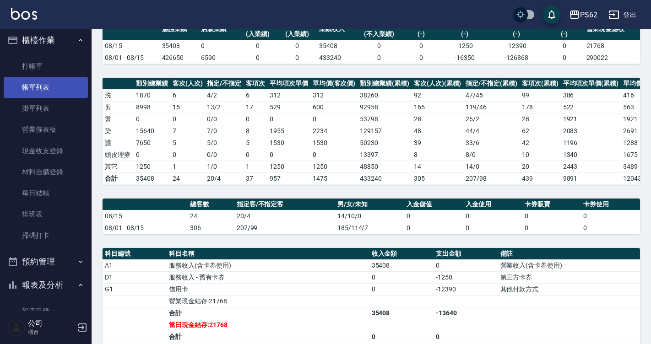
drag, startPoint x: 52, startPoint y: 86, endPoint x: 60, endPoint y: 95, distance: 12.0
click at [52, 86] on link "帳單列表" at bounding box center [46, 87] width 84 height 21
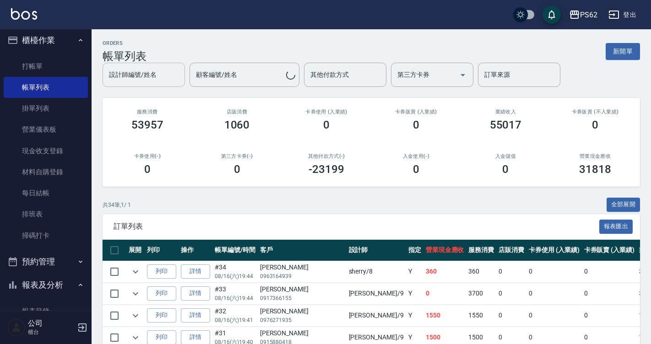
click at [140, 84] on div "設計師編號/姓名 設計師編號/姓名 顧客編號/姓名 顧客編號/姓名 其他付款方式 其他付款方式 第三方卡券 第三方卡券 訂單來源 訂單來源" at bounding box center [372, 75] width 538 height 24
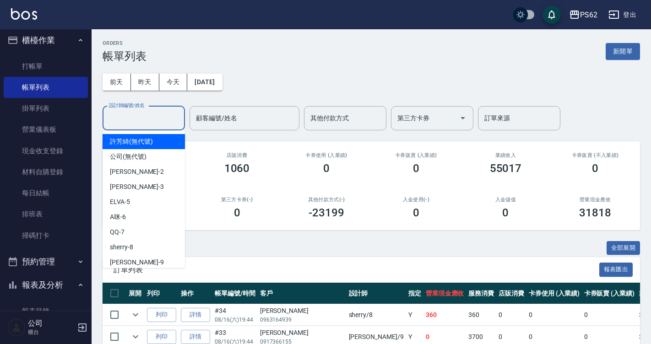
click at [149, 121] on input "設計師編號/姓名" at bounding box center [144, 118] width 74 height 16
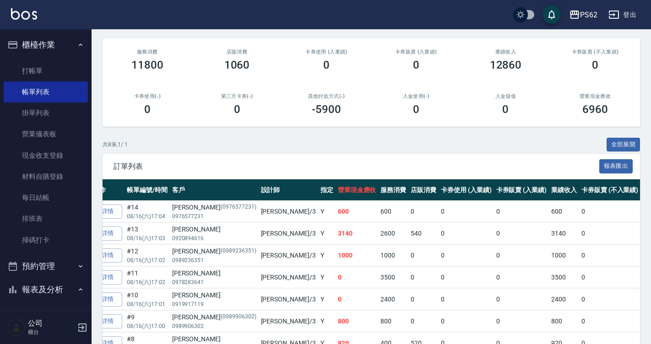
scroll to position [87, 0]
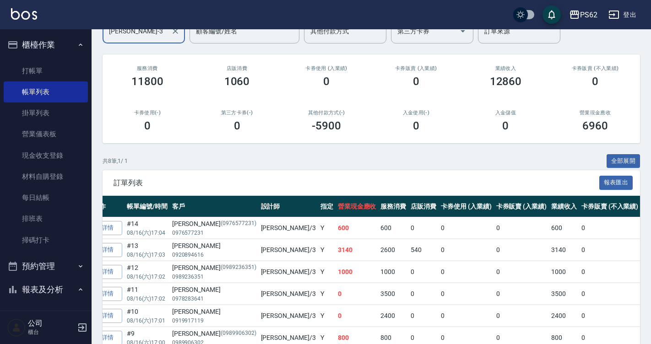
click at [135, 43] on div "Tina-3 設計師編號/姓名" at bounding box center [144, 31] width 82 height 24
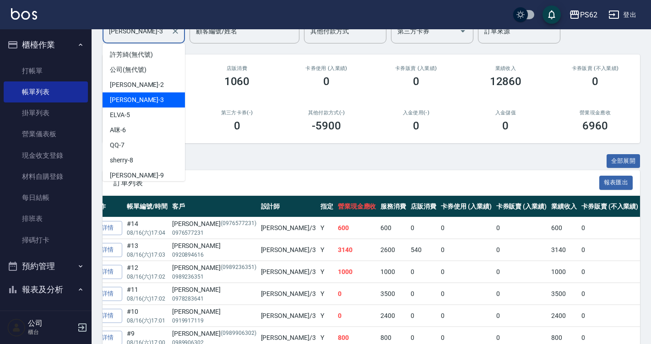
click at [136, 42] on div "Tina-3 設計師編號/姓名" at bounding box center [144, 31] width 82 height 24
click at [136, 41] on div "Tina-3 設計師編號/姓名" at bounding box center [144, 31] width 82 height 24
click at [128, 38] on input "Tina-3" at bounding box center [137, 31] width 60 height 16
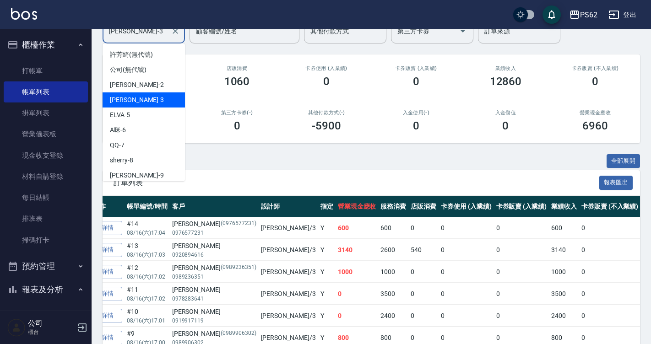
click at [128, 38] on input "Tina-3" at bounding box center [137, 31] width 60 height 16
click at [126, 36] on input "Tina-3" at bounding box center [137, 31] width 60 height 16
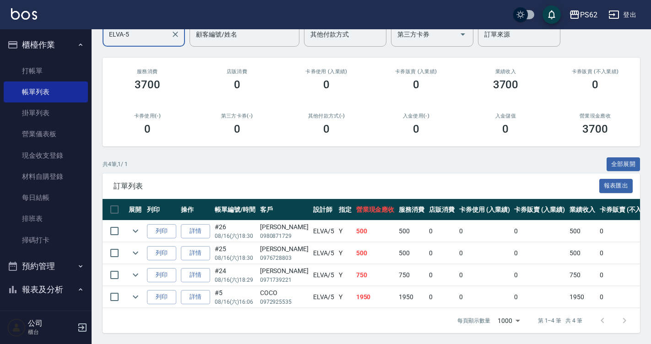
scroll to position [91, 0]
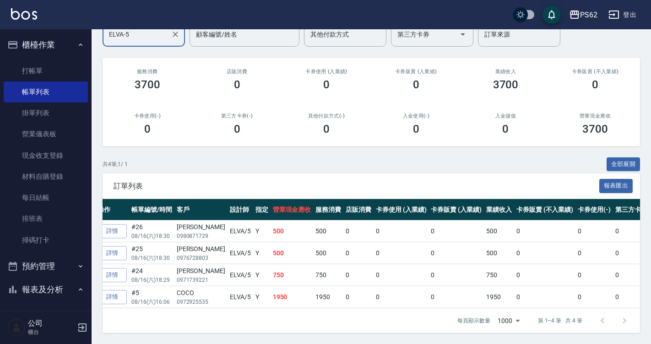
click at [522, 319] on body "PS62 登出 櫃檯作業 打帳單 帳單列表 掛單列表 營業儀表板 現金收支登錄 材料自購登錄 每日結帳 排班表 掃碼打卡 預約管理 預約管理 單日預約紀錄 單…" at bounding box center [325, 130] width 651 height 428
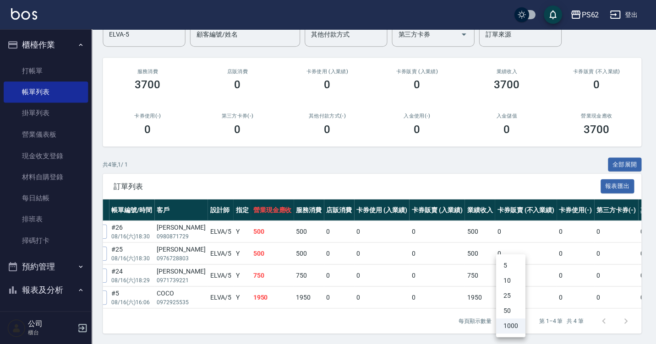
drag, startPoint x: 500, startPoint y: 318, endPoint x: 542, endPoint y: 320, distance: 41.7
click at [535, 320] on div at bounding box center [328, 172] width 656 height 344
click at [538, 320] on div at bounding box center [328, 172] width 656 height 344
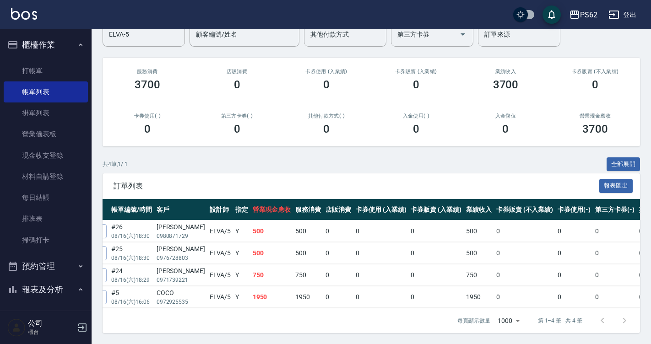
click at [544, 320] on div "5 10 25 50 1000" at bounding box center [325, 172] width 651 height 344
click at [544, 320] on p "第 1–4 筆 共 4 筆" at bounding box center [560, 321] width 44 height 8
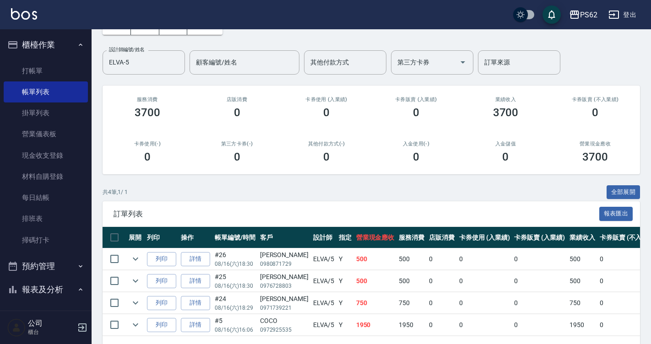
scroll to position [0, 0]
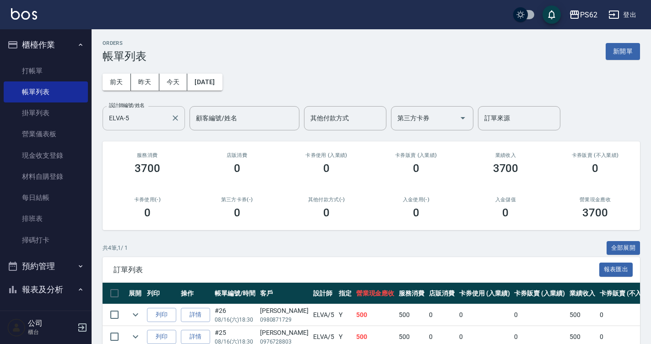
click at [127, 113] on input "ELVA-5" at bounding box center [137, 118] width 60 height 16
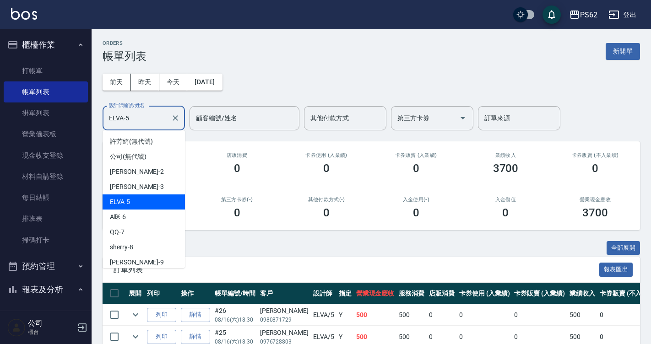
click at [128, 113] on input "ELVA-5" at bounding box center [137, 118] width 60 height 16
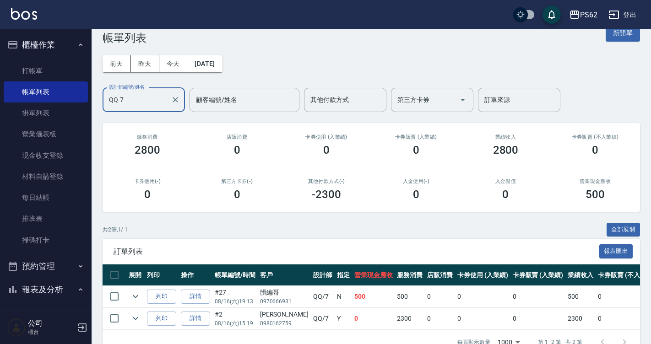
scroll to position [47, 0]
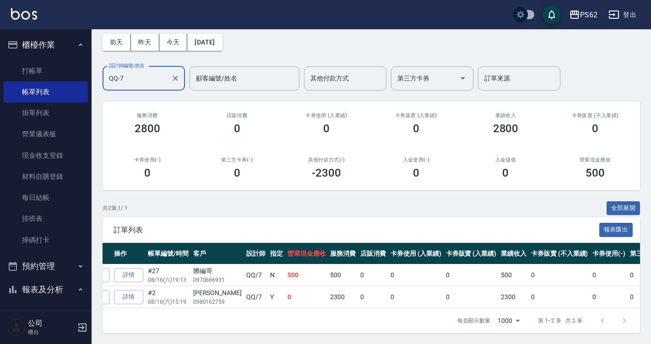
type input "QQ-7"
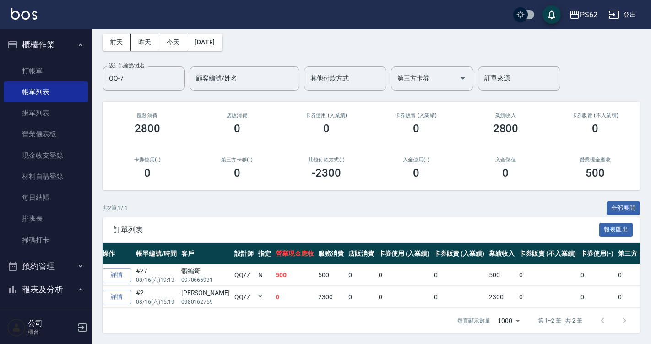
drag, startPoint x: 547, startPoint y: 301, endPoint x: 557, endPoint y: 301, distance: 10.1
click at [554, 301] on td "0" at bounding box center [547, 298] width 61 height 22
drag, startPoint x: 557, startPoint y: 301, endPoint x: 585, endPoint y: 302, distance: 27.5
click at [585, 302] on div "展開 列印 操作 帳單編號/時間 客戶 設計師 指定 營業現金應收 服務消費 店販消費 卡券使用 (入業績) 卡券販賣 (入業績) 業績收入 卡券販賣 (不入…" at bounding box center [372, 276] width 538 height 66
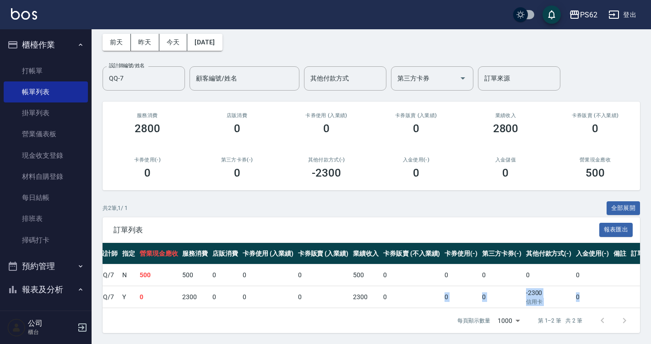
click at [518, 312] on body "PS62 登出 櫃檯作業 打帳單 帳單列表 掛單列表 營業儀表板 現金收支登錄 材料自購登錄 每日結帳 排班表 掃碼打卡 預約管理 預約管理 單日預約紀錄 單…" at bounding box center [325, 152] width 651 height 384
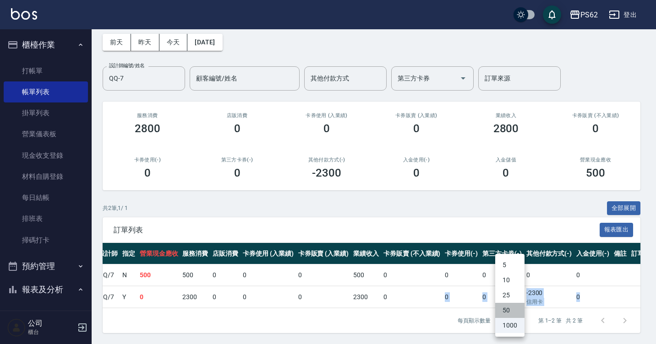
click at [518, 312] on li "50" at bounding box center [509, 310] width 29 height 15
type input "50"
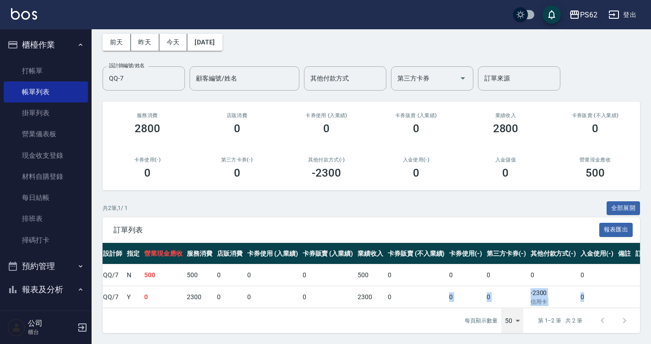
scroll to position [0, 0]
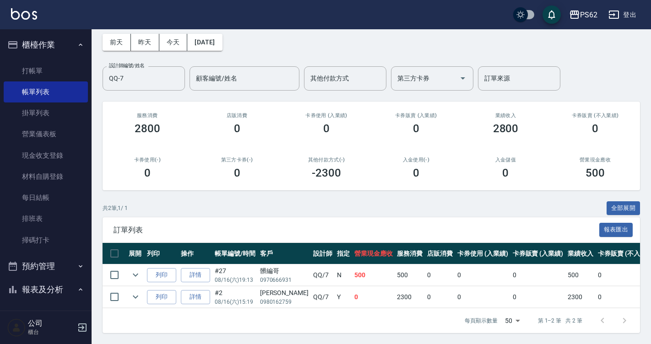
click at [335, 290] on td "Y" at bounding box center [343, 298] width 17 height 22
click at [118, 72] on input "QQ-7" at bounding box center [137, 79] width 60 height 16
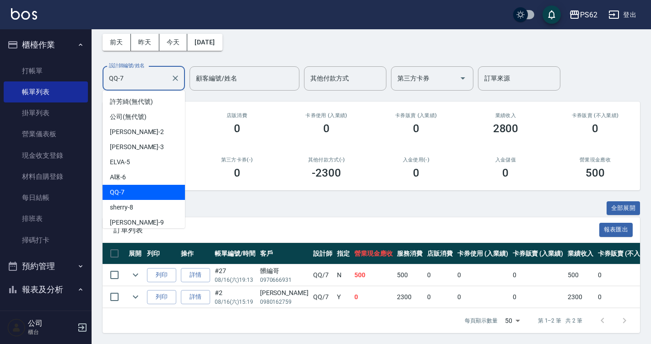
click at [118, 72] on input "QQ-7" at bounding box center [137, 79] width 60 height 16
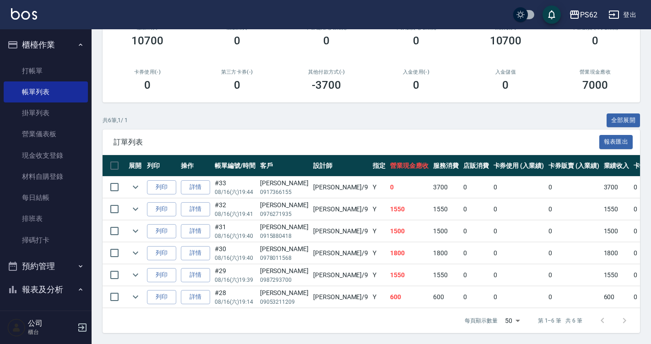
type input "niki-9"
click at [426, 310] on div "每頁顯示數量 50 50 第 1–6 筆 共 6 筆" at bounding box center [372, 321] width 538 height 25
click at [492, 243] on td "0" at bounding box center [519, 254] width 55 height 22
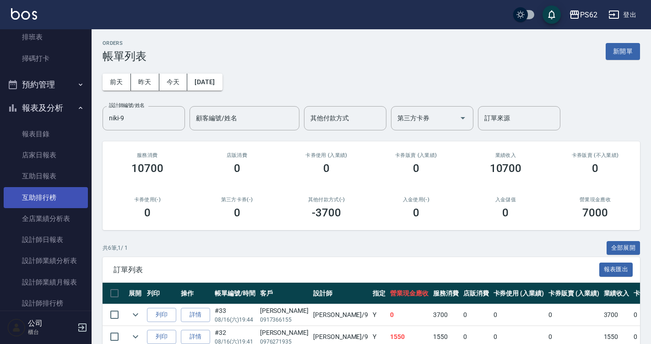
scroll to position [229, 0]
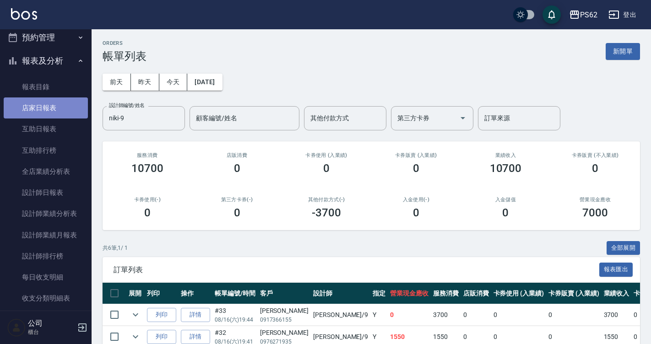
click at [51, 112] on link "店家日報表" at bounding box center [46, 108] width 84 height 21
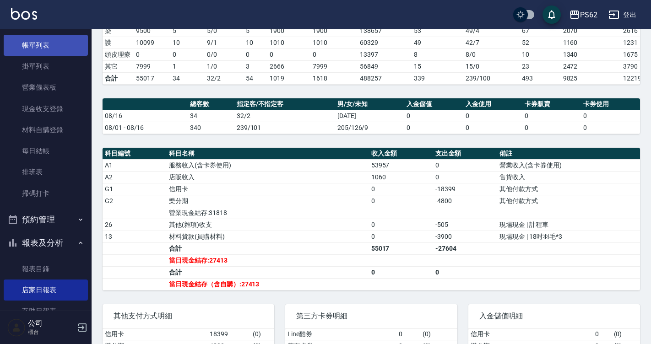
scroll to position [46, 0]
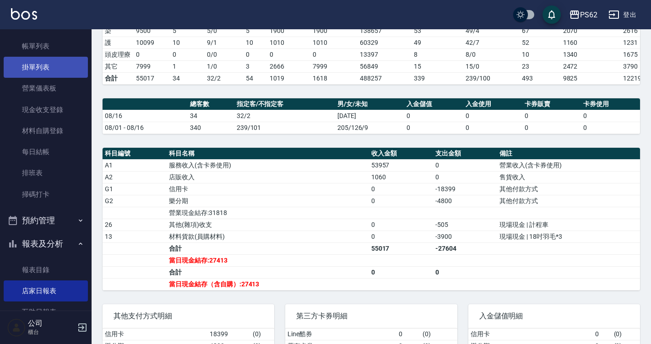
click at [68, 74] on link "掛單列表" at bounding box center [46, 67] width 84 height 21
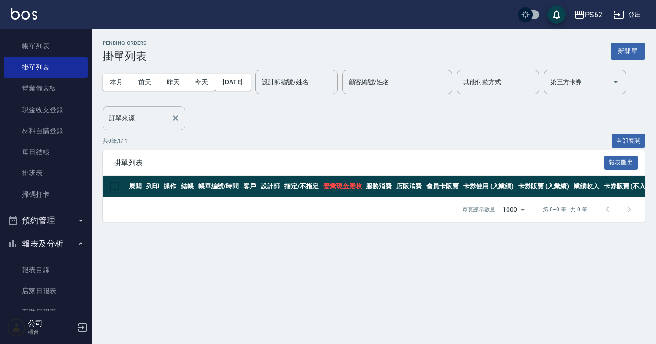
click at [160, 116] on input "訂單來源" at bounding box center [137, 118] width 60 height 16
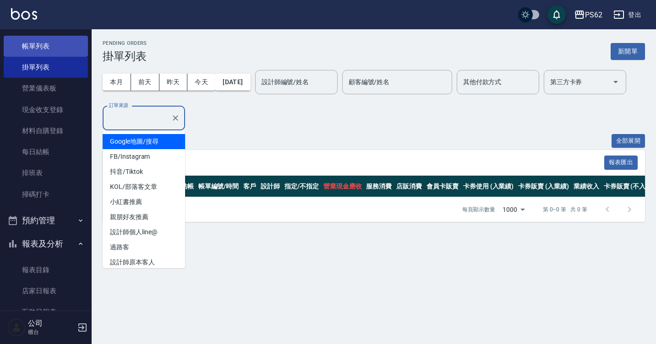
click at [58, 39] on link "帳單列表" at bounding box center [46, 46] width 84 height 21
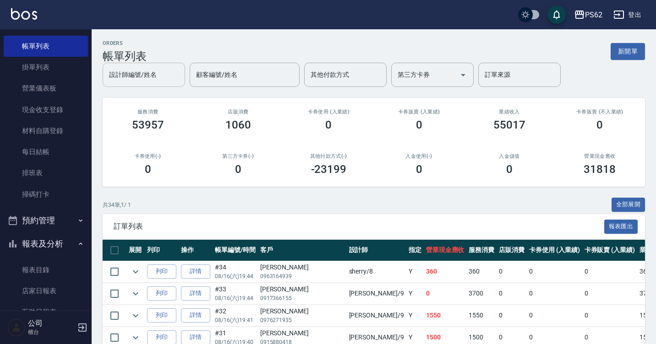
click at [152, 69] on div "設計師編號/姓名 設計師編號/姓名 顧客編號/姓名 顧客編號/姓名 其他付款方式 其他付款方式 第三方卡券 第三方卡券 訂單來源 訂單來源" at bounding box center [374, 75] width 542 height 24
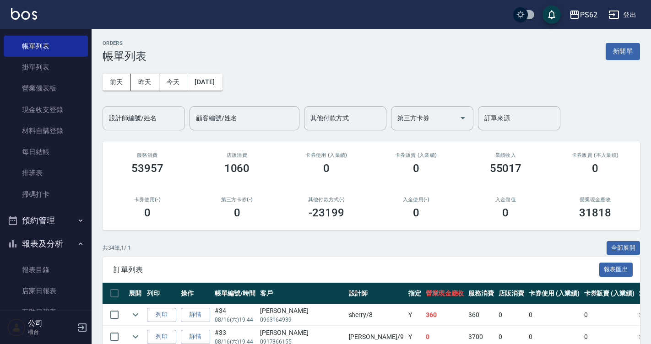
click at [167, 117] on input "設計師編號/姓名" at bounding box center [144, 118] width 74 height 16
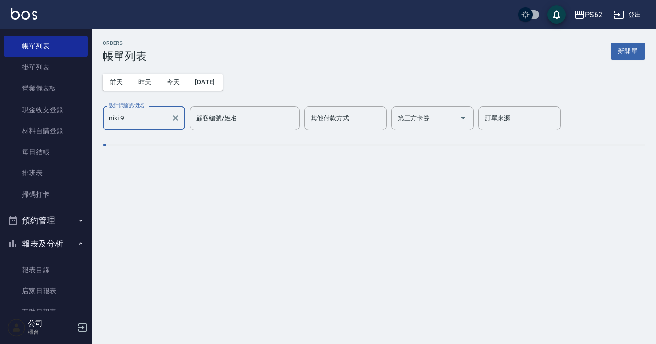
type input "niki-9"
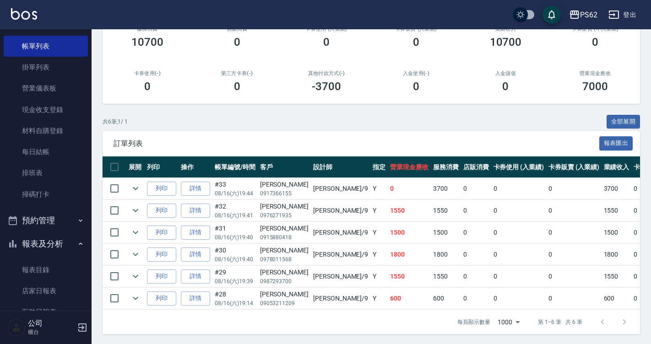
scroll to position [131, 0]
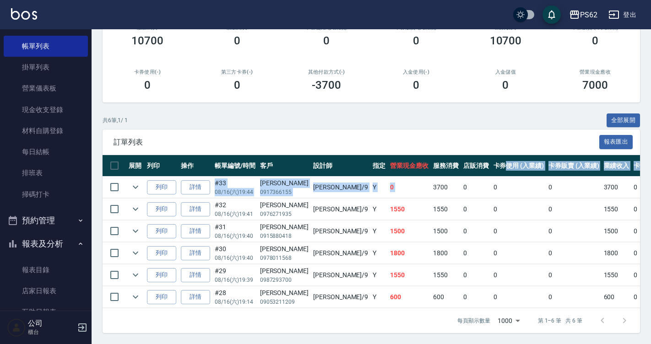
drag, startPoint x: 382, startPoint y: 180, endPoint x: 445, endPoint y: 162, distance: 65.4
click at [454, 158] on table "展開 列印 操作 帳單編號/時間 客戶 設計師 指定 營業現金應收 服務消費 店販消費 卡券使用 (入業績) 卡券販賣 (入業績) 業績收入 卡券販賣 (不入…" at bounding box center [506, 231] width 807 height 153
click at [388, 181] on td "0" at bounding box center [409, 188] width 43 height 22
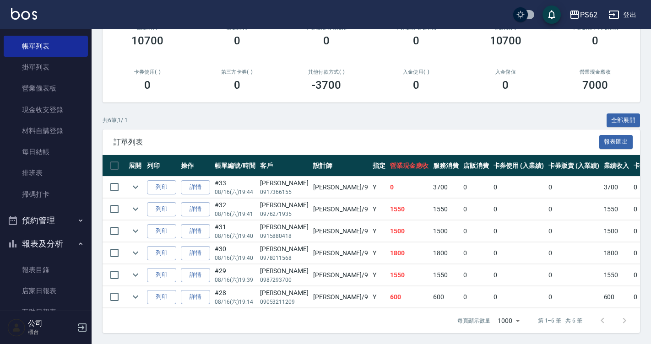
click at [368, 138] on span "訂單列表" at bounding box center [357, 142] width 486 height 9
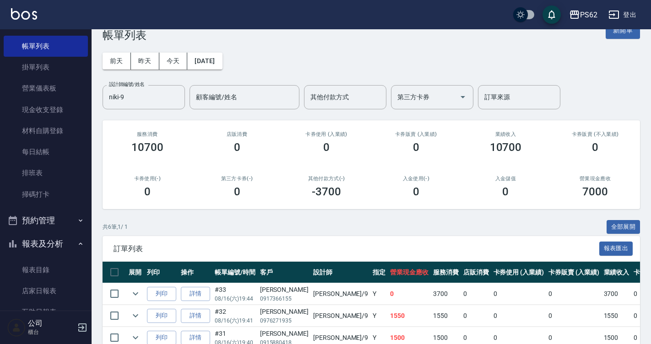
scroll to position [0, 0]
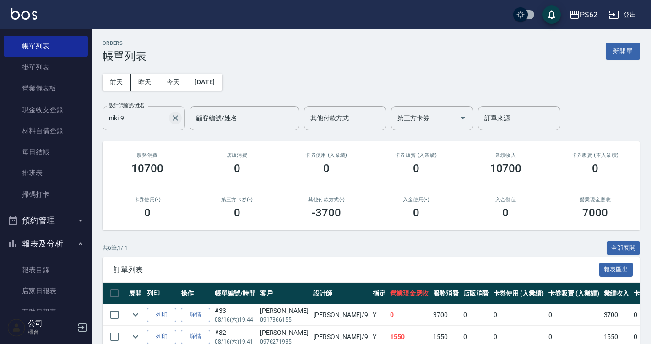
click at [177, 118] on icon "Clear" at bounding box center [175, 118] width 9 height 9
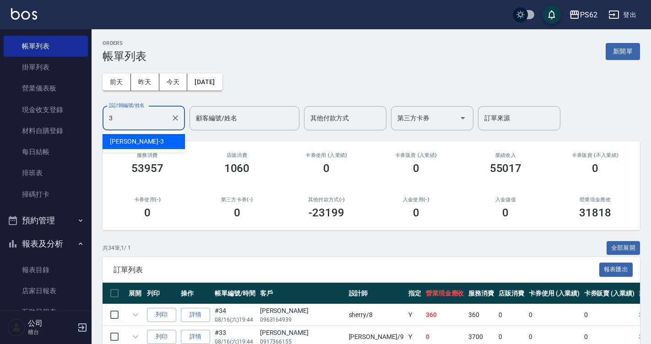
type input "Tina-3"
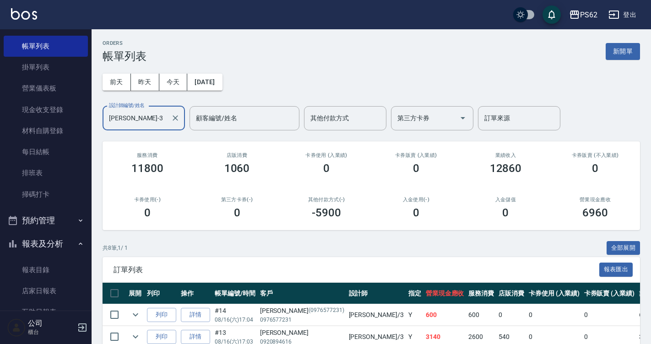
click at [175, 118] on icon "Clear" at bounding box center [175, 117] width 5 height 5
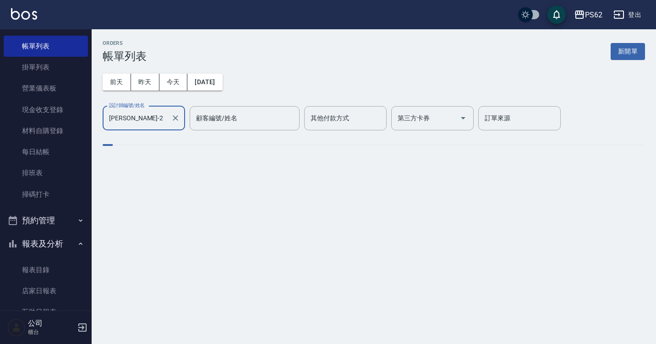
type input "Rita-2"
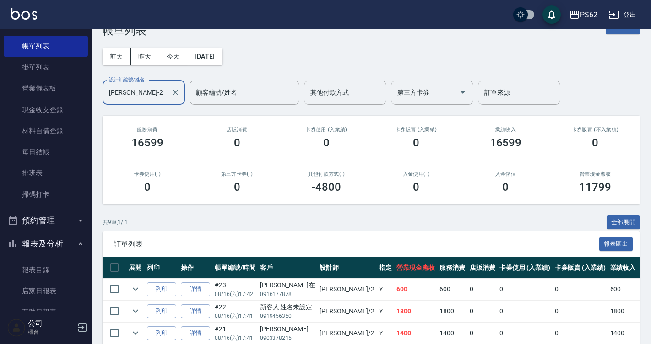
scroll to position [17, 0]
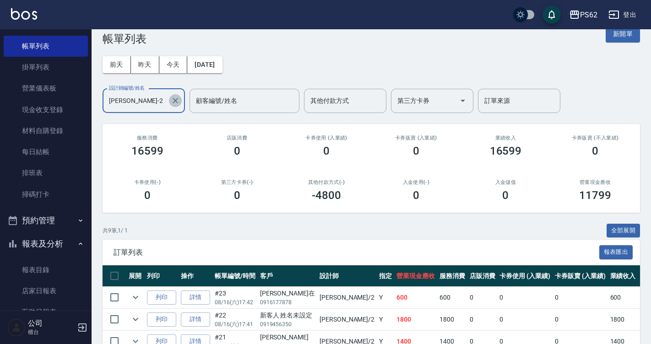
click at [178, 95] on button "Clear" at bounding box center [175, 100] width 13 height 13
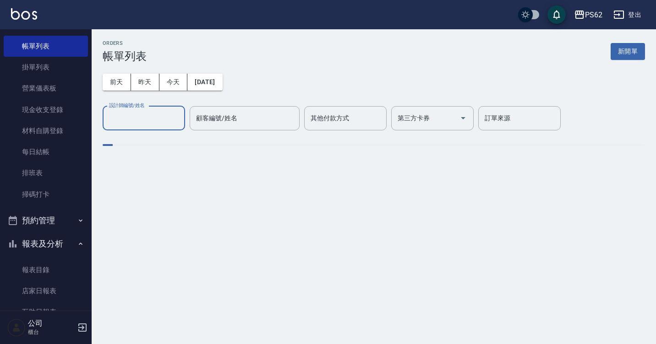
click at [155, 123] on input "設計師編號/姓名" at bounding box center [144, 118] width 74 height 16
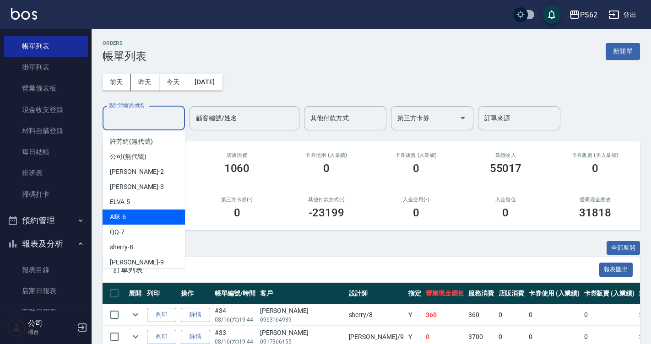
click at [156, 221] on div "A咪 -6" at bounding box center [144, 217] width 82 height 15
type input "A咪-6"
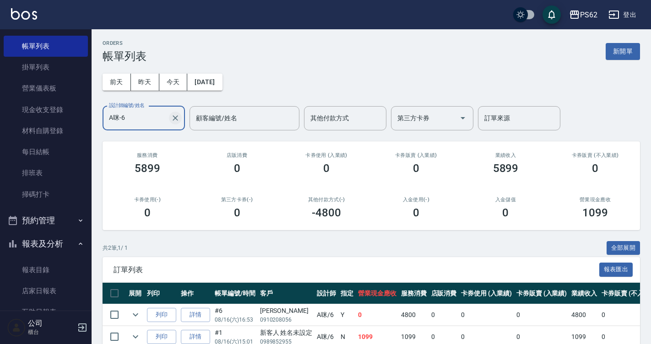
click at [179, 120] on icon "Clear" at bounding box center [175, 118] width 9 height 9
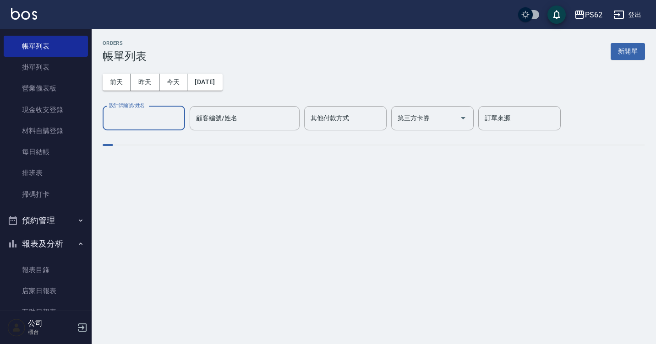
click at [155, 125] on input "設計師編號/姓名" at bounding box center [144, 118] width 74 height 16
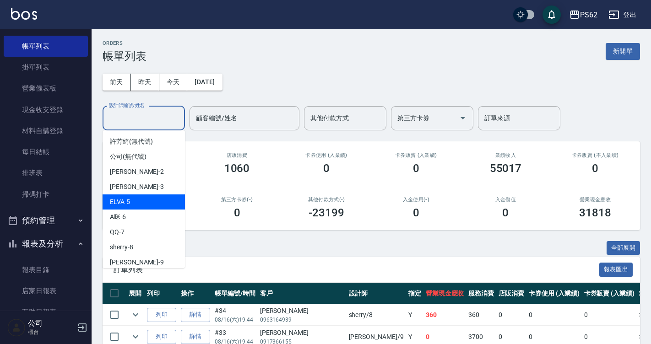
click at [128, 196] on div "ELVA -5" at bounding box center [144, 202] width 82 height 15
type input "ELVA-5"
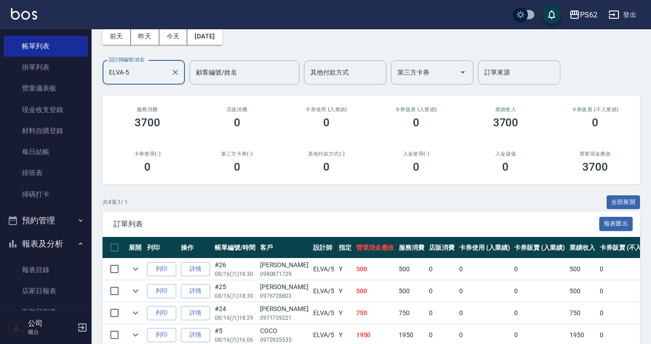
scroll to position [91, 0]
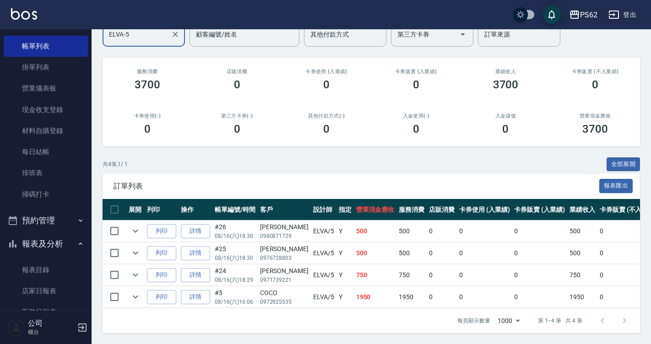
click at [400, 269] on td "750" at bounding box center [412, 276] width 30 height 22
click at [250, 287] on td "#5 08/16 (六) 16:06" at bounding box center [235, 298] width 45 height 22
click at [249, 287] on td "#5 08/16 (六) 16:06" at bounding box center [235, 298] width 45 height 22
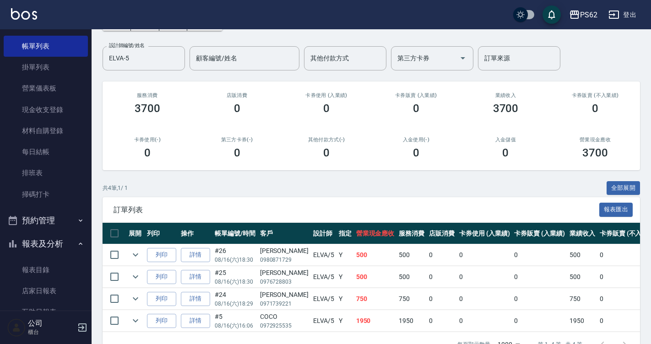
scroll to position [0, 0]
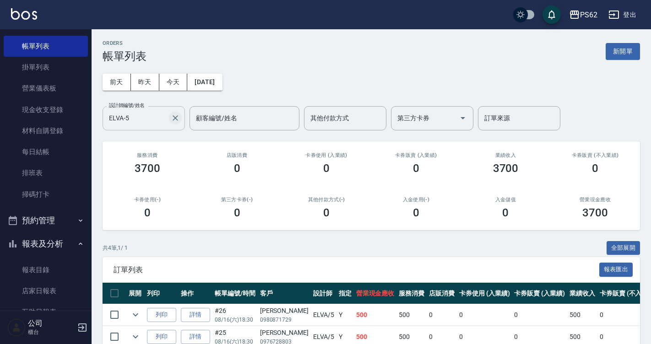
click at [175, 115] on icon "Clear" at bounding box center [175, 118] width 9 height 9
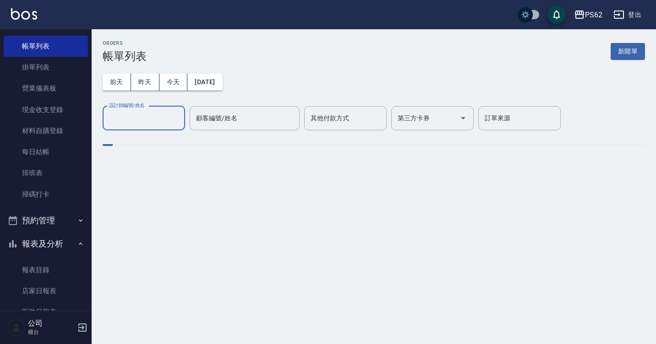
click at [343, 121] on div "其他付款方式 其他付款方式" at bounding box center [345, 118] width 82 height 24
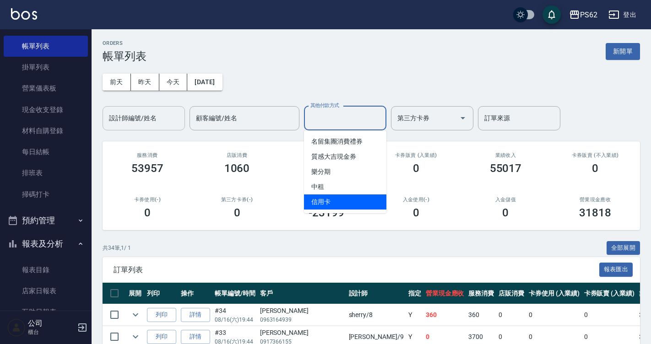
click at [311, 199] on span "信用卡" at bounding box center [345, 202] width 82 height 15
type input "信用卡"
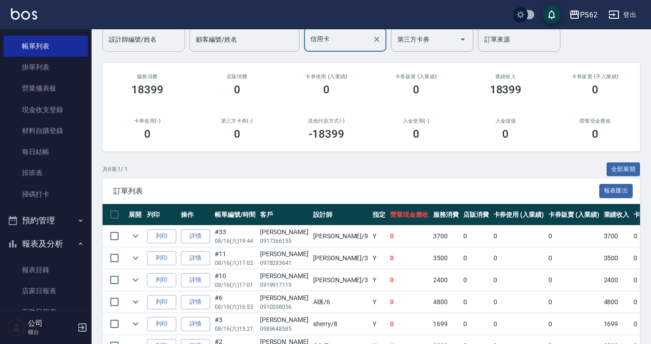
scroll to position [135, 0]
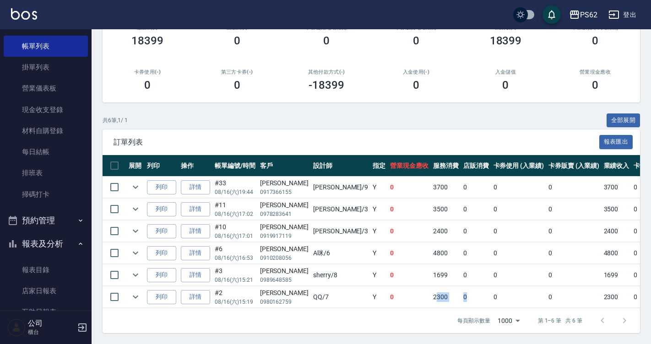
drag, startPoint x: 389, startPoint y: 293, endPoint x: 433, endPoint y: 282, distance: 45.7
click at [433, 287] on tr "列印 詳情 #2 08/16 (六) 15:19 陳足馥 0980162759 QQ /7 Y 0 2300 0 0 0 2300 0 0 0 -2300 信…" at bounding box center [506, 298] width 807 height 22
drag, startPoint x: 415, startPoint y: 223, endPoint x: 427, endPoint y: 223, distance: 12.8
click at [427, 223] on tr "列印 詳情 #10 08/16 (六) 17:01 童亦筠 0919917119 Tina /3 Y 0 2400 0 0 0 2400 0 0 0 -240…" at bounding box center [506, 232] width 807 height 22
drag, startPoint x: 657, startPoint y: 45, endPoint x: 202, endPoint y: 125, distance: 462.3
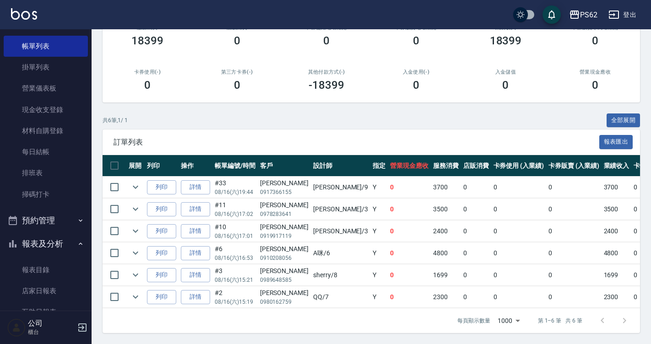
click at [202, 130] on div "訂單列表 報表匯出" at bounding box center [372, 142] width 538 height 25
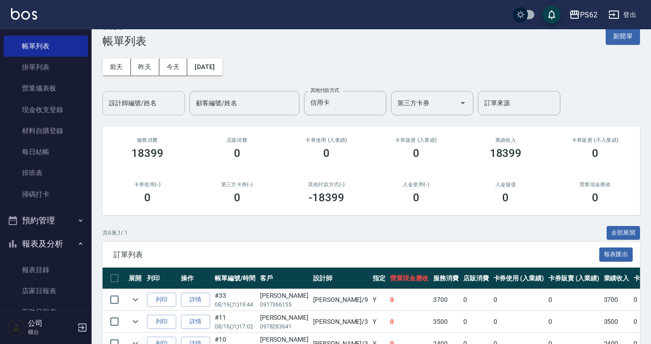
scroll to position [0, 0]
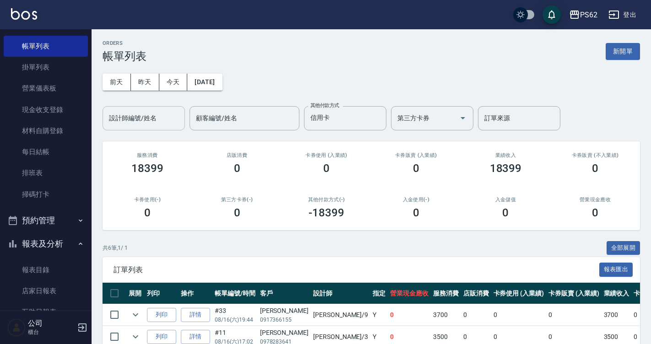
click at [153, 120] on input "設計師編號/姓名" at bounding box center [144, 118] width 74 height 16
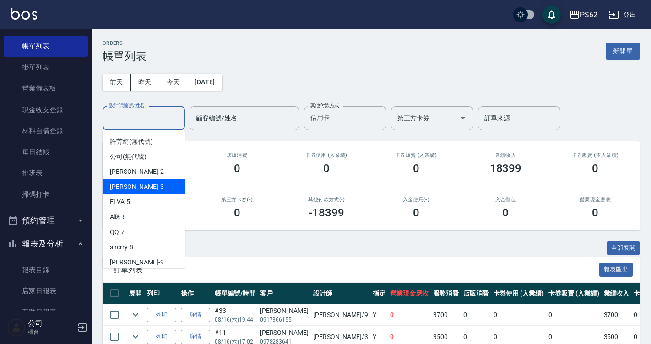
click at [143, 193] on div "Tina -3" at bounding box center [144, 187] width 82 height 15
type input "Tina-3"
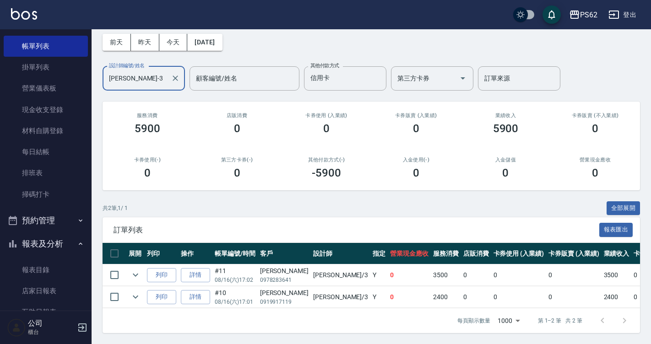
scroll to position [47, 0]
click at [172, 74] on icon "Clear" at bounding box center [175, 78] width 9 height 9
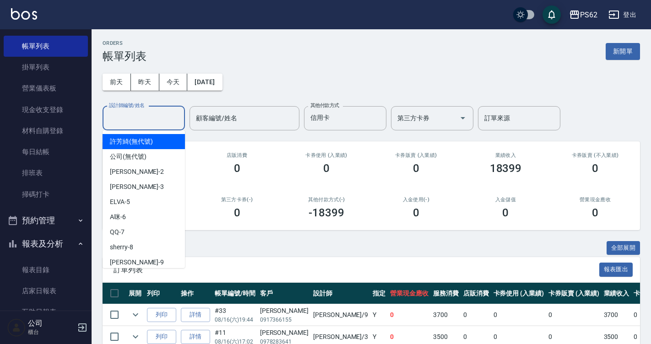
click at [149, 119] on input "設計師編號/姓名" at bounding box center [144, 118] width 74 height 16
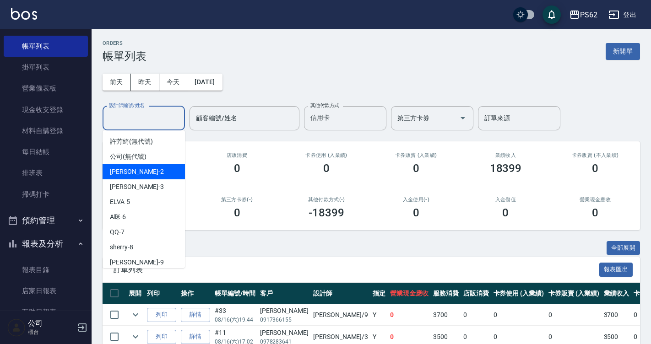
click at [145, 170] on div "Rita -2" at bounding box center [144, 171] width 82 height 15
type input "Rita-2"
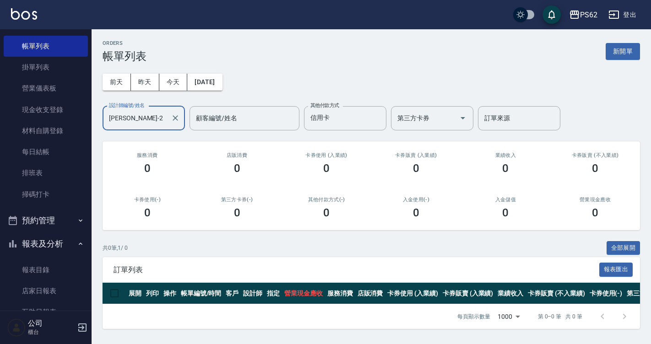
scroll to position [3, 0]
click at [376, 114] on icon "Clear" at bounding box center [376, 118] width 9 height 9
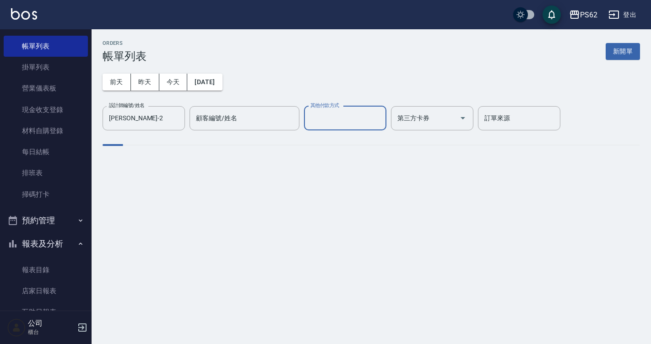
scroll to position [0, 0]
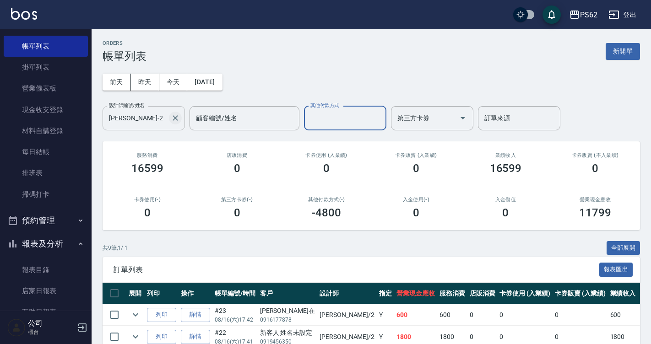
click at [175, 116] on icon "Clear" at bounding box center [175, 118] width 9 height 9
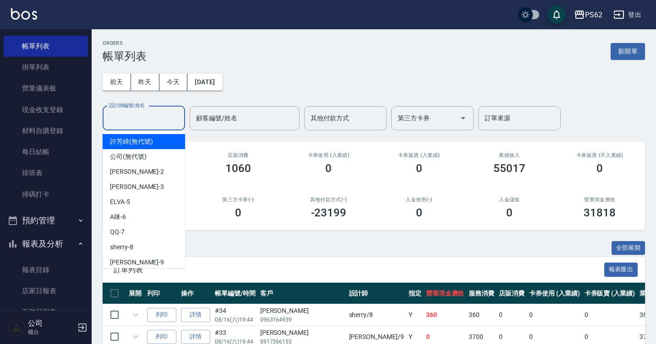
click at [137, 119] on input "設計師編號/姓名" at bounding box center [144, 118] width 74 height 16
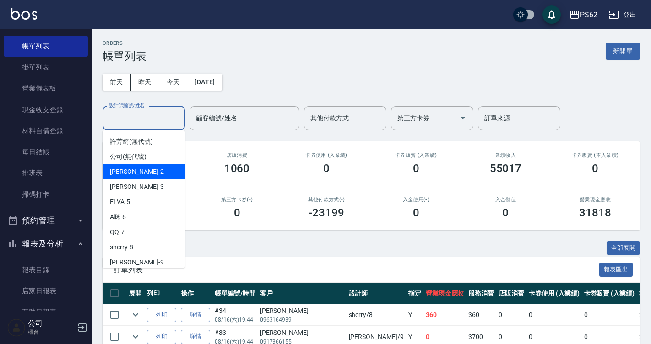
click at [139, 177] on div "Rita -2" at bounding box center [144, 171] width 82 height 15
type input "Rita-2"
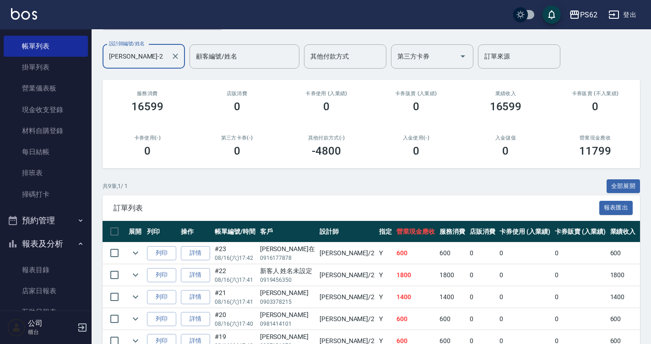
scroll to position [46, 0]
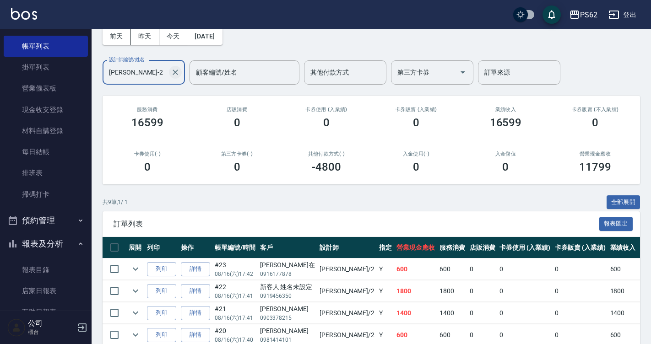
click at [175, 72] on icon "Clear" at bounding box center [175, 72] width 9 height 9
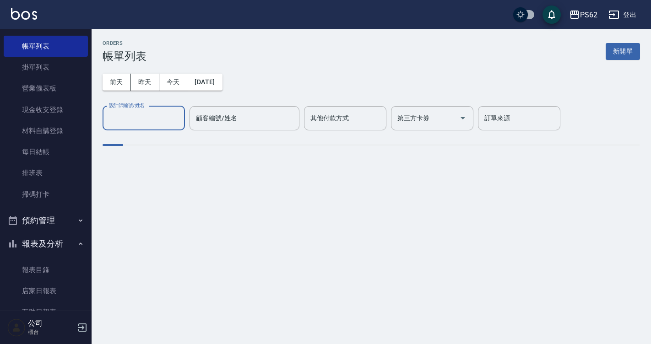
scroll to position [0, 0]
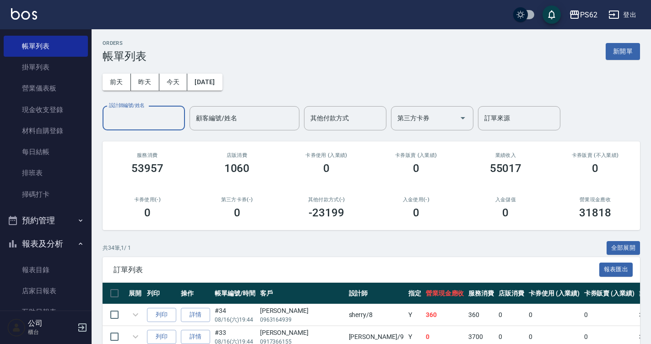
click at [131, 116] on input "設計師編號/姓名" at bounding box center [144, 118] width 74 height 16
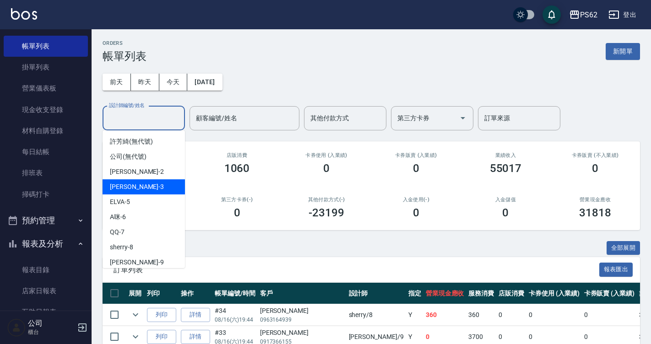
click at [134, 186] on div "Tina -3" at bounding box center [144, 187] width 82 height 15
type input "Tina-3"
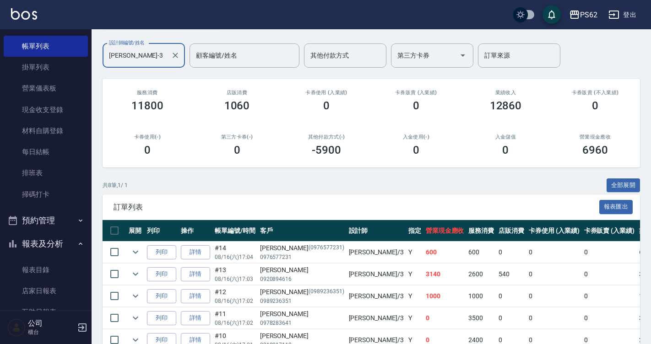
scroll to position [41, 0]
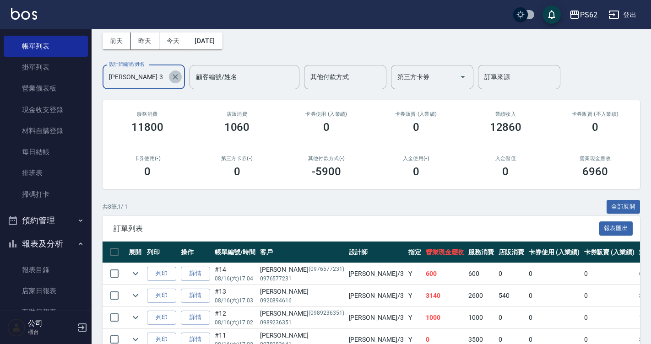
click at [171, 80] on icon "Clear" at bounding box center [175, 76] width 9 height 9
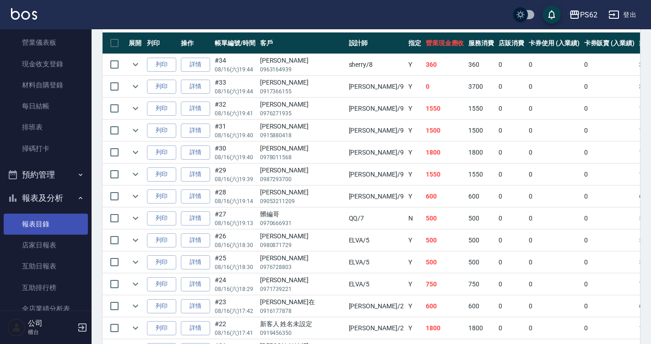
scroll to position [137, 0]
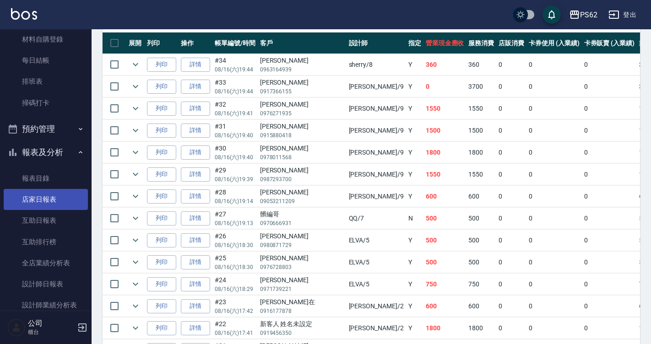
click at [62, 206] on link "店家日報表" at bounding box center [46, 199] width 84 height 21
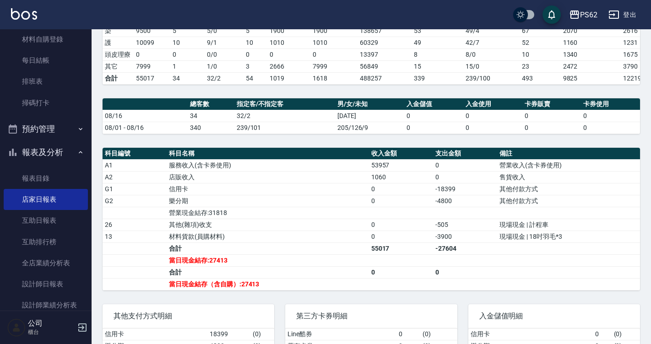
scroll to position [256, 0]
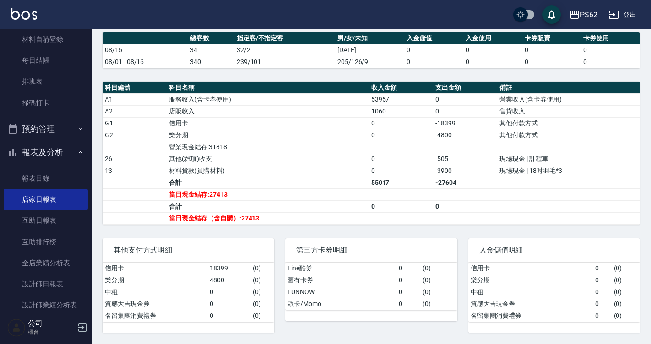
drag, startPoint x: 439, startPoint y: 121, endPoint x: 447, endPoint y: 122, distance: 7.8
click at [444, 122] on td "-18399" at bounding box center [465, 123] width 64 height 12
click at [447, 122] on td "-18399" at bounding box center [465, 123] width 64 height 12
click at [450, 122] on td "-18399" at bounding box center [465, 123] width 64 height 12
click at [459, 137] on td "-4800" at bounding box center [465, 135] width 64 height 12
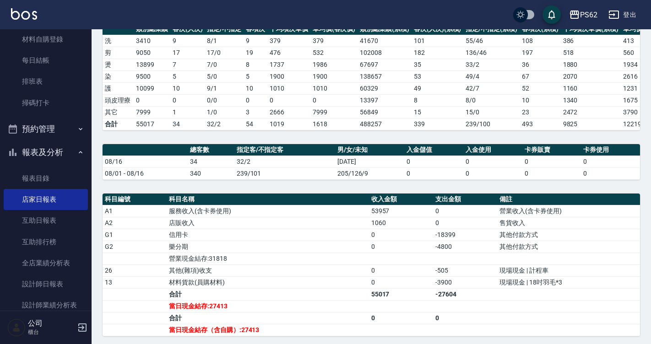
scroll to position [0, 0]
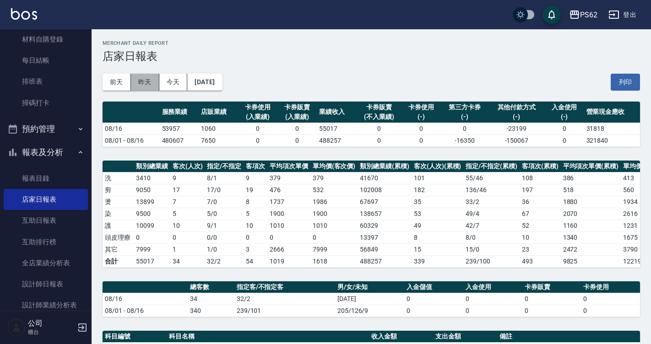
click at [151, 85] on button "昨天" at bounding box center [145, 82] width 28 height 17
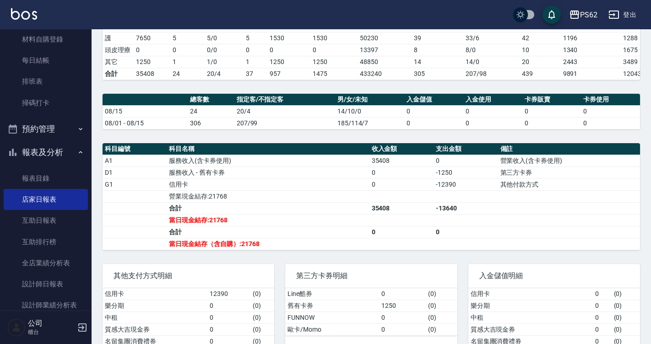
scroll to position [220, 0]
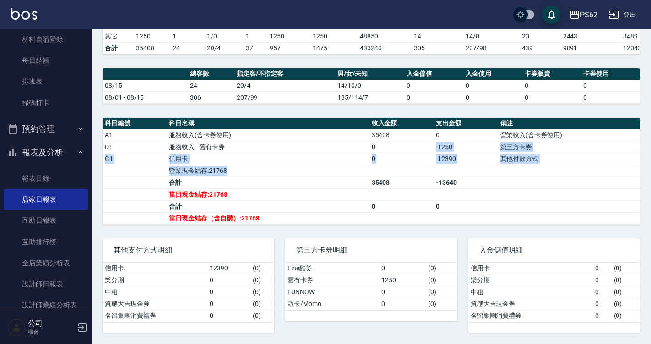
drag, startPoint x: 388, startPoint y: 151, endPoint x: 466, endPoint y: 168, distance: 80.6
click at [465, 168] on tbody "A1 服務收入(含卡券使用) 35408 0 營業收入(含卡券使用) D1 服務收入 - 舊有卡券 0 -1250 第三方卡券 G1 信用卡 0 -12390…" at bounding box center [372, 176] width 538 height 95
click at [460, 165] on td "a dense table" at bounding box center [466, 171] width 64 height 12
drag, startPoint x: 441, startPoint y: 160, endPoint x: 463, endPoint y: 166, distance: 22.8
click at [463, 166] on tbody "A1 服務收入(含卡券使用) 35408 0 營業收入(含卡券使用) D1 服務收入 - 舊有卡券 0 -1250 第三方卡券 G1 信用卡 0 -12390…" at bounding box center [372, 176] width 538 height 95
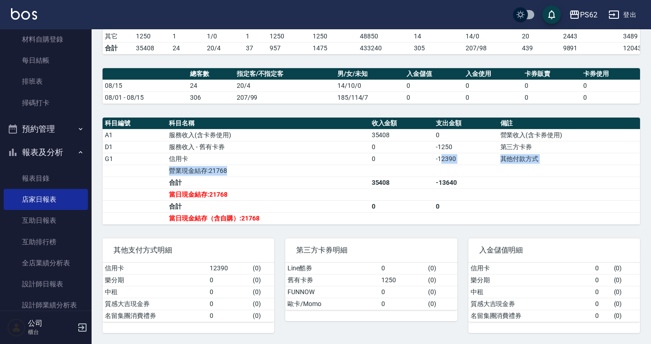
click at [463, 166] on td "a dense table" at bounding box center [466, 171] width 64 height 12
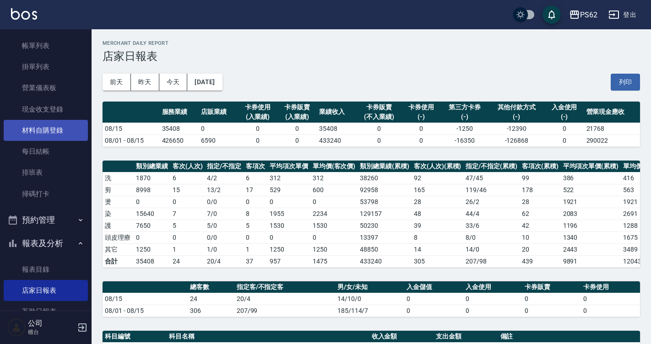
scroll to position [46, 0]
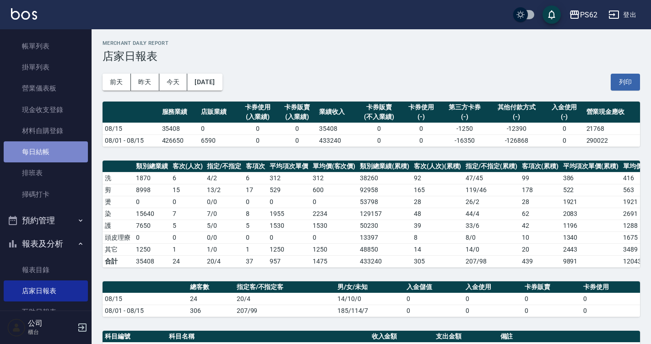
click at [56, 150] on link "每日結帳" at bounding box center [46, 152] width 84 height 21
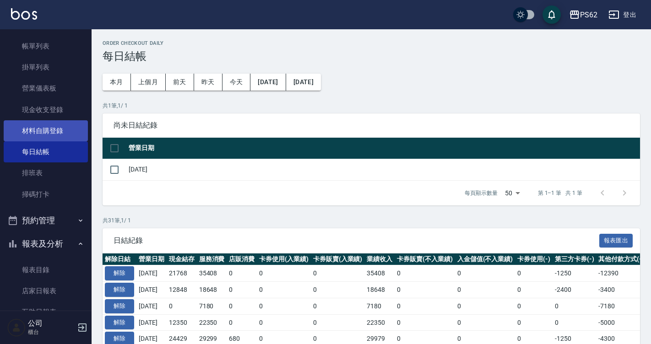
click at [58, 132] on link "材料自購登錄" at bounding box center [46, 130] width 84 height 21
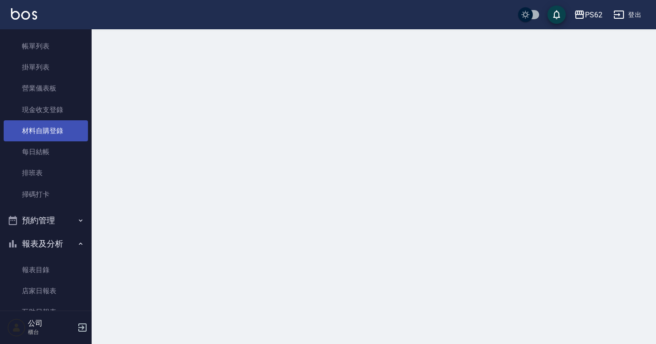
click at [58, 132] on link "材料自購登錄" at bounding box center [46, 130] width 84 height 21
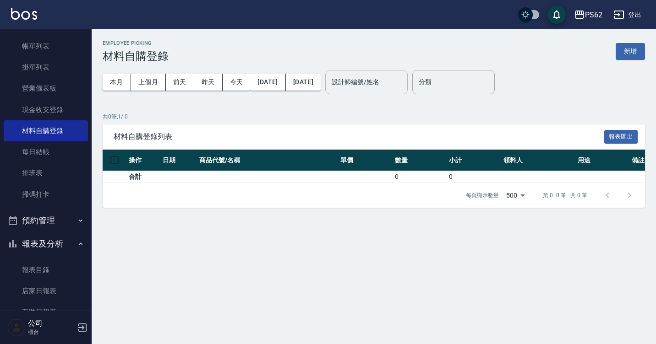
click at [383, 84] on input "設計師編號/姓名" at bounding box center [366, 82] width 74 height 16
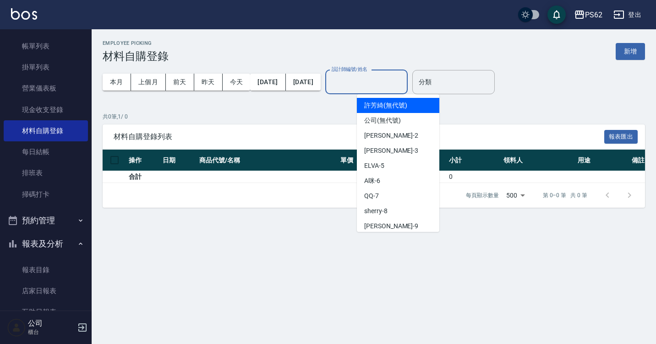
click at [404, 76] on input "設計師編號/姓名" at bounding box center [366, 82] width 74 height 16
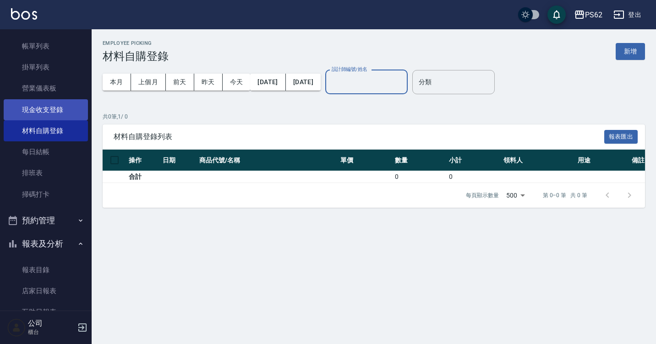
click at [55, 106] on link "現金收支登錄" at bounding box center [46, 109] width 84 height 21
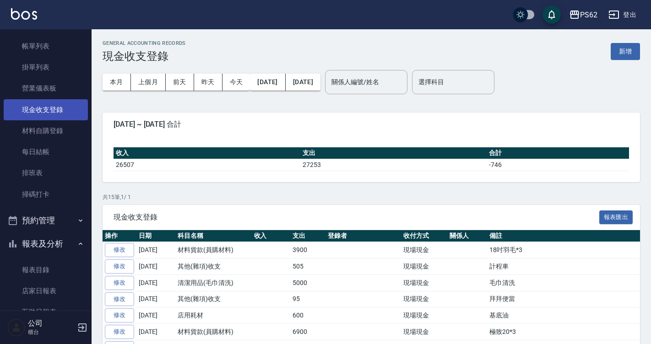
click at [55, 106] on link "現金收支登錄" at bounding box center [46, 109] width 84 height 21
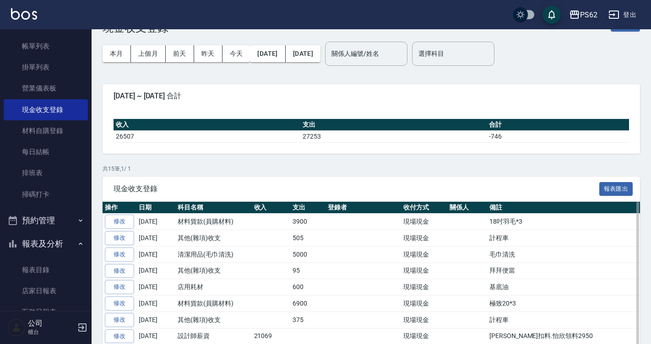
scroll to position [92, 0]
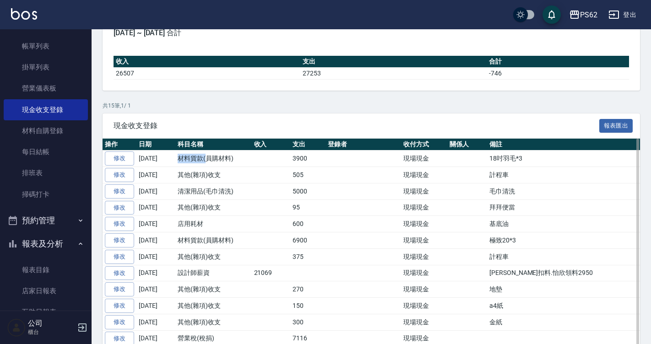
drag, startPoint x: 176, startPoint y: 159, endPoint x: 211, endPoint y: 160, distance: 34.8
click at [211, 160] on td "材料貨款(員購材料)" at bounding box center [213, 159] width 76 height 16
click at [286, 169] on td at bounding box center [271, 175] width 39 height 16
drag, startPoint x: 290, startPoint y: 180, endPoint x: 275, endPoint y: 180, distance: 15.6
click at [275, 180] on tr "修改 2025-08-16 其他(雜項)收支 505 現場現金 計程車" at bounding box center [401, 175] width 596 height 16
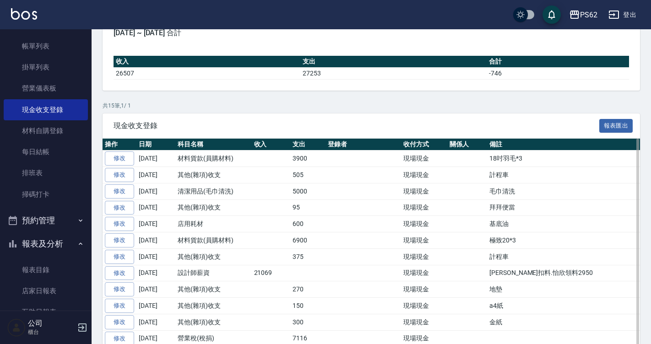
click at [275, 180] on td at bounding box center [271, 175] width 39 height 16
drag, startPoint x: 286, startPoint y: 175, endPoint x: 328, endPoint y: 181, distance: 42.6
click at [328, 181] on tr "修改 2025-08-16 其他(雜項)收支 505 現場現金 計程車" at bounding box center [401, 175] width 596 height 16
click at [329, 181] on td at bounding box center [364, 175] width 76 height 16
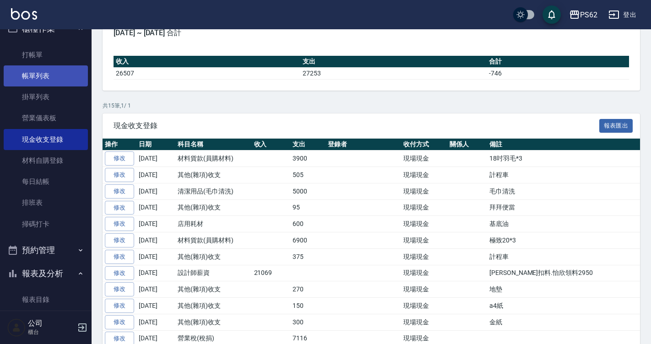
scroll to position [0, 0]
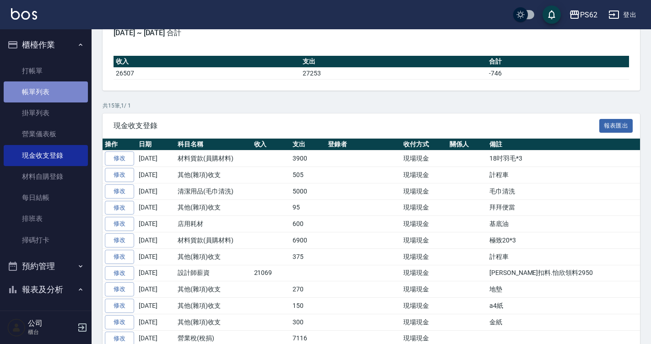
click at [54, 85] on link "帳單列表" at bounding box center [46, 92] width 84 height 21
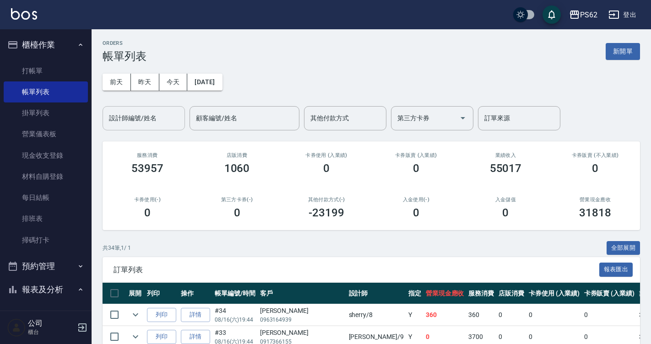
drag, startPoint x: 109, startPoint y: 116, endPoint x: 105, endPoint y: 120, distance: 5.8
click at [107, 118] on input "設計師編號/姓名" at bounding box center [144, 118] width 74 height 16
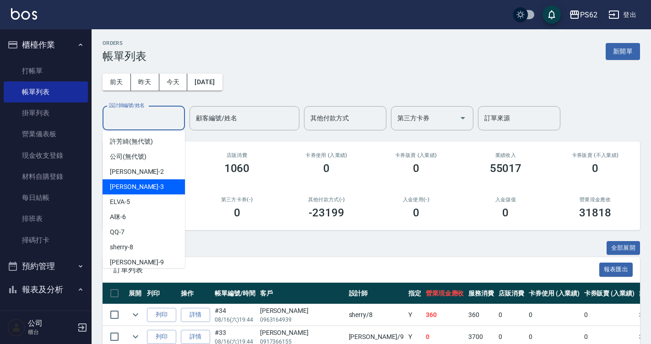
click at [130, 181] on div "Tina -3" at bounding box center [144, 187] width 82 height 15
type input "Tina-3"
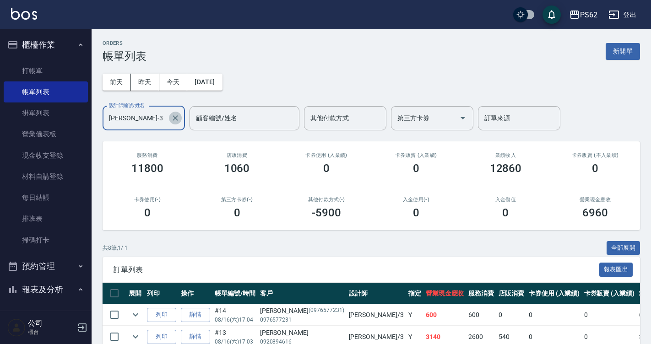
click at [177, 119] on icon "Clear" at bounding box center [175, 118] width 9 height 9
click at [137, 124] on input "設計師編號/姓名" at bounding box center [144, 118] width 74 height 16
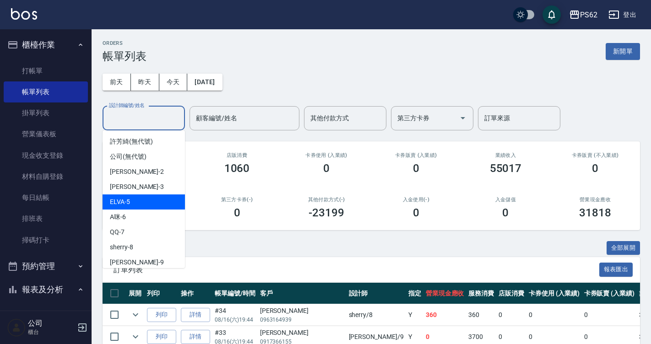
click at [119, 197] on span "ELVA -5" at bounding box center [120, 202] width 20 height 10
type input "ELVA-5"
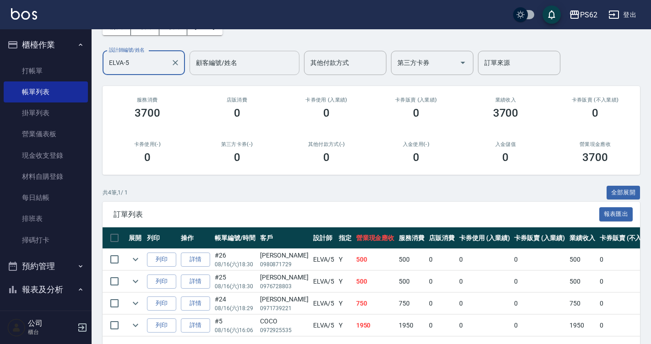
scroll to position [45, 0]
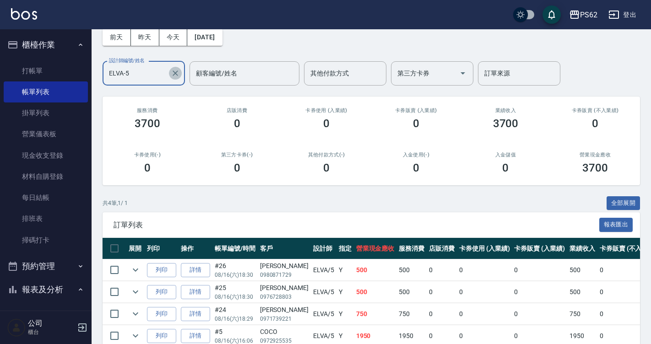
click at [175, 78] on button "Clear" at bounding box center [175, 73] width 13 height 13
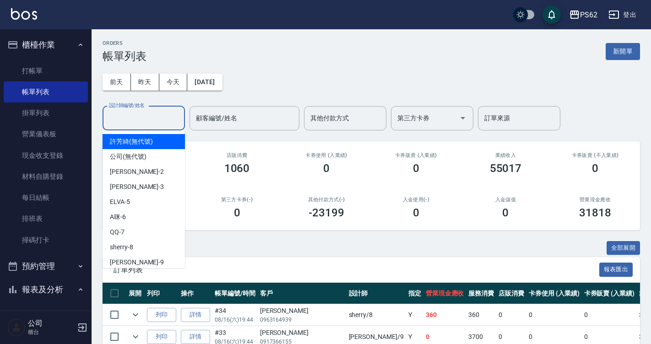
click at [161, 117] on input "設計師編號/姓名" at bounding box center [144, 118] width 74 height 16
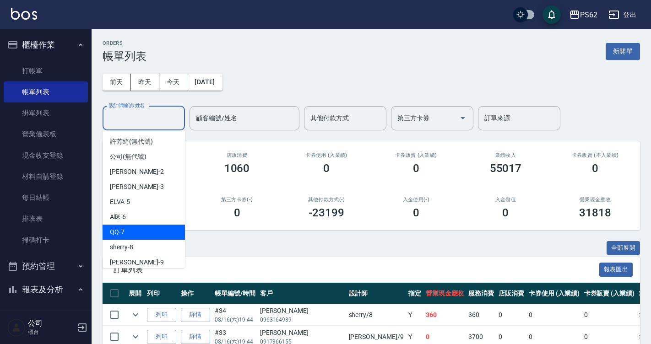
click at [126, 226] on div "QQ -7" at bounding box center [144, 232] width 82 height 15
type input "QQ-7"
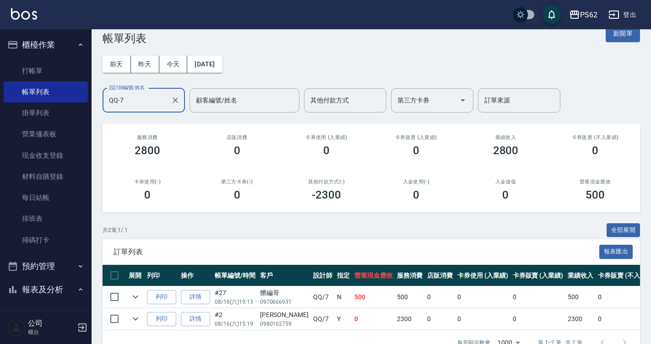
scroll to position [47, 0]
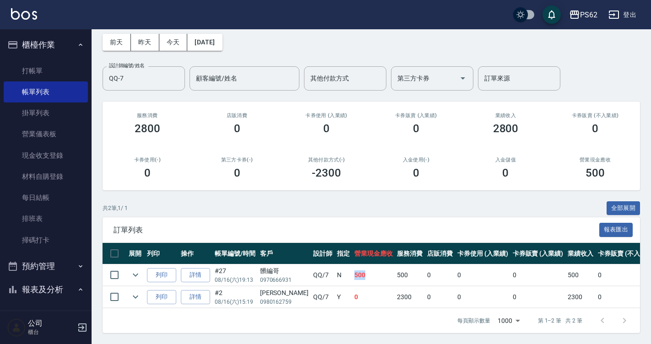
drag, startPoint x: 328, startPoint y: 272, endPoint x: 380, endPoint y: 262, distance: 53.6
click at [380, 265] on tr "列印 詳情 #27 08/16 (六) 19:13 髒編哥 0970666931 QQ /7 N 500 500 0 0 0 500 0 0 0 0 0" at bounding box center [488, 276] width 771 height 22
click at [175, 74] on icon "Clear" at bounding box center [175, 78] width 9 height 9
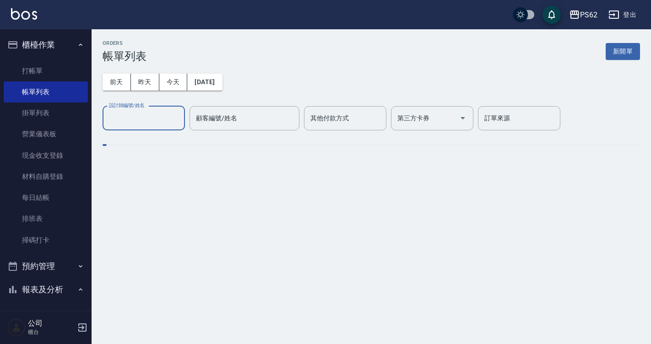
scroll to position [0, 0]
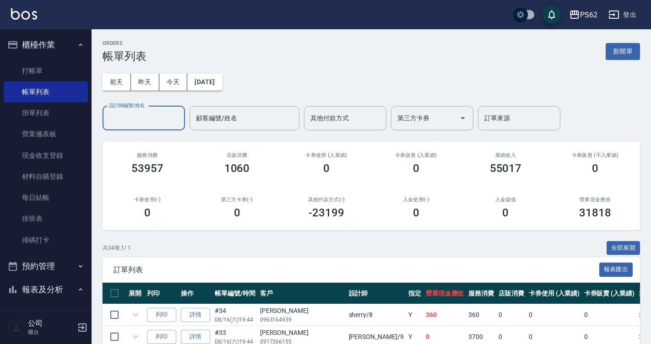
click at [142, 123] on input "設計師編號/姓名" at bounding box center [144, 118] width 74 height 16
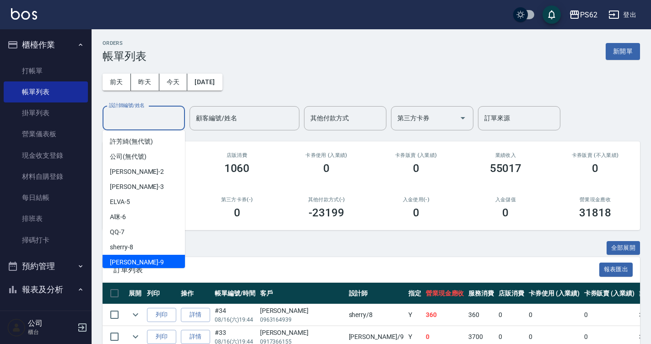
click at [121, 261] on span "niki -9" at bounding box center [137, 263] width 54 height 10
type input "niki-9"
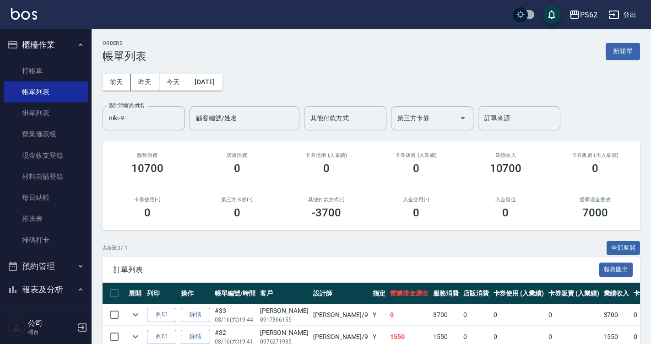
drag, startPoint x: 648, startPoint y: 107, endPoint x: 649, endPoint y: 121, distance: 14.2
click at [649, 121] on div "ORDERS 帳單列表 新開單 前天 昨天 今天 2025/08/16 設計師編號/姓名 niki-9 設計師編號/姓名 顧客編號/姓名 顧客編號/姓名 其他…" at bounding box center [372, 250] width 560 height 443
click at [177, 116] on icon "Clear" at bounding box center [175, 118] width 9 height 9
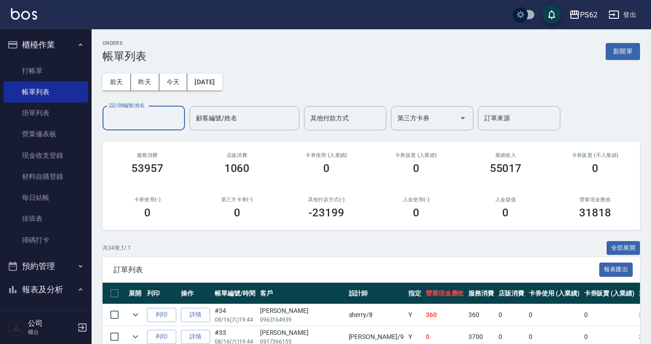
click at [132, 119] on input "設計師編號/姓名" at bounding box center [144, 118] width 74 height 16
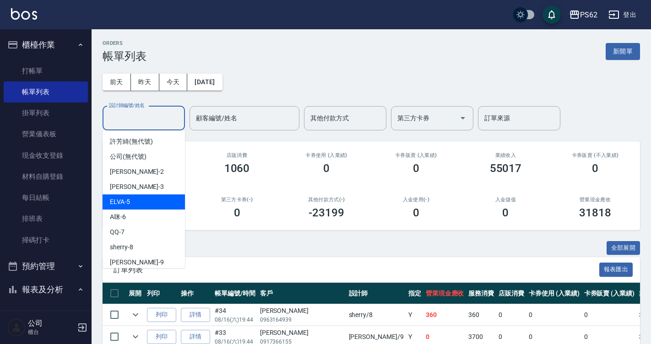
click at [137, 201] on div "ELVA -5" at bounding box center [144, 202] width 82 height 15
type input "ELVA-5"
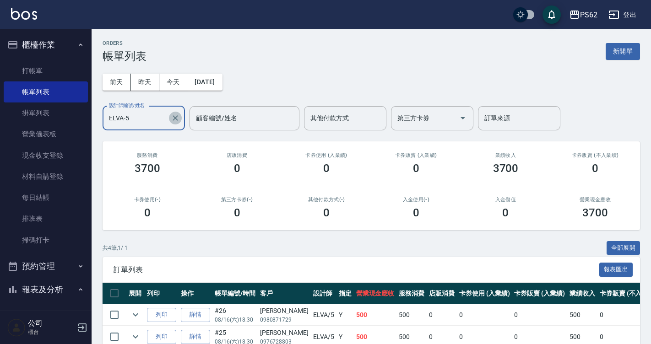
click at [175, 123] on button "Clear" at bounding box center [175, 118] width 13 height 13
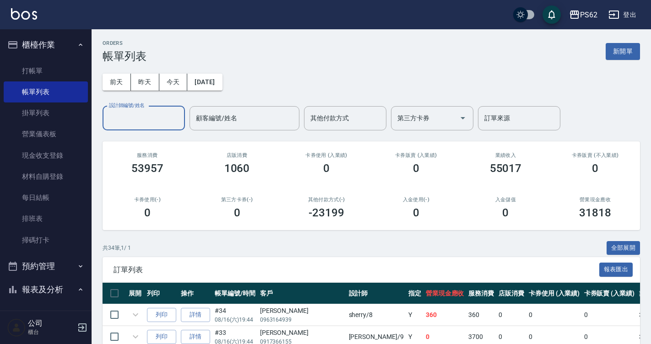
click at [130, 127] on div "設計師編號/姓名" at bounding box center [144, 118] width 82 height 24
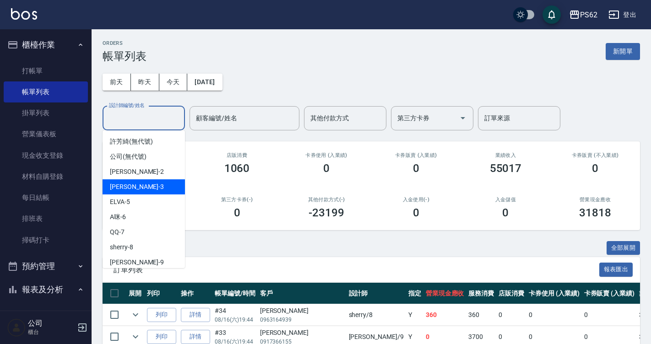
click at [152, 185] on div "Tina -3" at bounding box center [144, 187] width 82 height 15
click at [134, 118] on input "Tina-3" at bounding box center [137, 118] width 60 height 16
click at [140, 114] on input "Tina-3" at bounding box center [137, 118] width 60 height 16
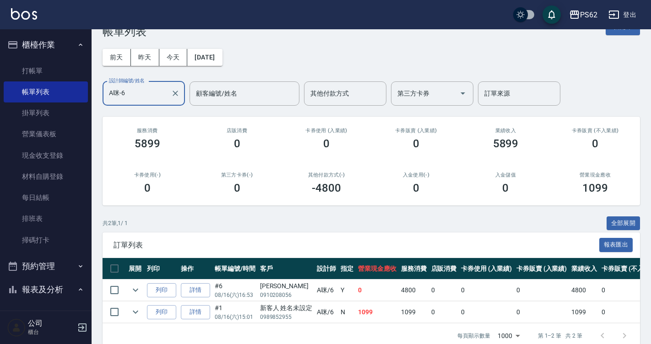
scroll to position [47, 0]
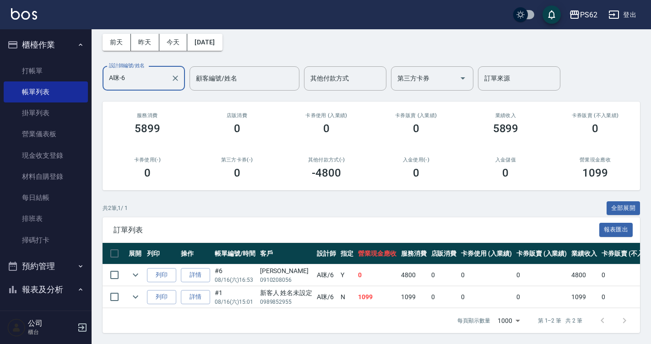
type input "A咪-6"
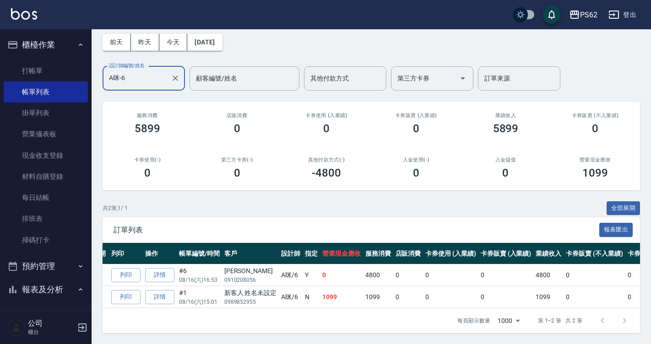
scroll to position [0, 104]
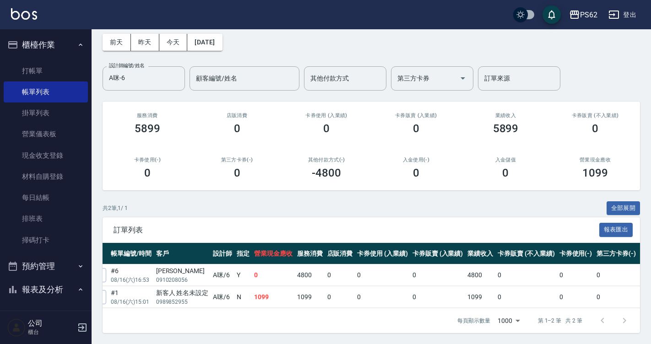
drag, startPoint x: 541, startPoint y: 296, endPoint x: 558, endPoint y: 297, distance: 16.5
click at [553, 296] on td "0" at bounding box center [526, 298] width 61 height 22
drag, startPoint x: 558, startPoint y: 297, endPoint x: 579, endPoint y: 298, distance: 21.5
click at [570, 298] on tr "列印 詳情 #1 08/16 (六) 15:01 新客人 姓名未設定 0989852955 A咪 /6 N 1099 1099 0 0 0 1099 0 0 …" at bounding box center [386, 298] width 775 height 22
click at [578, 298] on td "0" at bounding box center [576, 298] width 38 height 22
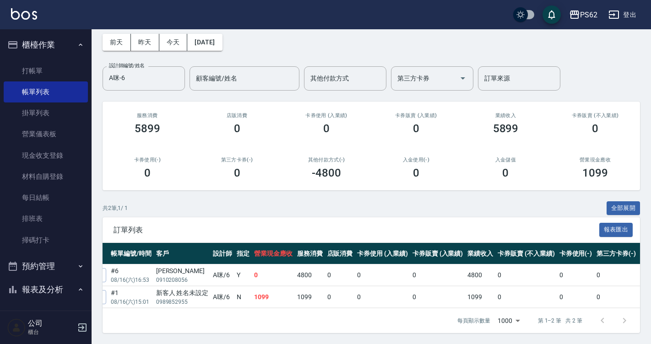
drag, startPoint x: 579, startPoint y: 298, endPoint x: 584, endPoint y: 298, distance: 4.6
click at [584, 298] on td "0" at bounding box center [576, 298] width 38 height 22
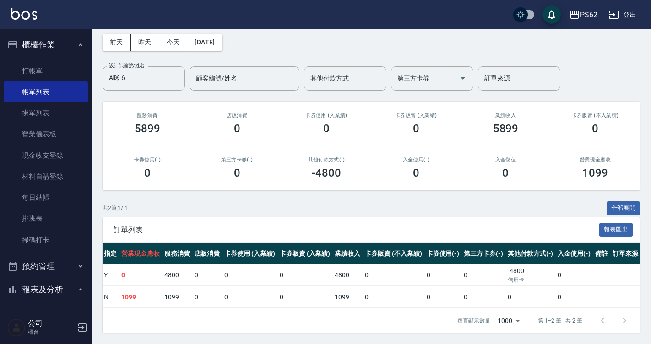
click at [550, 309] on div "每頁顯示數量 1000 1000 第 1–2 筆 共 2 筆" at bounding box center [542, 321] width 190 height 25
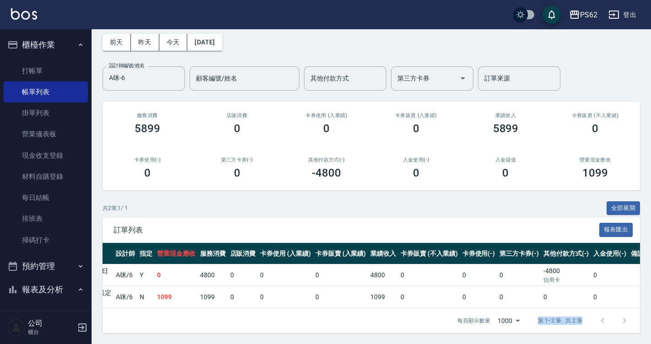
click at [527, 312] on div "每頁顯示數量 1000 1000 第 1–2 筆 共 2 筆" at bounding box center [542, 321] width 190 height 25
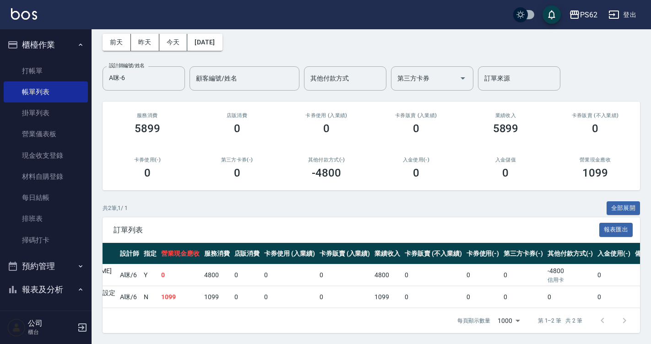
click at [517, 287] on td "0" at bounding box center [524, 298] width 44 height 22
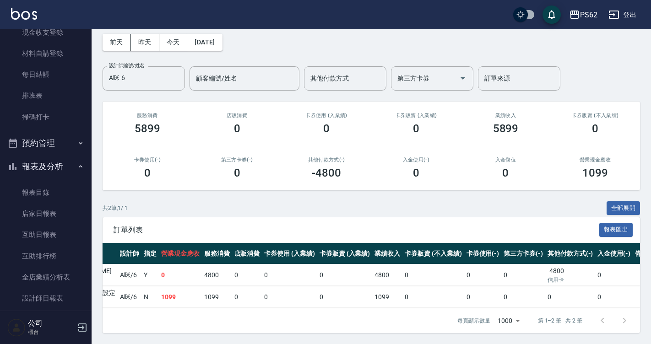
scroll to position [137, 0]
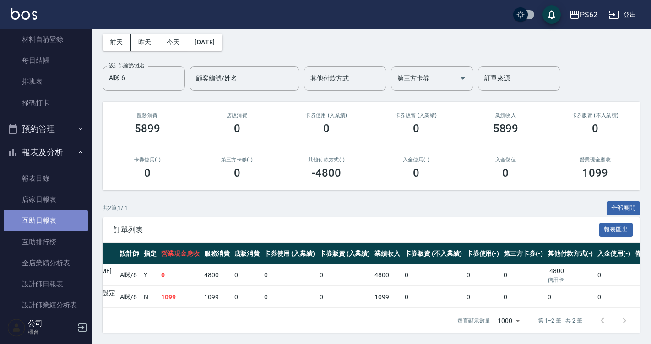
click at [51, 218] on link "互助日報表" at bounding box center [46, 220] width 84 height 21
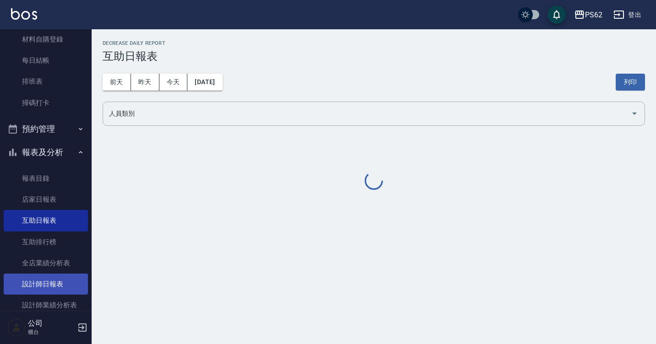
click at [43, 284] on link "設計師日報表" at bounding box center [46, 284] width 84 height 21
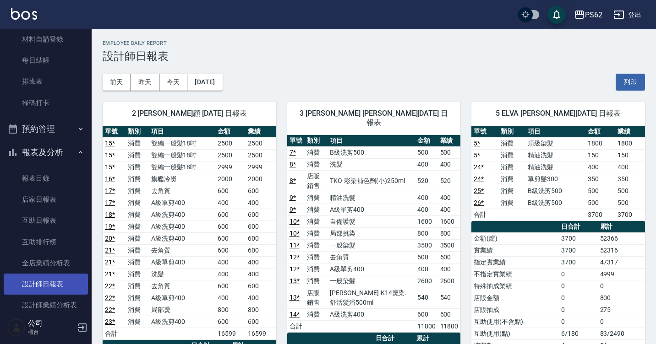
click at [43, 284] on link "設計師日報表" at bounding box center [46, 284] width 84 height 21
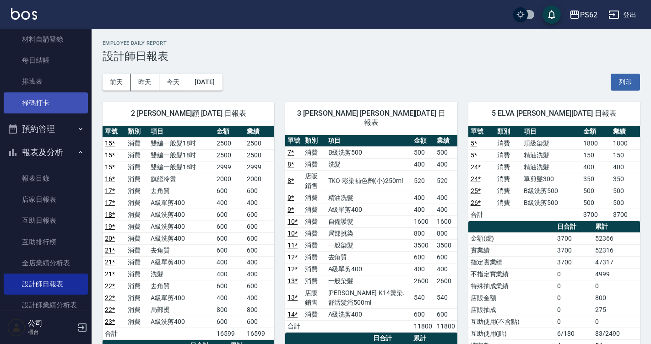
click at [48, 104] on link "掃碼打卡" at bounding box center [46, 103] width 84 height 21
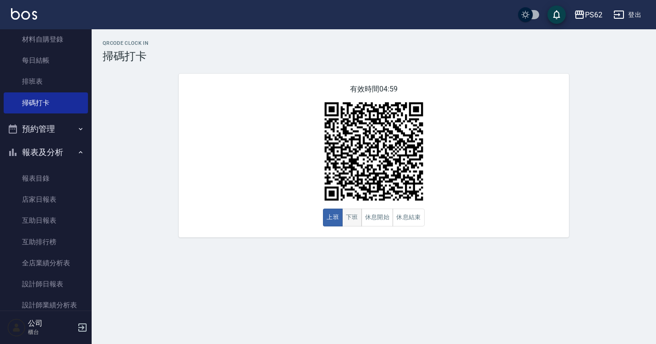
click at [354, 215] on button "下班" at bounding box center [352, 218] width 20 height 18
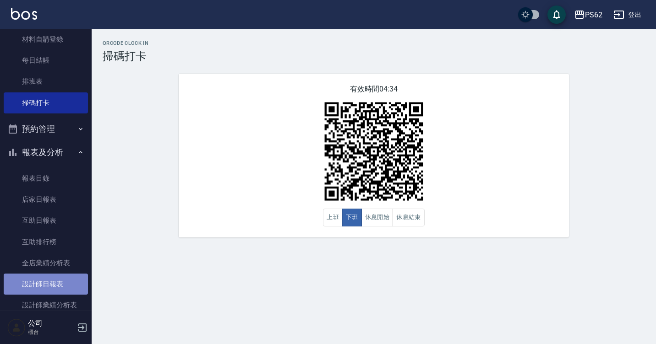
click at [65, 290] on link "設計師日報表" at bounding box center [46, 284] width 84 height 21
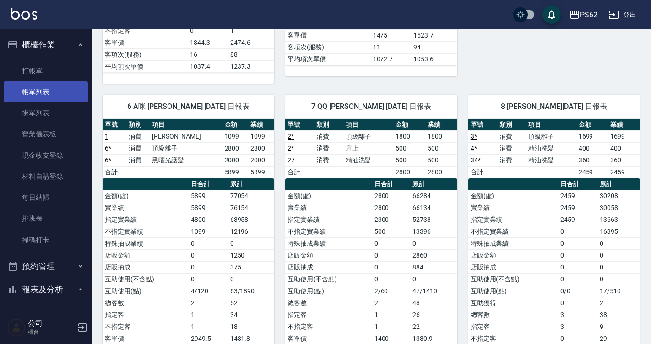
click at [49, 88] on link "帳單列表" at bounding box center [46, 92] width 84 height 21
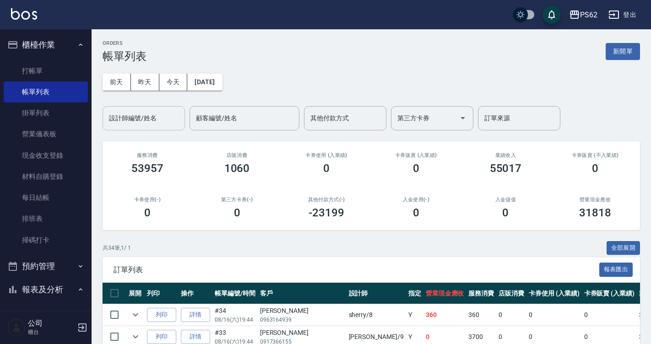
click at [147, 127] on div "設計師編號/姓名" at bounding box center [144, 118] width 82 height 24
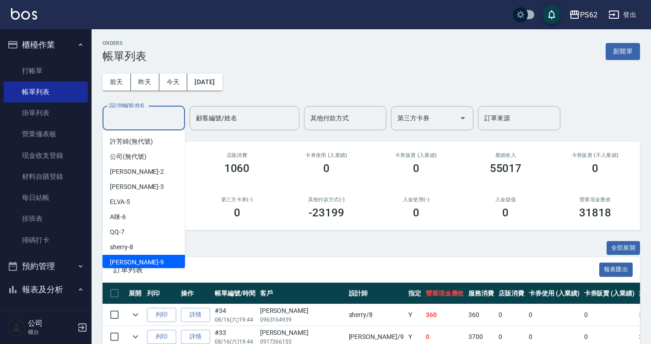
click at [132, 259] on div "niki -9" at bounding box center [144, 262] width 82 height 15
type input "niki-9"
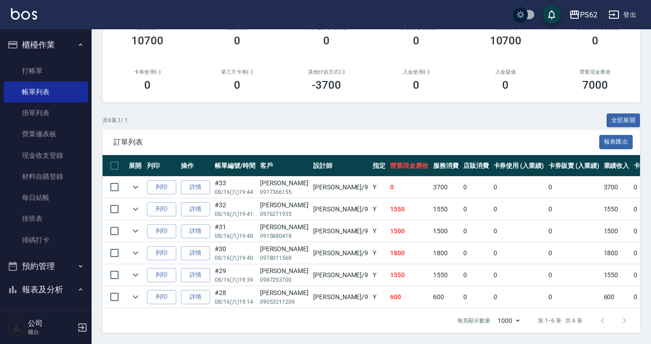
scroll to position [135, 0]
click at [632, 229] on td "0" at bounding box center [662, 232] width 61 height 22
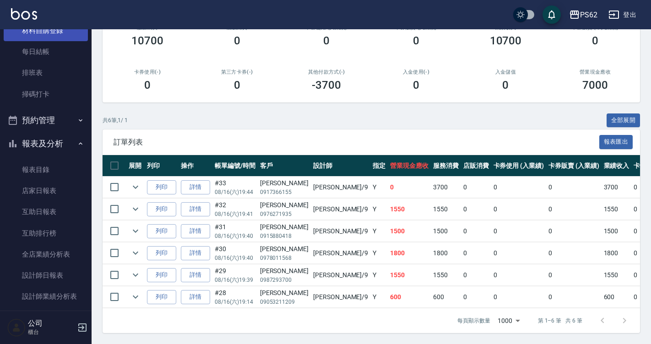
scroll to position [229, 0]
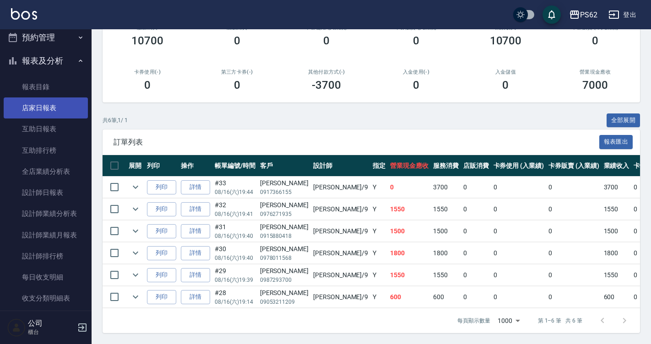
click at [46, 105] on link "店家日報表" at bounding box center [46, 108] width 84 height 21
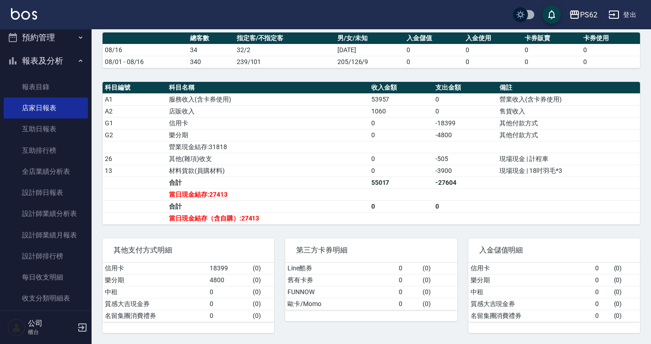
scroll to position [256, 0]
drag, startPoint x: 437, startPoint y: 161, endPoint x: 451, endPoint y: 158, distance: 14.9
click at [451, 158] on td "-505" at bounding box center [465, 159] width 64 height 12
click at [457, 157] on td "-505" at bounding box center [465, 159] width 64 height 12
click at [454, 164] on td "-505" at bounding box center [465, 159] width 64 height 12
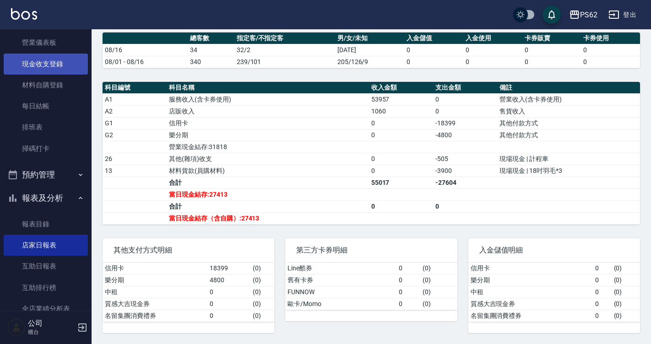
scroll to position [46, 0]
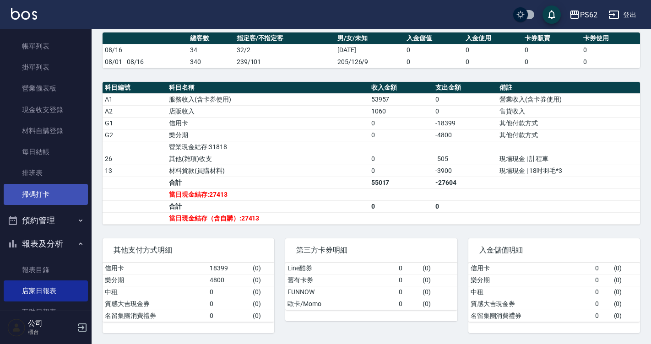
click at [46, 197] on link "掃碼打卡" at bounding box center [46, 194] width 84 height 21
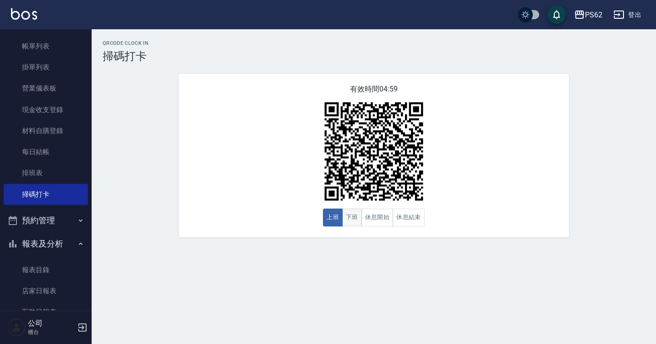
click at [357, 222] on button "下班" at bounding box center [352, 218] width 20 height 18
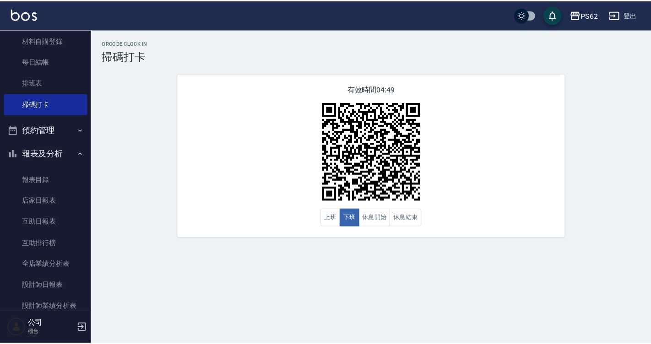
scroll to position [137, 0]
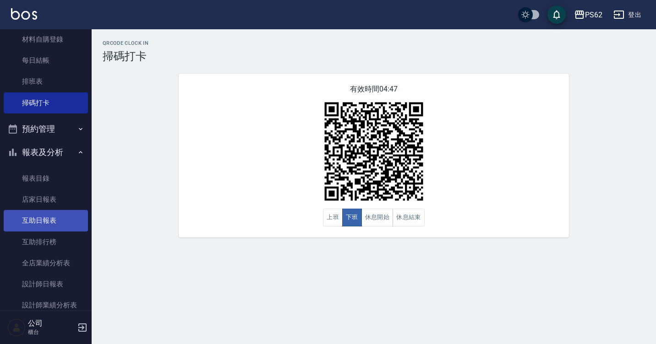
click at [42, 228] on link "互助日報表" at bounding box center [46, 220] width 84 height 21
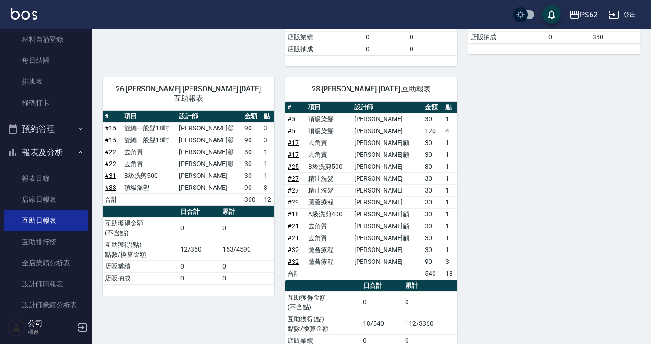
scroll to position [362, 0]
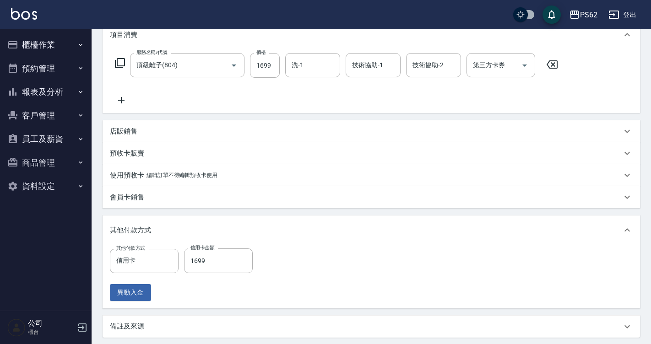
scroll to position [183, 0]
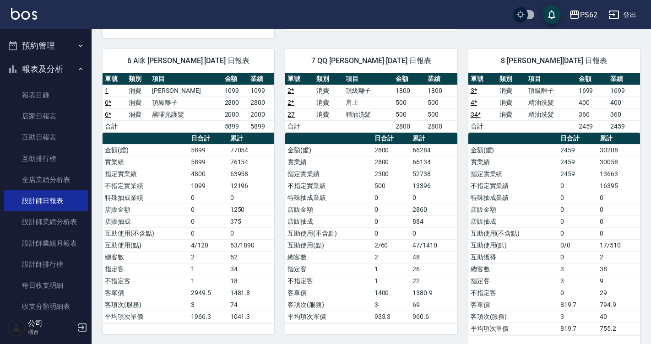
scroll to position [137, 0]
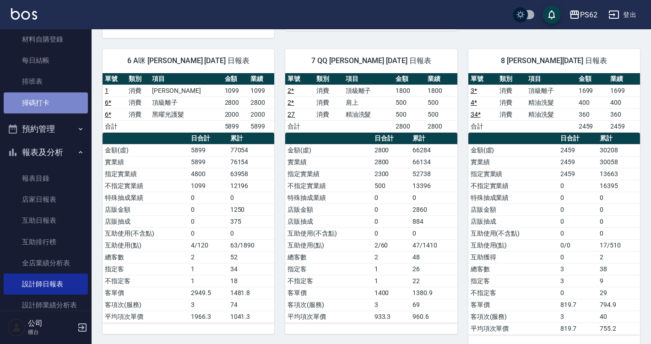
click at [52, 106] on link "掃碼打卡" at bounding box center [46, 103] width 84 height 21
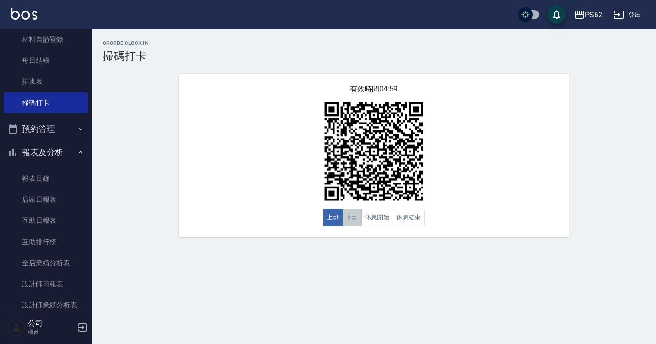
click at [350, 224] on button "下班" at bounding box center [352, 218] width 20 height 18
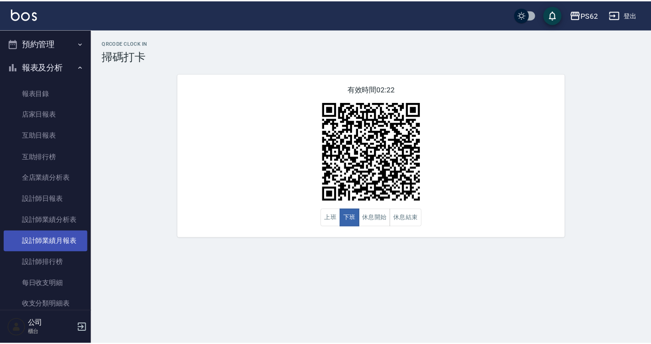
scroll to position [229, 0]
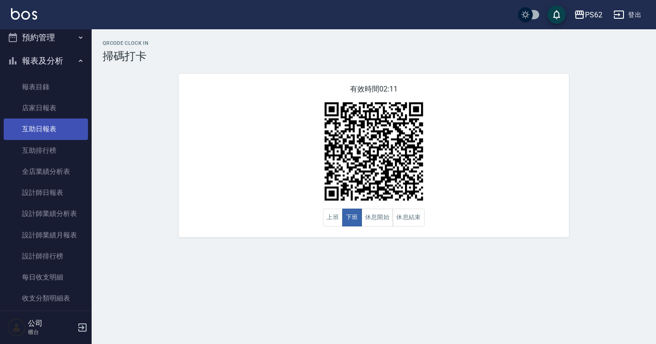
click at [52, 139] on link "互助日報表" at bounding box center [46, 129] width 84 height 21
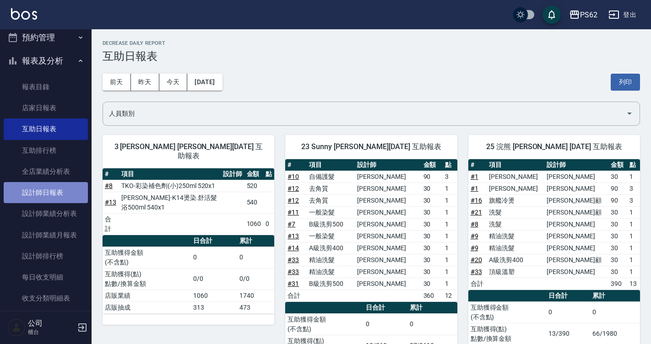
click at [63, 188] on link "設計師日報表" at bounding box center [46, 192] width 84 height 21
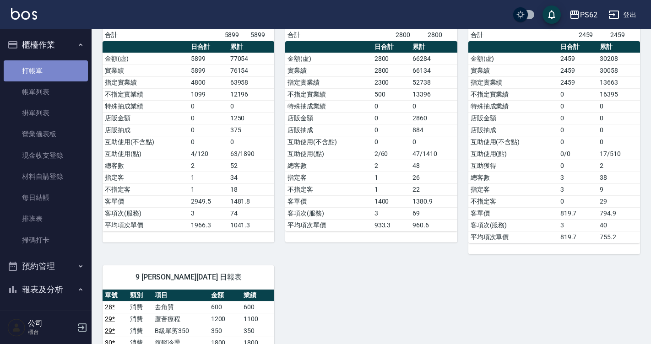
click at [74, 66] on link "打帳單" at bounding box center [46, 70] width 84 height 21
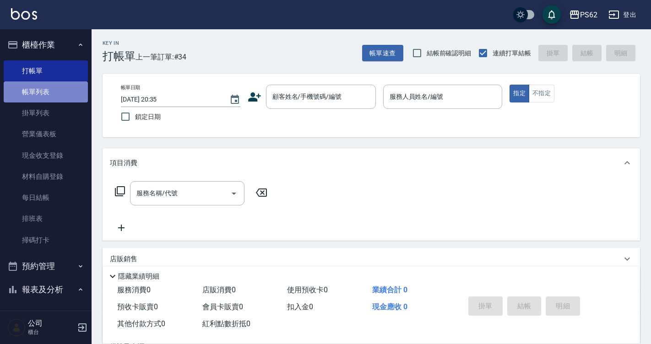
click at [60, 99] on link "帳單列表" at bounding box center [46, 92] width 84 height 21
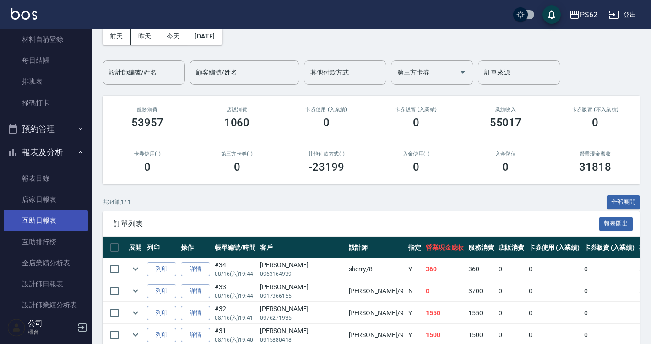
scroll to position [153, 0]
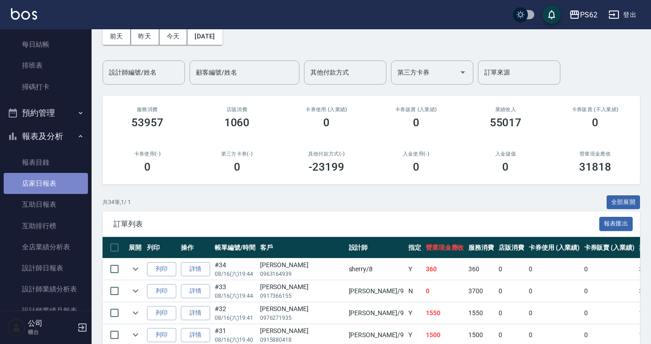
click at [59, 177] on link "店家日報表" at bounding box center [46, 183] width 84 height 21
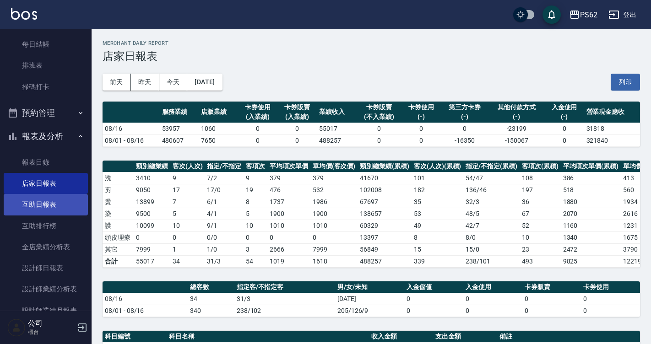
click at [55, 207] on link "互助日報表" at bounding box center [46, 204] width 84 height 21
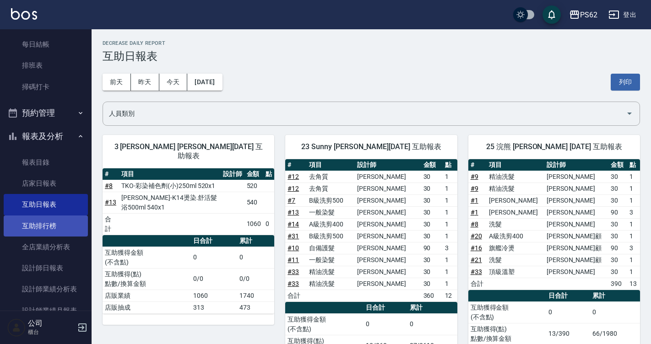
click at [45, 229] on link "互助排行榜" at bounding box center [46, 226] width 84 height 21
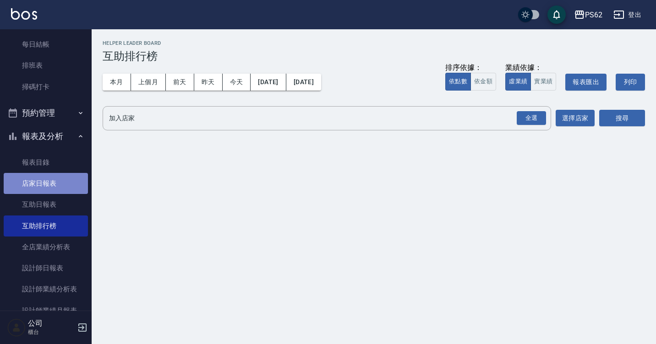
click at [47, 183] on link "店家日報表" at bounding box center [46, 183] width 84 height 21
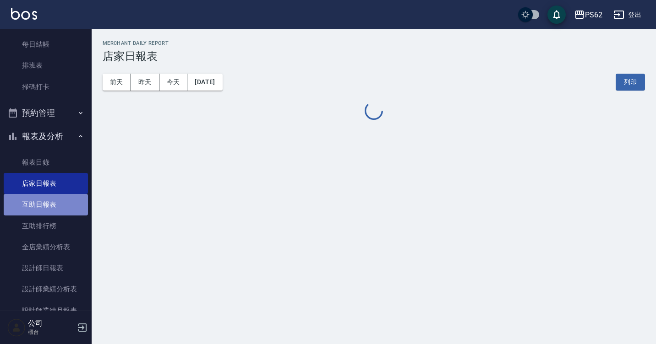
click at [57, 214] on link "互助日報表" at bounding box center [46, 204] width 84 height 21
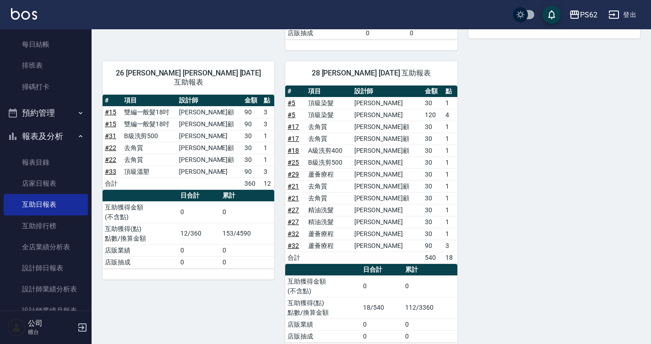
scroll to position [362, 0]
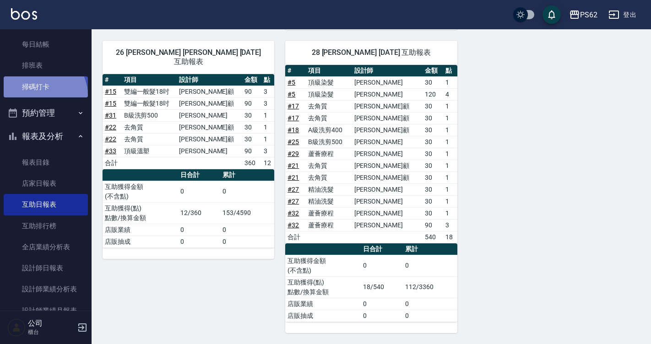
click at [41, 95] on link "掃碼打卡" at bounding box center [46, 86] width 84 height 21
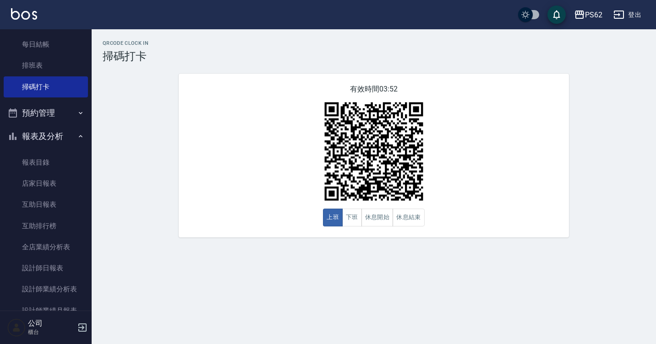
click at [35, 29] on div "PS62 登出" at bounding box center [328, 14] width 656 height 29
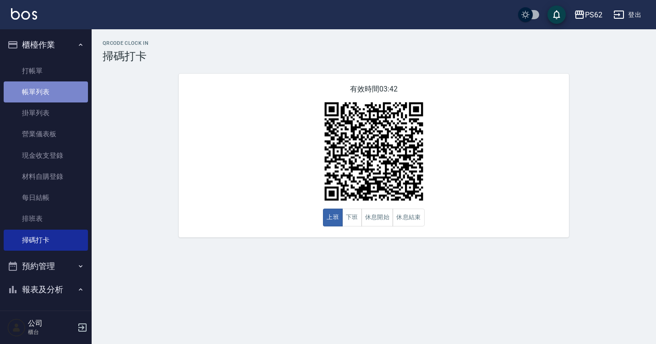
click at [46, 86] on link "帳單列表" at bounding box center [46, 92] width 84 height 21
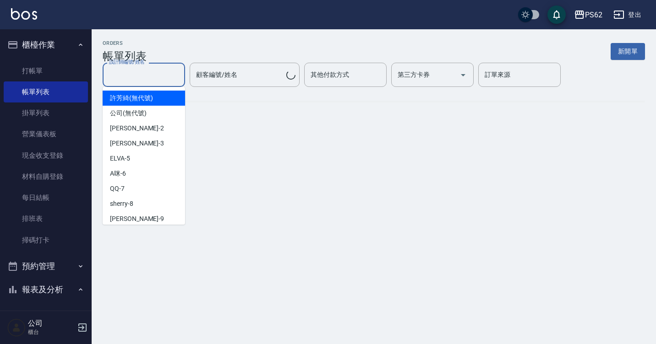
click at [162, 74] on input "設計師編號/姓名" at bounding box center [144, 75] width 74 height 16
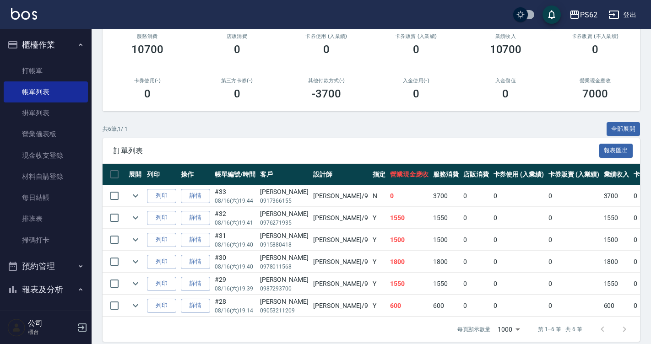
scroll to position [135, 0]
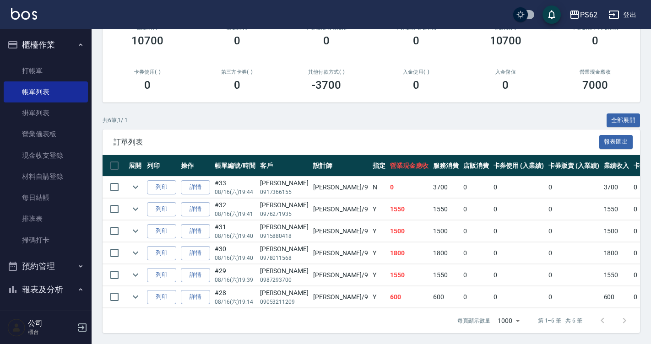
type input "niki-9"
click at [48, 286] on button "報表及分析" at bounding box center [46, 290] width 84 height 24
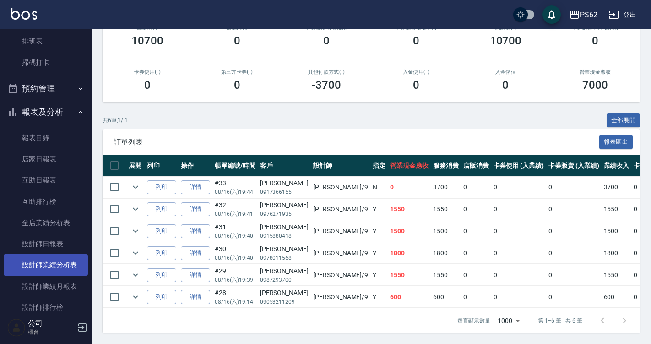
scroll to position [183, 0]
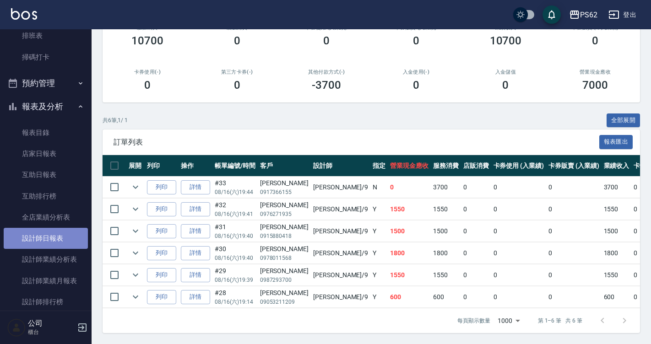
click at [51, 248] on link "設計師日報表" at bounding box center [46, 238] width 84 height 21
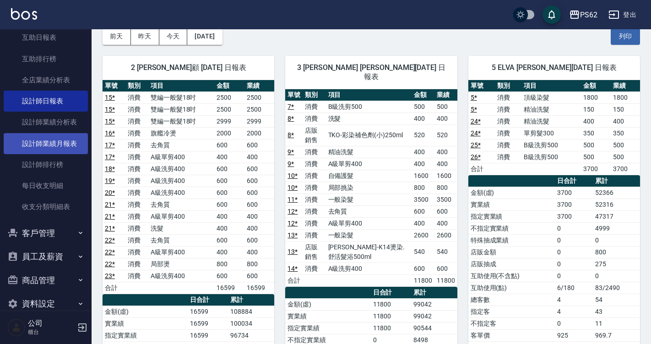
scroll to position [183, 0]
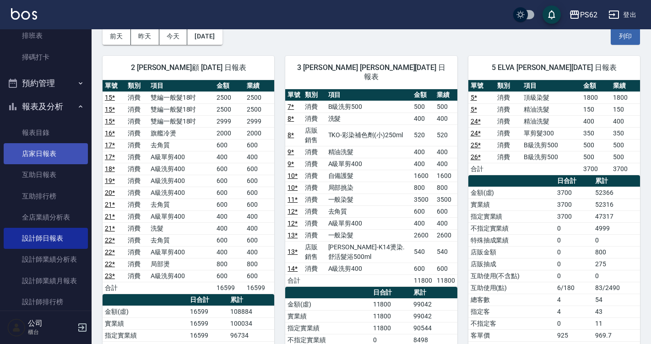
click at [55, 158] on link "店家日報表" at bounding box center [46, 153] width 84 height 21
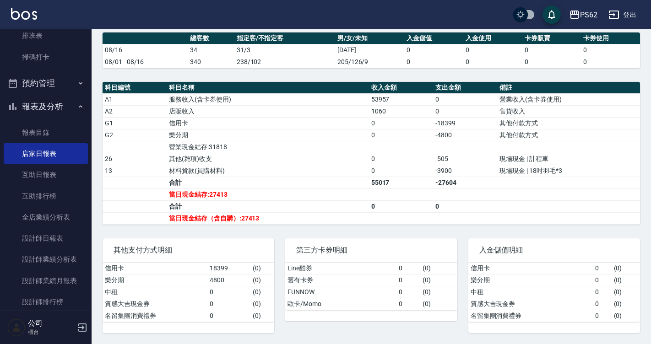
scroll to position [256, 0]
click at [65, 241] on link "設計師日報表" at bounding box center [46, 238] width 84 height 21
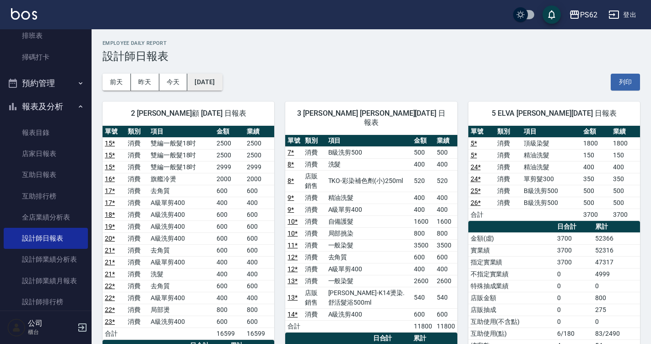
click at [214, 85] on button "[DATE]" at bounding box center [204, 82] width 35 height 17
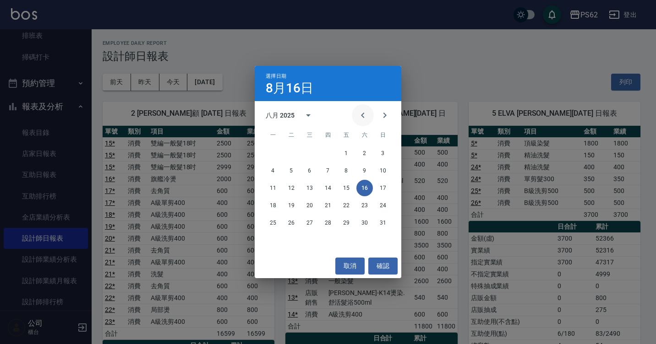
click at [352, 115] on button "Previous month" at bounding box center [363, 115] width 22 height 22
click at [309, 191] on button "16" at bounding box center [309, 188] width 16 height 16
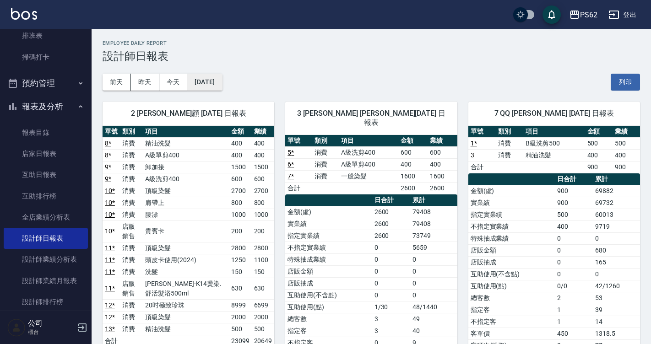
click at [216, 90] on button "[DATE]" at bounding box center [204, 82] width 35 height 17
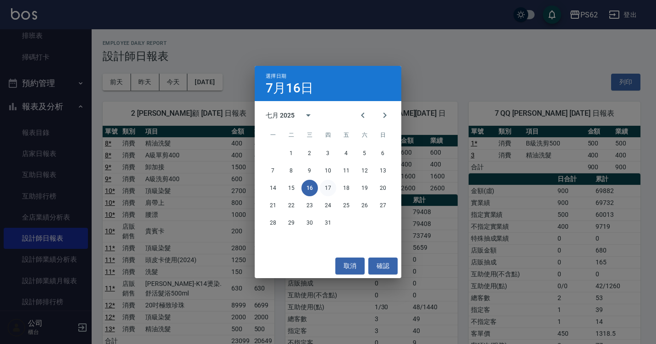
click at [326, 186] on button "17" at bounding box center [328, 188] width 16 height 16
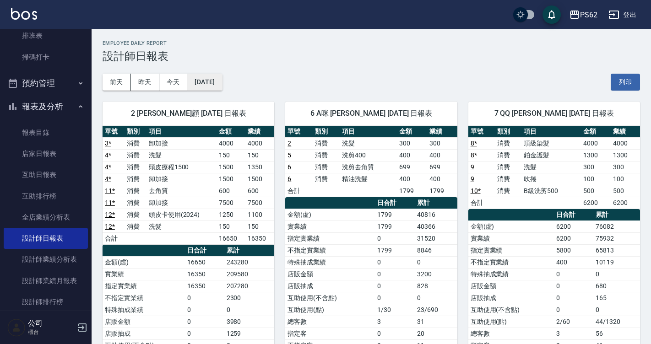
click at [206, 78] on button "[DATE]" at bounding box center [204, 82] width 35 height 17
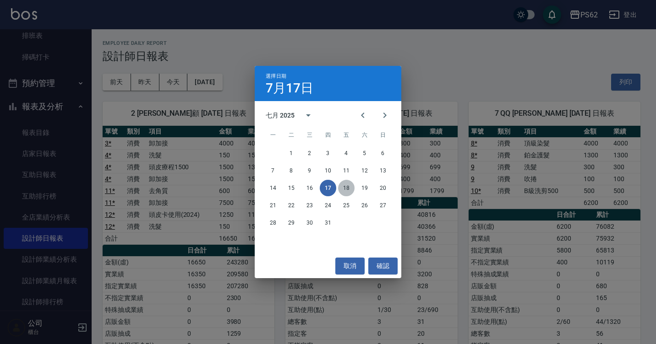
click at [345, 186] on button "18" at bounding box center [346, 188] width 16 height 16
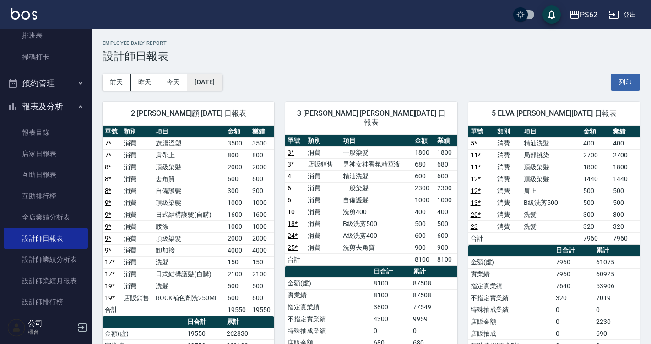
click at [222, 85] on button "[DATE]" at bounding box center [204, 82] width 35 height 17
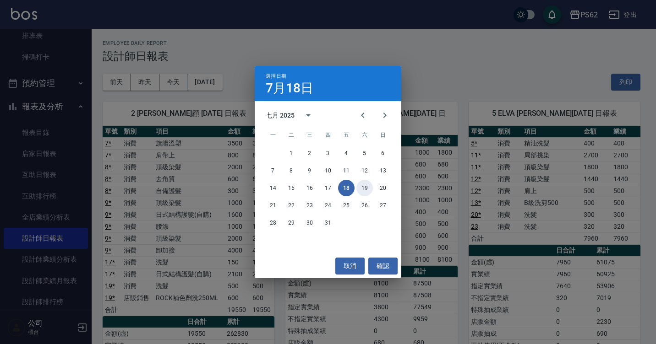
click at [366, 186] on button "19" at bounding box center [364, 188] width 16 height 16
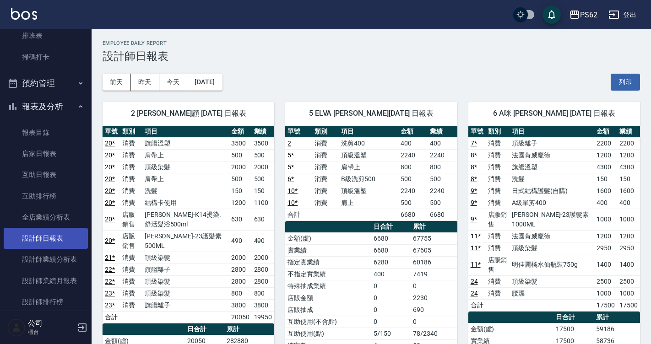
click at [48, 242] on link "設計師日報表" at bounding box center [46, 238] width 84 height 21
click at [178, 84] on button "今天" at bounding box center [173, 82] width 28 height 17
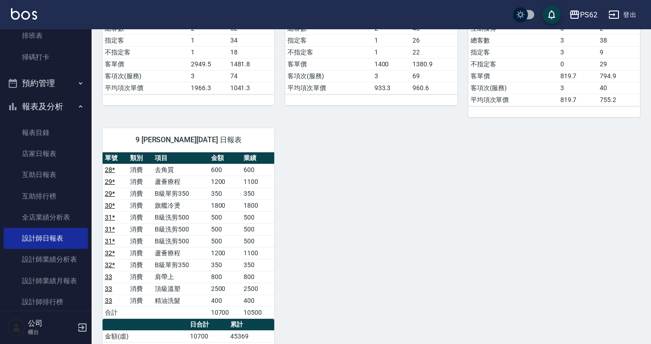
scroll to position [779, 0]
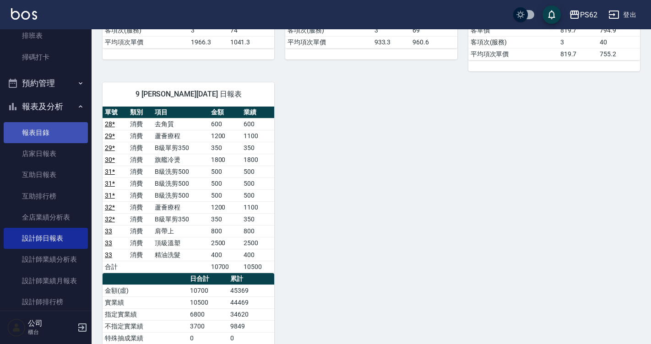
click at [65, 137] on link "報表目錄" at bounding box center [46, 132] width 84 height 21
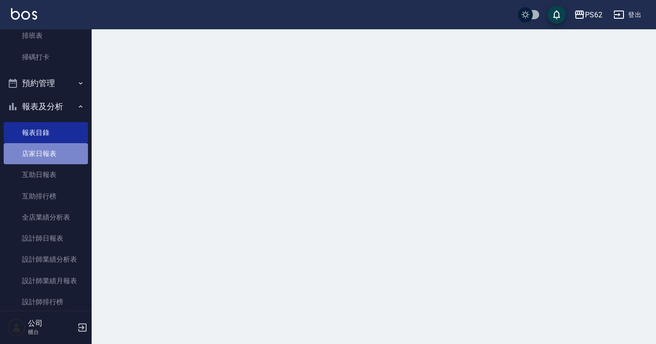
click at [65, 148] on link "店家日報表" at bounding box center [46, 153] width 84 height 21
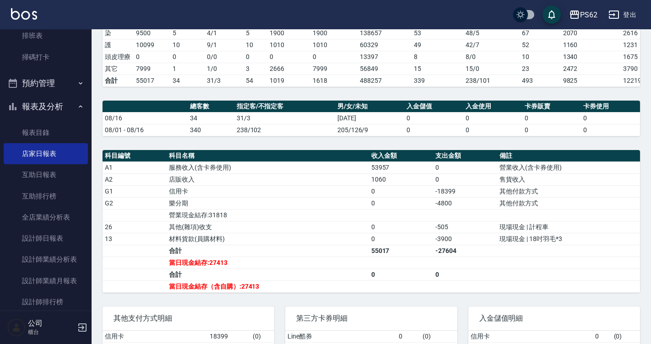
scroll to position [229, 0]
